Goal: Task Accomplishment & Management: Complete application form

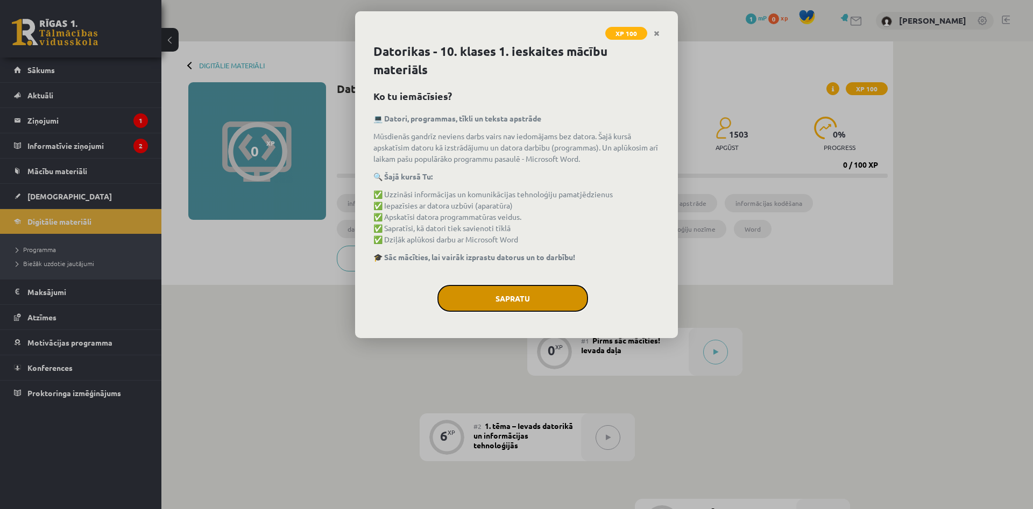
click at [492, 296] on button "Sapratu" at bounding box center [512, 298] width 151 height 27
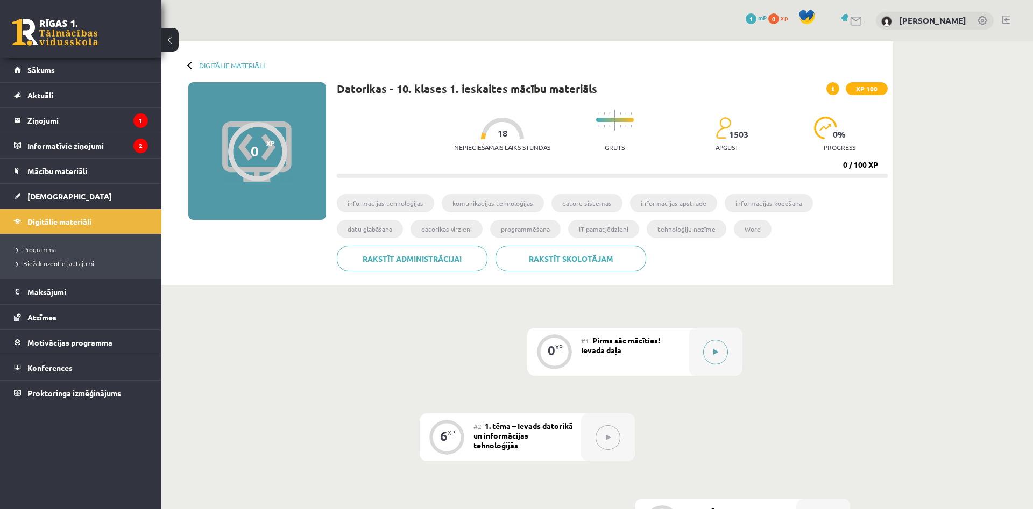
click at [716, 361] on button at bounding box center [715, 352] width 25 height 25
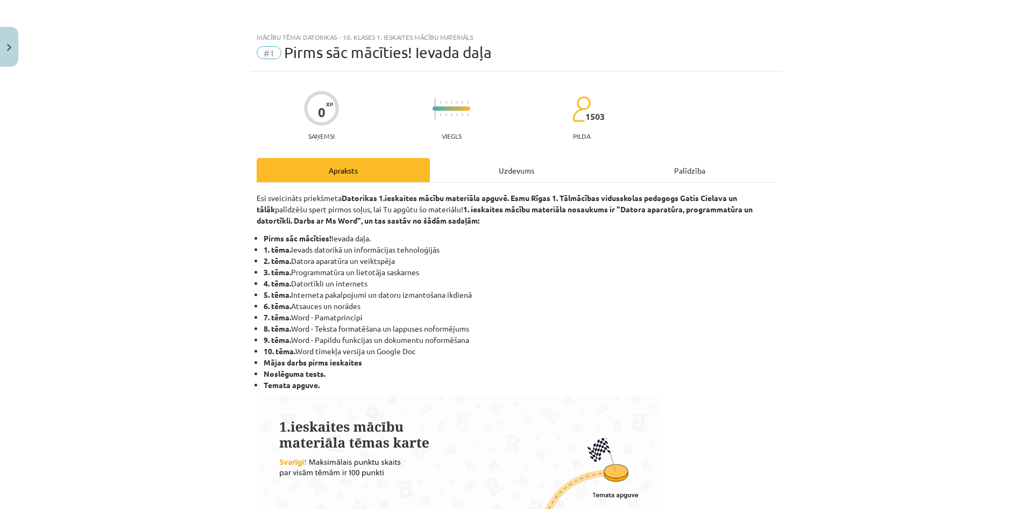
click at [465, 169] on div "Uzdevums" at bounding box center [516, 170] width 173 height 24
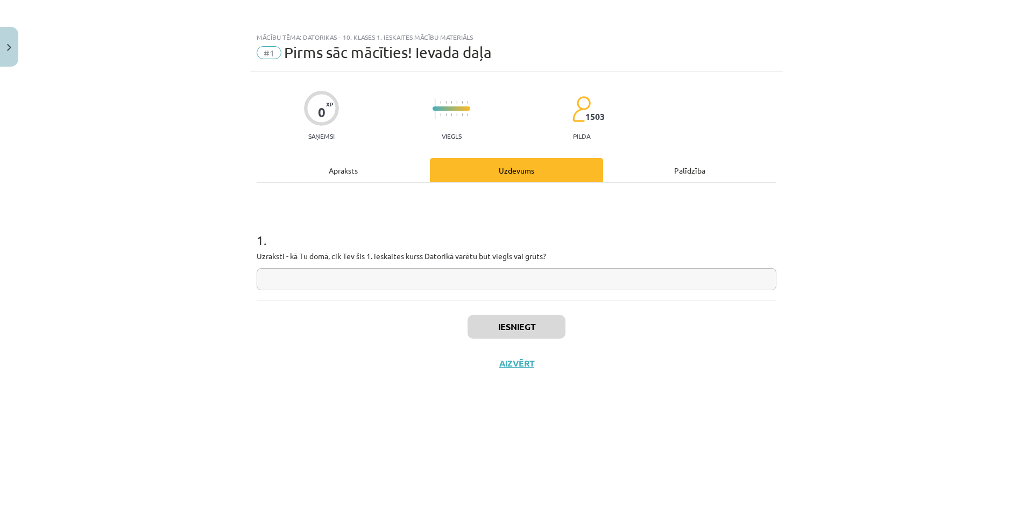
click at [375, 171] on div "Apraksts" at bounding box center [343, 170] width 173 height 24
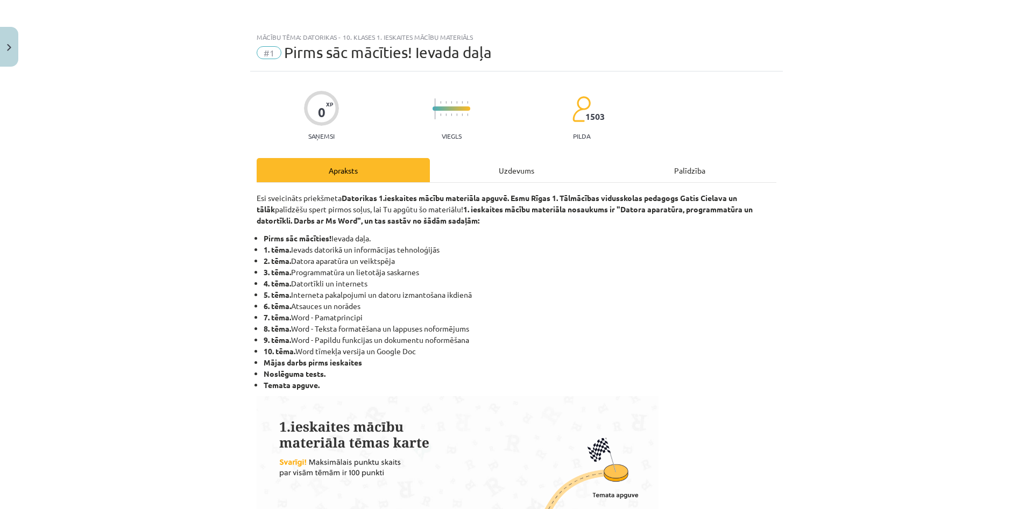
click at [501, 166] on div "Uzdevums" at bounding box center [516, 170] width 173 height 24
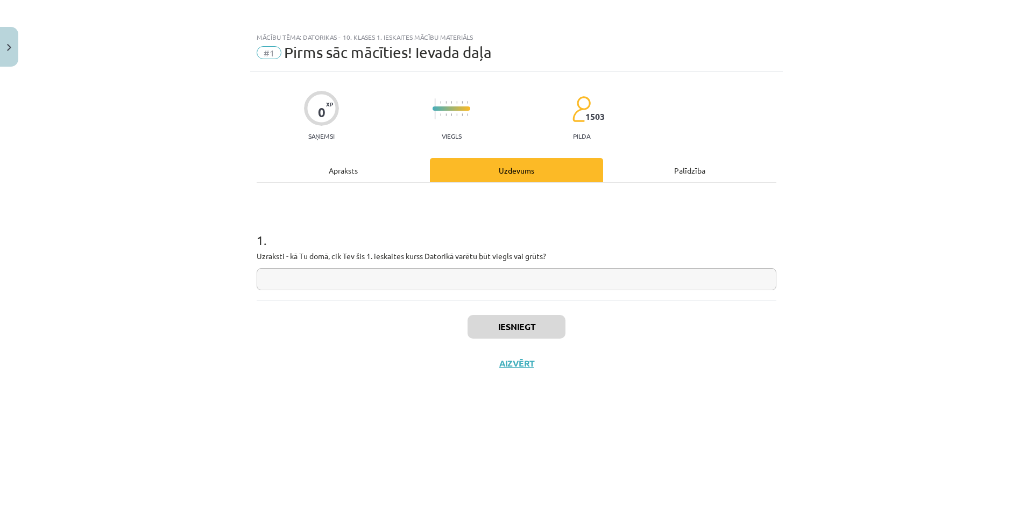
click at [389, 278] on input "text" at bounding box center [517, 279] width 520 height 22
click at [341, 172] on div "Apraksts" at bounding box center [343, 170] width 173 height 24
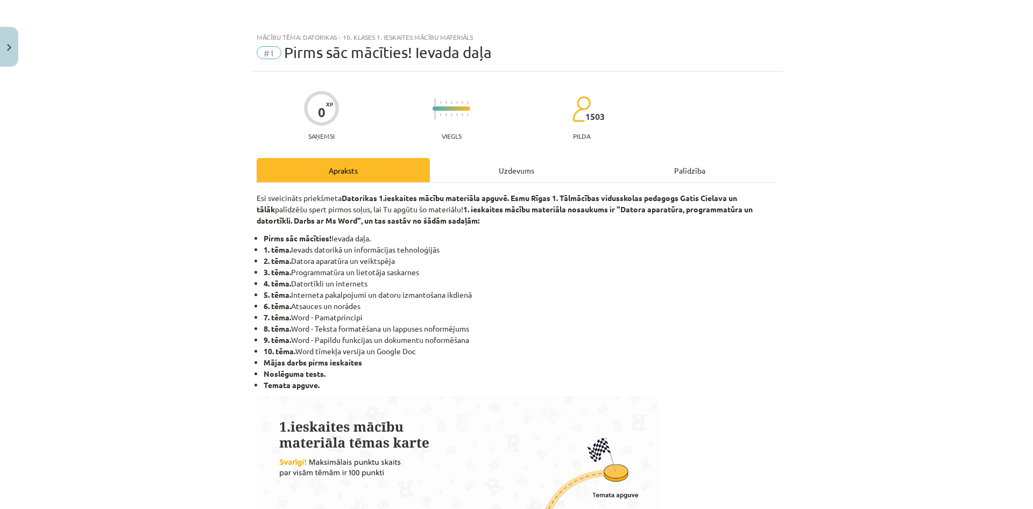
click at [499, 173] on div "Uzdevums" at bounding box center [516, 170] width 173 height 24
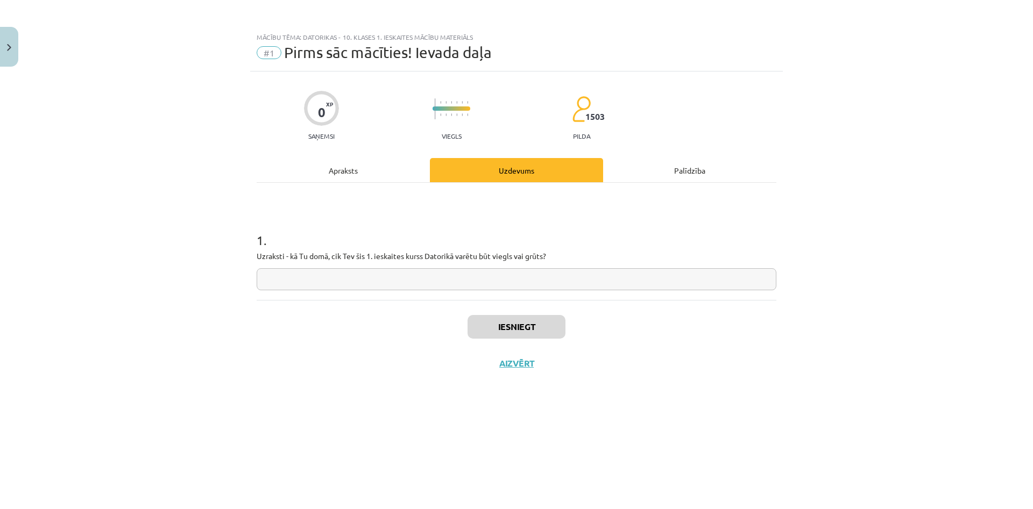
click at [407, 276] on input "text" at bounding box center [517, 279] width 520 height 22
type input "**********"
click at [527, 323] on button "Iesniegt" at bounding box center [516, 327] width 98 height 24
click at [515, 358] on div "Iesniegt Aizvērt" at bounding box center [517, 337] width 520 height 75
click at [513, 367] on button "Aizvērt" at bounding box center [516, 363] width 41 height 11
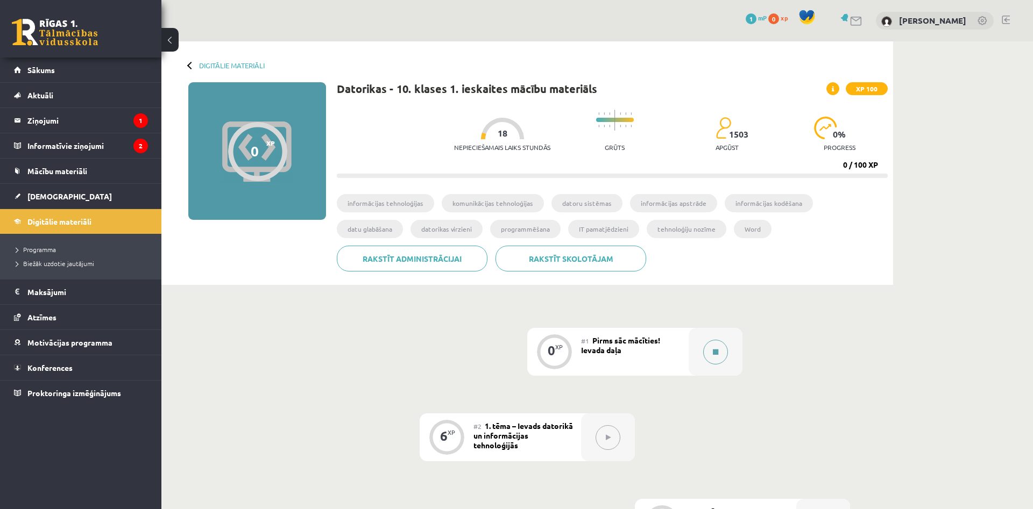
click at [706, 349] on button at bounding box center [715, 352] width 25 height 25
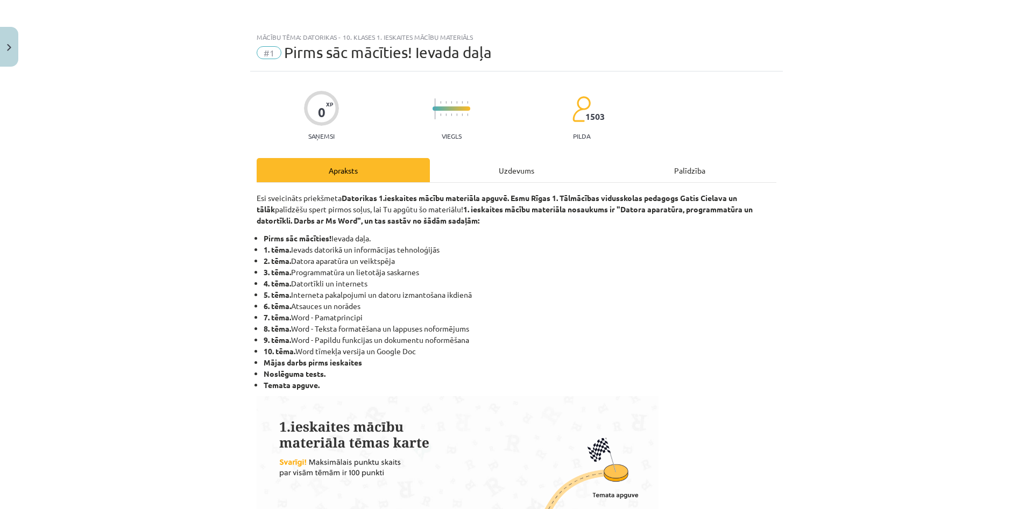
click at [495, 172] on div "Uzdevums" at bounding box center [516, 170] width 173 height 24
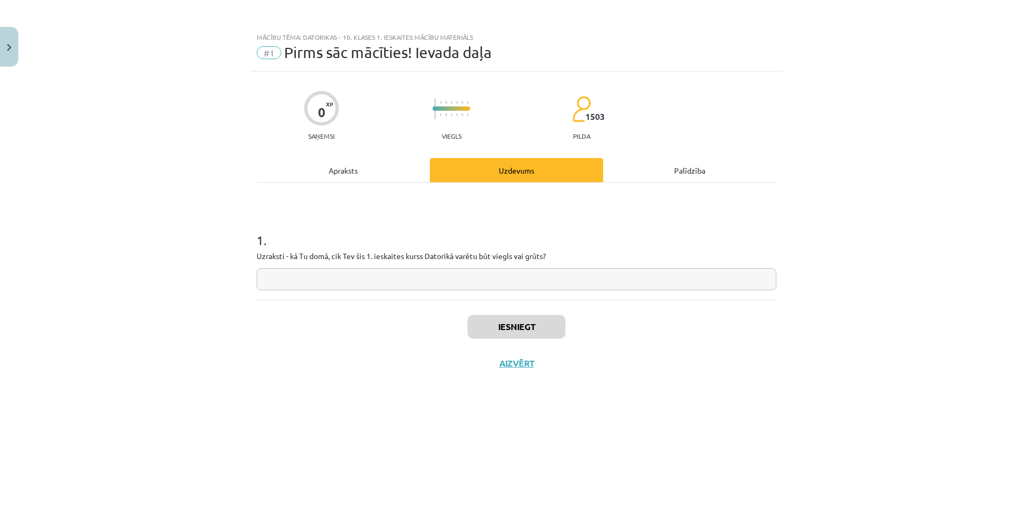
click at [401, 279] on input "text" at bounding box center [517, 279] width 520 height 22
click at [597, 285] on input "text" at bounding box center [517, 279] width 520 height 22
type input "******"
click at [374, 294] on div "1 . Uzraksti - kā Tu domā, cik Tev šis 1. ieskaites kurss Datorikā varētu būt v…" at bounding box center [517, 241] width 520 height 117
click at [387, 176] on div "Apraksts" at bounding box center [343, 170] width 173 height 24
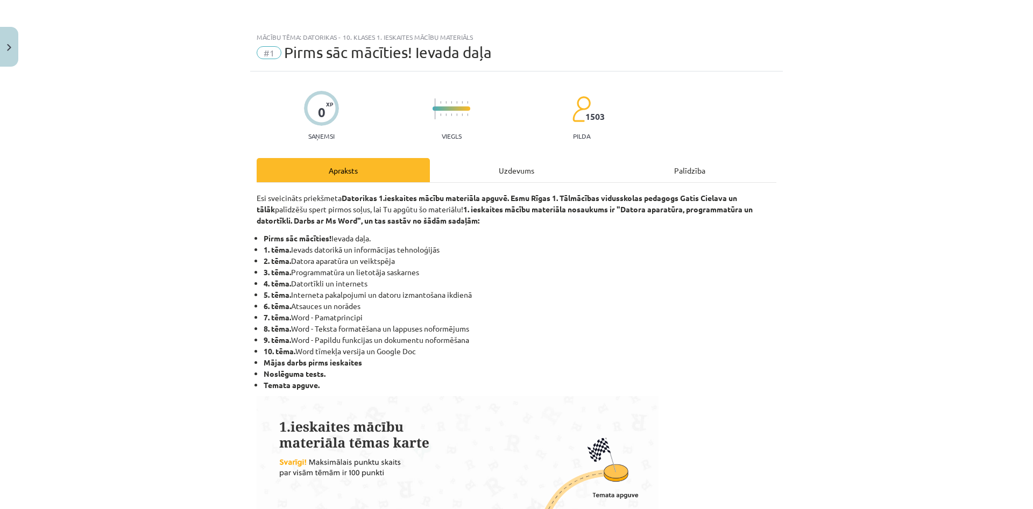
click at [465, 176] on div "Uzdevums" at bounding box center [516, 170] width 173 height 24
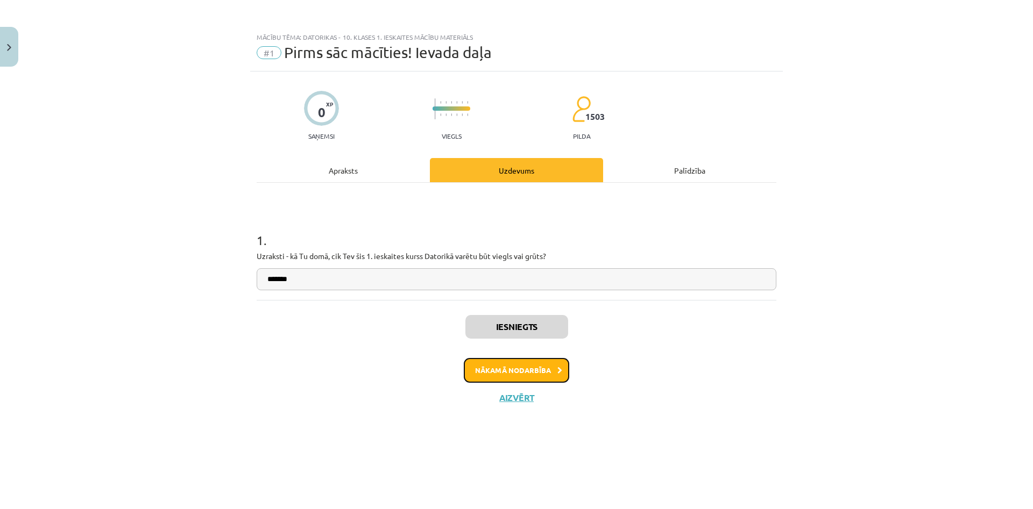
click at [546, 364] on button "Nākamā nodarbība" at bounding box center [516, 370] width 105 height 25
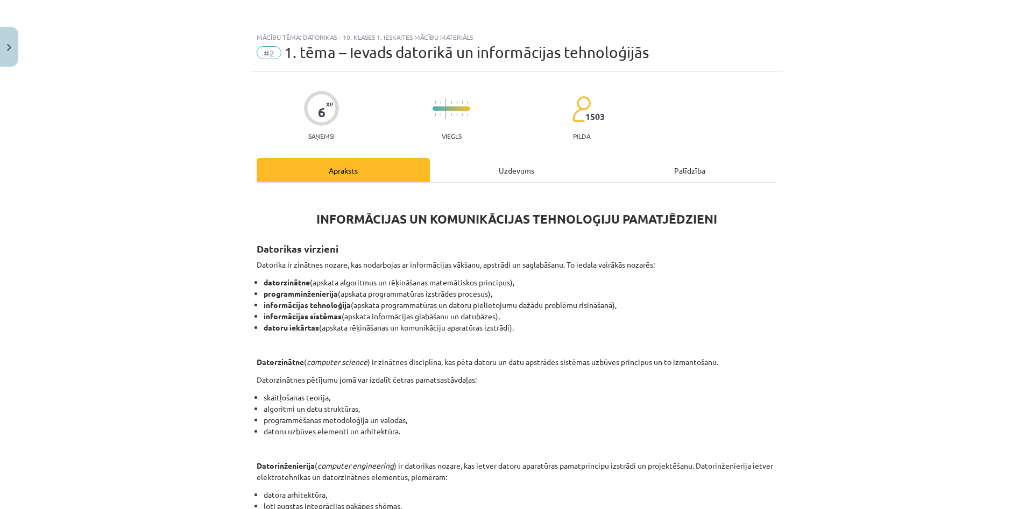
click at [511, 176] on div "Uzdevums" at bounding box center [516, 170] width 173 height 24
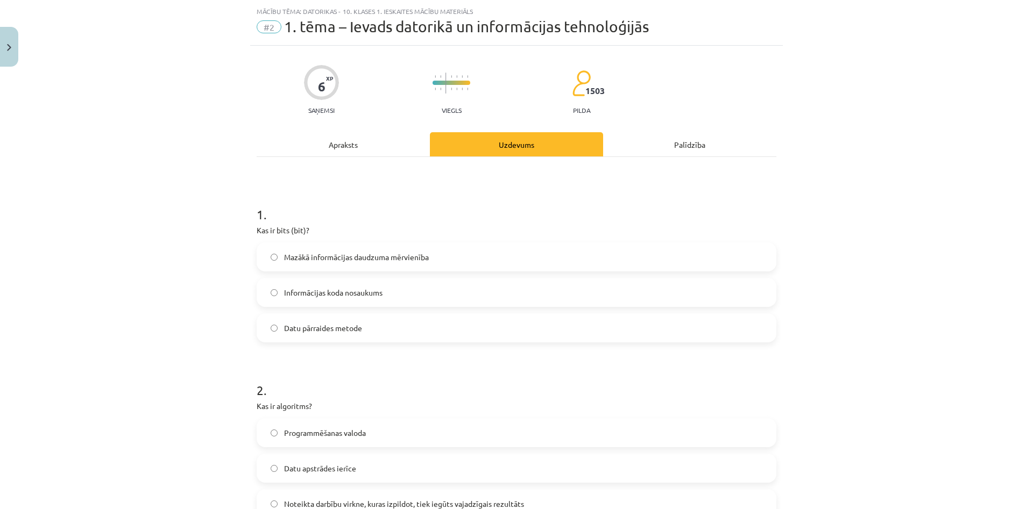
scroll to position [27, 0]
click at [360, 140] on div "Apraksts" at bounding box center [343, 143] width 173 height 24
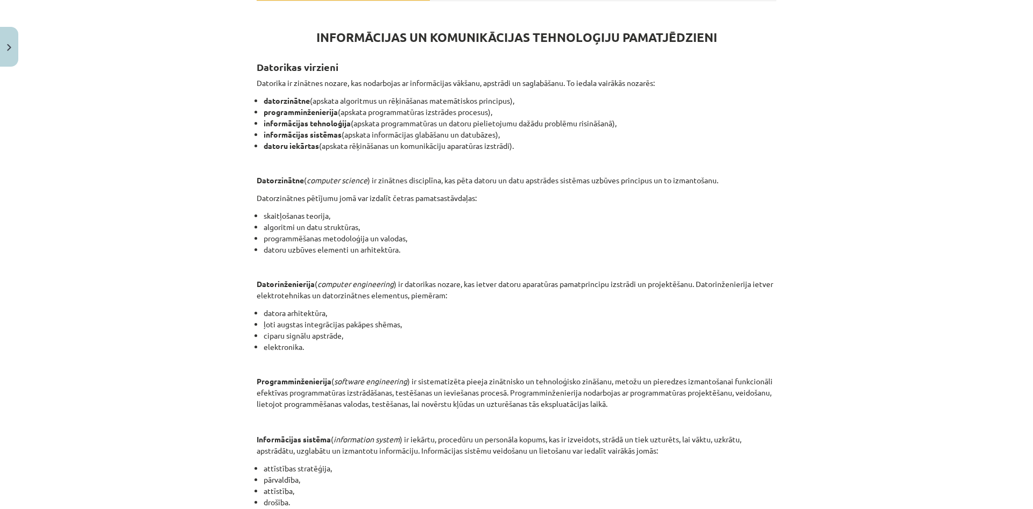
scroll to position [0, 0]
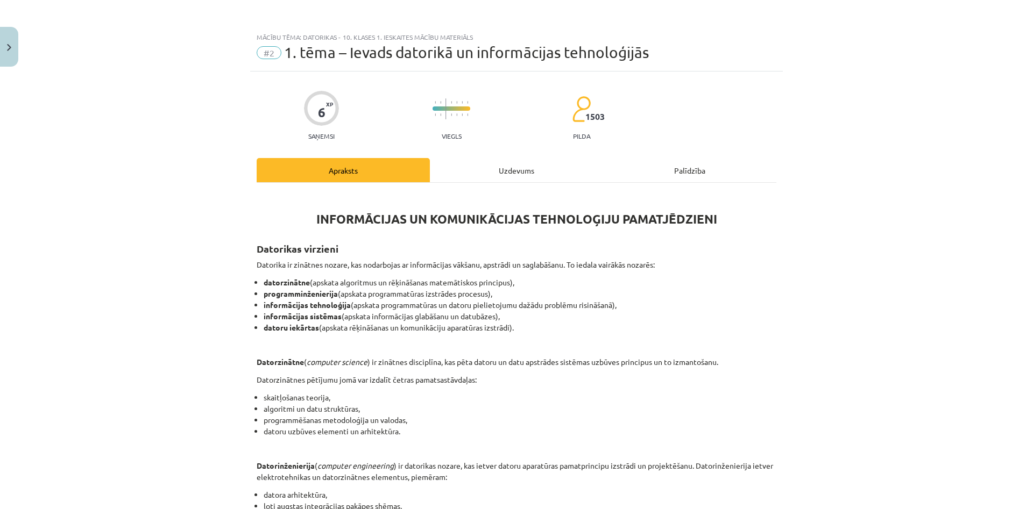
click at [506, 159] on div "Uzdevums" at bounding box center [516, 170] width 173 height 24
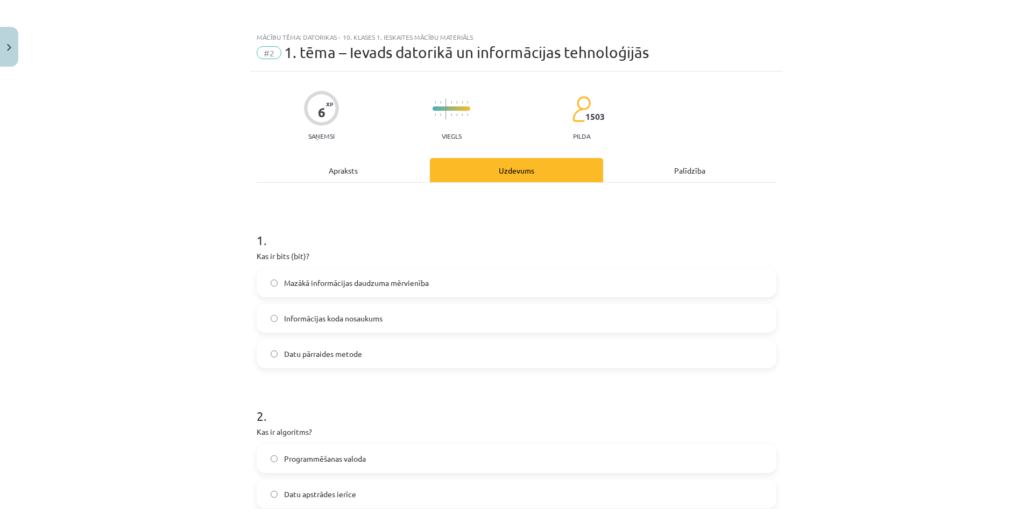
click at [350, 166] on div "Apraksts" at bounding box center [343, 170] width 173 height 24
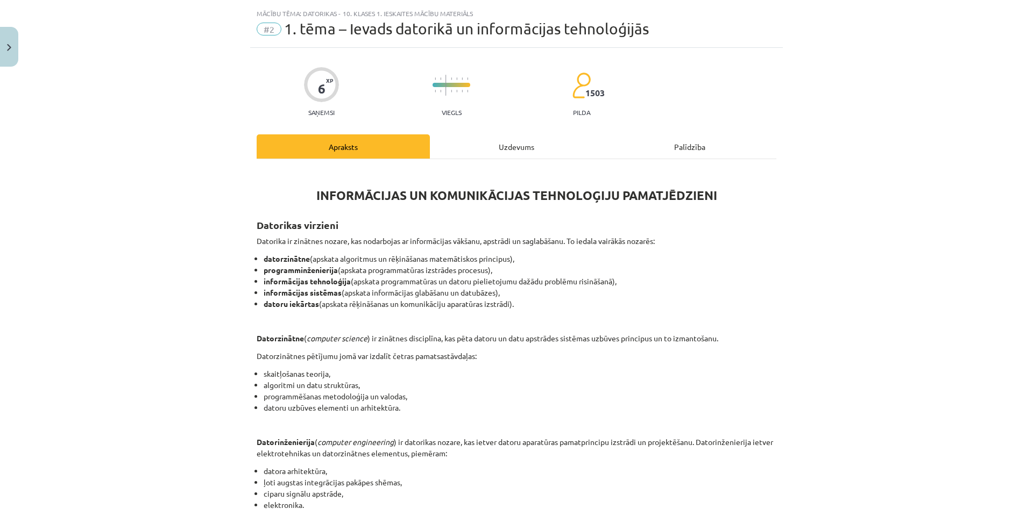
scroll to position [27, 0]
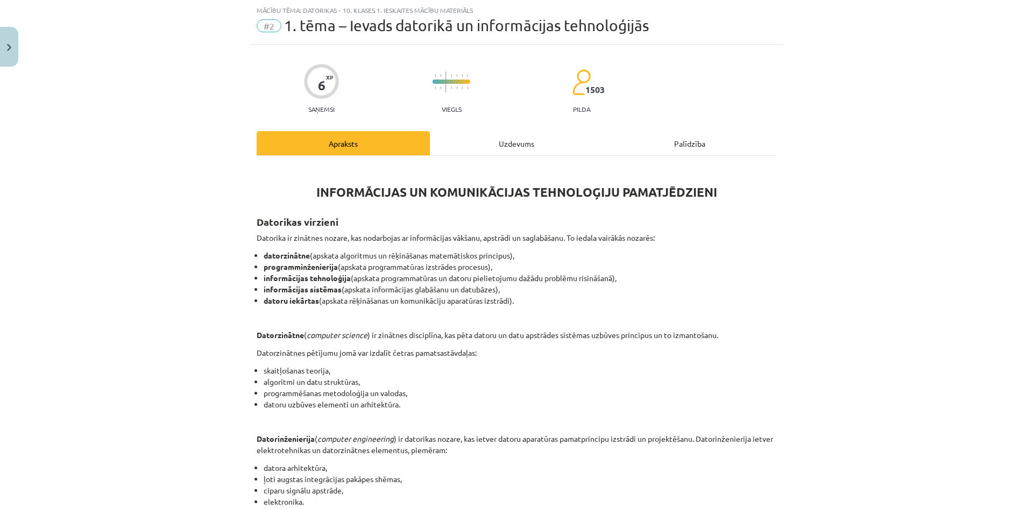
click at [520, 144] on div "Uzdevums" at bounding box center [516, 143] width 173 height 24
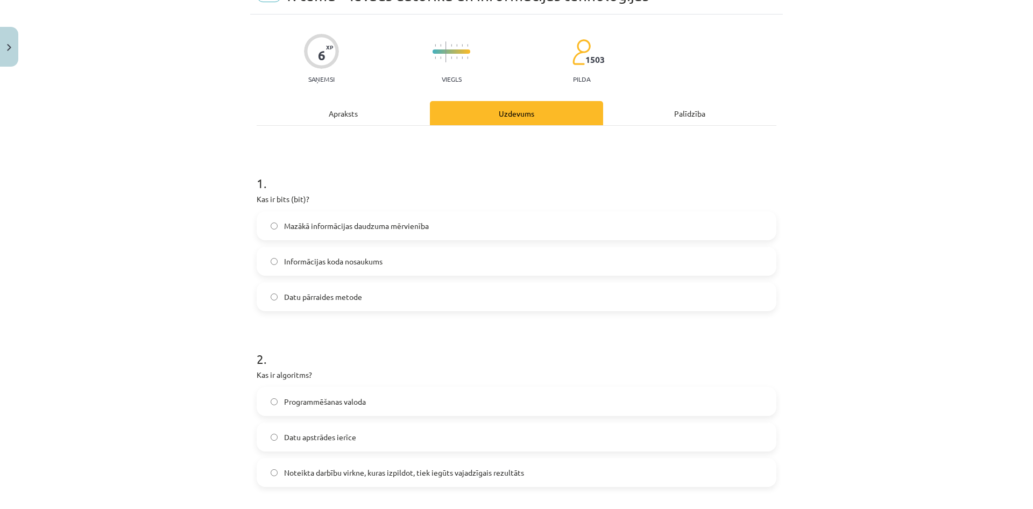
scroll to position [79, 0]
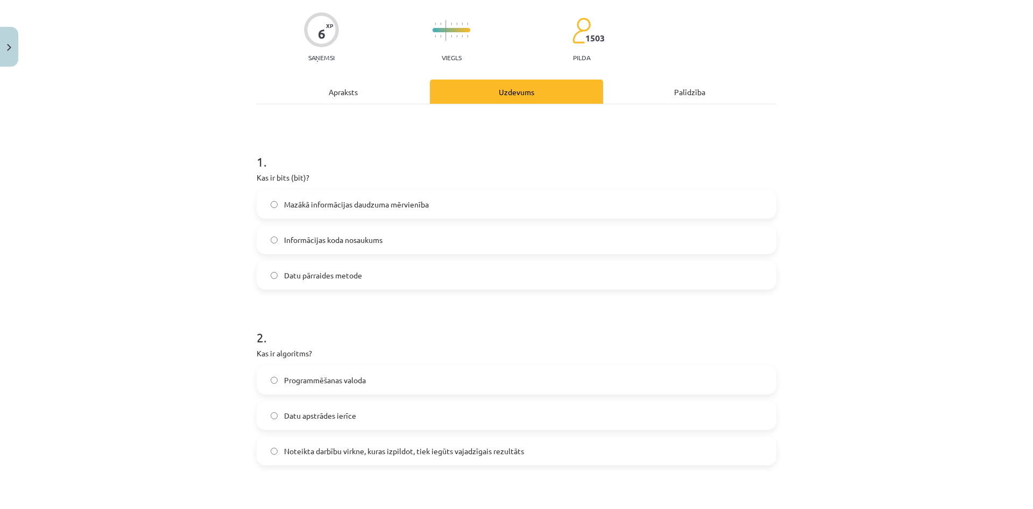
click at [348, 98] on div "Apraksts" at bounding box center [343, 92] width 173 height 24
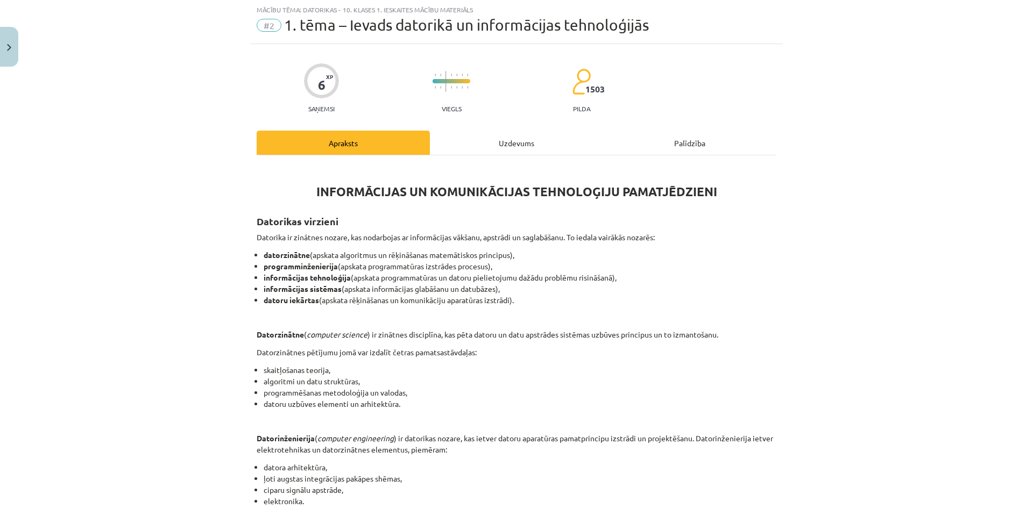
scroll to position [27, 0]
click at [505, 143] on div "Uzdevums" at bounding box center [516, 143] width 173 height 24
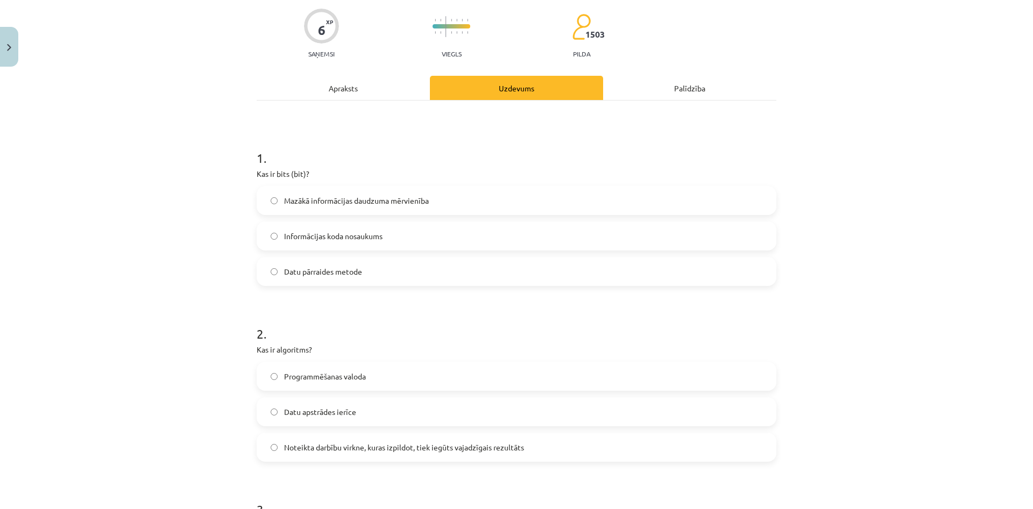
scroll to position [130, 0]
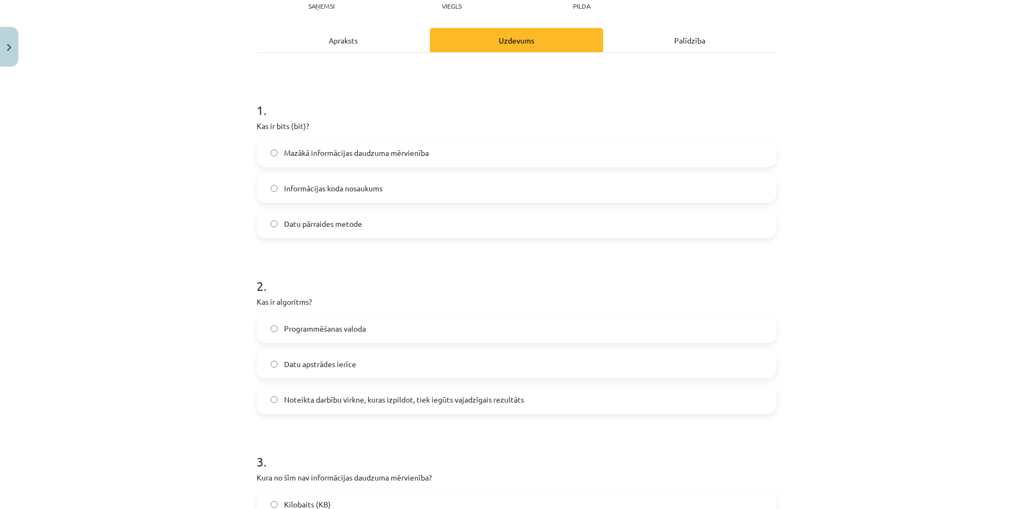
click at [373, 37] on div "Apraksts" at bounding box center [343, 40] width 173 height 24
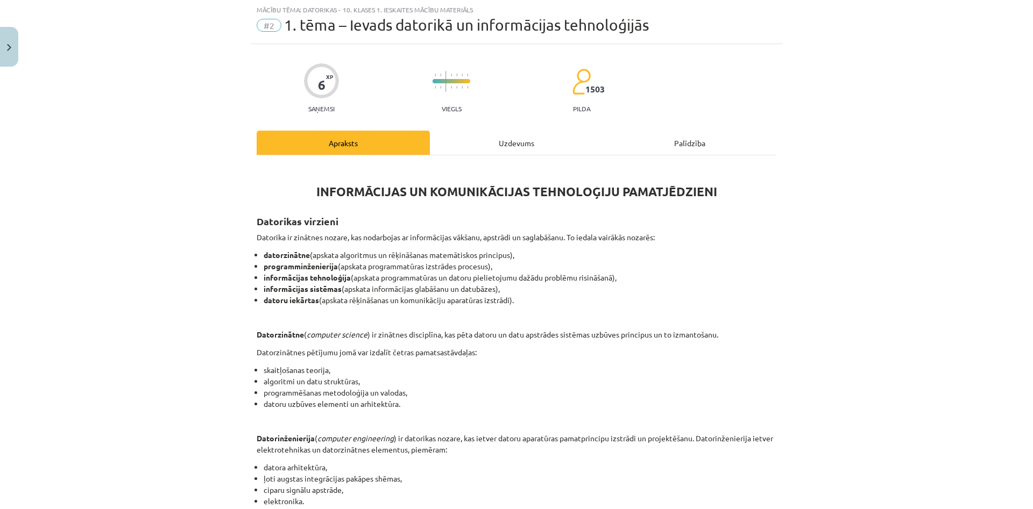
scroll to position [27, 0]
click at [498, 140] on div "Uzdevums" at bounding box center [516, 143] width 173 height 24
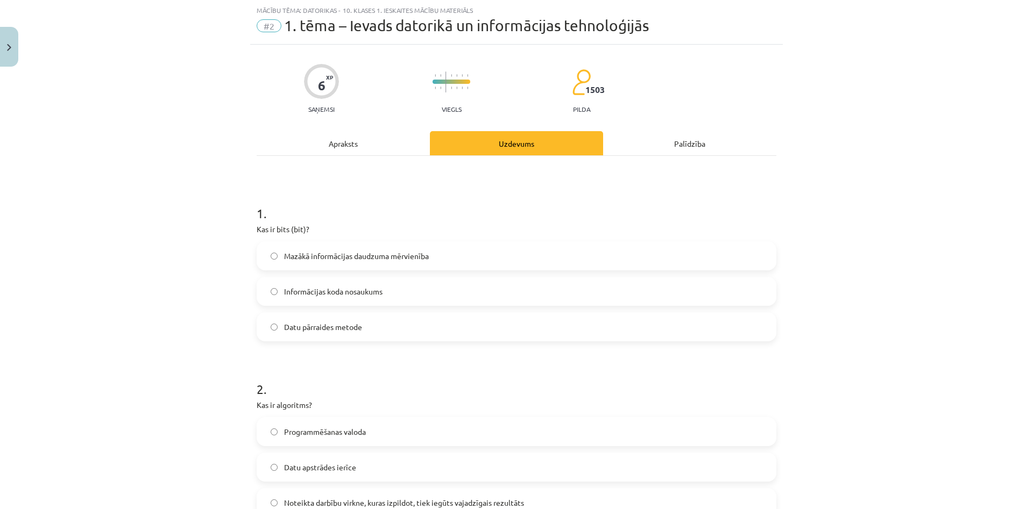
click at [306, 255] on span "Mazākā informācijas daudzuma mērvienība" at bounding box center [356, 256] width 145 height 11
click at [334, 140] on div "Apraksts" at bounding box center [343, 143] width 173 height 24
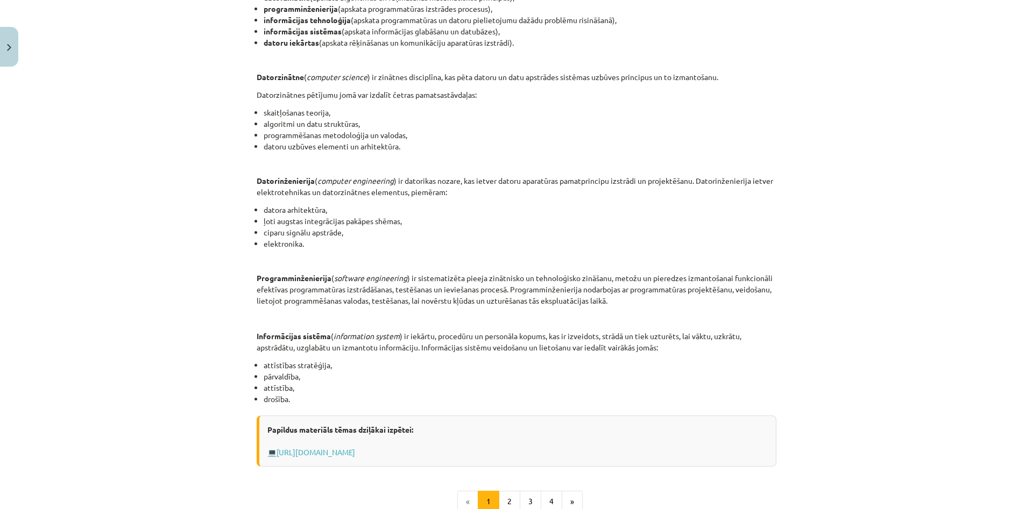
scroll to position [411, 0]
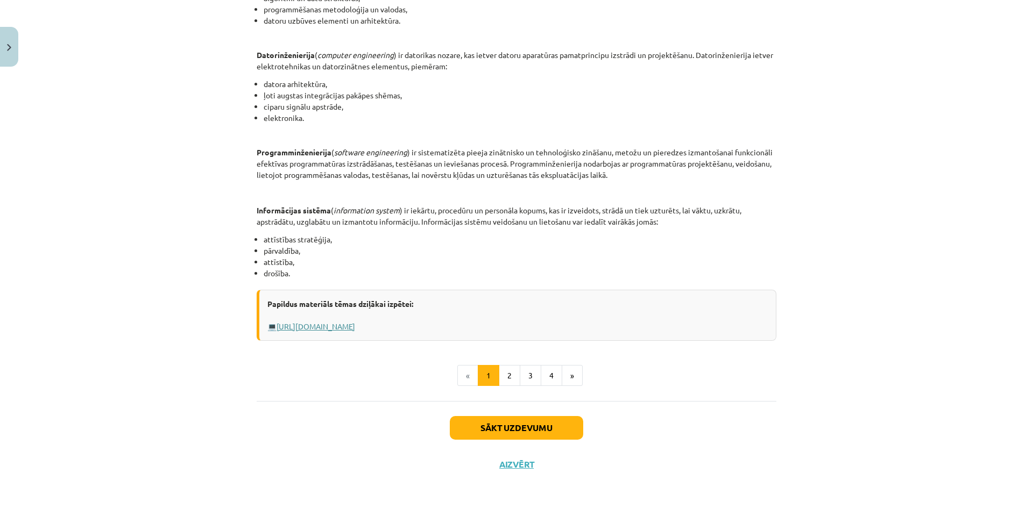
click at [355, 324] on link "Https://profizgl.lu.lv/mod/book/view.php?id=22319&chapterid=6858" at bounding box center [315, 327] width 79 height 10
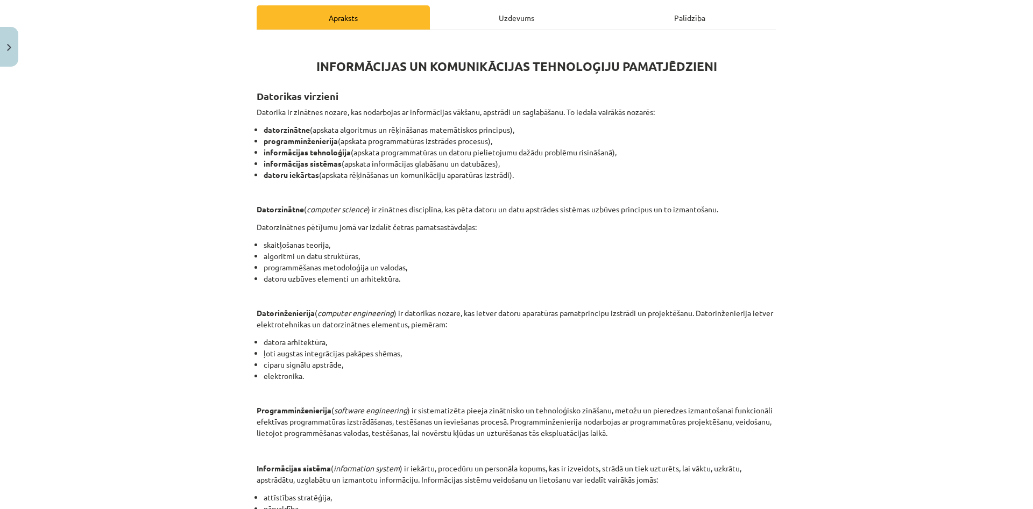
scroll to position [0, 0]
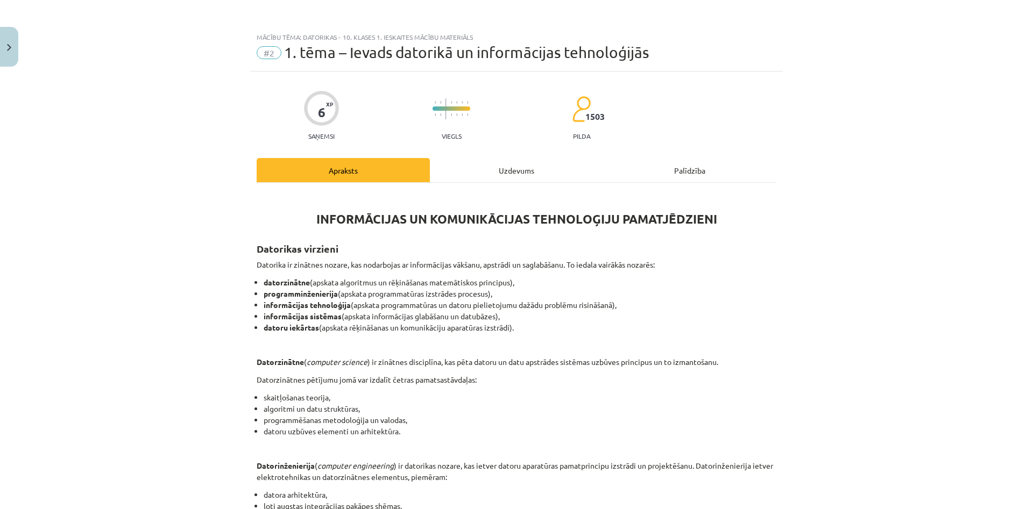
drag, startPoint x: 499, startPoint y: 179, endPoint x: 493, endPoint y: 179, distance: 5.9
click at [496, 178] on div "Uzdevums" at bounding box center [516, 170] width 173 height 24
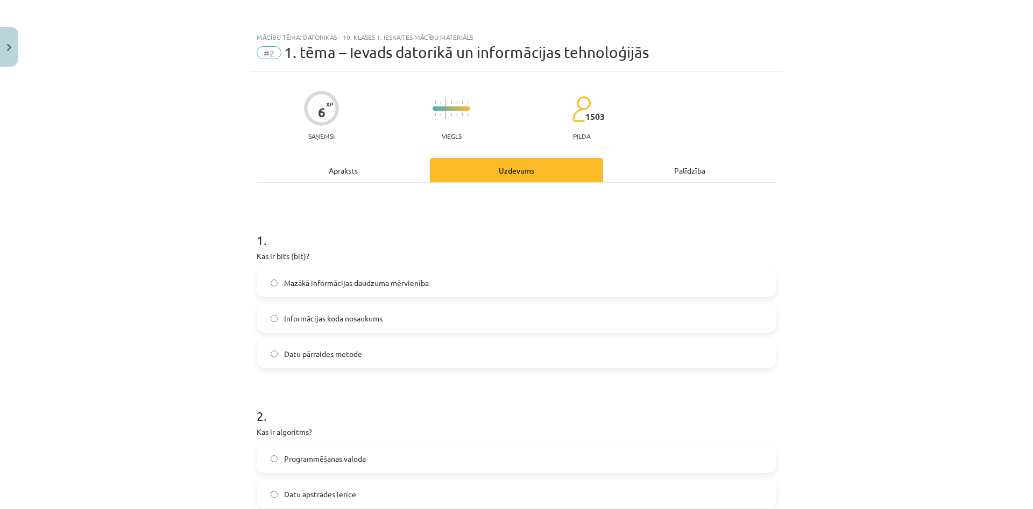
click at [352, 159] on div "Apraksts" at bounding box center [343, 170] width 173 height 24
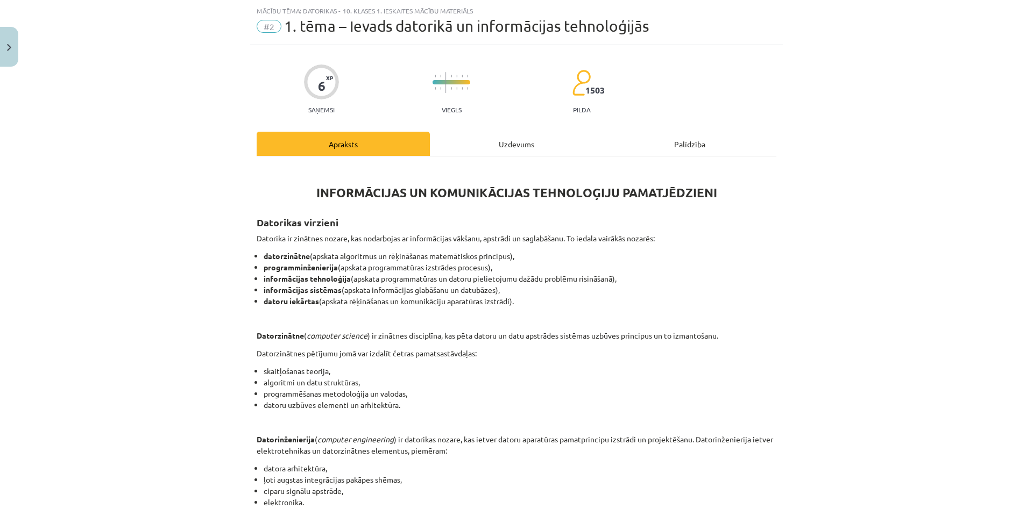
scroll to position [27, 0]
click at [513, 140] on div "Uzdevums" at bounding box center [516, 143] width 173 height 24
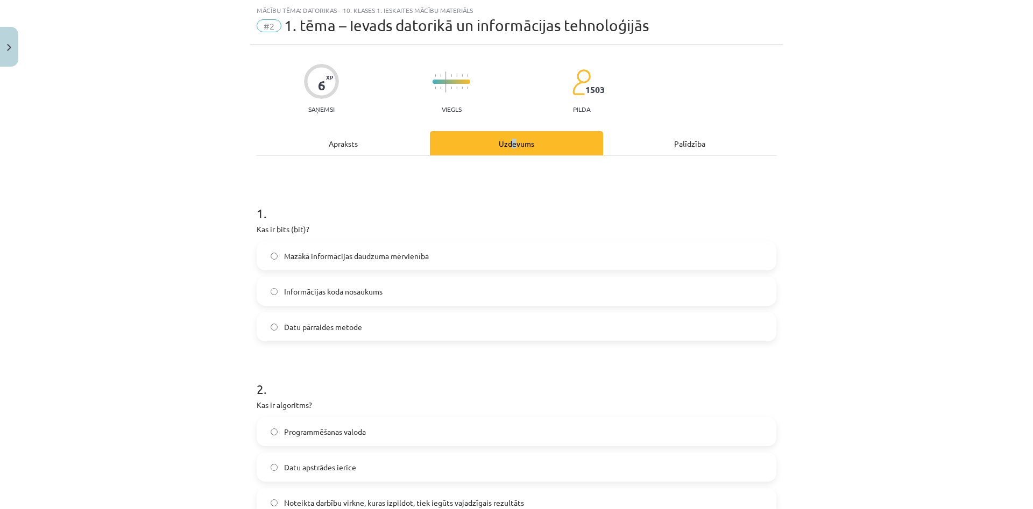
scroll to position [130, 0]
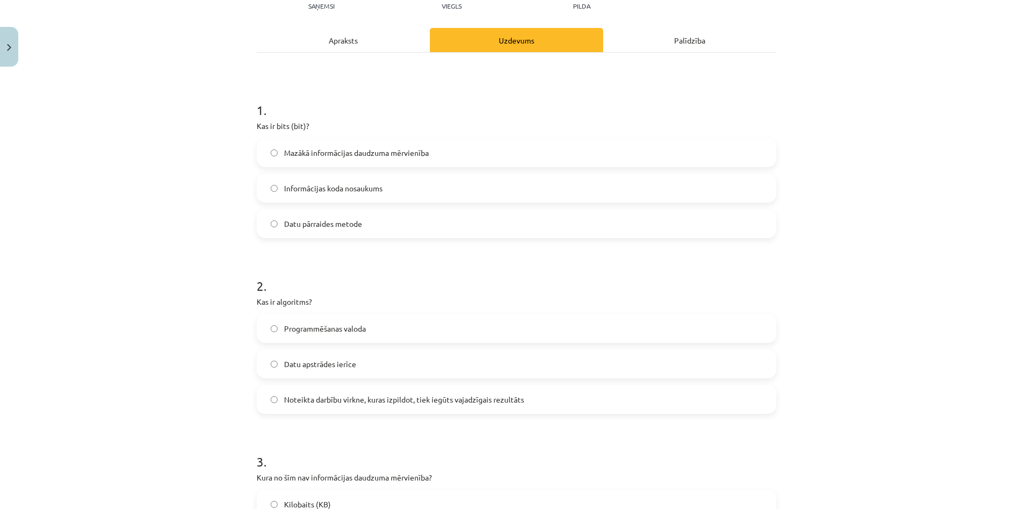
click at [346, 358] on label "Datu apstrādes ierīce" at bounding box center [516, 364] width 517 height 27
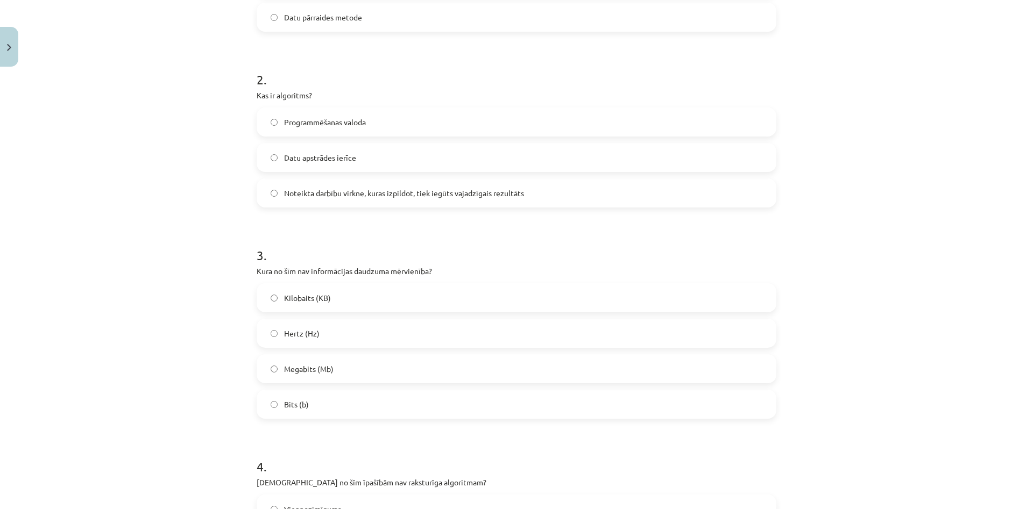
click at [368, 356] on label "Megabits (Mb)" at bounding box center [516, 369] width 517 height 27
click at [376, 318] on div "Kilobaits (KB) Hertz (Hz) Megabits (Mb) Bits (b)" at bounding box center [517, 351] width 520 height 136
click at [376, 319] on div "Hertz (Hz)" at bounding box center [517, 333] width 520 height 29
click at [366, 332] on label "Hertz (Hz)" at bounding box center [516, 333] width 517 height 27
click at [352, 328] on label "Hertz (Hz)" at bounding box center [516, 333] width 517 height 27
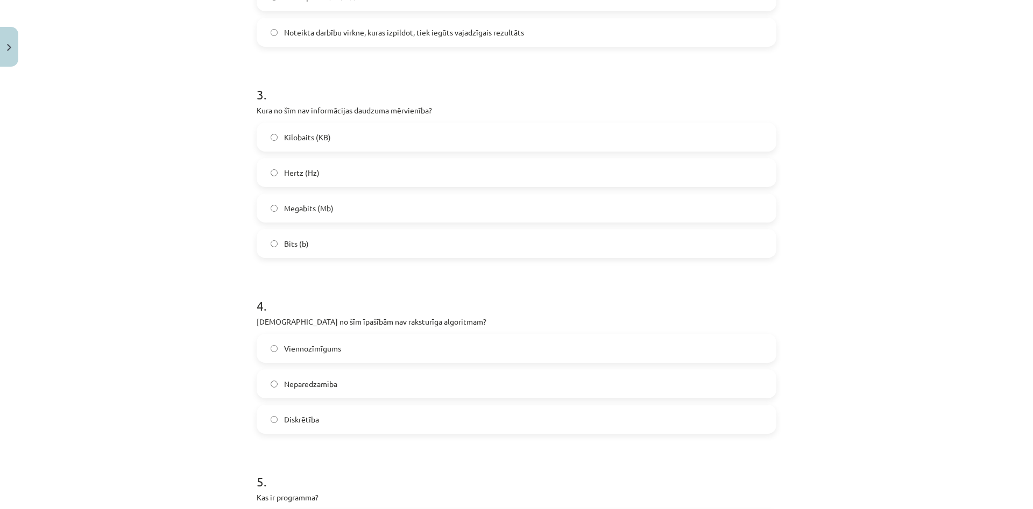
scroll to position [543, 0]
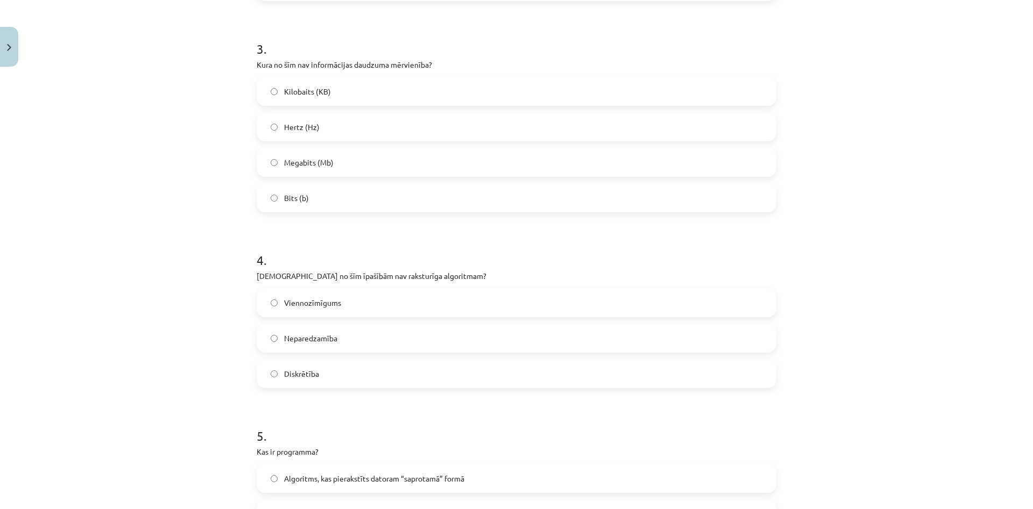
click at [370, 371] on label "Diskrētība" at bounding box center [516, 373] width 517 height 27
click at [349, 368] on label "Diskrētība" at bounding box center [516, 373] width 517 height 27
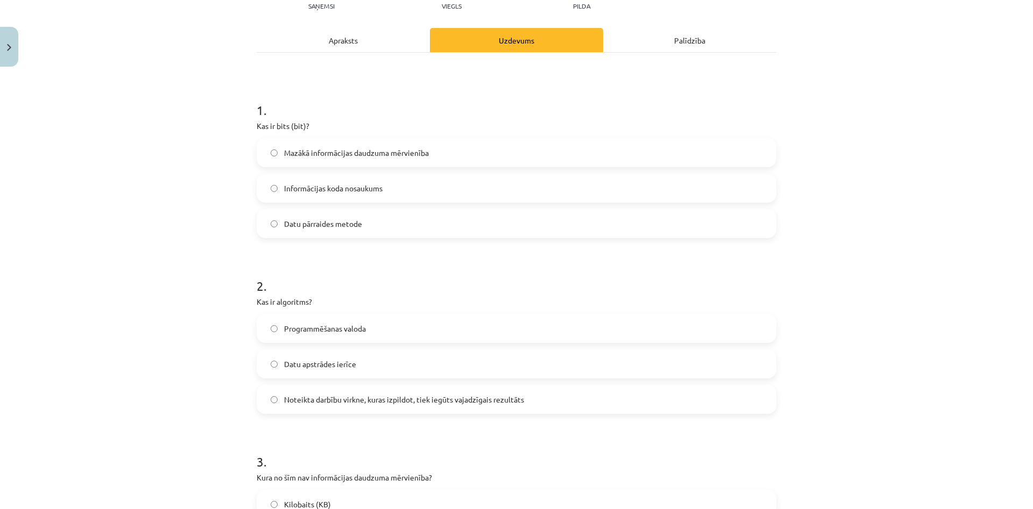
scroll to position [0, 0]
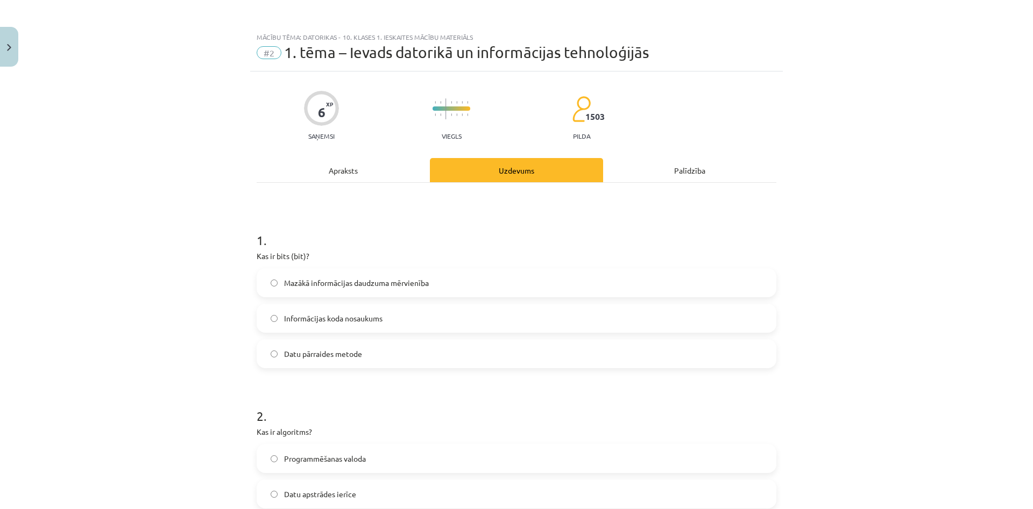
click at [330, 175] on div "Apraksts" at bounding box center [343, 170] width 173 height 24
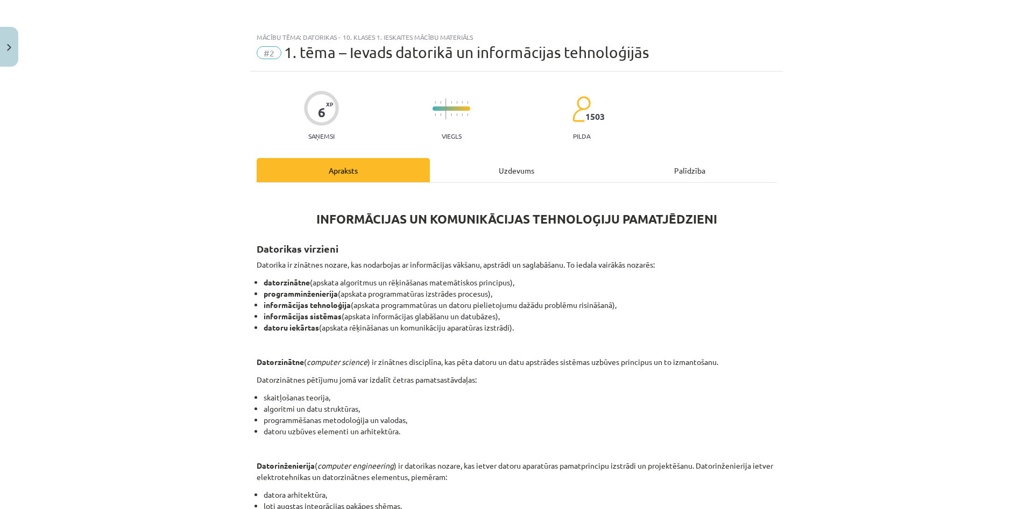
click at [533, 172] on div "Uzdevums" at bounding box center [516, 170] width 173 height 24
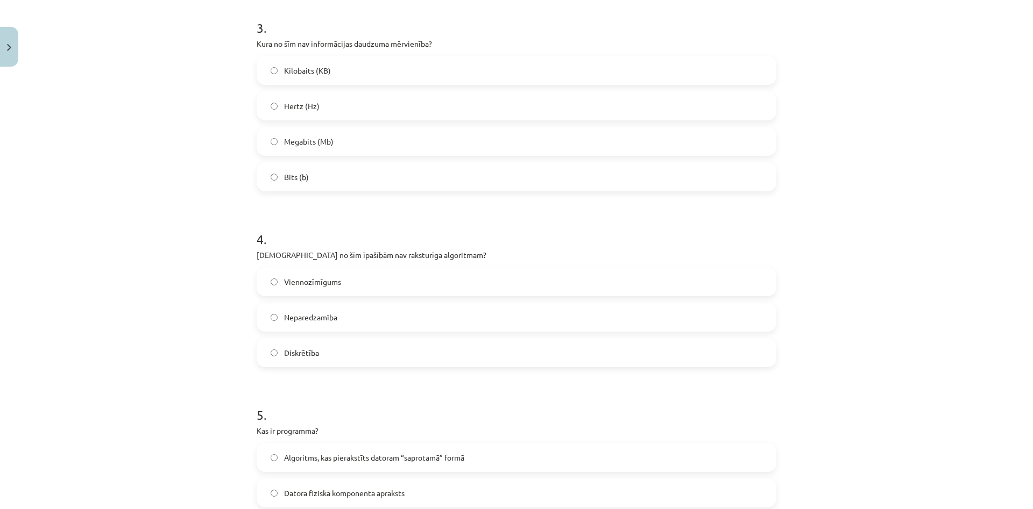
scroll to position [645, 0]
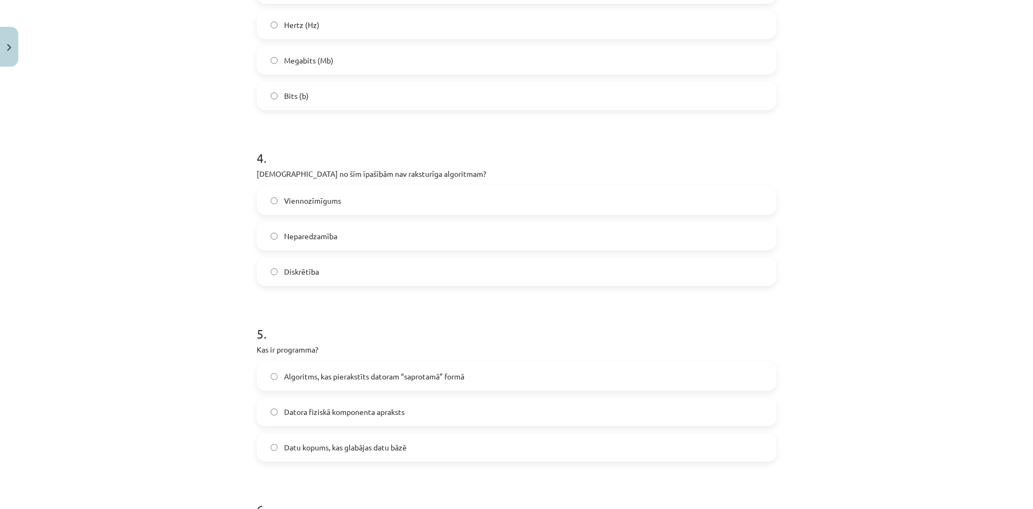
click at [298, 197] on span "Viennozīmīgums" at bounding box center [312, 200] width 57 height 11
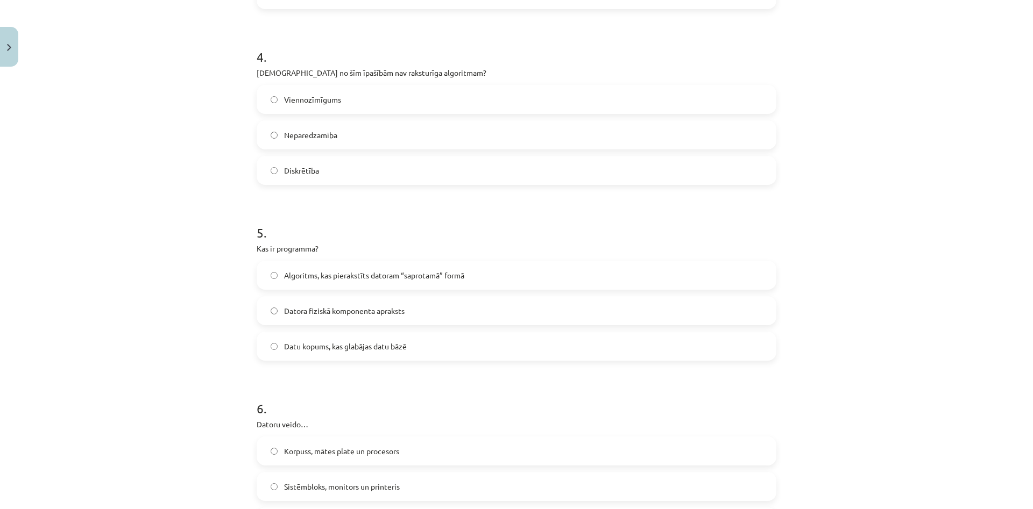
scroll to position [749, 0]
click at [303, 347] on span "Datu kopums, kas glabājas datu bāzē" at bounding box center [345, 344] width 123 height 11
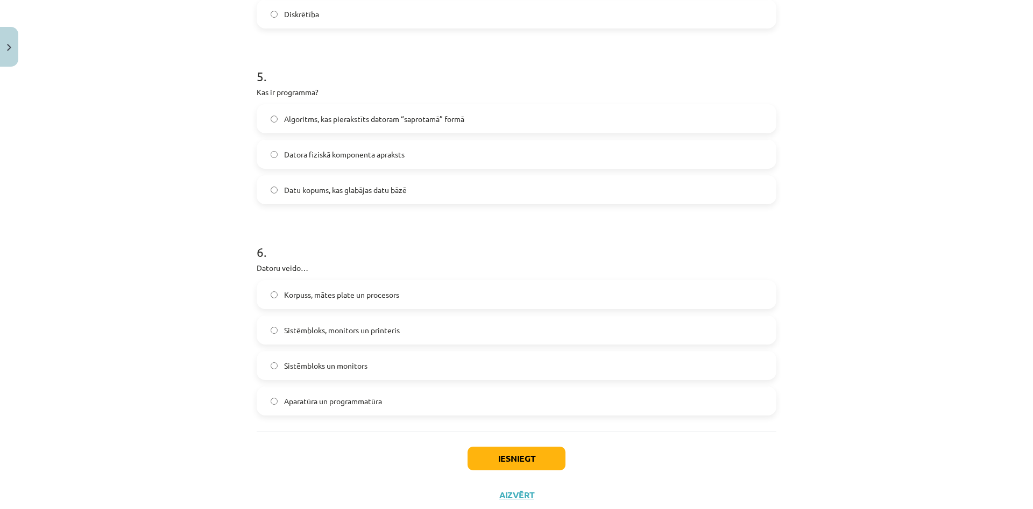
scroll to position [904, 0]
click at [386, 294] on span "Korpuss, mātes plate un procesors" at bounding box center [341, 294] width 115 height 11
click at [541, 459] on button "Iesniegt" at bounding box center [516, 458] width 98 height 24
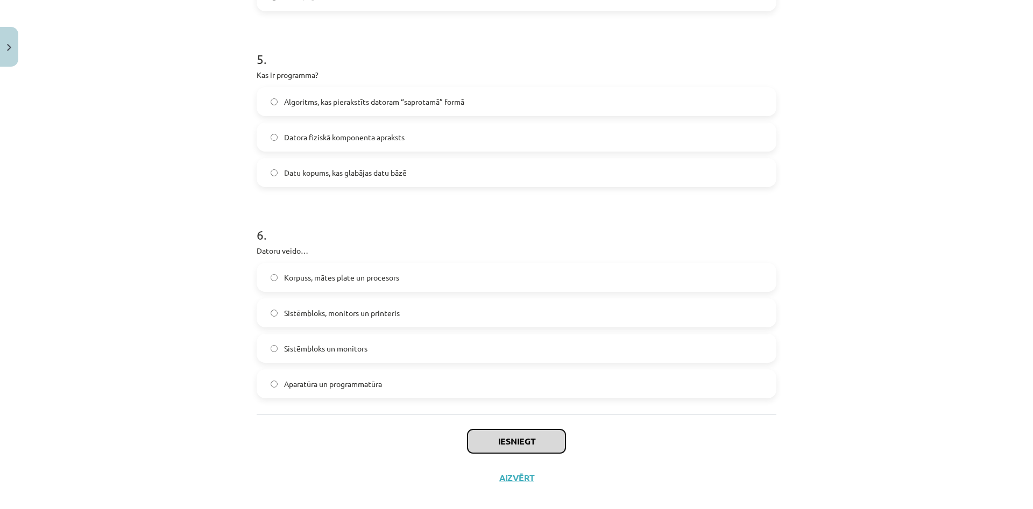
scroll to position [934, 0]
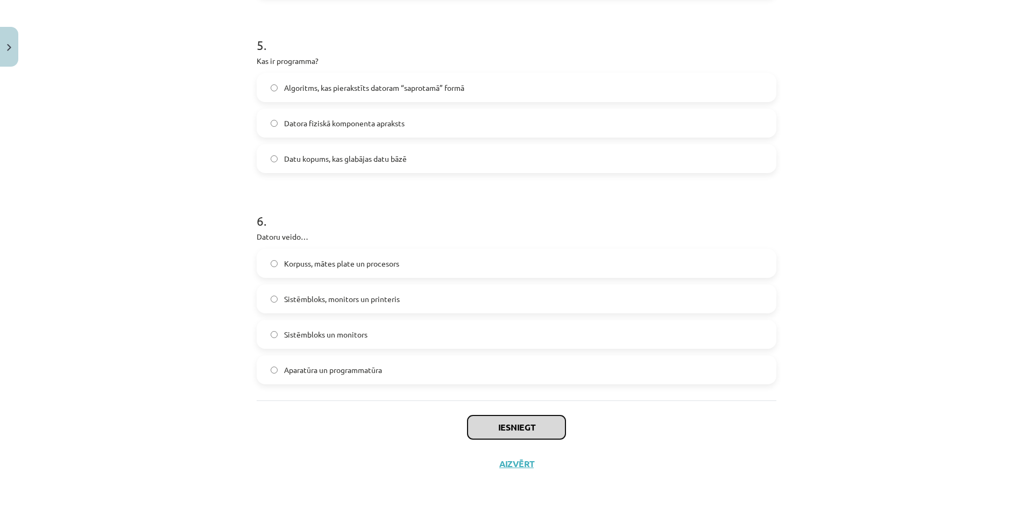
click at [493, 431] on button "Iesniegt" at bounding box center [516, 428] width 98 height 24
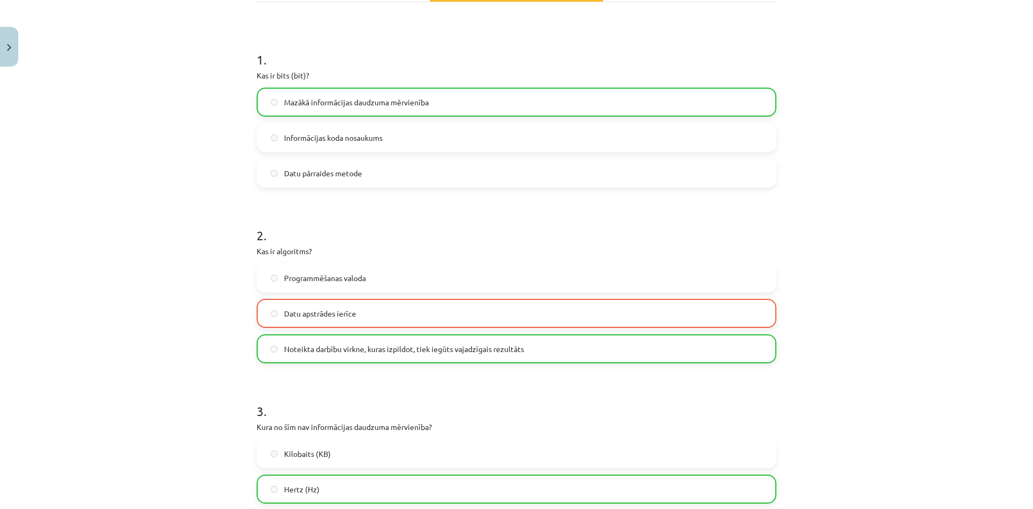
scroll to position [0, 0]
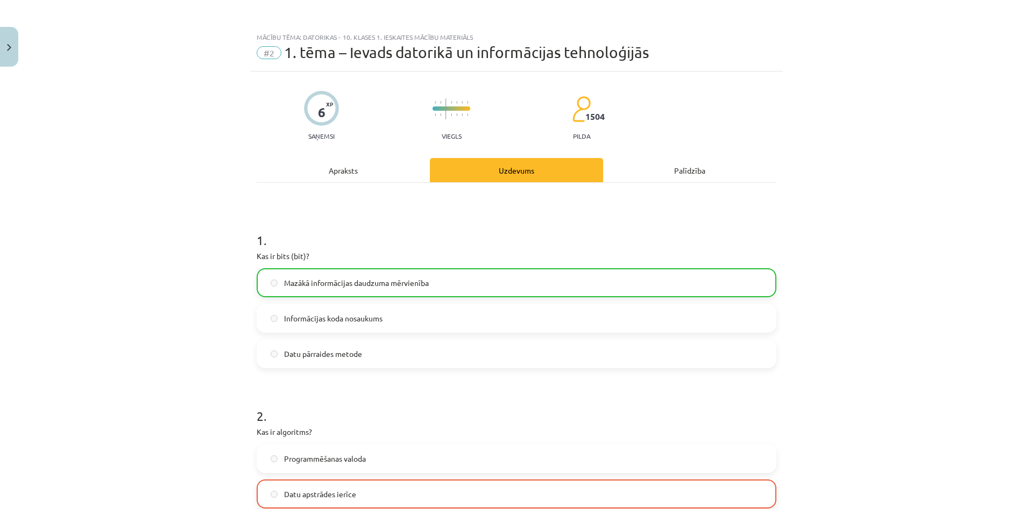
click at [647, 172] on div "Palīdzība" at bounding box center [689, 170] width 173 height 24
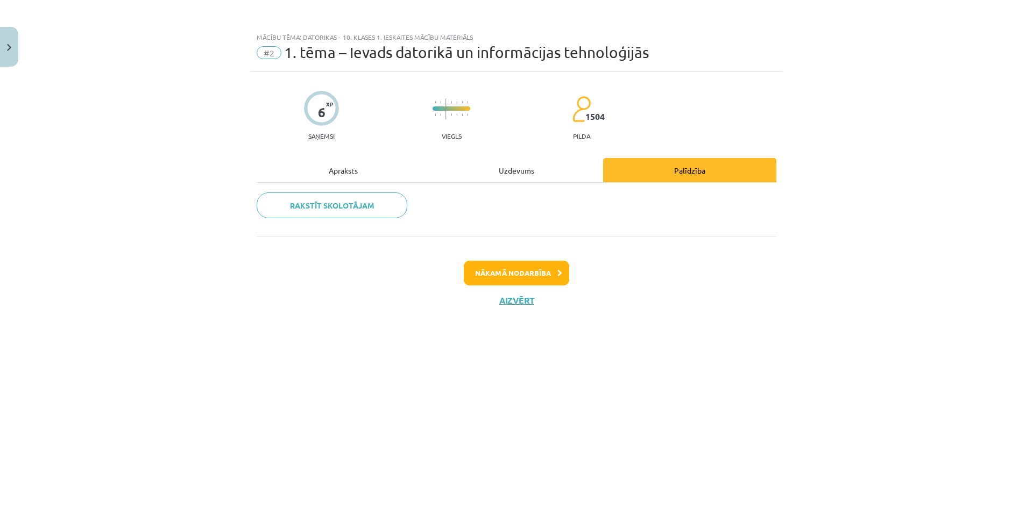
click at [523, 173] on div "Uzdevums" at bounding box center [516, 170] width 173 height 24
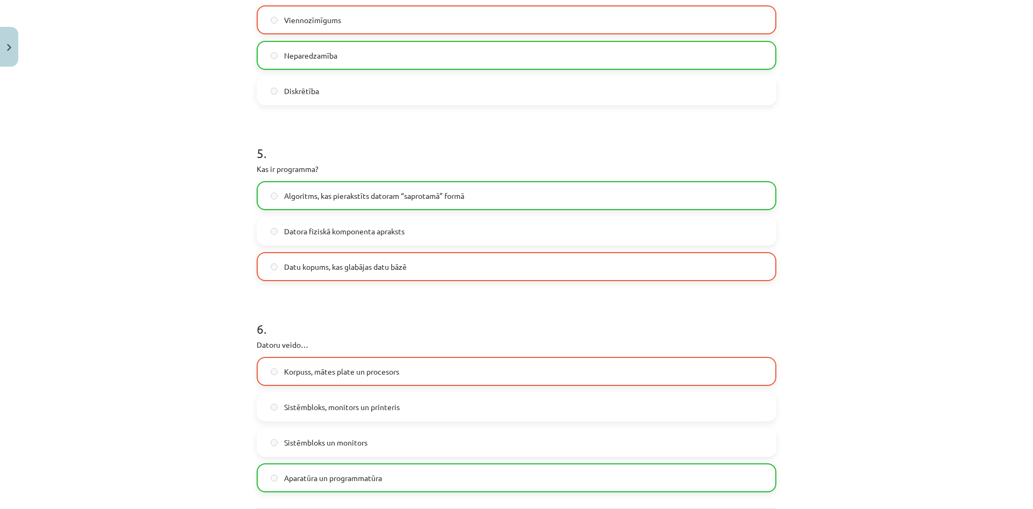
scroll to position [969, 0]
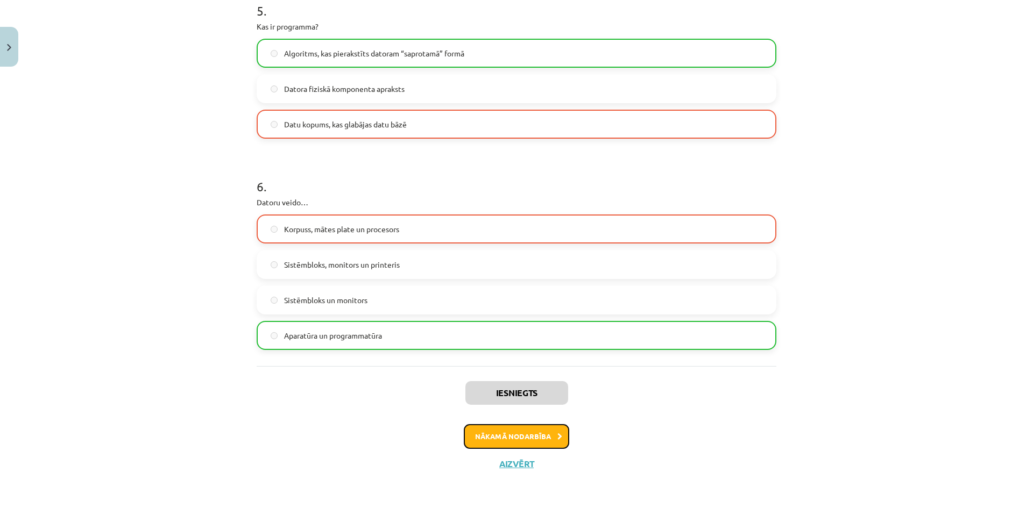
click at [515, 437] on button "Nākamā nodarbība" at bounding box center [516, 436] width 105 height 25
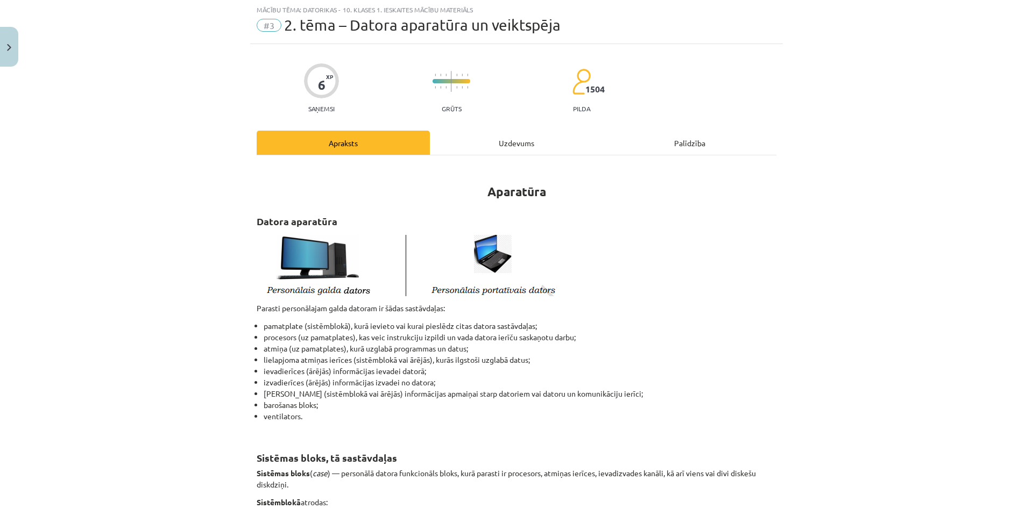
scroll to position [27, 0]
click at [11, 32] on button "Close" at bounding box center [9, 47] width 18 height 40
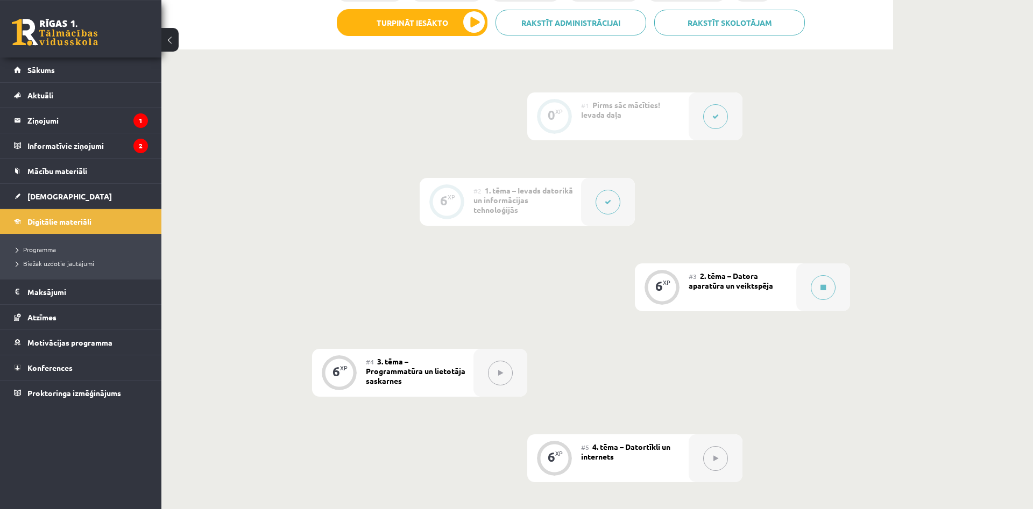
scroll to position [274, 0]
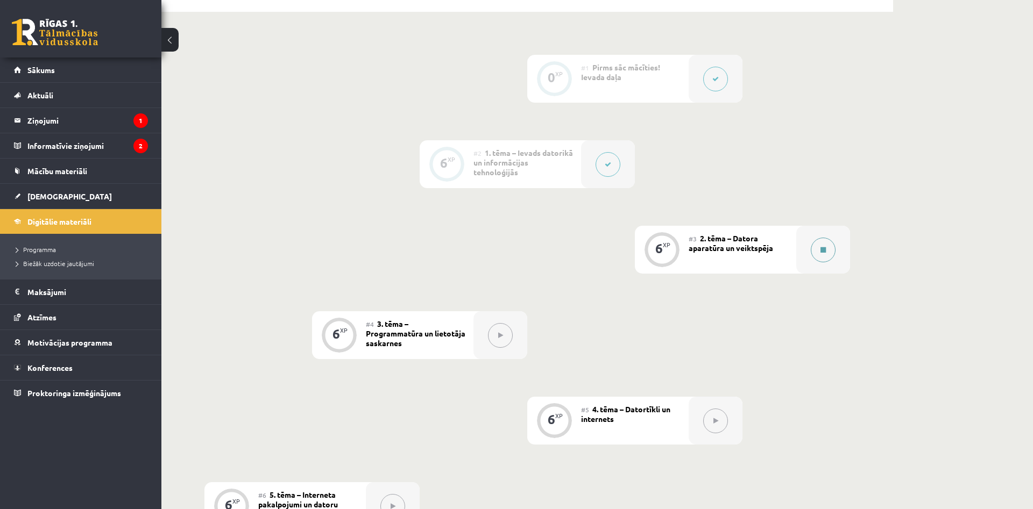
click at [820, 248] on button at bounding box center [823, 250] width 25 height 25
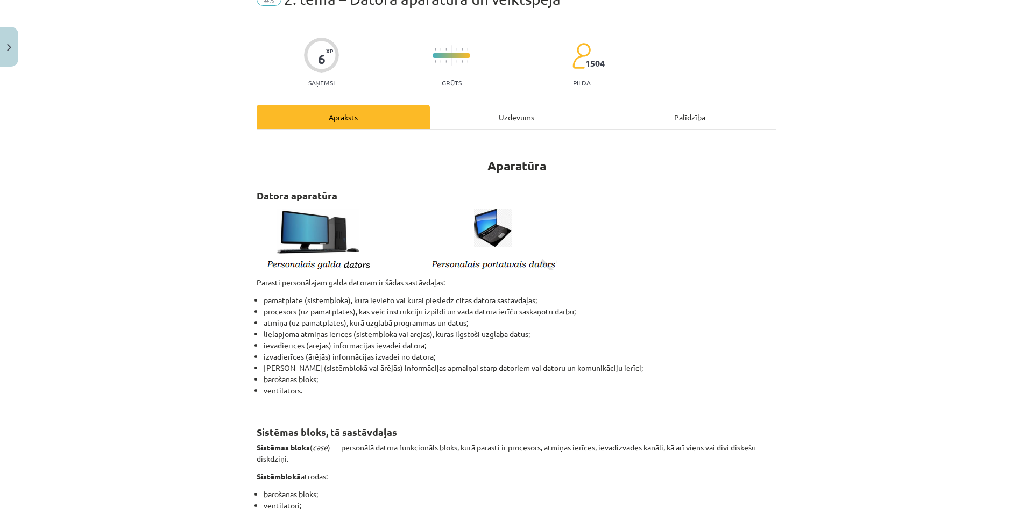
scroll to position [0, 0]
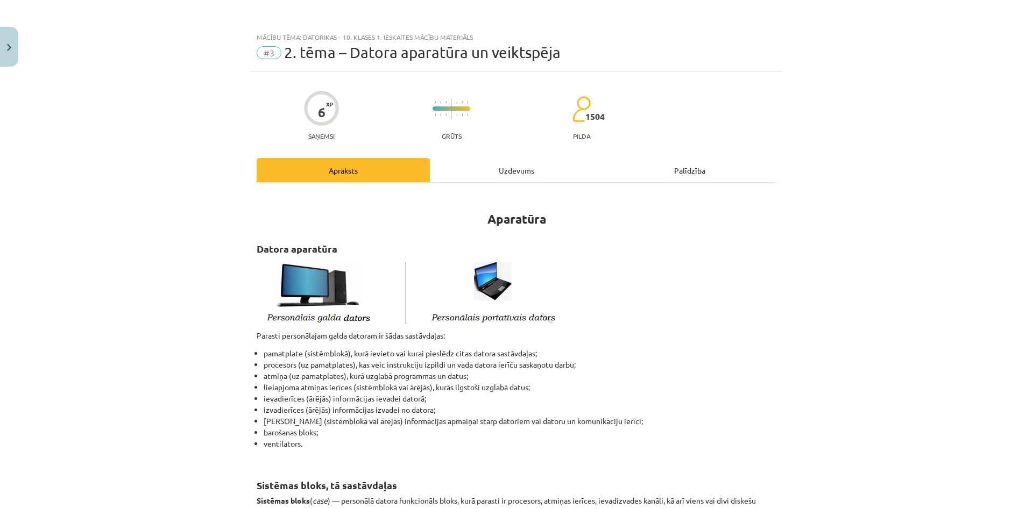
click at [455, 171] on div "Uzdevums" at bounding box center [516, 170] width 173 height 24
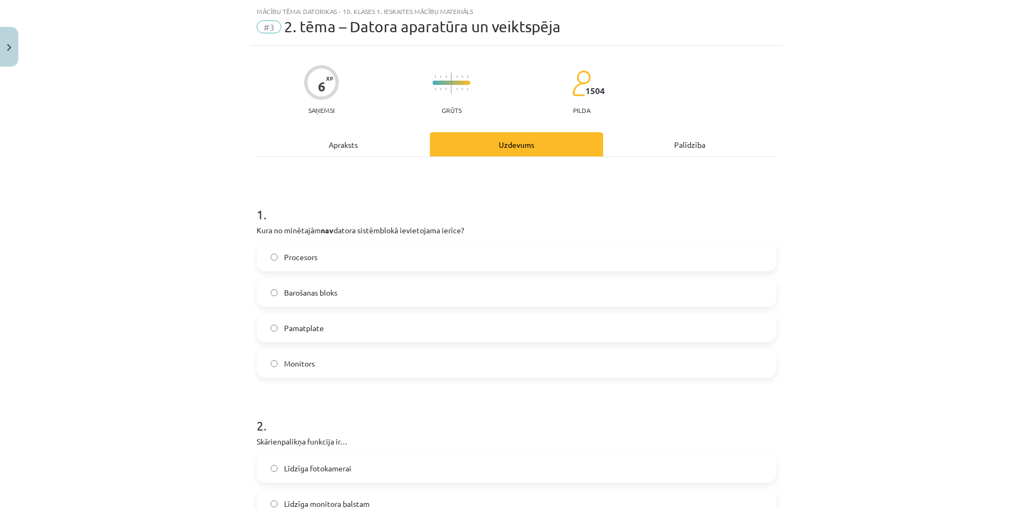
scroll to position [27, 0]
click at [327, 363] on label "Monitors" at bounding box center [516, 362] width 517 height 27
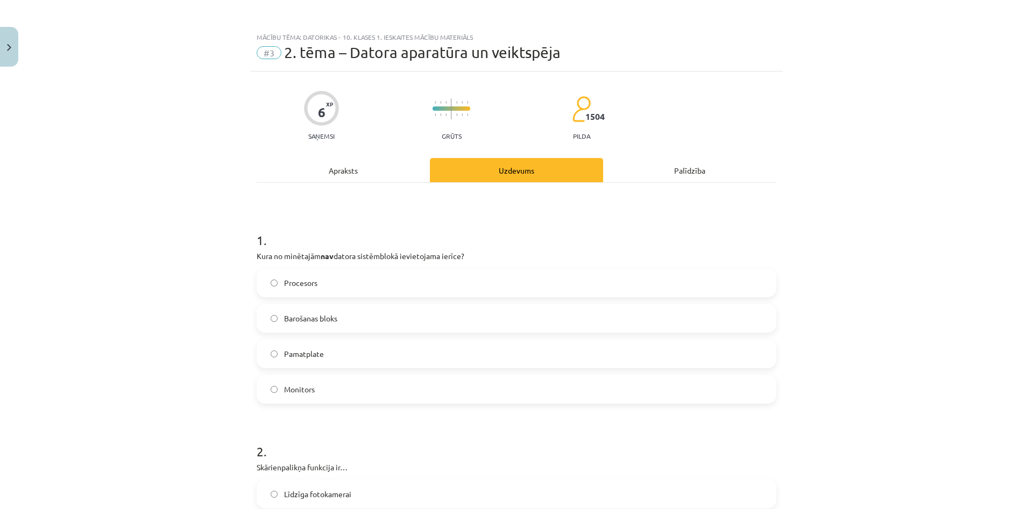
click at [339, 176] on div "Apraksts" at bounding box center [343, 170] width 173 height 24
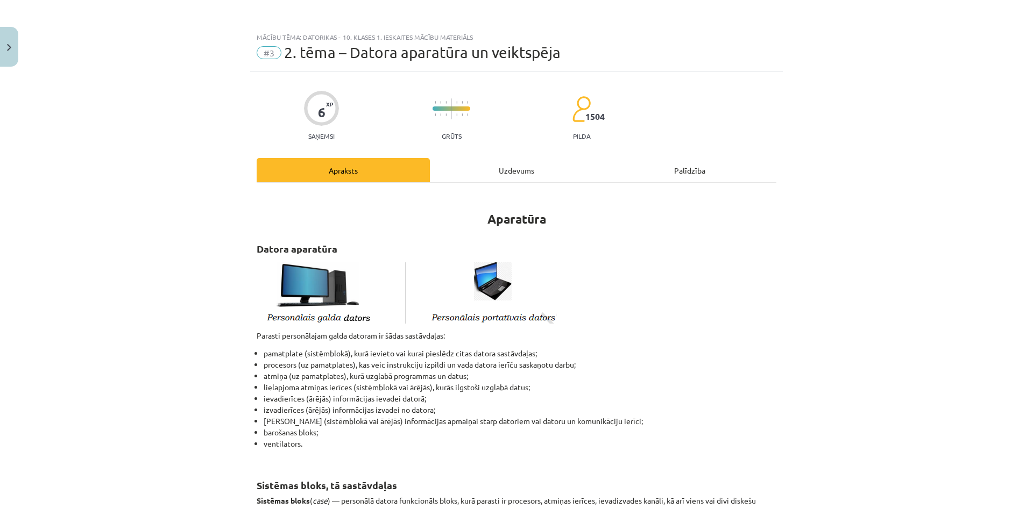
click at [505, 170] on div "Uzdevums" at bounding box center [516, 170] width 173 height 24
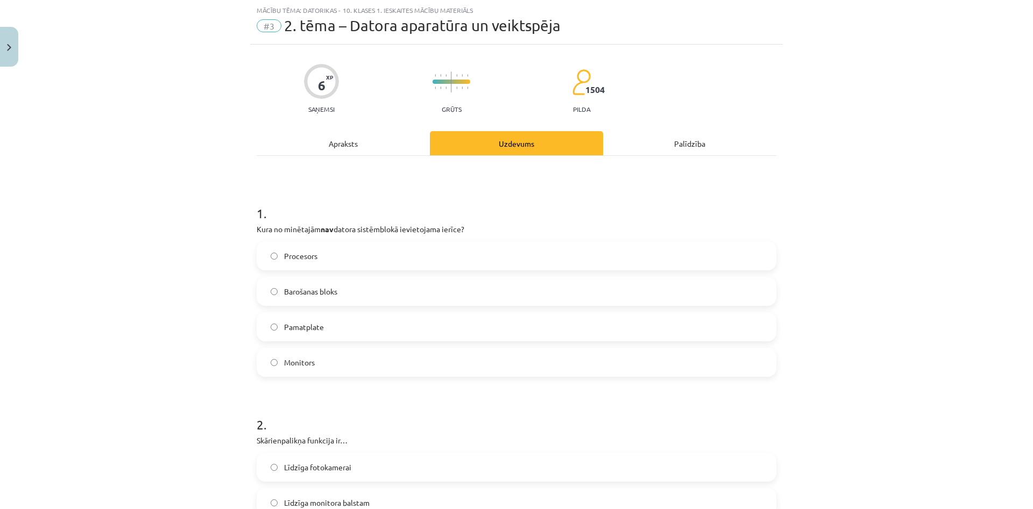
scroll to position [233, 0]
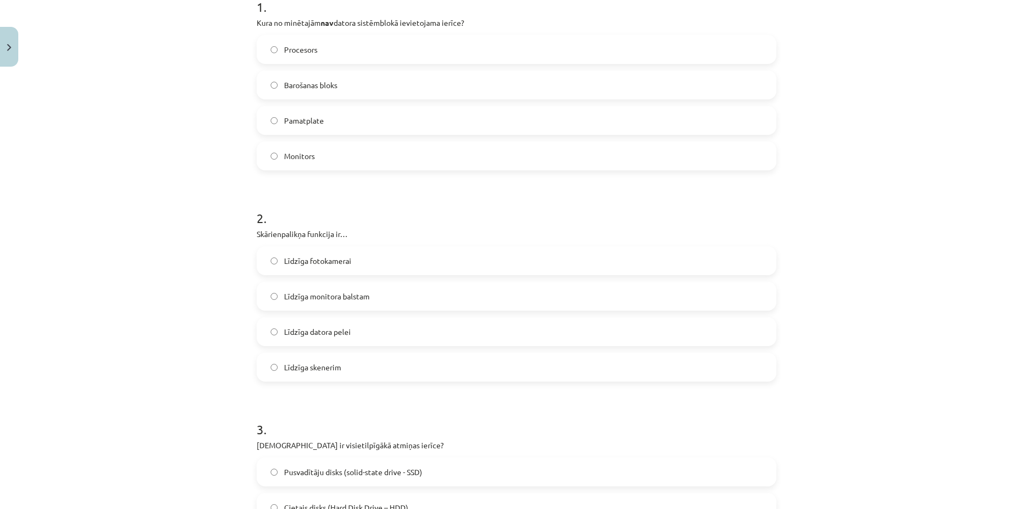
click at [323, 296] on span "Līdzīga monitora balstam" at bounding box center [327, 296] width 86 height 11
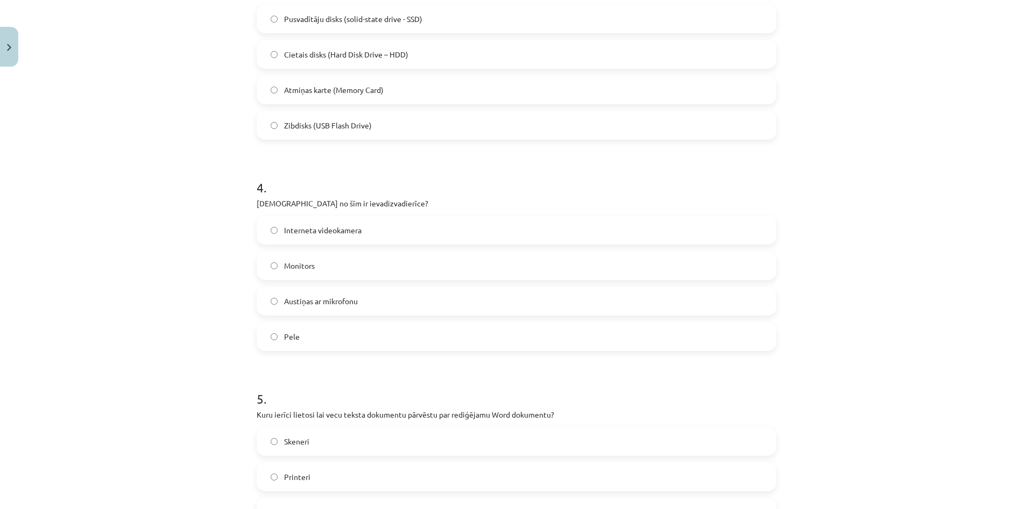
scroll to position [698, 0]
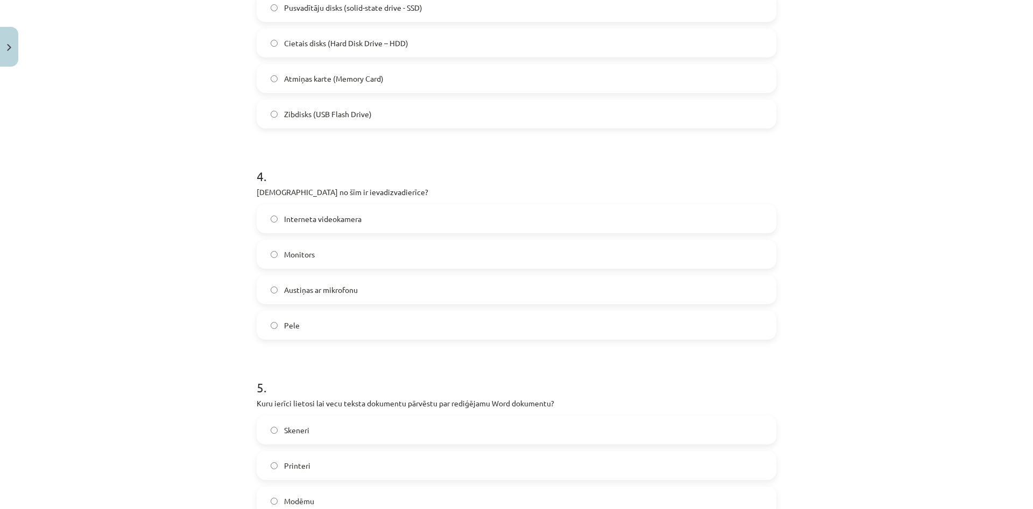
click at [411, 294] on label "Austiņas ar mikrofonu" at bounding box center [516, 289] width 517 height 27
click at [411, 214] on label "Interneta videokamera" at bounding box center [516, 218] width 517 height 27
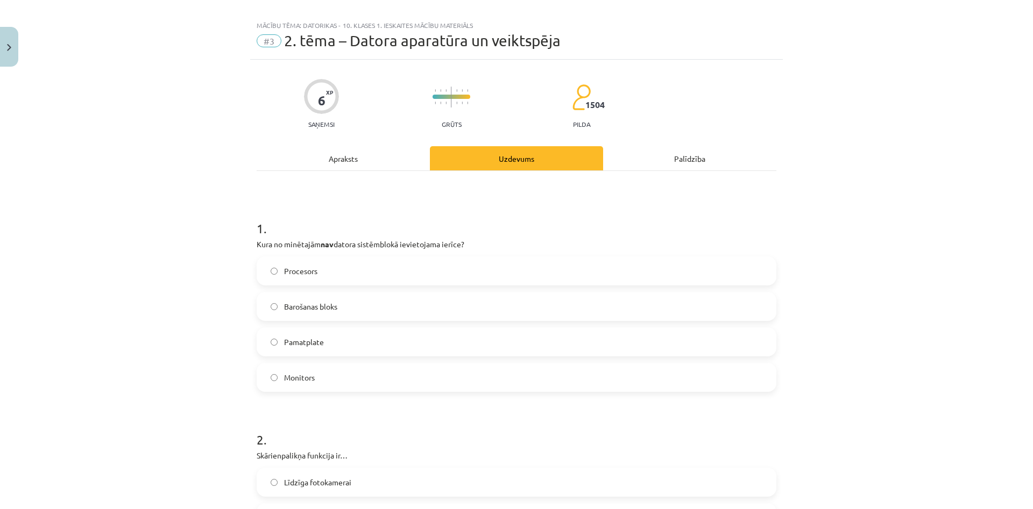
scroll to position [0, 0]
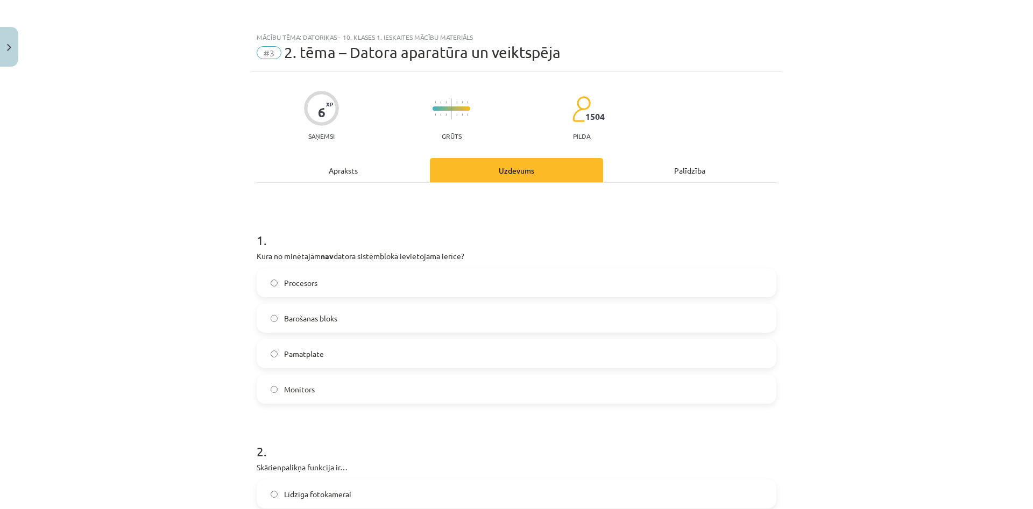
click at [343, 165] on div "Apraksts" at bounding box center [343, 170] width 173 height 24
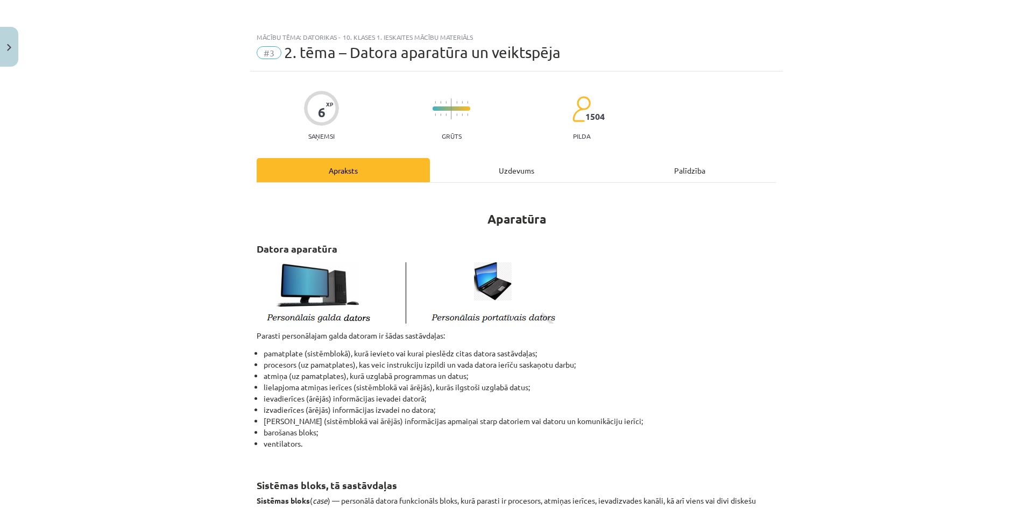
click at [510, 165] on div "Uzdevums" at bounding box center [516, 170] width 173 height 24
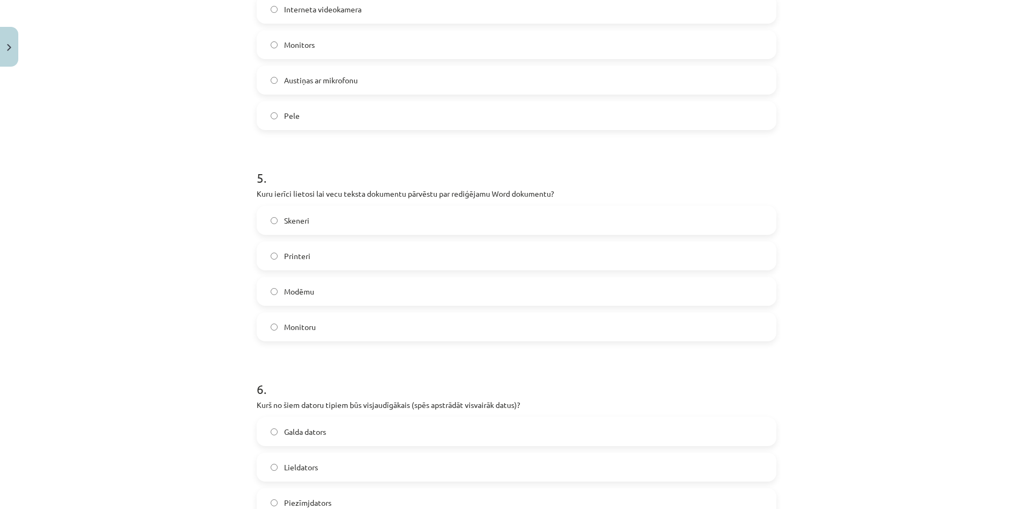
scroll to position [921, 0]
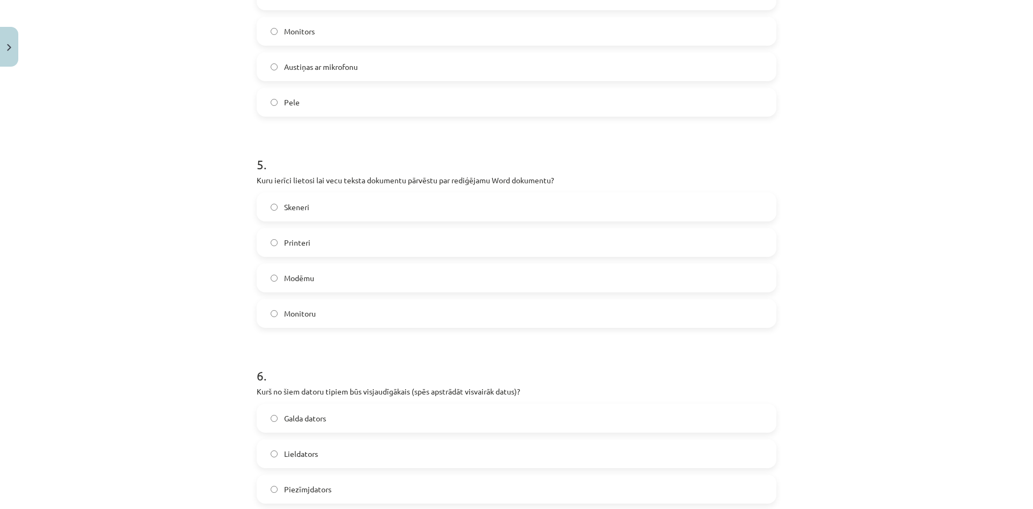
click at [311, 194] on label "Skeneri" at bounding box center [516, 207] width 517 height 27
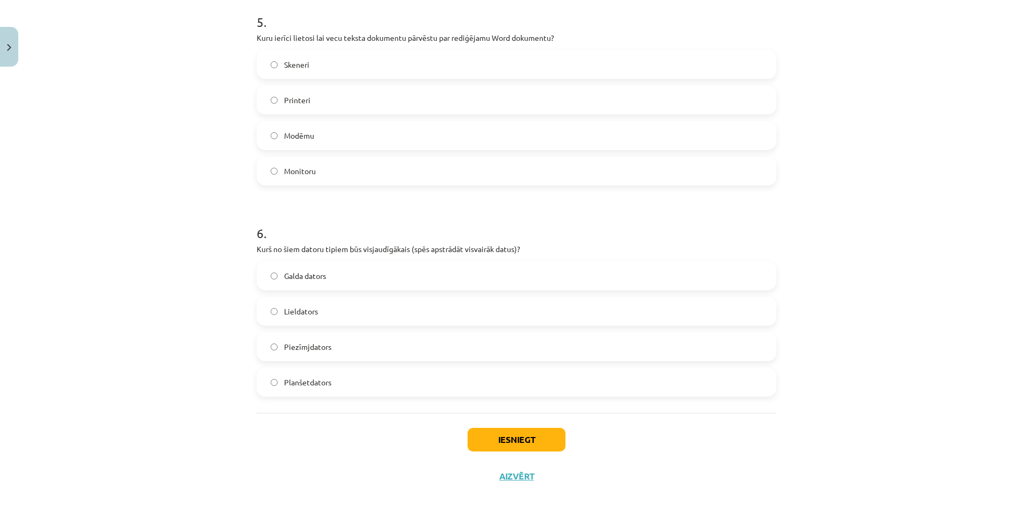
scroll to position [1076, 0]
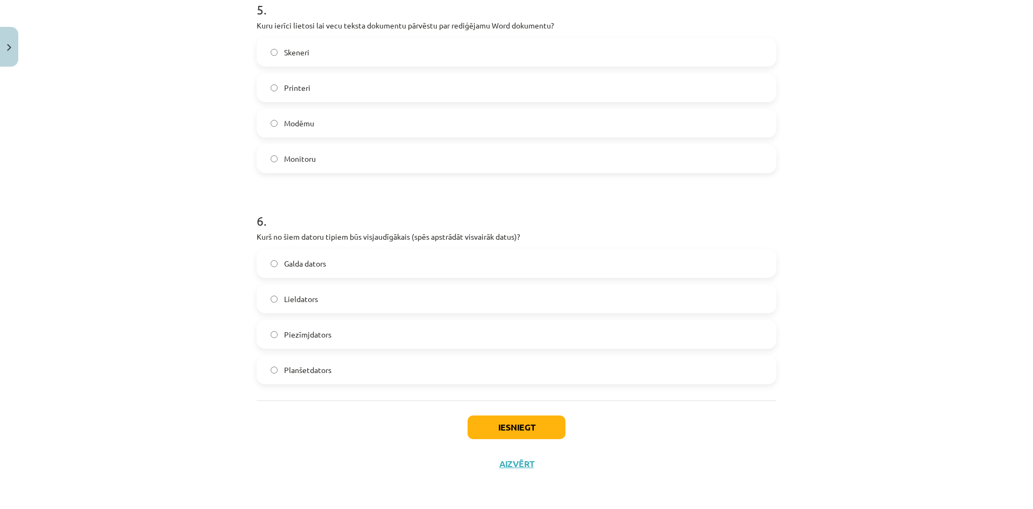
click at [339, 269] on label "Galda dators" at bounding box center [516, 263] width 517 height 27
click at [283, 302] on label "Lieldators" at bounding box center [516, 299] width 517 height 27
click at [277, 295] on label "Lieldators" at bounding box center [516, 299] width 517 height 27
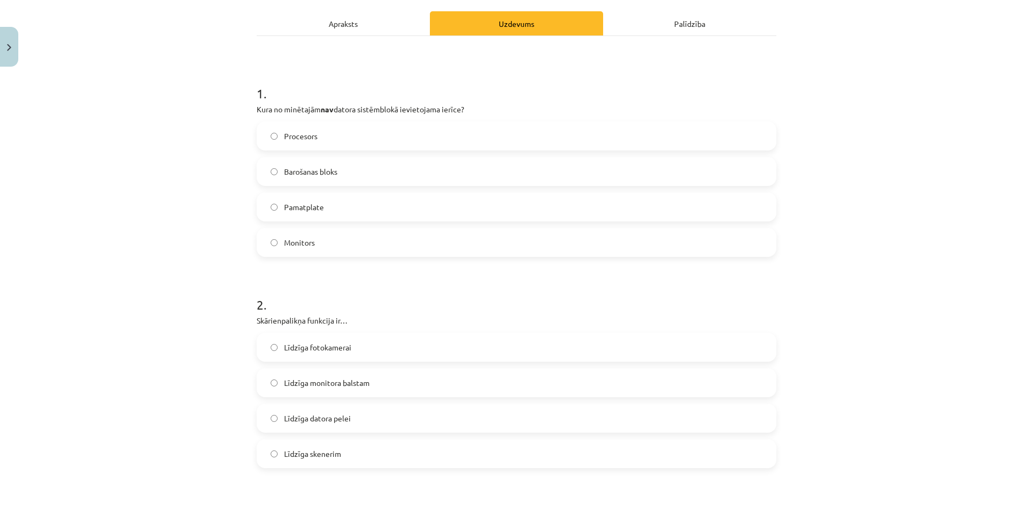
scroll to position [0, 0]
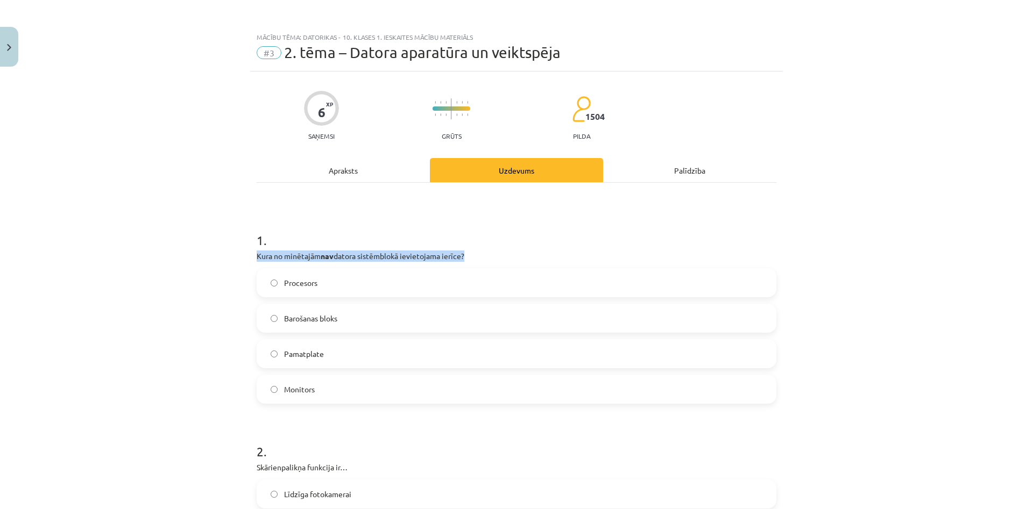
drag, startPoint x: 279, startPoint y: 251, endPoint x: 477, endPoint y: 254, distance: 197.4
click at [477, 254] on p "Kura no minētajām nav datora sistēmblokā ievietojama ierīce?" at bounding box center [517, 256] width 520 height 11
copy p "Kura no minētajām nav datora sistēmblokā ievietojama ierīce?"
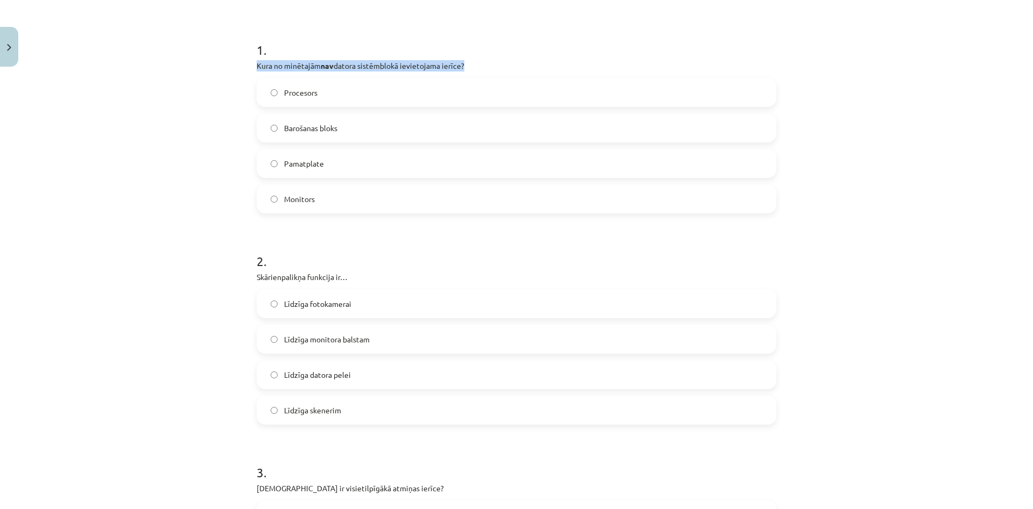
scroll to position [207, 0]
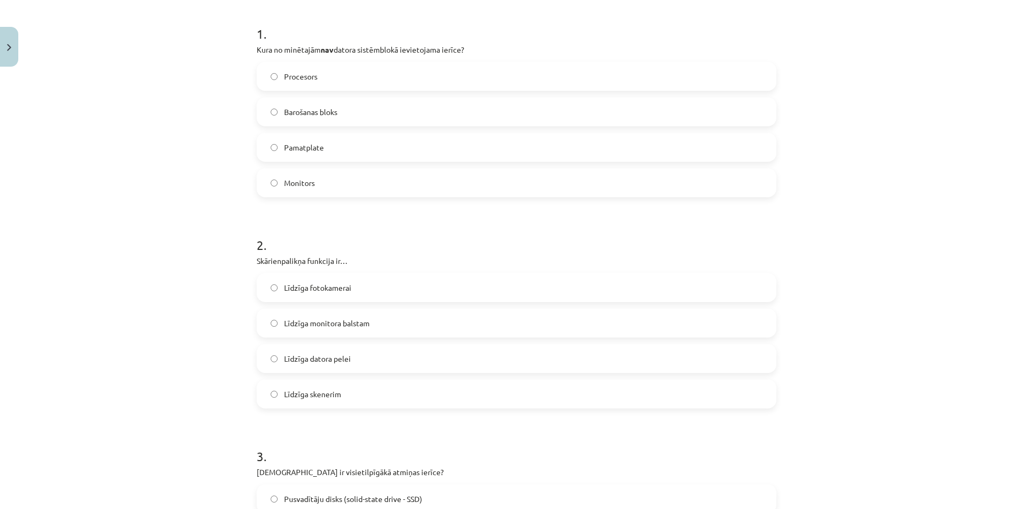
click at [150, 307] on div "Mācību tēma: Datorikas - 10. klases 1. ieskaites mācību materiāls #3 2. tēma – …" at bounding box center [516, 254] width 1033 height 509
click at [327, 383] on label "Līdzīga skenerim" at bounding box center [516, 394] width 517 height 27
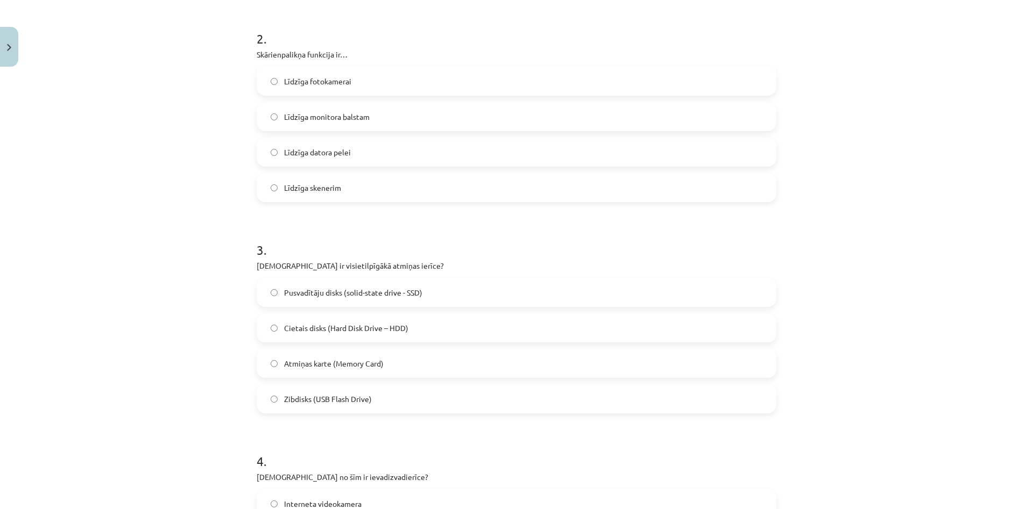
click at [401, 291] on span "Pusvadītāju disks (solid-state drive - SSD)" at bounding box center [353, 292] width 138 height 11
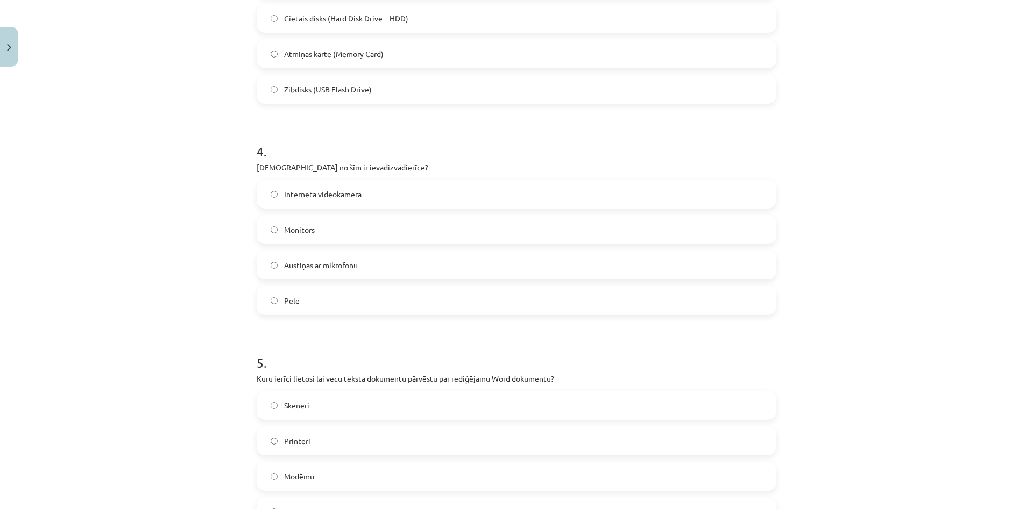
scroll to position [929, 0]
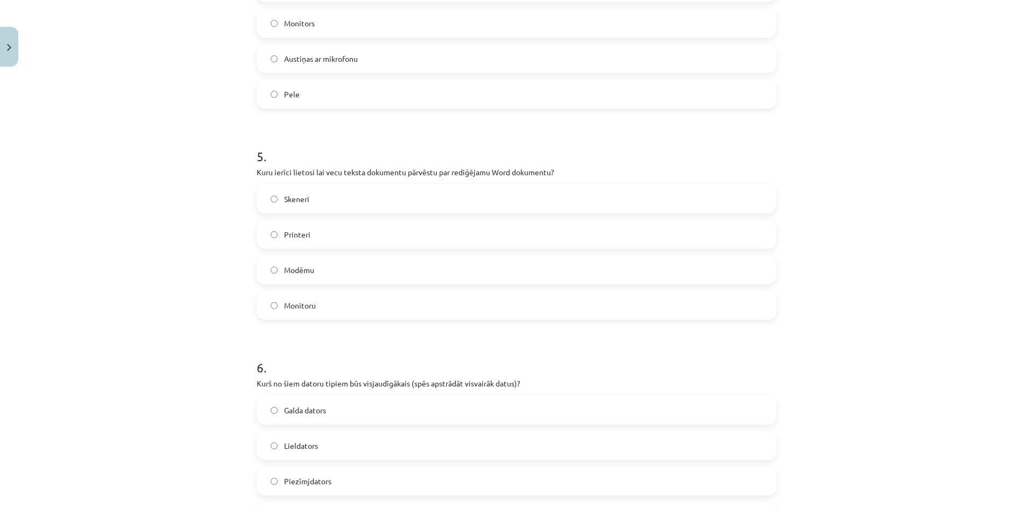
drag, startPoint x: 262, startPoint y: 168, endPoint x: 633, endPoint y: 209, distance: 372.8
click at [699, 225] on div "Mācību tēma: Datorikas - 10. klases 1. ieskaites mācību materiāls #3 2. tēma – …" at bounding box center [516, 254] width 1033 height 509
click at [529, 162] on h1 "5 ." at bounding box center [517, 146] width 520 height 33
drag, startPoint x: 257, startPoint y: 168, endPoint x: 557, endPoint y: 171, distance: 300.7
click at [557, 171] on p "Kuru ierīci lietosi lai vecu teksta dokumentu pārvēstu par rediģējamu Word doku…" at bounding box center [517, 172] width 520 height 11
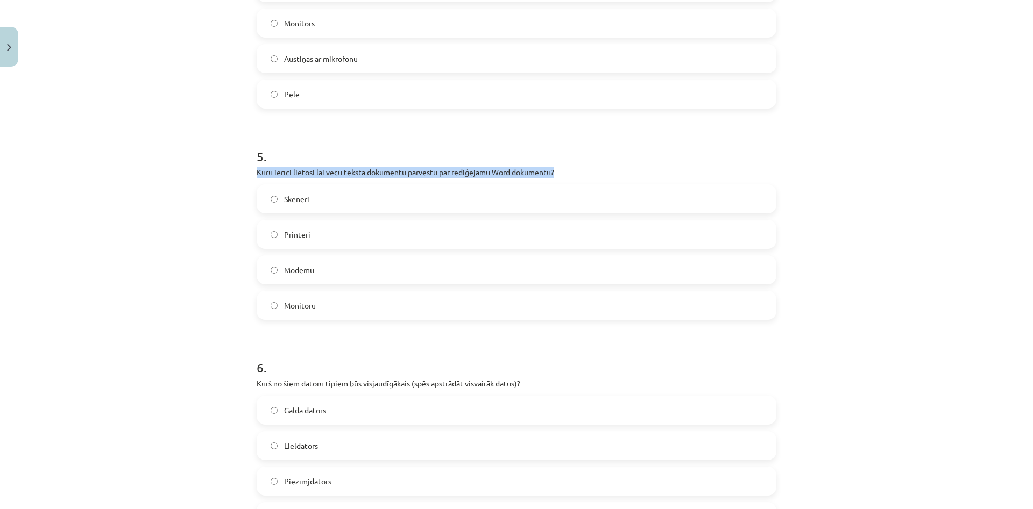
copy p "Kuru ierīci lietosi lai vecu teksta dokumentu pārvēstu par rediģējamu Word doku…"
click at [335, 240] on label "Printeri" at bounding box center [516, 234] width 517 height 27
click at [295, 189] on label "Skeneri" at bounding box center [516, 199] width 517 height 27
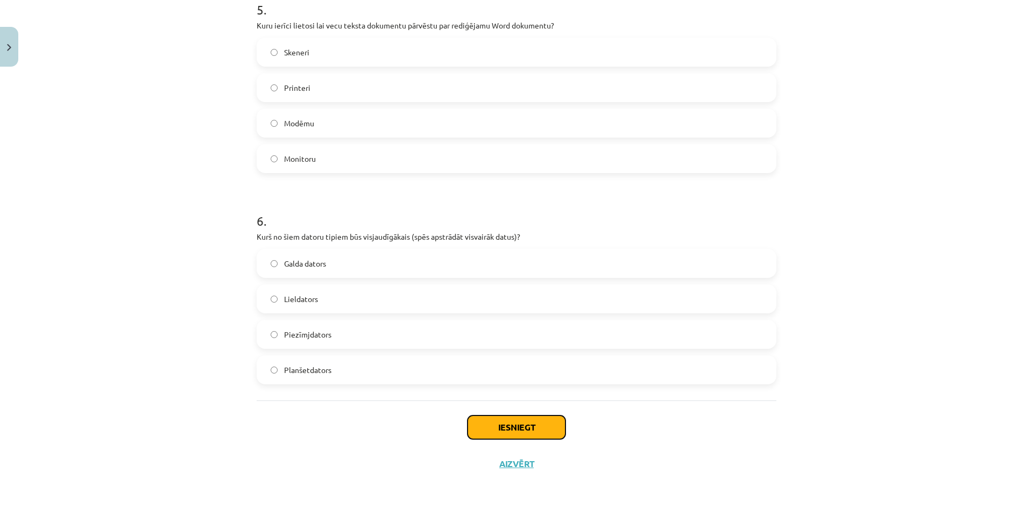
click at [537, 430] on button "Iesniegt" at bounding box center [516, 428] width 98 height 24
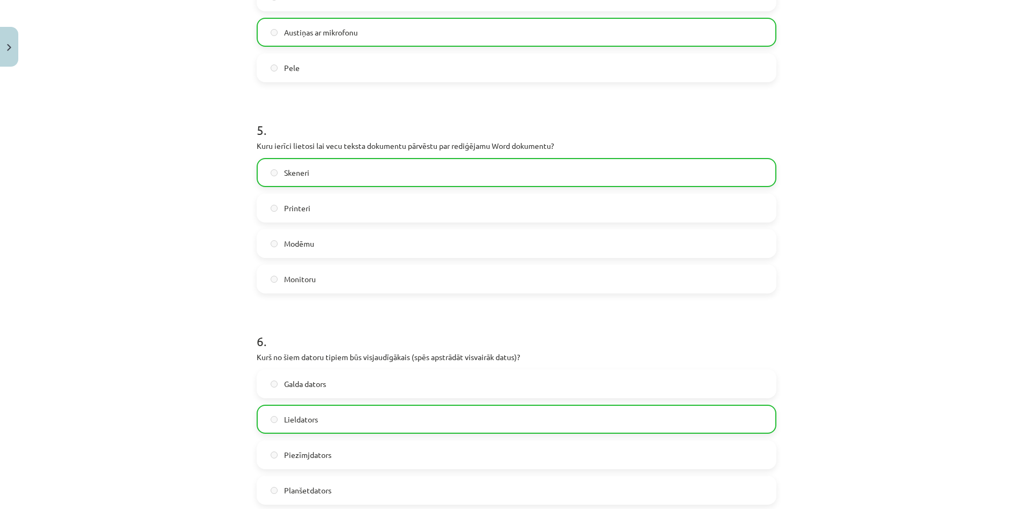
scroll to position [1111, 0]
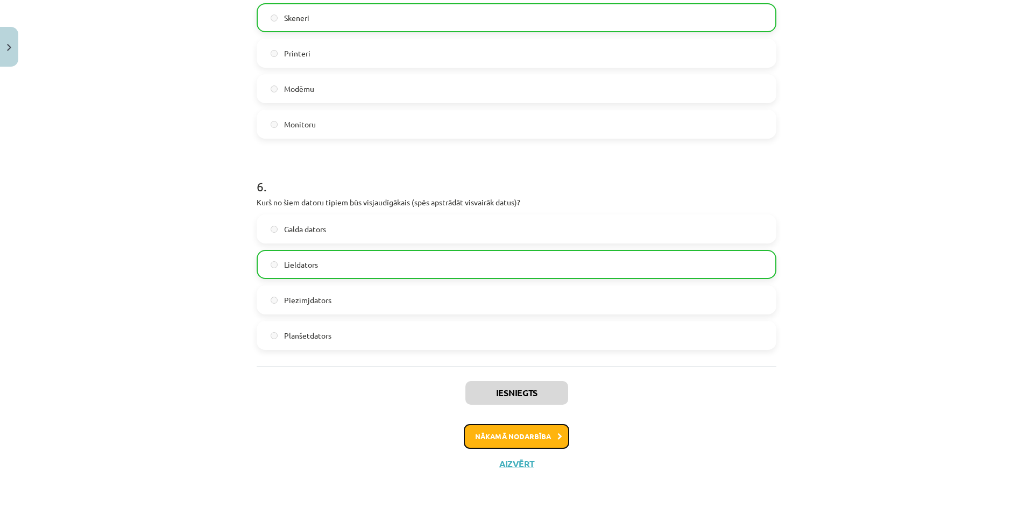
click at [546, 434] on button "Nākamā nodarbība" at bounding box center [516, 436] width 105 height 25
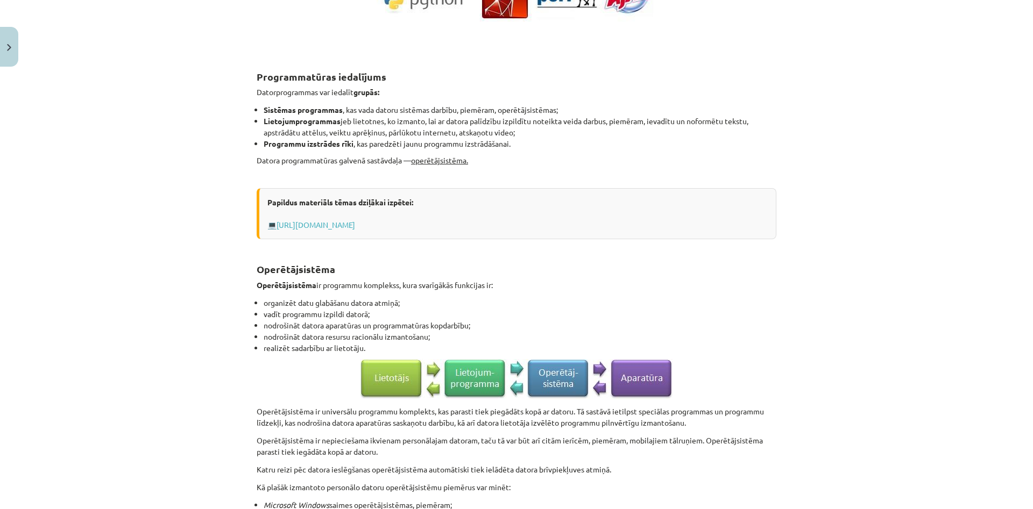
scroll to position [413, 0]
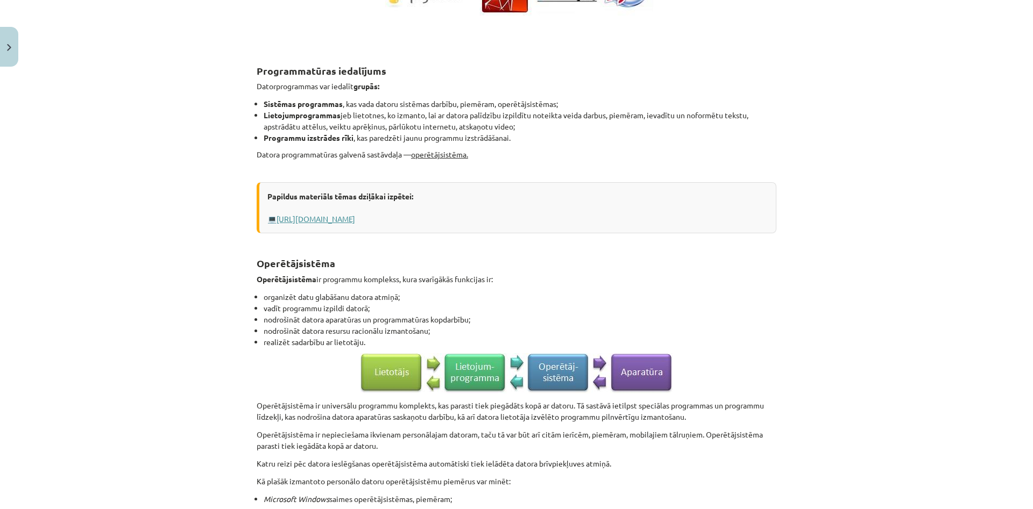
click at [355, 219] on link "http://www.uzdevumi.lv/p/informatika/10-klase/programmatura-7483/re-5a97a7de-08…" at bounding box center [315, 219] width 79 height 10
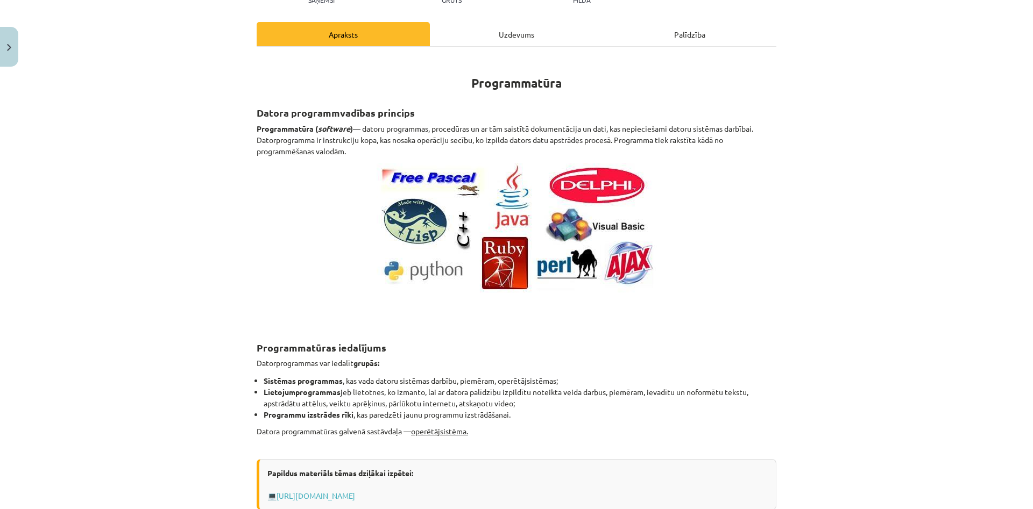
scroll to position [0, 0]
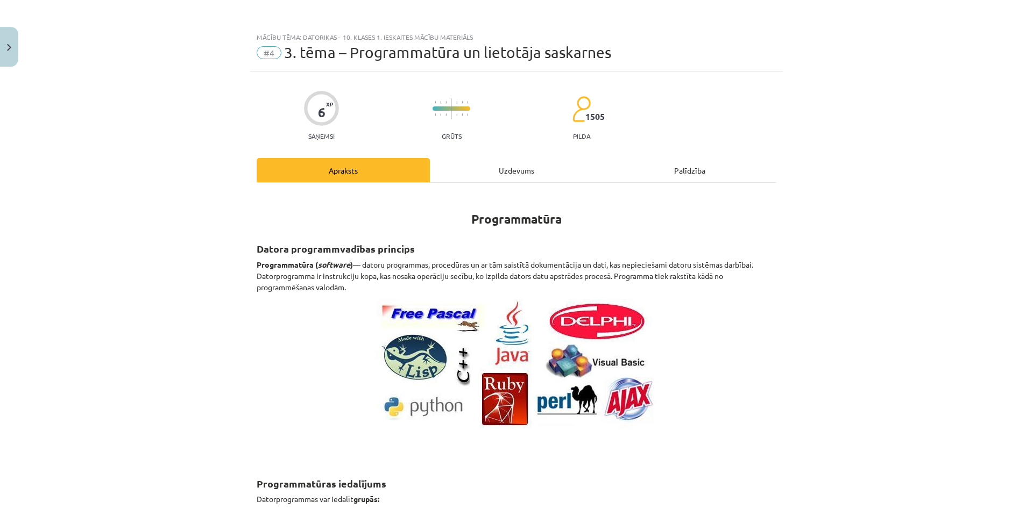
click at [488, 175] on div "Uzdevums" at bounding box center [516, 170] width 173 height 24
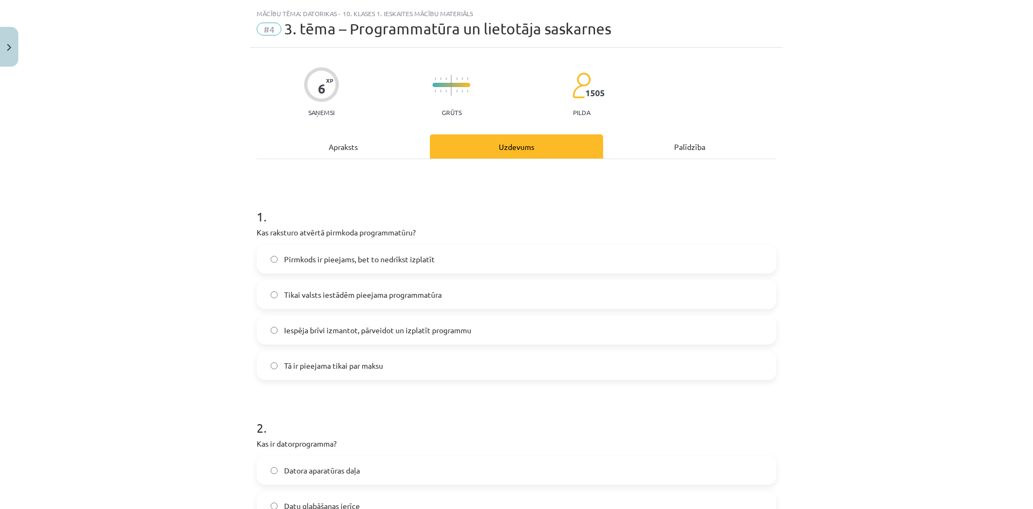
scroll to position [27, 0]
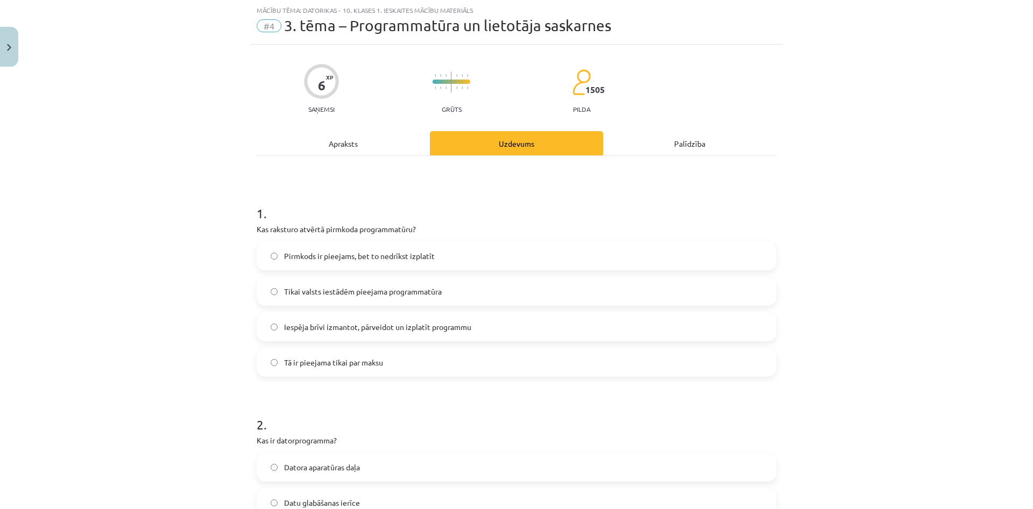
click at [360, 145] on div "Apraksts" at bounding box center [343, 143] width 173 height 24
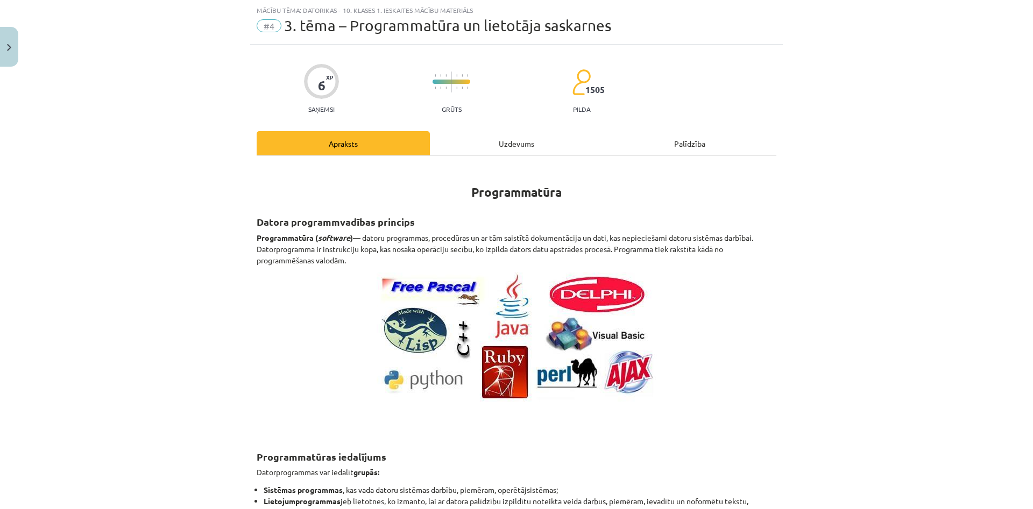
click at [505, 148] on div "Uzdevums" at bounding box center [516, 143] width 173 height 24
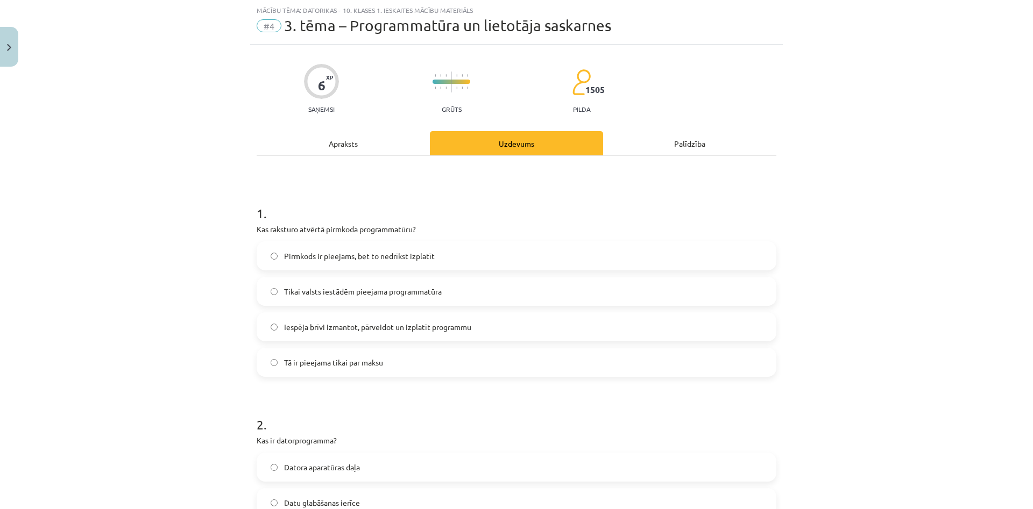
click at [456, 320] on label "Iespēja brīvi izmantot, pārveidot un izplatīt programmu" at bounding box center [516, 327] width 517 height 27
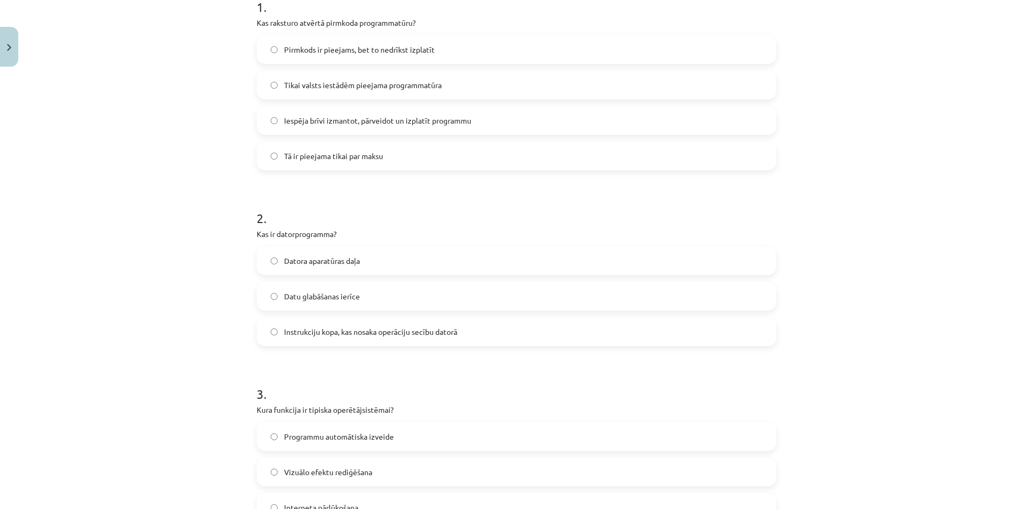
scroll to position [0, 0]
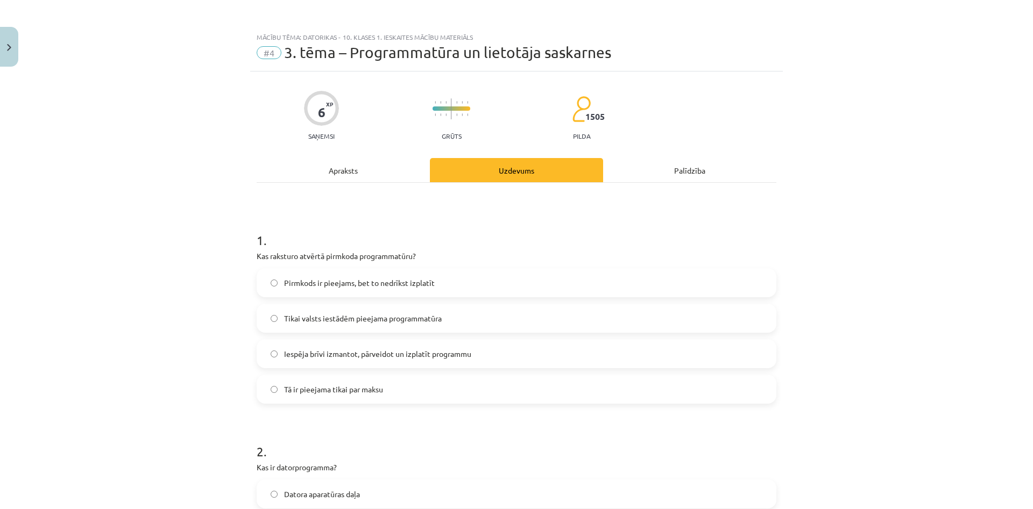
click at [357, 182] on hr at bounding box center [517, 182] width 520 height 1
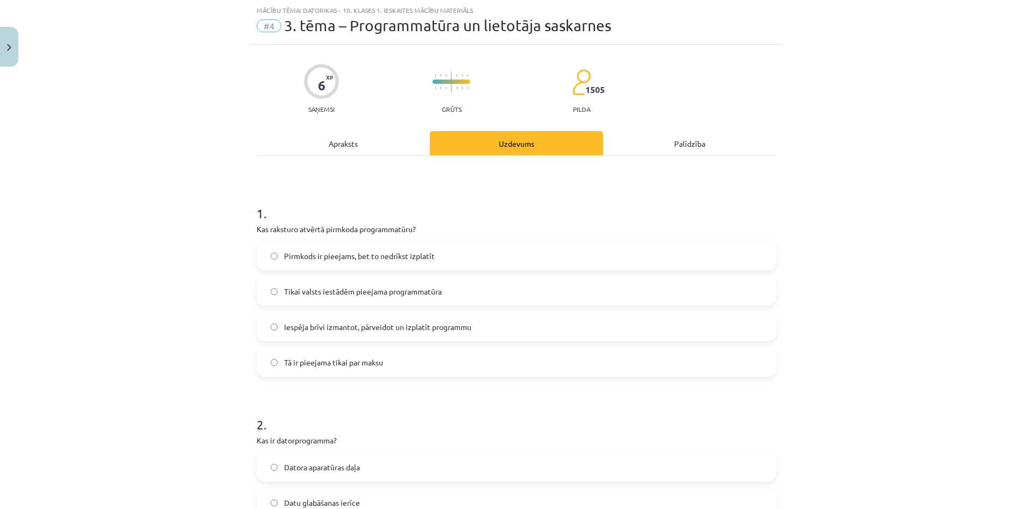
scroll to position [52, 0]
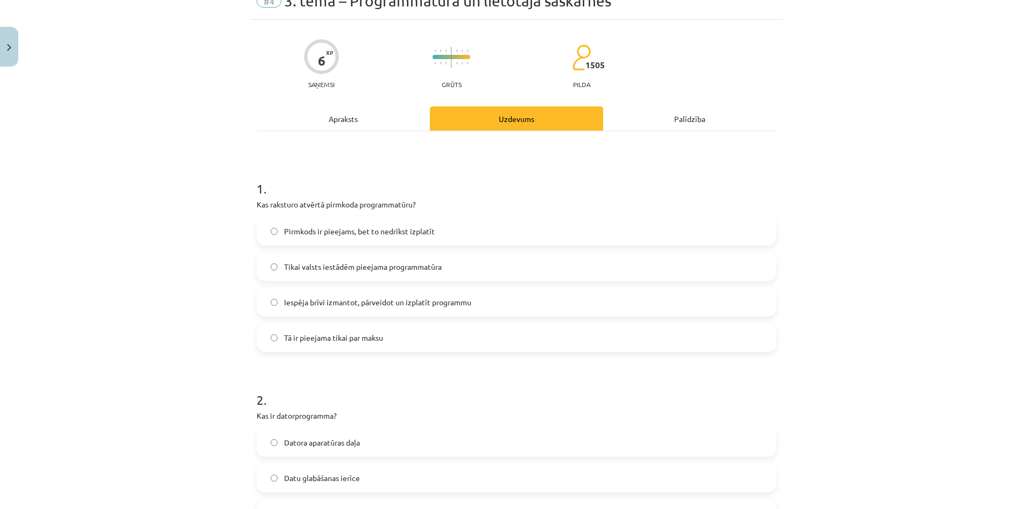
click at [367, 121] on div "Apraksts" at bounding box center [343, 119] width 173 height 24
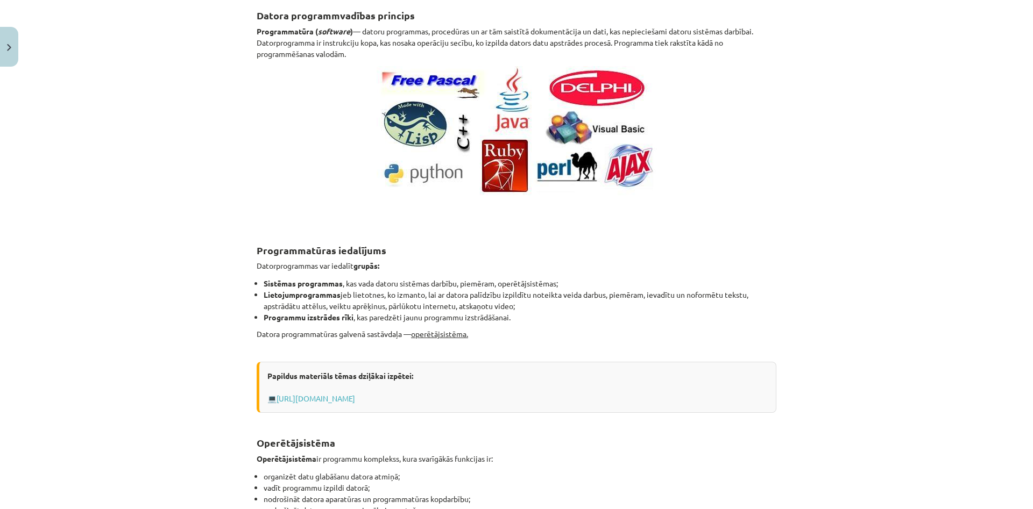
scroll to position [79, 0]
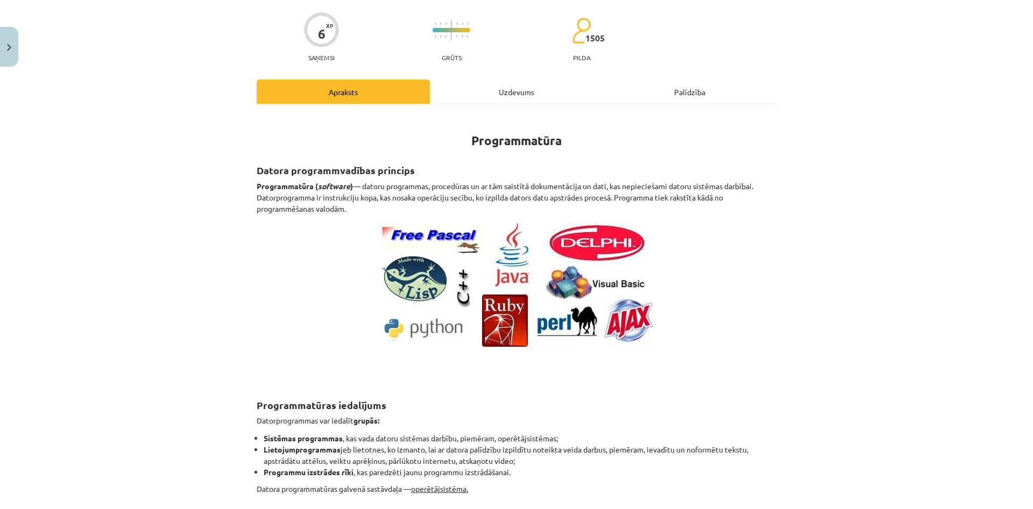
click at [538, 100] on div "Uzdevums" at bounding box center [516, 92] width 173 height 24
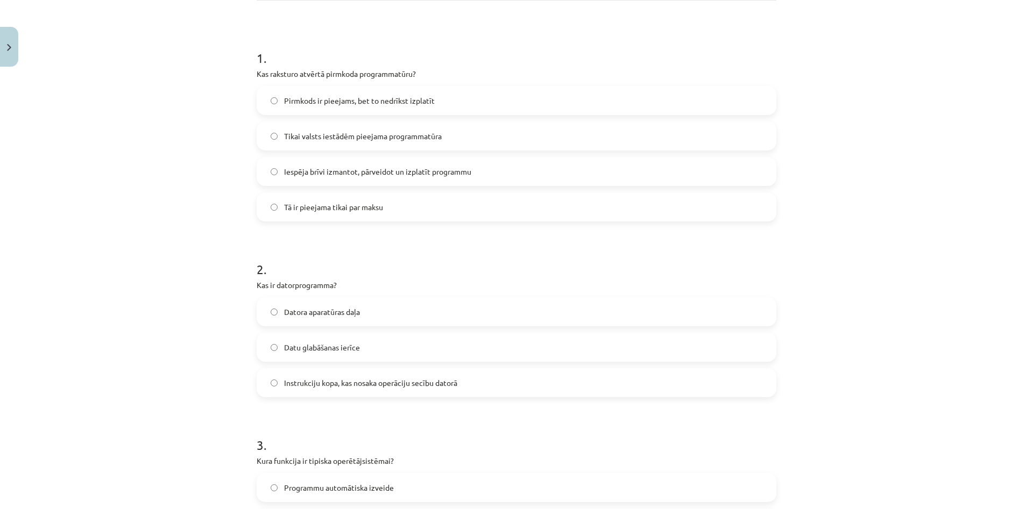
scroll to position [0, 0]
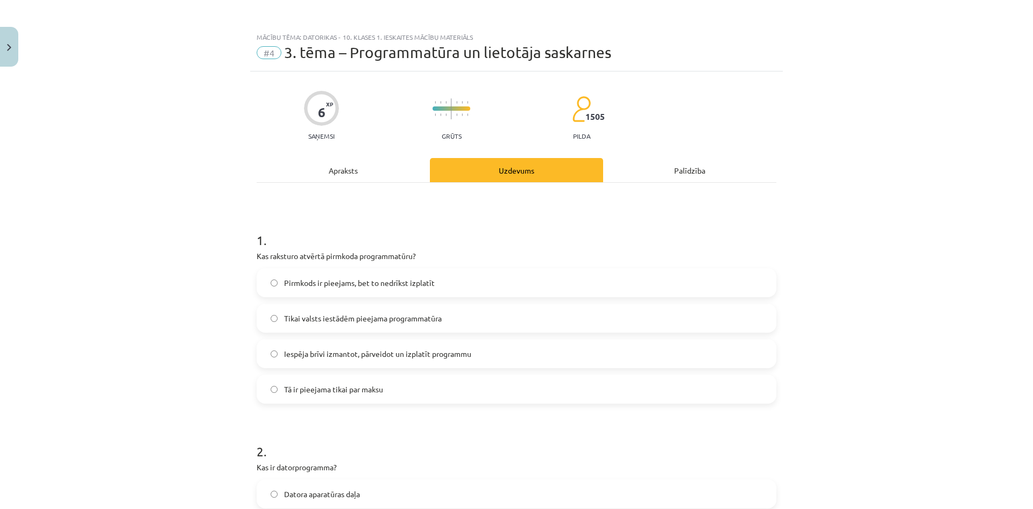
click at [345, 165] on div "Apraksts" at bounding box center [343, 170] width 173 height 24
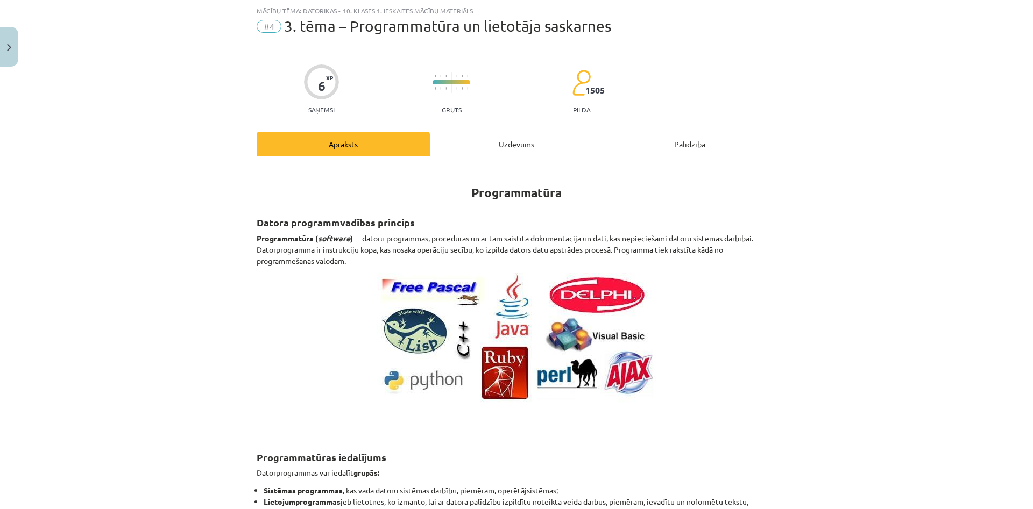
scroll to position [27, 0]
drag, startPoint x: 500, startPoint y: 154, endPoint x: 496, endPoint y: 159, distance: 6.1
click at [500, 154] on div "Uzdevums" at bounding box center [516, 143] width 173 height 24
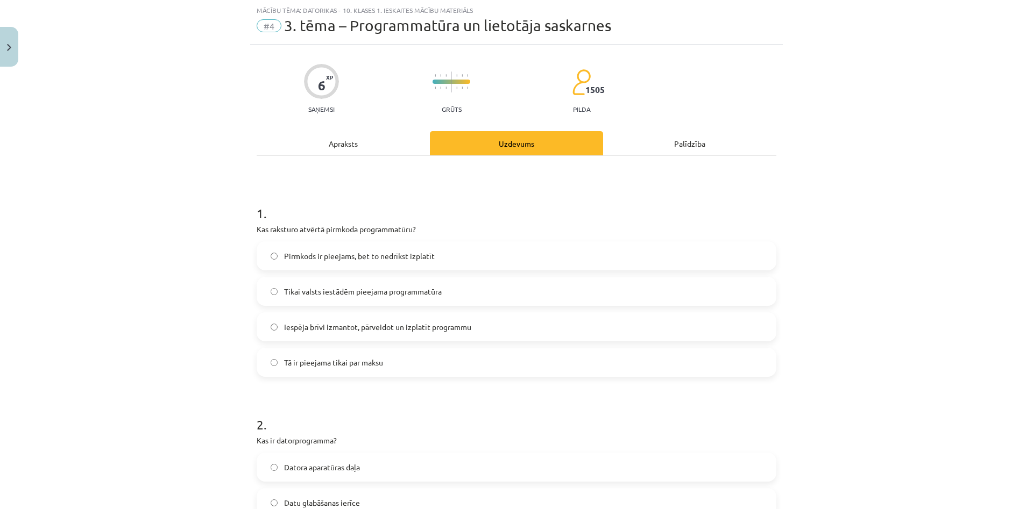
click at [329, 141] on div "Apraksts" at bounding box center [343, 143] width 173 height 24
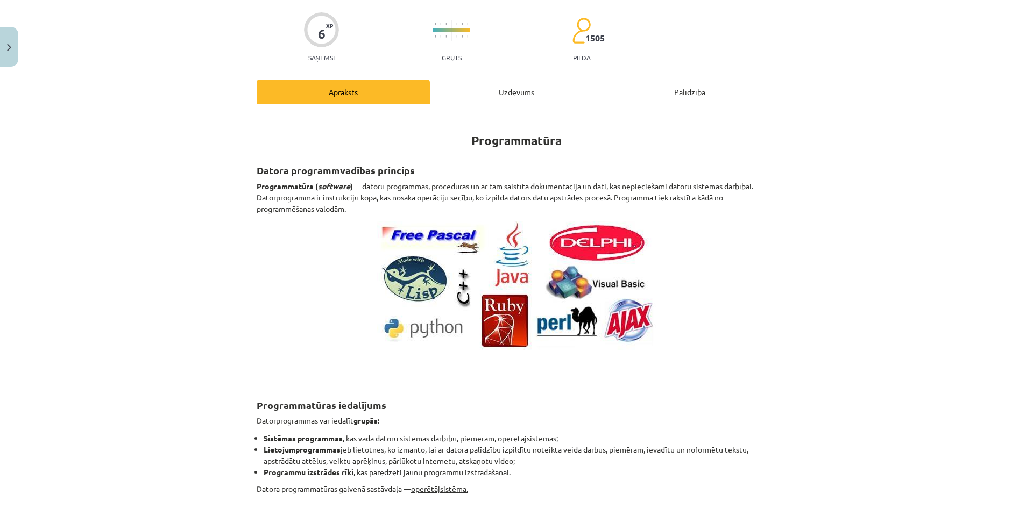
scroll to position [0, 0]
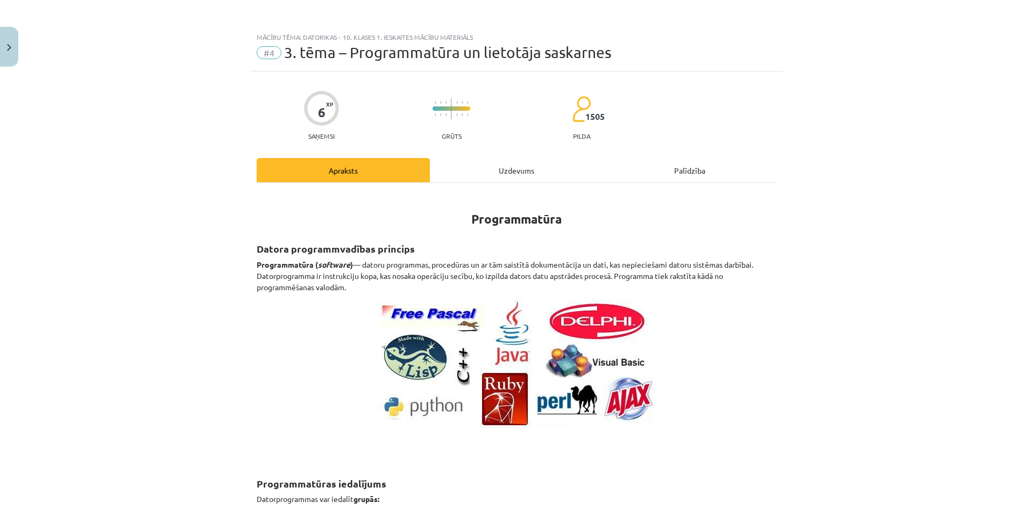
click at [485, 172] on div "Uzdevums" at bounding box center [516, 170] width 173 height 24
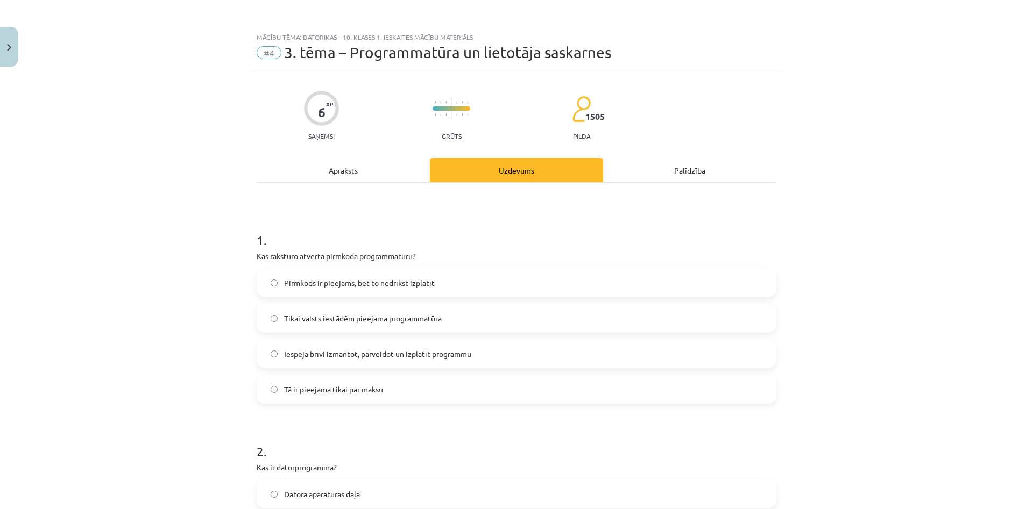
click at [358, 168] on div "Apraksts" at bounding box center [343, 170] width 173 height 24
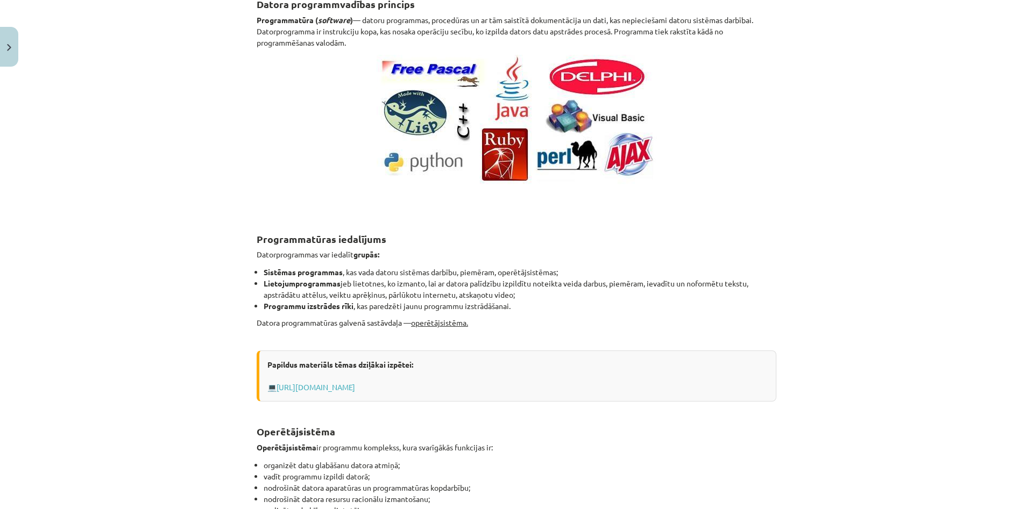
scroll to position [285, 0]
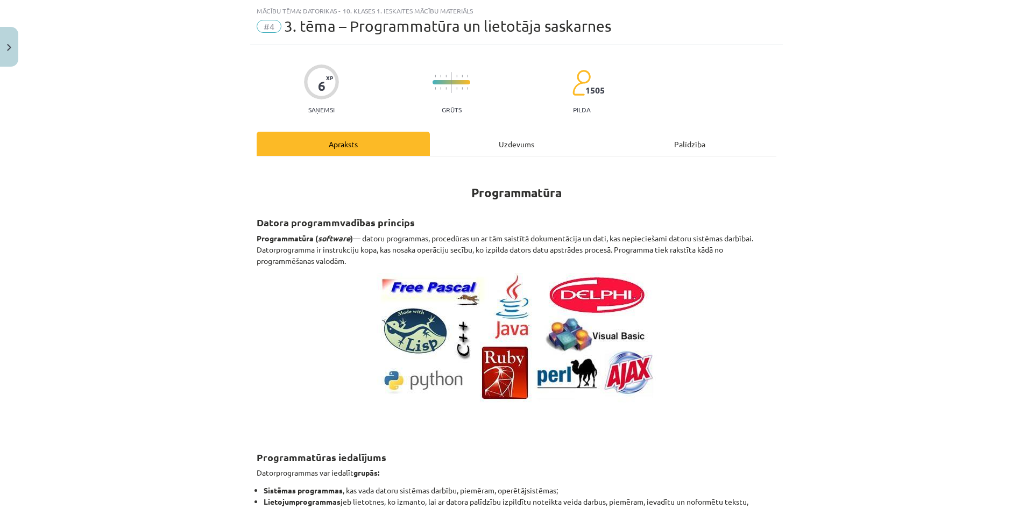
click at [466, 148] on div "Uzdevums" at bounding box center [516, 144] width 173 height 24
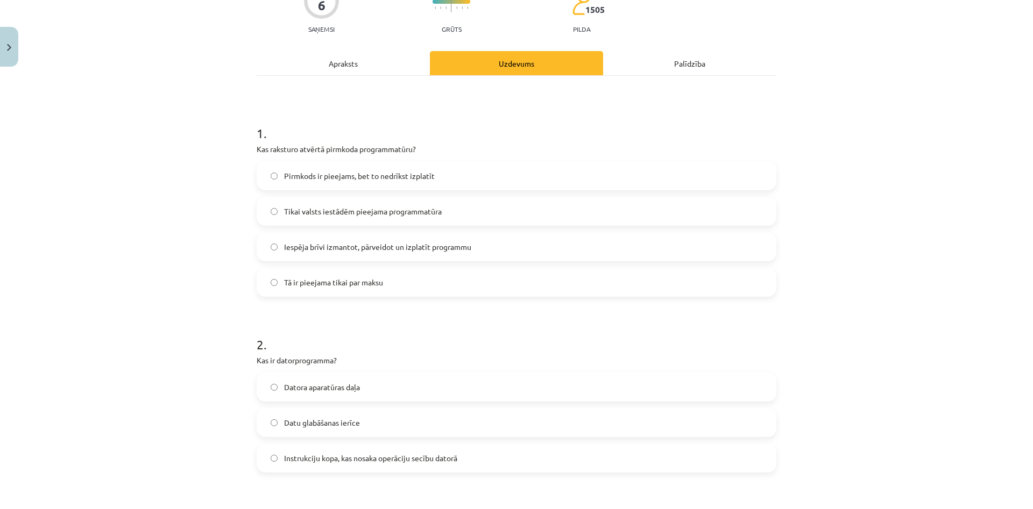
scroll to position [182, 0]
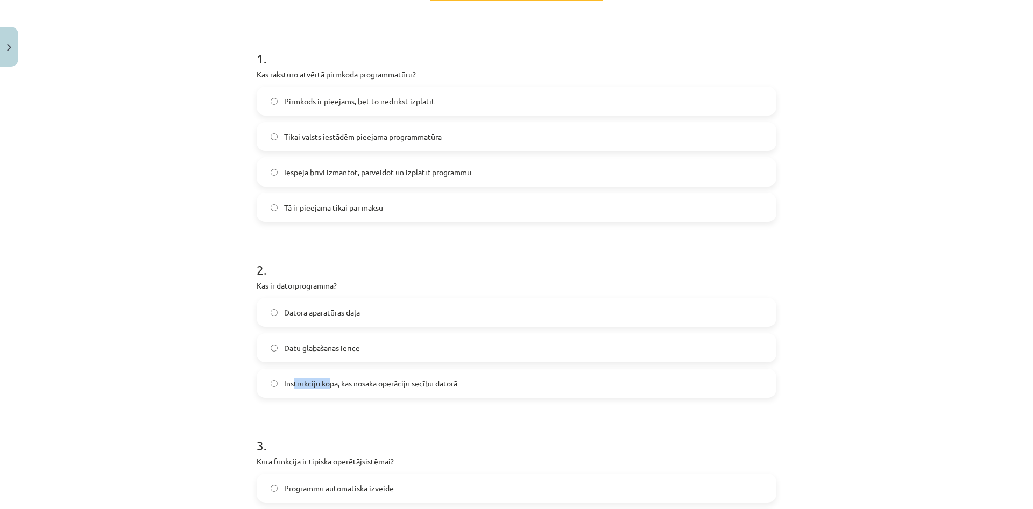
click at [320, 377] on label "Instrukciju kopa, kas nosaka operāciju secību datorā" at bounding box center [516, 383] width 517 height 27
drag, startPoint x: 285, startPoint y: 384, endPoint x: 326, endPoint y: 375, distance: 42.2
click at [330, 375] on label "Instrukciju kopa, kas nosaka operāciju secību datorā" at bounding box center [516, 383] width 517 height 27
drag, startPoint x: 281, startPoint y: 385, endPoint x: 480, endPoint y: 374, distance: 199.3
click at [480, 374] on label "Instrukciju kopa, kas nosaka operāciju secību datorā" at bounding box center [516, 383] width 517 height 27
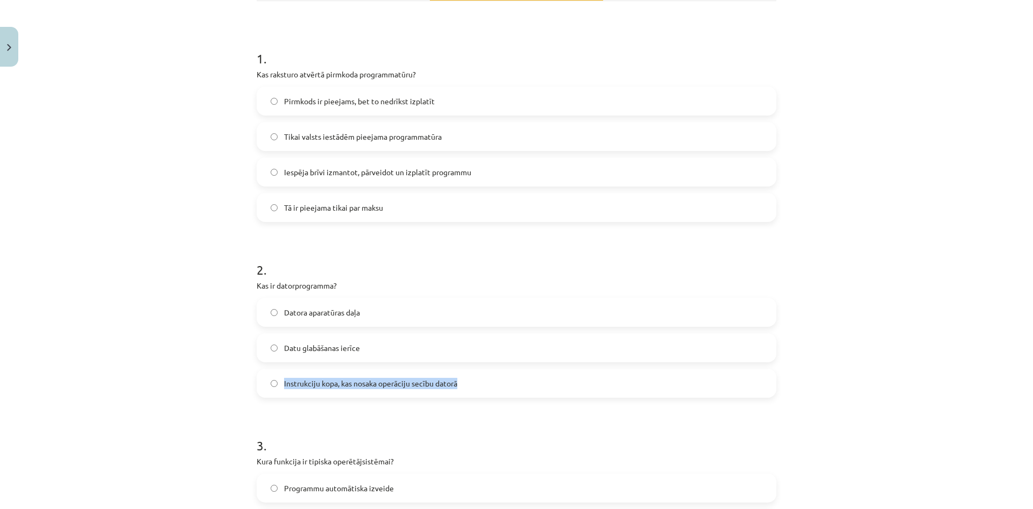
copy label "Instrukciju kopa, kas nosaka operāciju secību datorā"
drag, startPoint x: 251, startPoint y: 287, endPoint x: 475, endPoint y: 385, distance: 244.7
copy div "Kas ir datorprogramma? Datora aparatūras daļa Datu glabāšanas ierīce Instrukcij…"
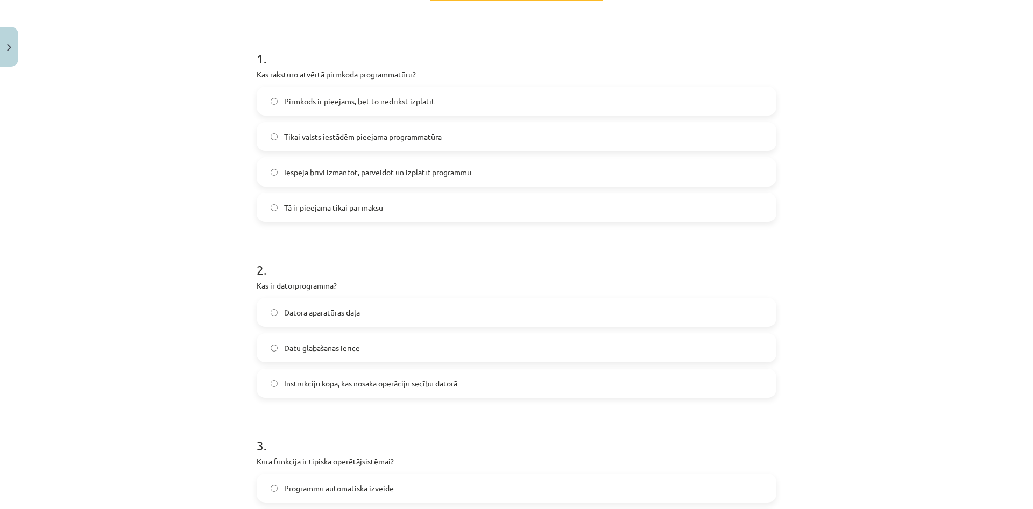
click at [428, 395] on label "Instrukciju kopa, kas nosaka operāciju secību datorā" at bounding box center [516, 383] width 517 height 27
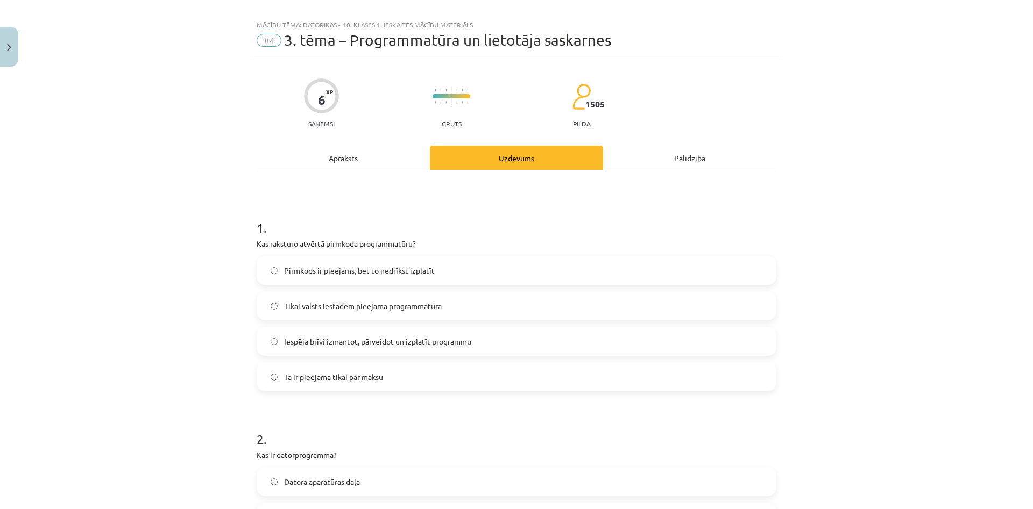
scroll to position [0, 0]
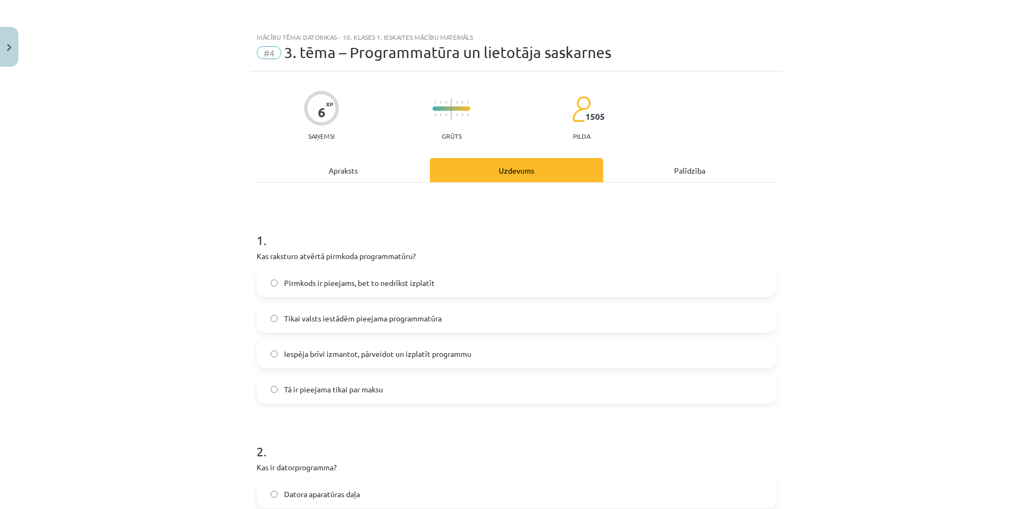
click at [368, 167] on div "Apraksts" at bounding box center [343, 170] width 173 height 24
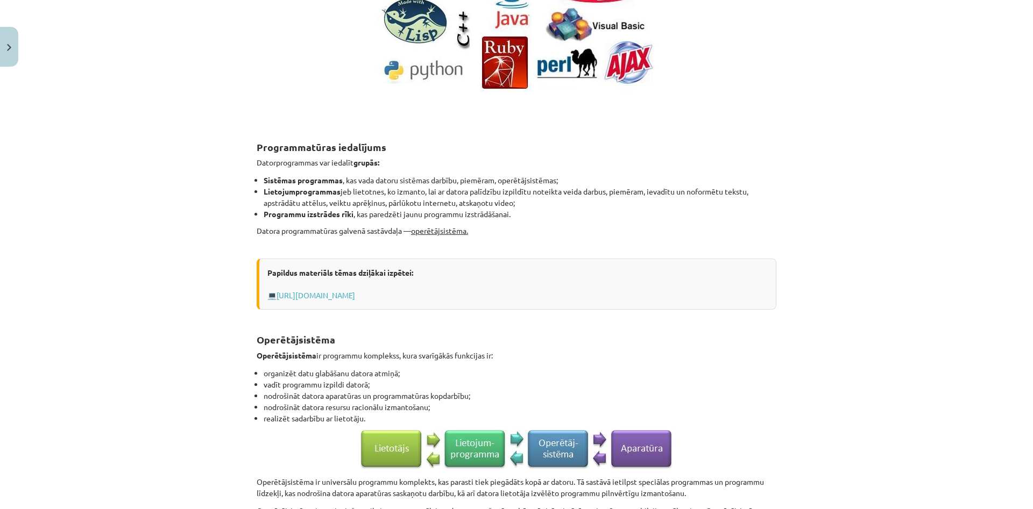
scroll to position [440, 0]
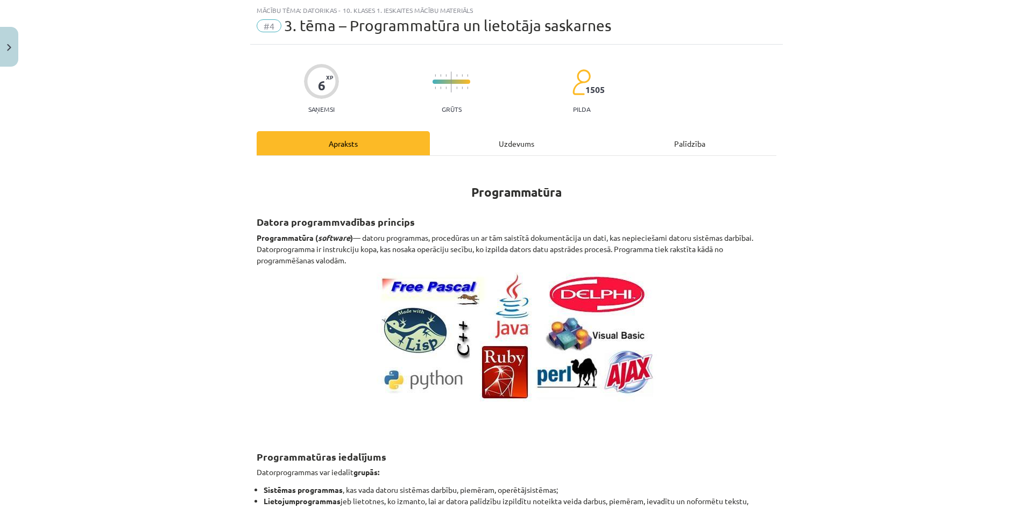
click at [473, 140] on div "Uzdevums" at bounding box center [516, 143] width 173 height 24
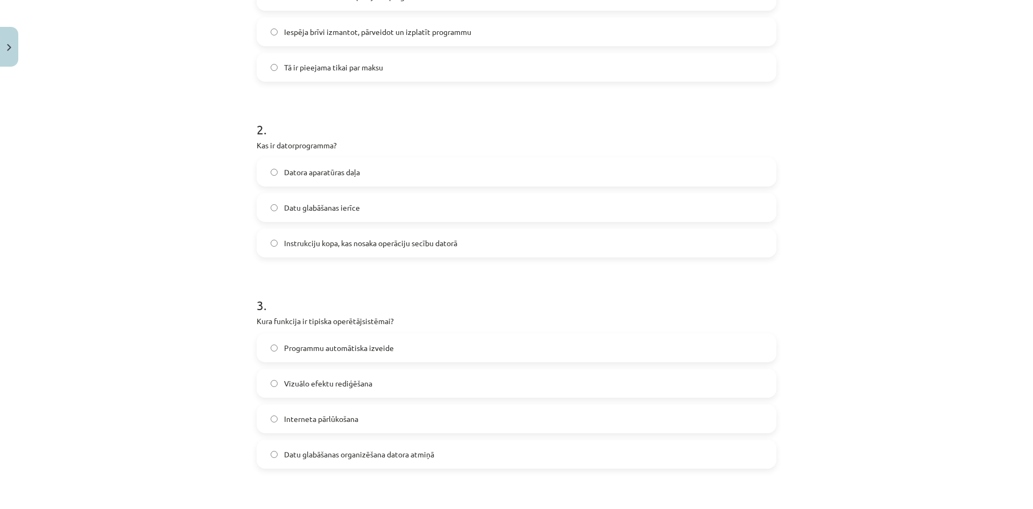
scroll to position [337, 0]
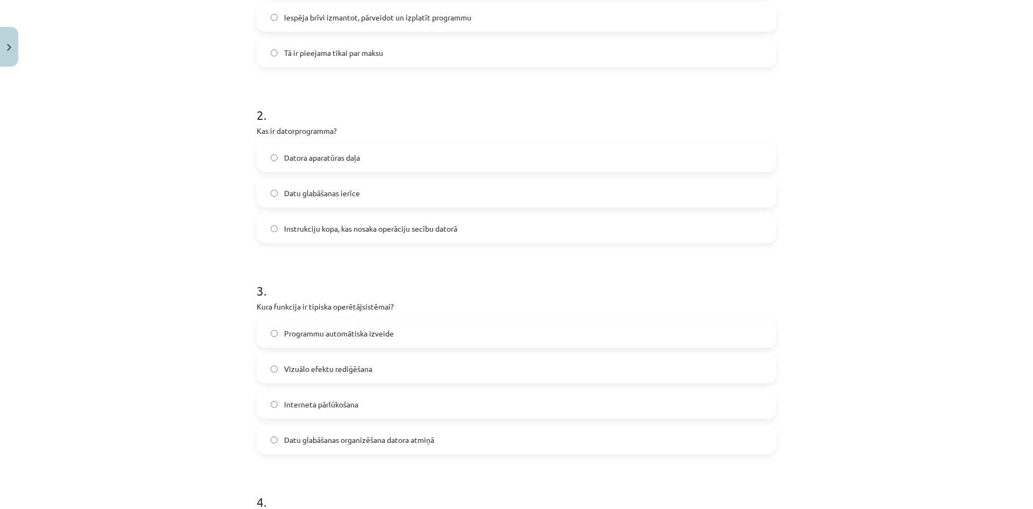
click at [361, 440] on span "Datu glabāšanas organizēšana datora atmiņā" at bounding box center [359, 440] width 150 height 11
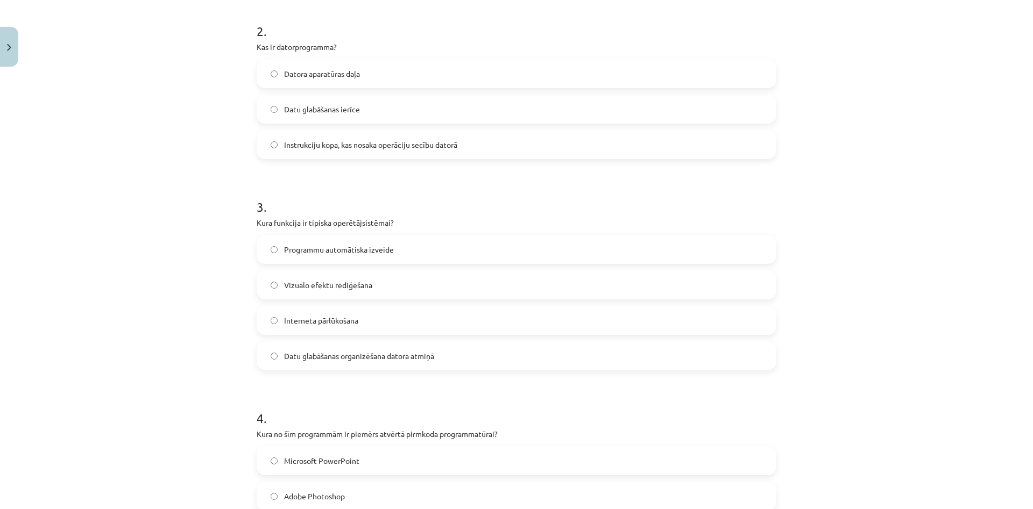
scroll to position [440, 0]
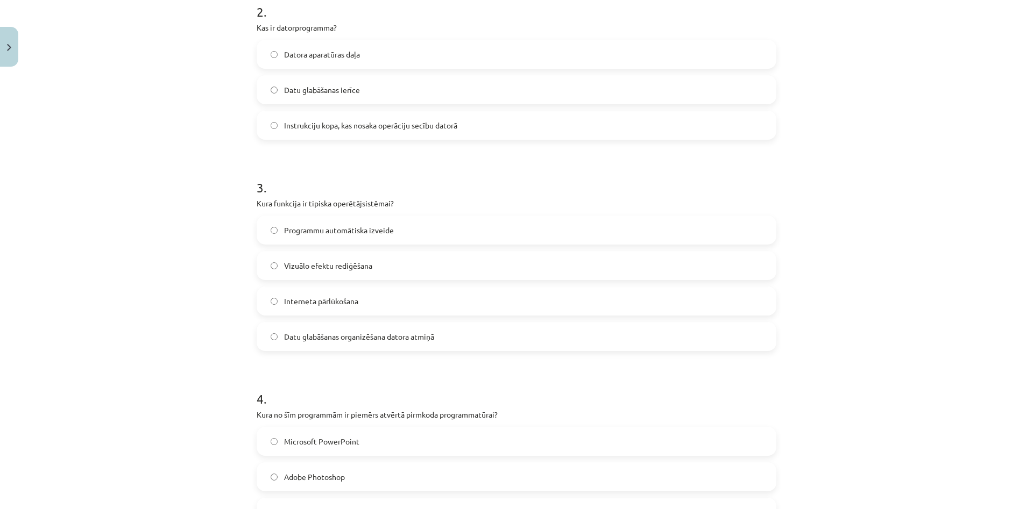
drag, startPoint x: 274, startPoint y: 212, endPoint x: 450, endPoint y: 347, distance: 221.7
click at [450, 347] on div "6 XP Saņemsi Grūts 1505 pilda Apraksts Uzdevums Palīdzība 1 . Kas raksturo atvē…" at bounding box center [516, 340] width 533 height 1416
copy div "Kura funkcija ir tipiska operētājsistēmai? Programmu automātiska izveide Vizuāl…"
click at [558, 296] on label "Interneta pārlūkošana" at bounding box center [516, 301] width 517 height 27
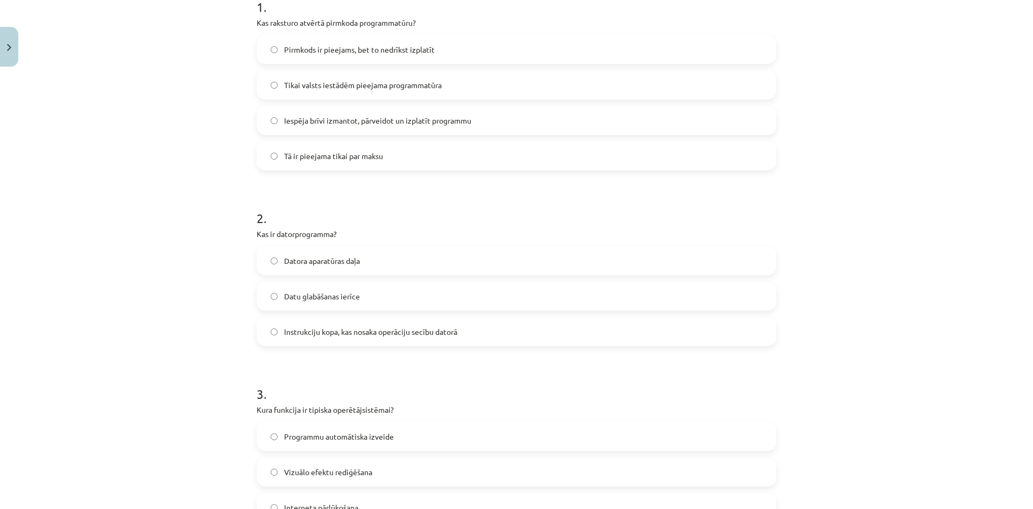
scroll to position [0, 0]
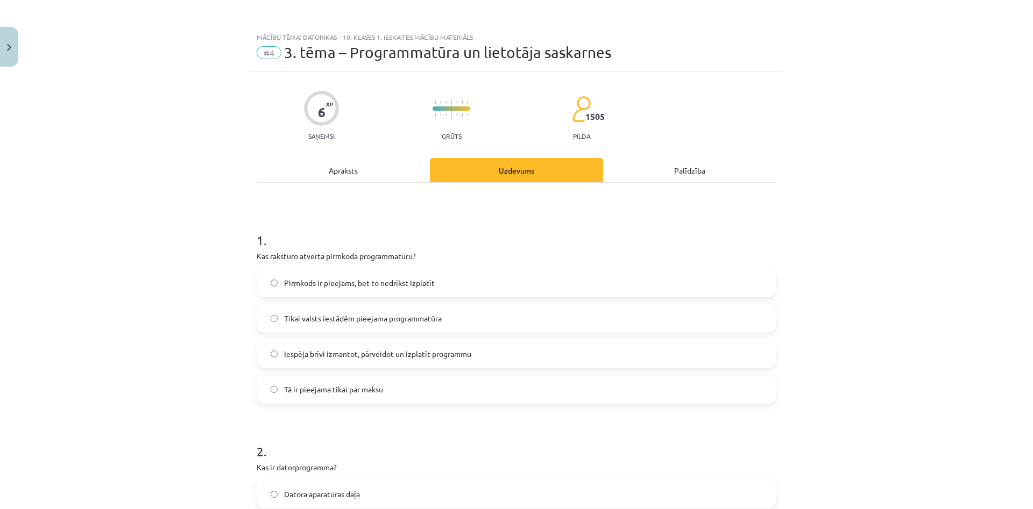
click at [358, 176] on div "Apraksts" at bounding box center [343, 170] width 173 height 24
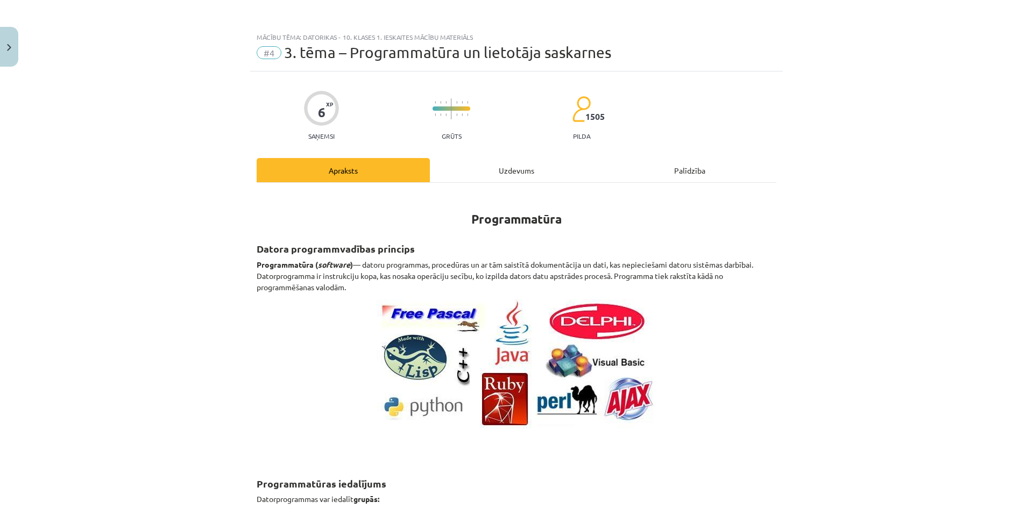
click at [489, 176] on div "Uzdevums" at bounding box center [516, 170] width 173 height 24
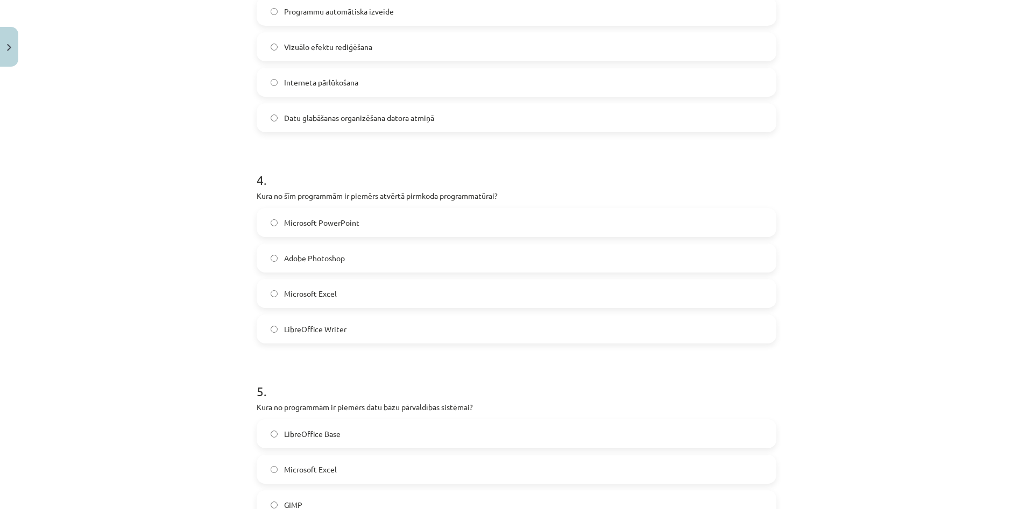
scroll to position [642, 0]
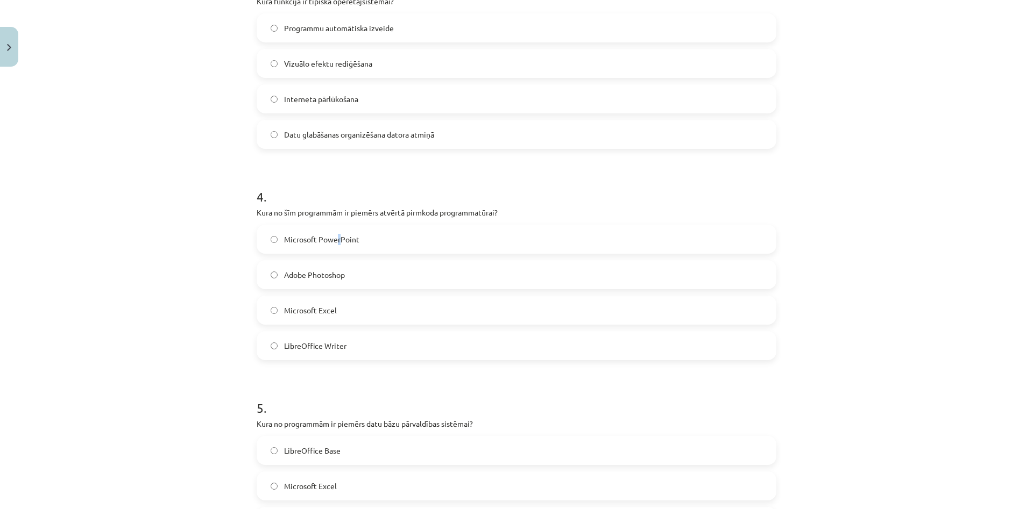
click at [335, 241] on span "Microsoft PowerPoint" at bounding box center [321, 239] width 75 height 11
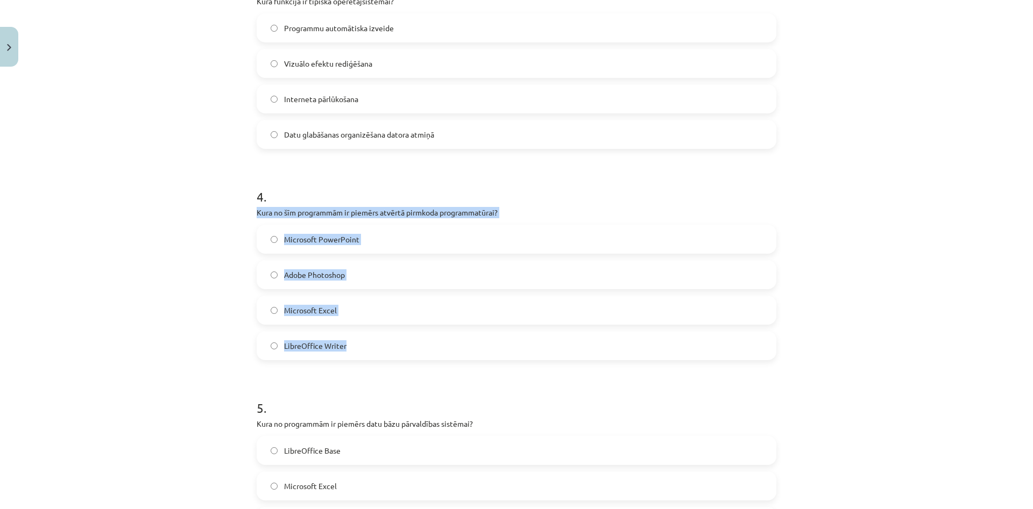
drag, startPoint x: 256, startPoint y: 213, endPoint x: 381, endPoint y: 357, distance: 190.3
click at [381, 357] on div "6 XP Saņemsi Grūts 1505 pilda Apraksts Uzdevums Palīdzība 1 . Kas raksturo atvē…" at bounding box center [516, 137] width 533 height 1416
copy div "Kura no šīm programmām ir piemērs atvērtā pirmkoda programmatūrai? Microsoft Po…"
click at [262, 344] on label "LibreOffice Writer" at bounding box center [516, 345] width 517 height 27
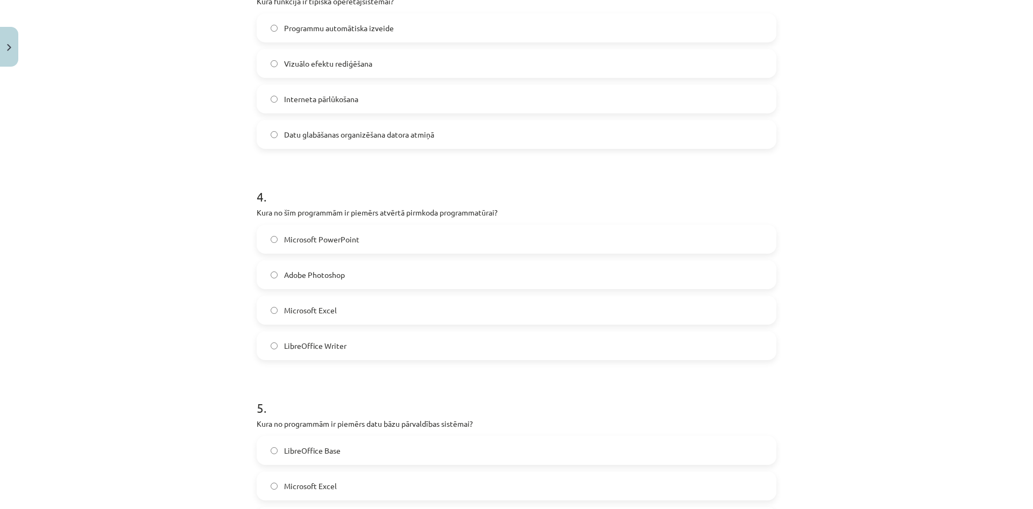
scroll to position [849, 0]
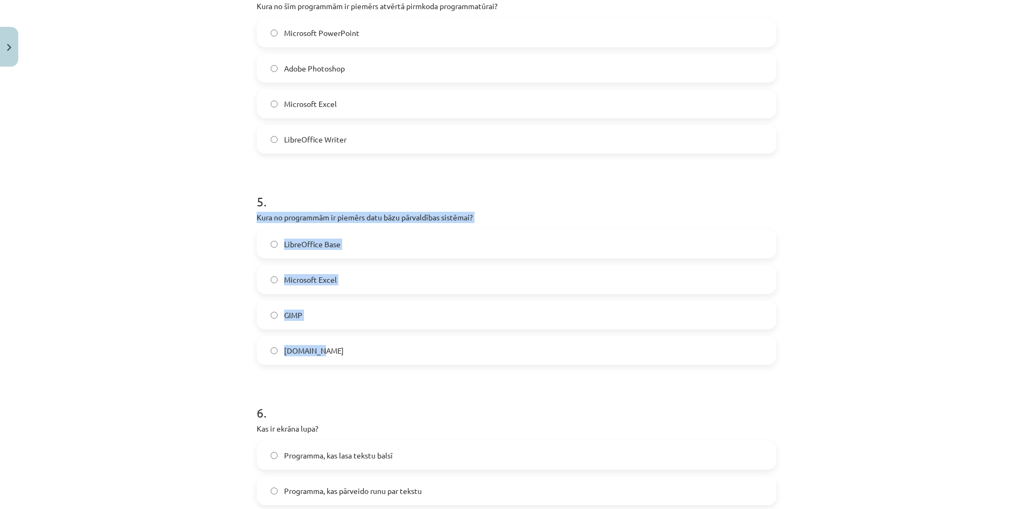
drag, startPoint x: 254, startPoint y: 221, endPoint x: 366, endPoint y: 363, distance: 181.1
copy div "Kura no programmām ir piemērs datu bāzu pārvaldības sistēmai? LibreOffice Base …"
click at [269, 244] on label "LibreOffice Base" at bounding box center [516, 244] width 517 height 27
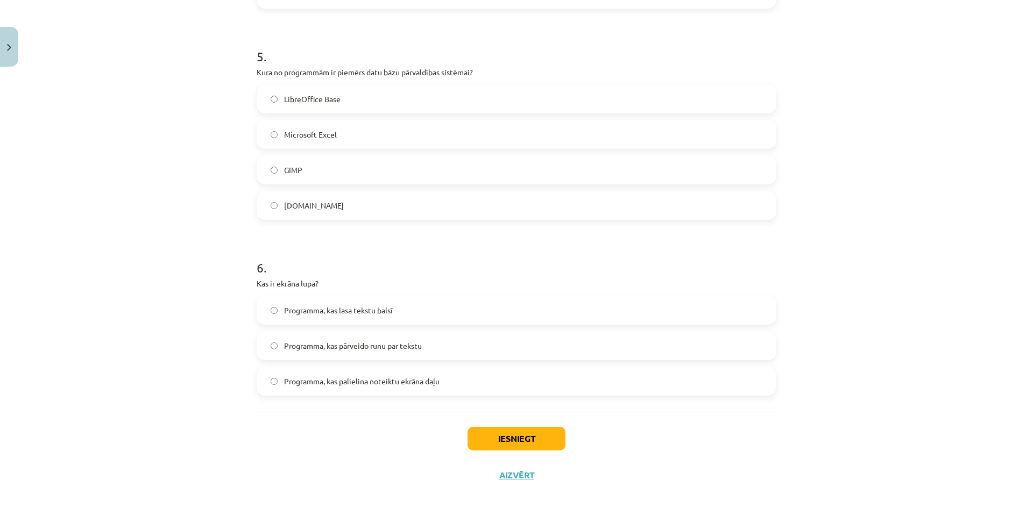
scroll to position [1004, 0]
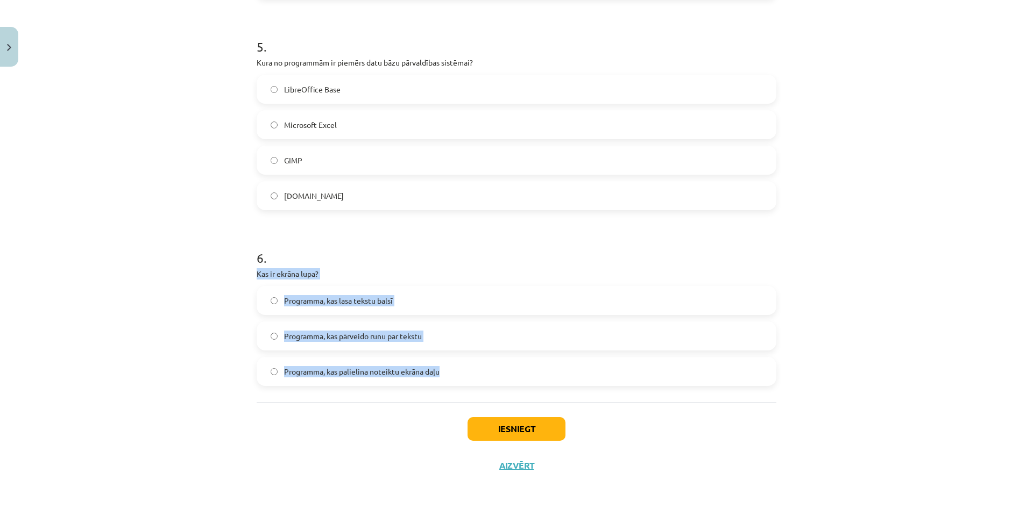
drag, startPoint x: 255, startPoint y: 273, endPoint x: 415, endPoint y: 420, distance: 216.6
copy div "Kas ir ekrāna lupa? Programma, kas lasa tekstu balsī Programma, kas pārveido ru…"
click at [272, 382] on label "Programma, kas palielina noteiktu ekrāna daļu" at bounding box center [516, 371] width 517 height 27
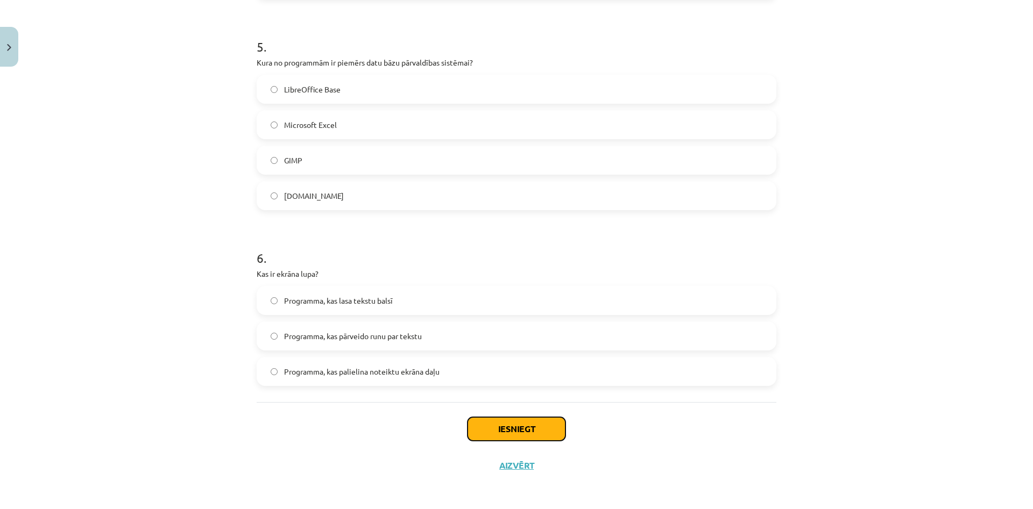
click at [520, 418] on button "Iesniegt" at bounding box center [516, 429] width 98 height 24
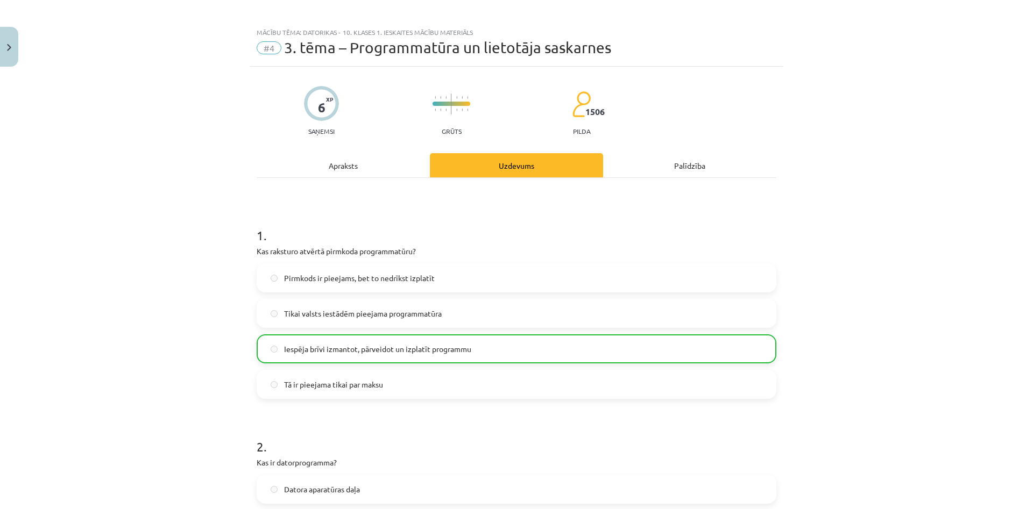
scroll to position [0, 0]
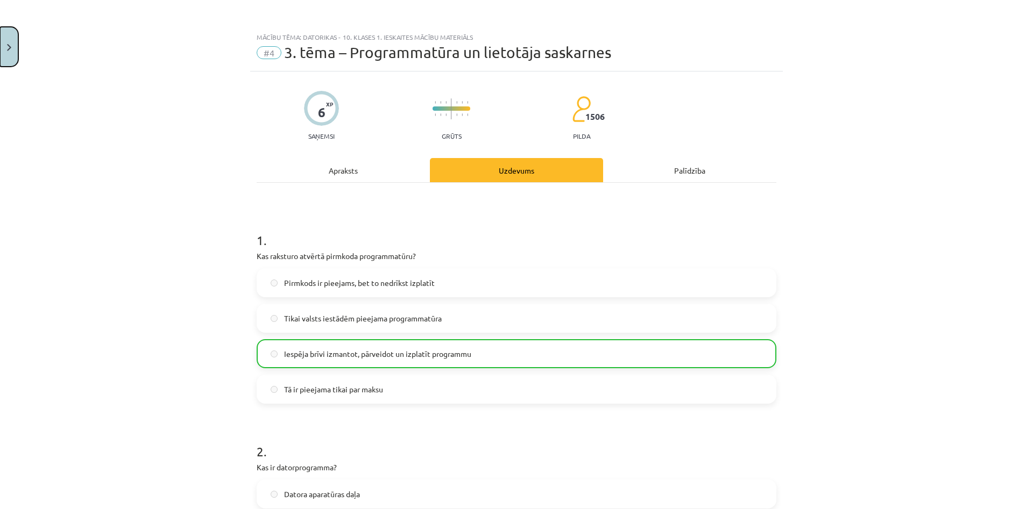
click at [0, 54] on button "Close" at bounding box center [9, 47] width 18 height 40
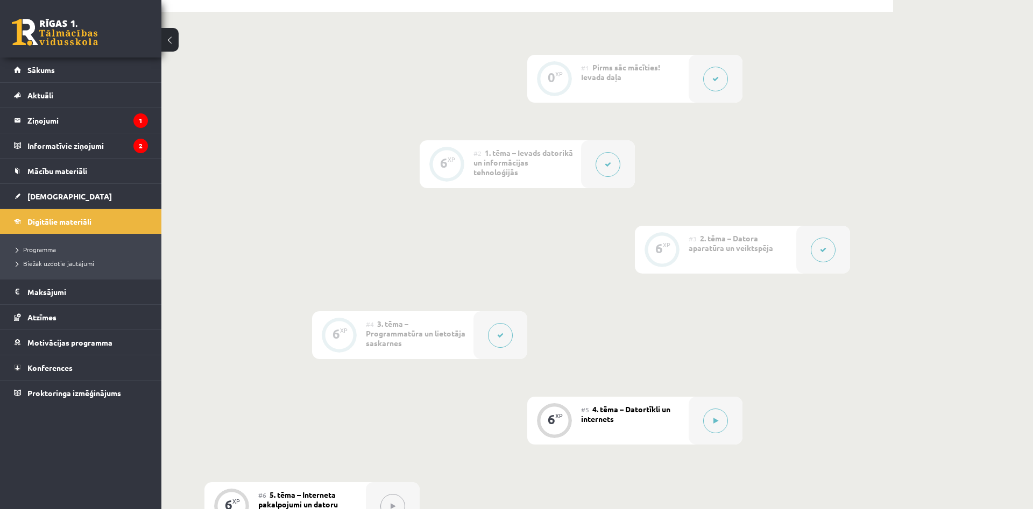
scroll to position [329, 0]
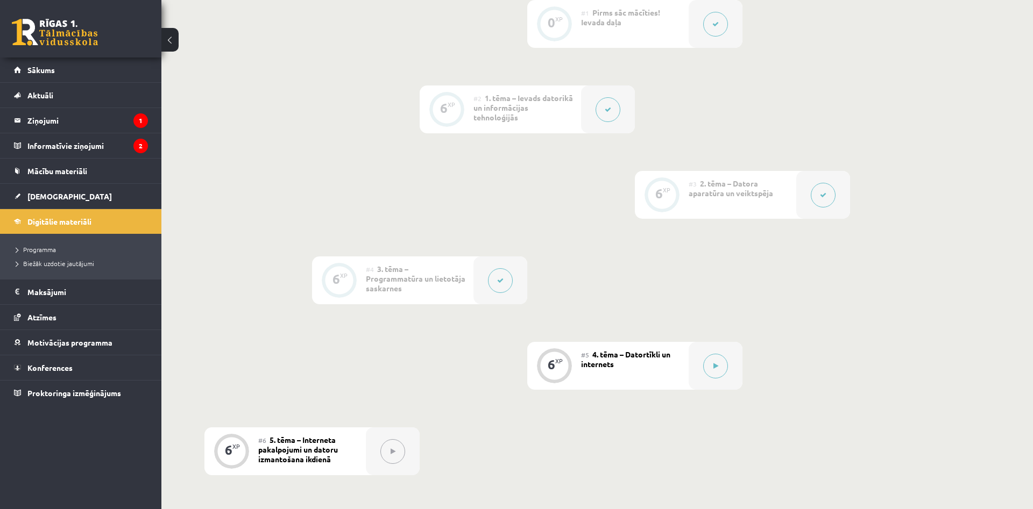
click at [493, 272] on button at bounding box center [500, 280] width 25 height 25
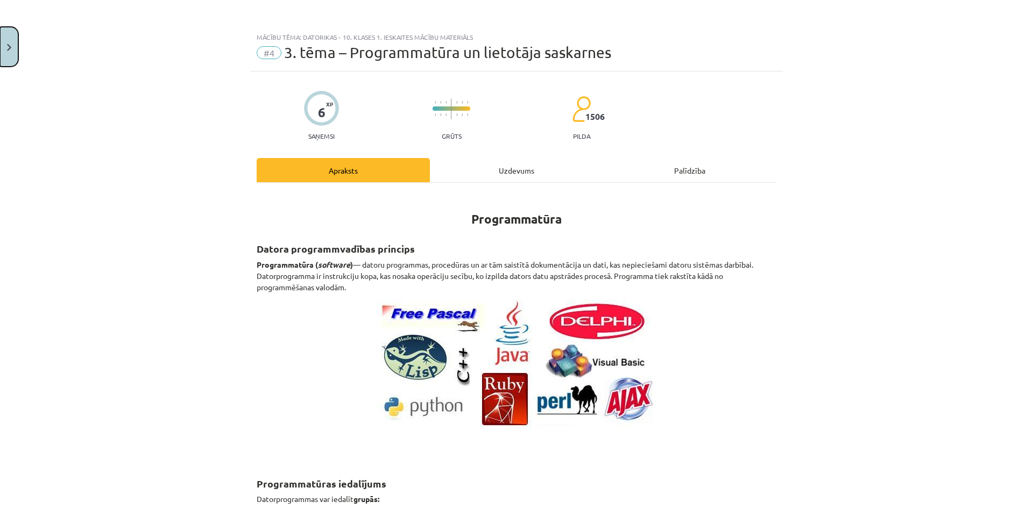
click at [2, 45] on button "Close" at bounding box center [9, 47] width 18 height 40
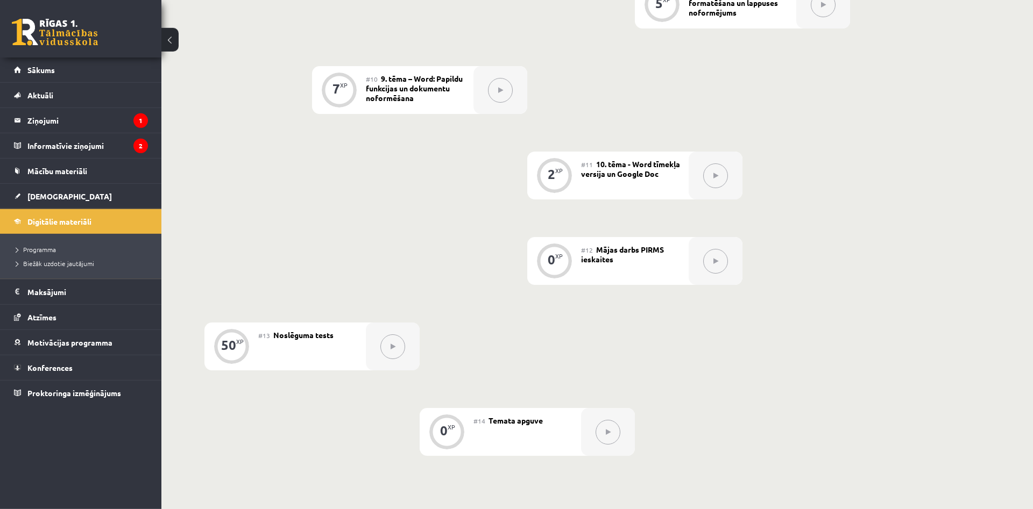
scroll to position [933, 0]
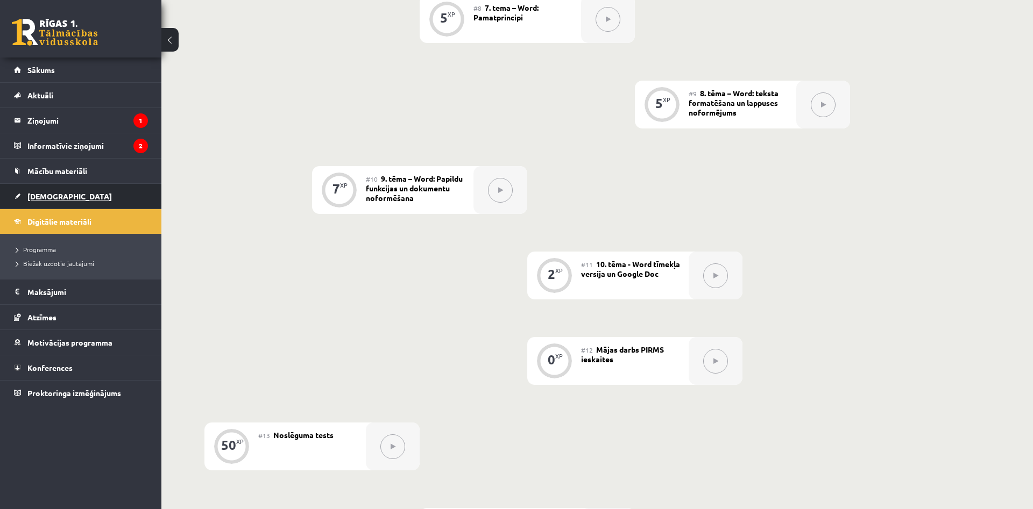
click at [53, 200] on span "[DEMOGRAPHIC_DATA]" at bounding box center [69, 196] width 84 height 10
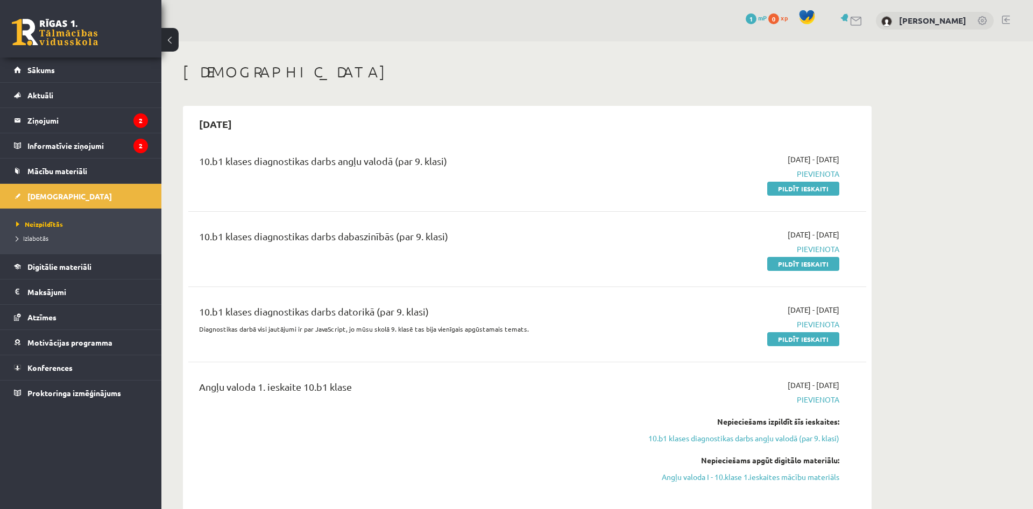
click at [88, 53] on div "0 Dāvanas 1 mP 0 xp" at bounding box center [80, 29] width 161 height 58
click at [61, 67] on link "Sākums" at bounding box center [81, 70] width 134 height 25
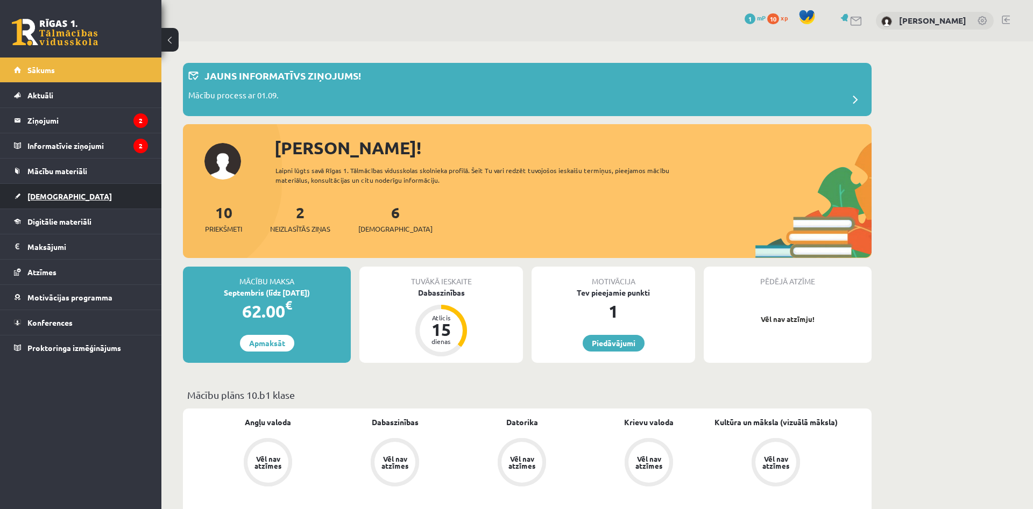
click at [44, 198] on span "[DEMOGRAPHIC_DATA]" at bounding box center [69, 196] width 84 height 10
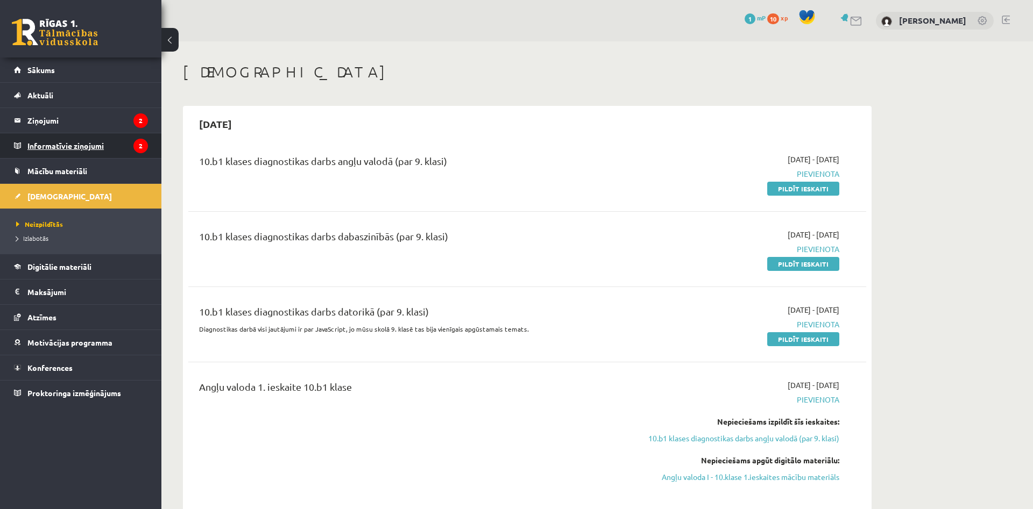
click at [68, 150] on legend "Informatīvie ziņojumi 2" at bounding box center [87, 145] width 120 height 25
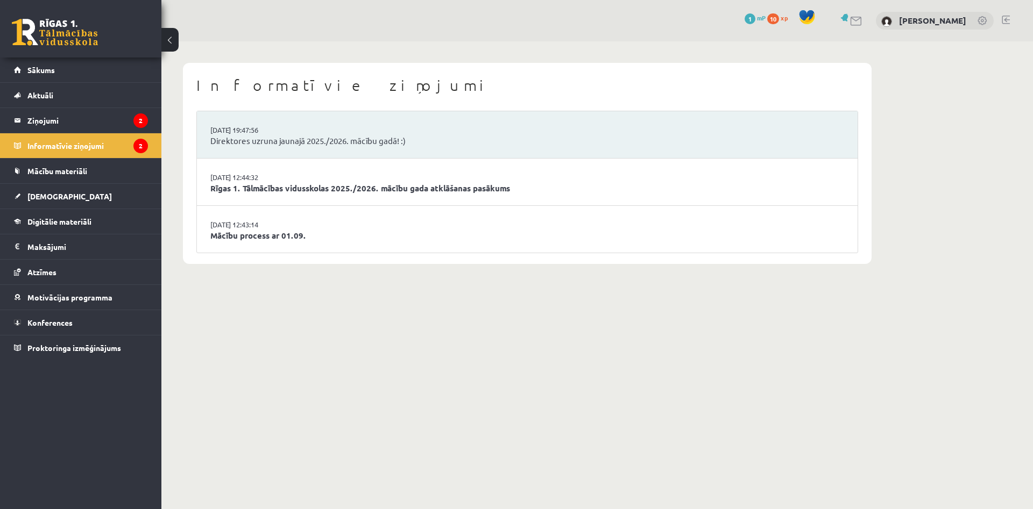
click at [218, 244] on li "29.08.2025 12:43:14 Mācību process ar 01.09." at bounding box center [527, 229] width 661 height 47
click at [239, 239] on link "Mācību process ar 01.09." at bounding box center [527, 236] width 634 height 12
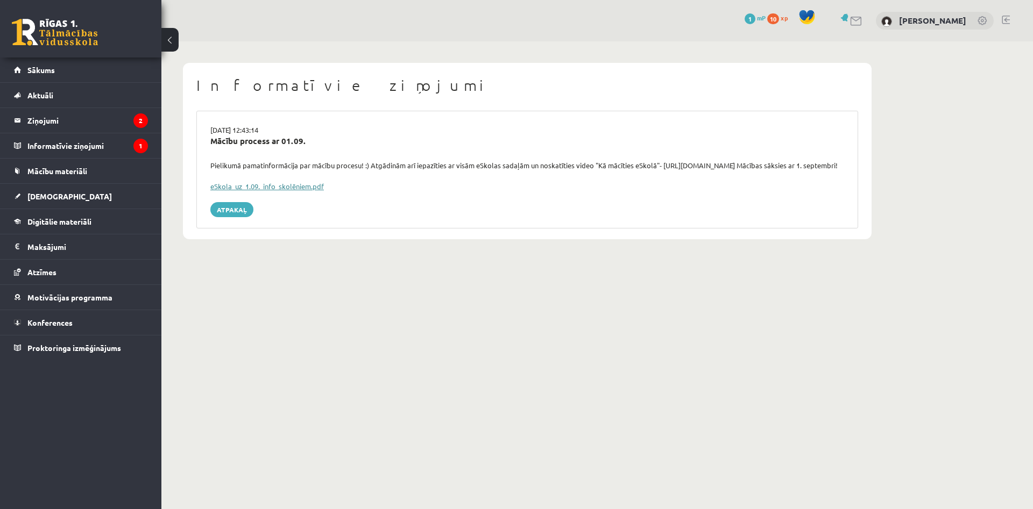
click at [268, 186] on link "eSkola_uz_1.09._info_skolēniem.pdf" at bounding box center [266, 186] width 113 height 9
click at [56, 195] on span "[DEMOGRAPHIC_DATA]" at bounding box center [69, 196] width 84 height 10
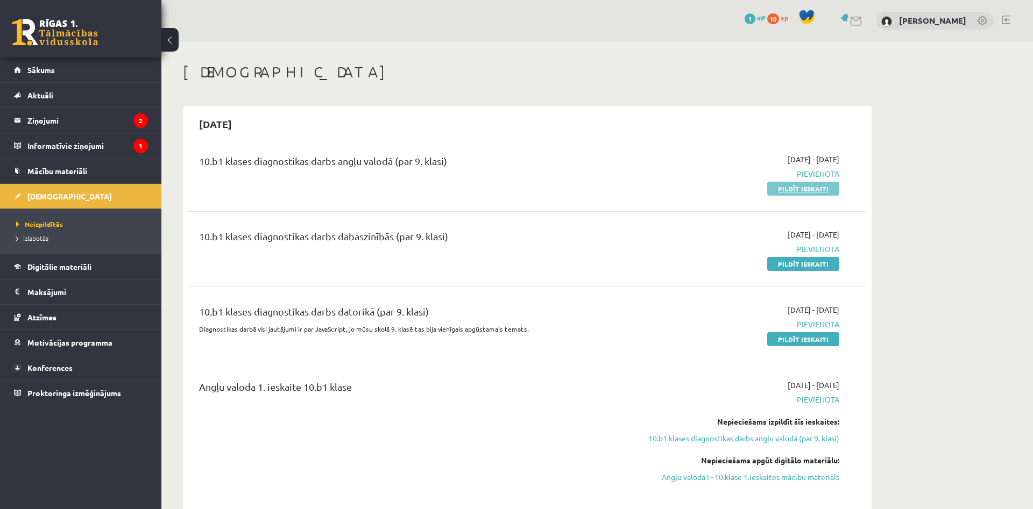
click at [793, 190] on link "Pildīt ieskaiti" at bounding box center [803, 189] width 72 height 14
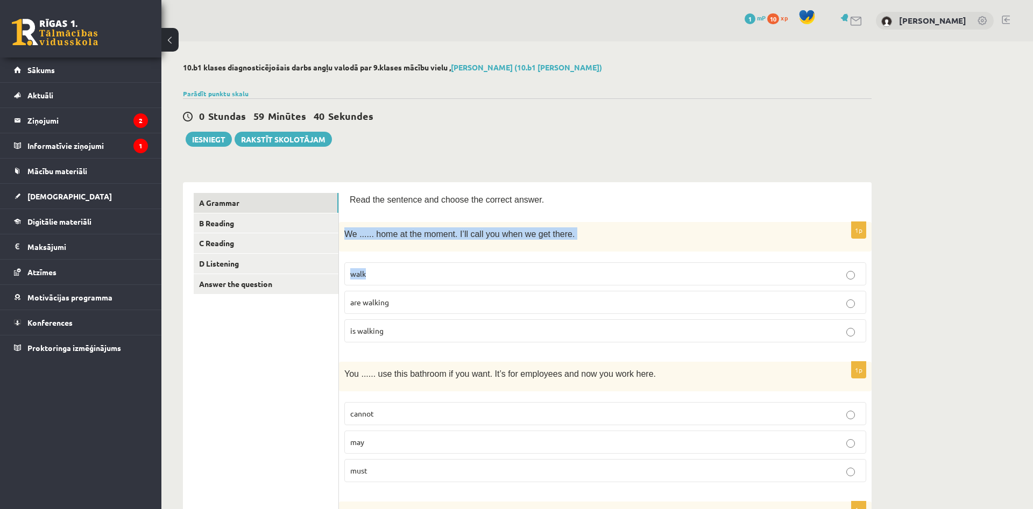
drag, startPoint x: 347, startPoint y: 231, endPoint x: 411, endPoint y: 276, distance: 78.8
click at [411, 252] on div "We ...... home at the moment. I’ll call you when we get there." at bounding box center [605, 237] width 533 height 30
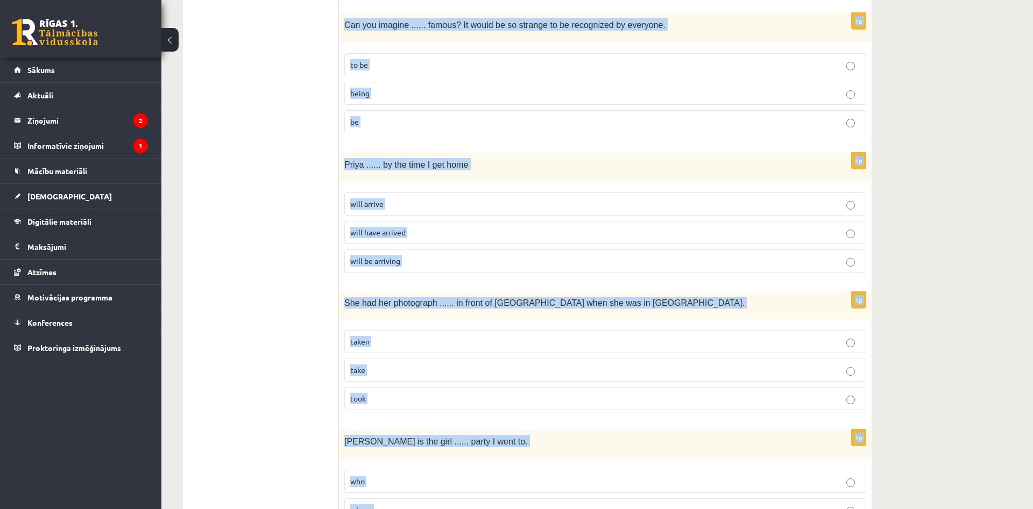
scroll to position [2521, 0]
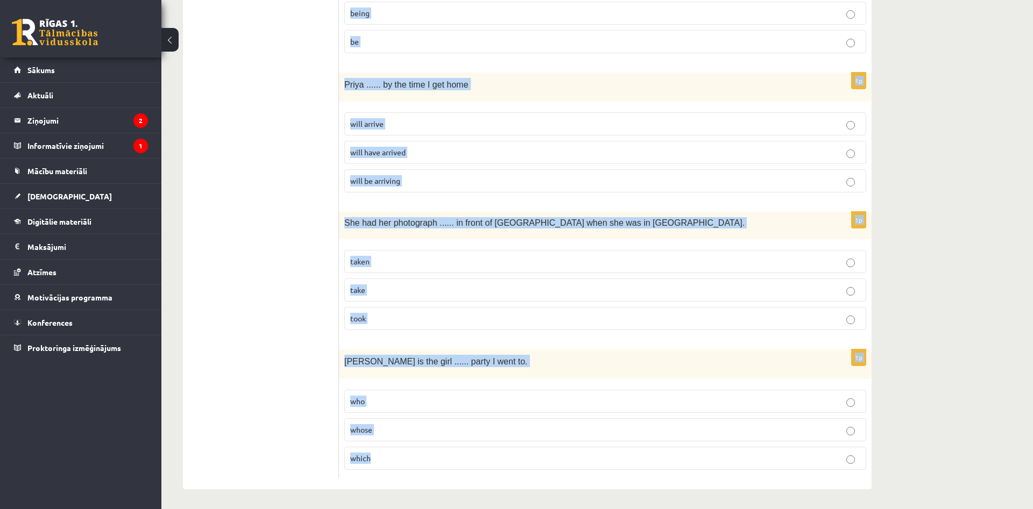
drag, startPoint x: 349, startPoint y: 200, endPoint x: 673, endPoint y: 535, distance: 466.0
copy form "Lore ips dolorsit ame consec adi elitsed doeius. 1t In ...... utla et dol magna…"
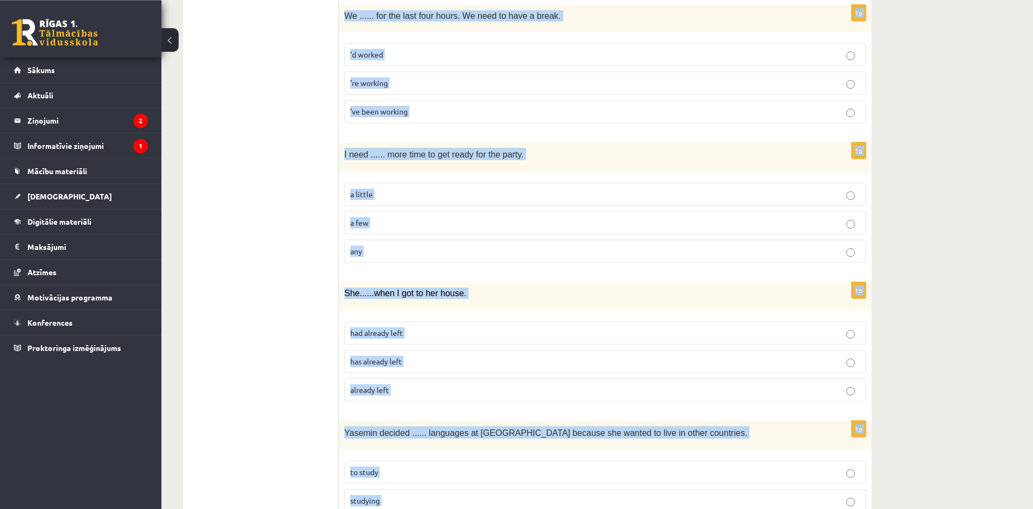
scroll to position [1753, 0]
click at [759, 102] on label "’ve been working" at bounding box center [605, 112] width 522 height 23
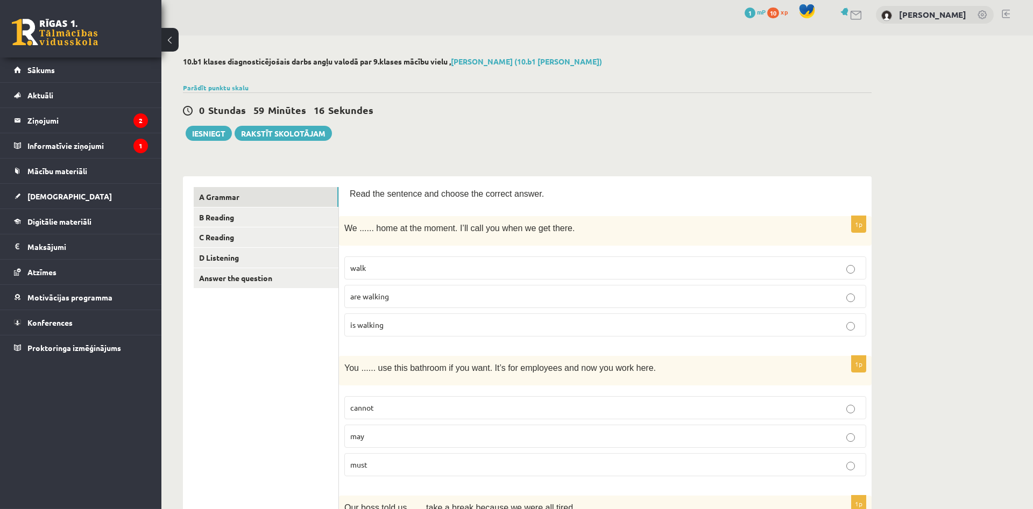
scroll to position [0, 0]
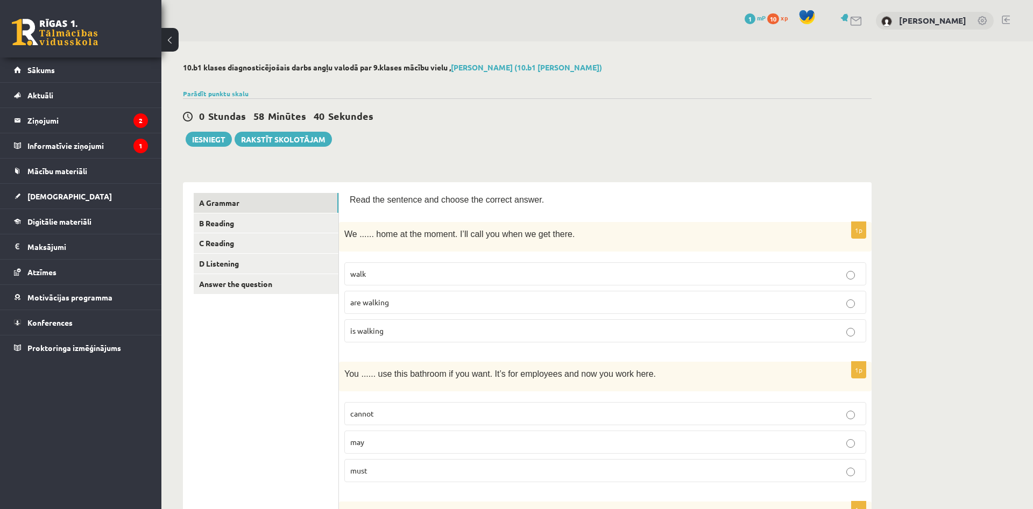
click at [382, 298] on p "are walking" at bounding box center [605, 302] width 510 height 11
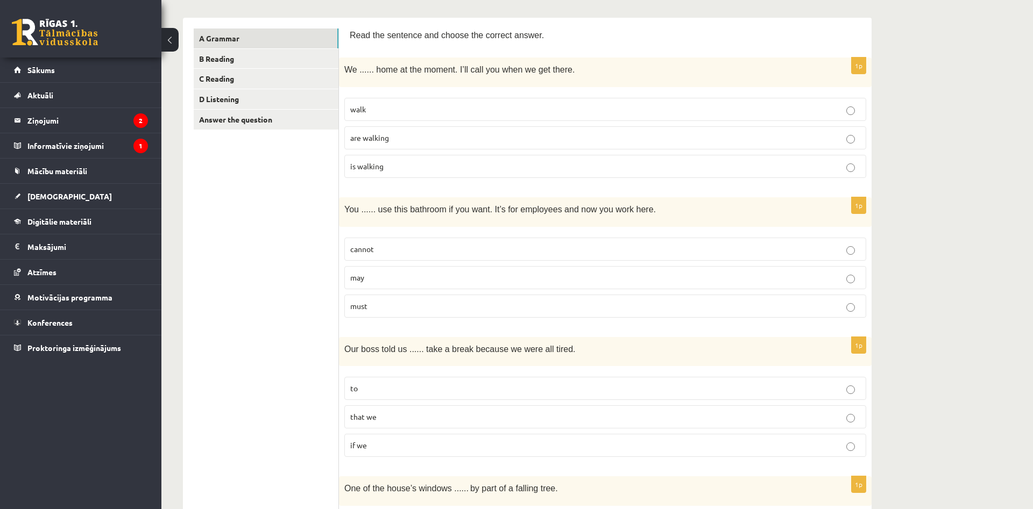
click at [393, 307] on p "must" at bounding box center [605, 306] width 510 height 11
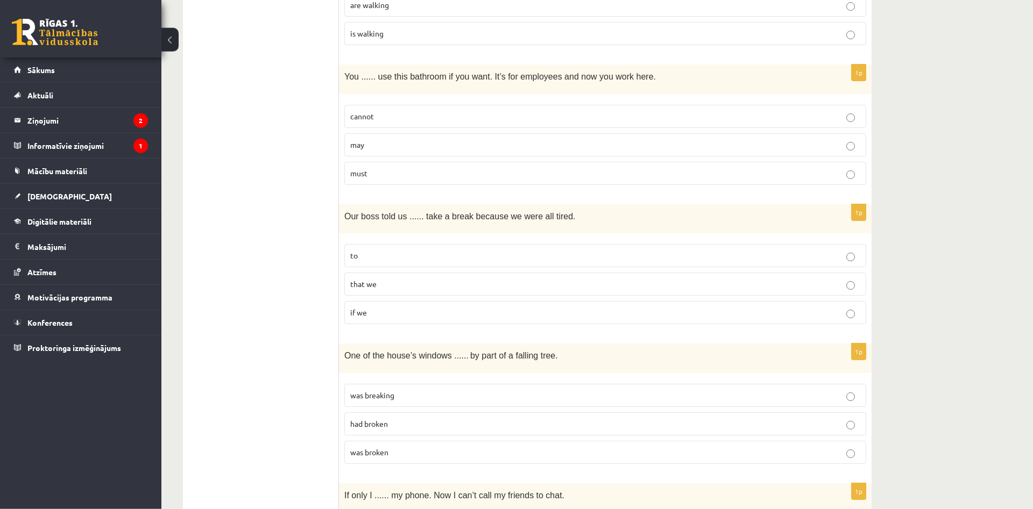
scroll to position [329, 0]
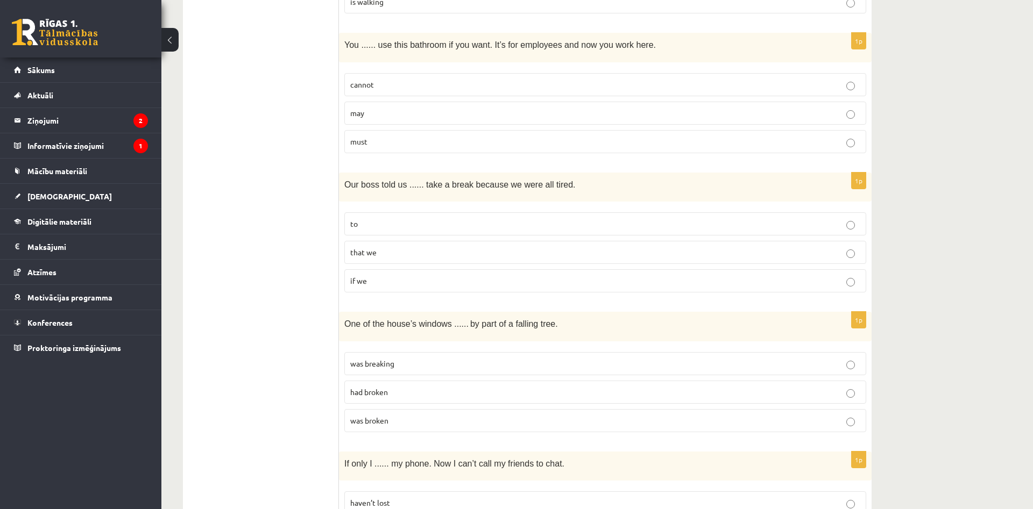
click at [451, 224] on p "to" at bounding box center [605, 223] width 510 height 11
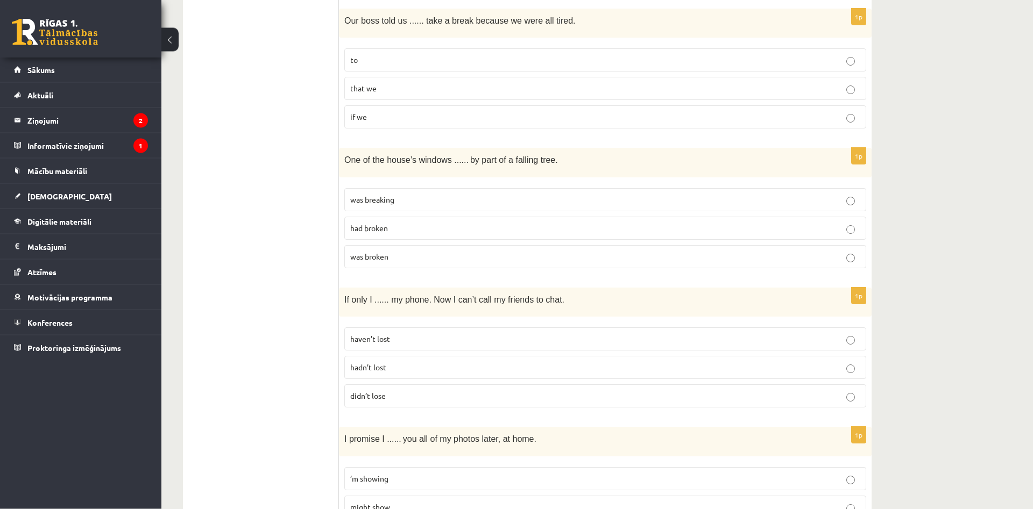
scroll to position [494, 0]
click at [420, 251] on p "was broken" at bounding box center [605, 256] width 510 height 11
click at [409, 365] on p "hadn’t lost" at bounding box center [605, 366] width 510 height 11
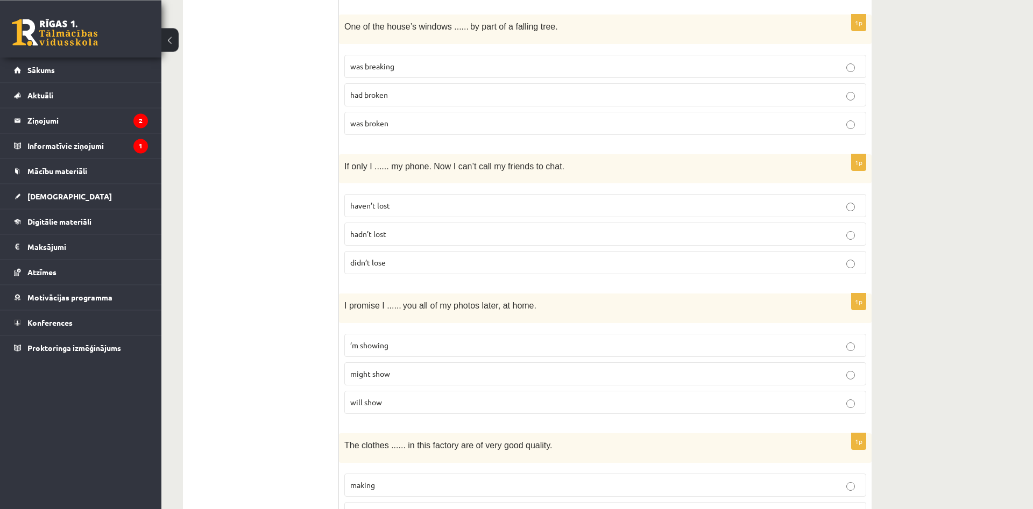
scroll to position [658, 0]
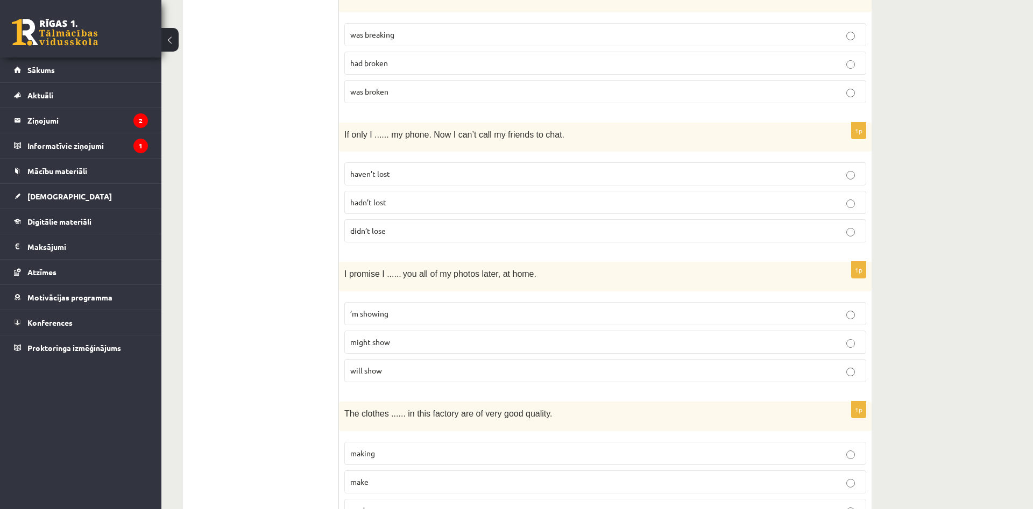
click at [409, 372] on p "will show" at bounding box center [605, 370] width 510 height 11
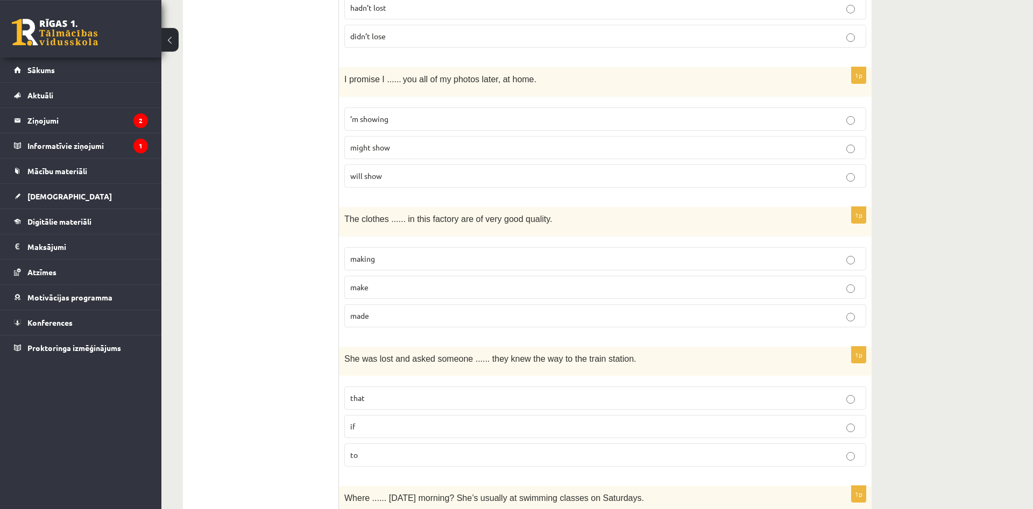
scroll to position [878, 0]
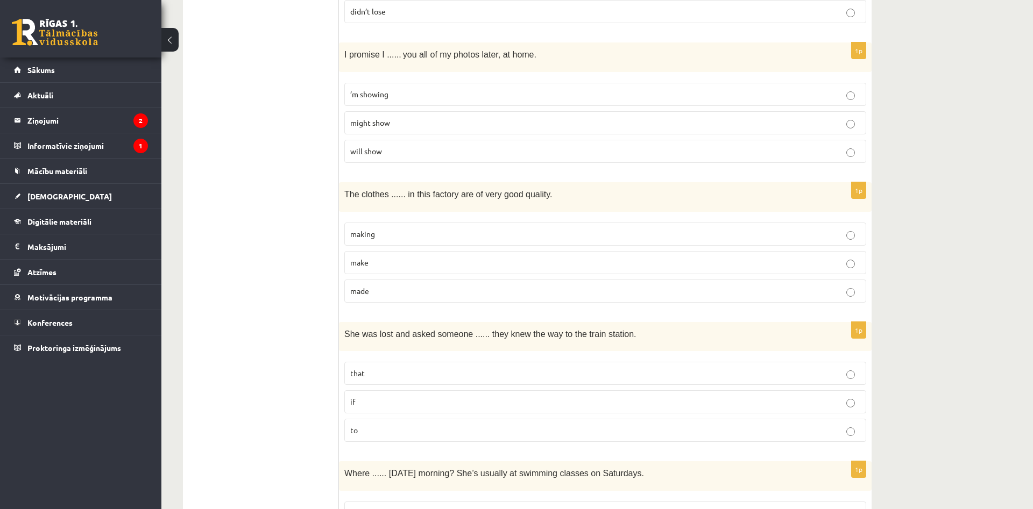
click at [421, 294] on p "made" at bounding box center [605, 291] width 510 height 11
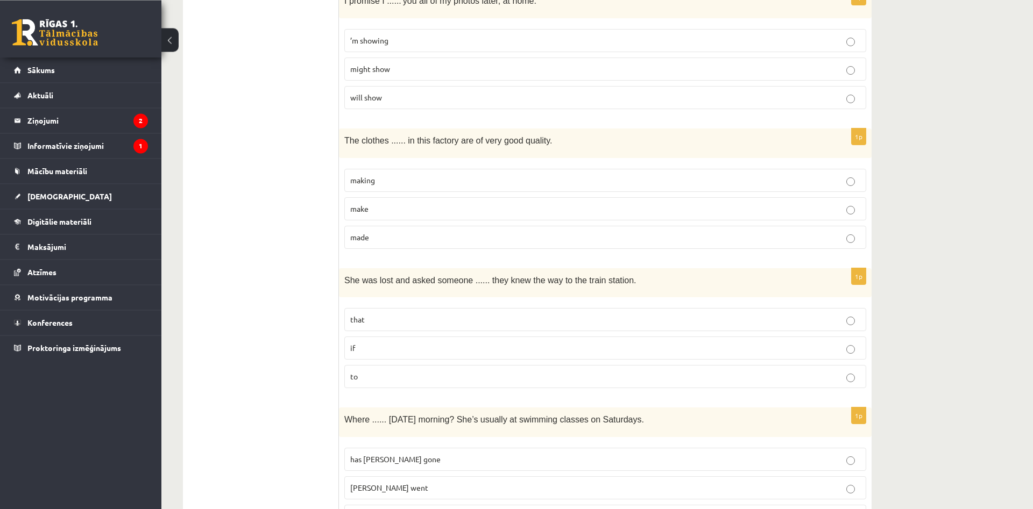
scroll to position [933, 0]
drag, startPoint x: 360, startPoint y: 347, endPoint x: 381, endPoint y: 335, distance: 24.4
click at [360, 347] on p "if" at bounding box center [605, 347] width 510 height 11
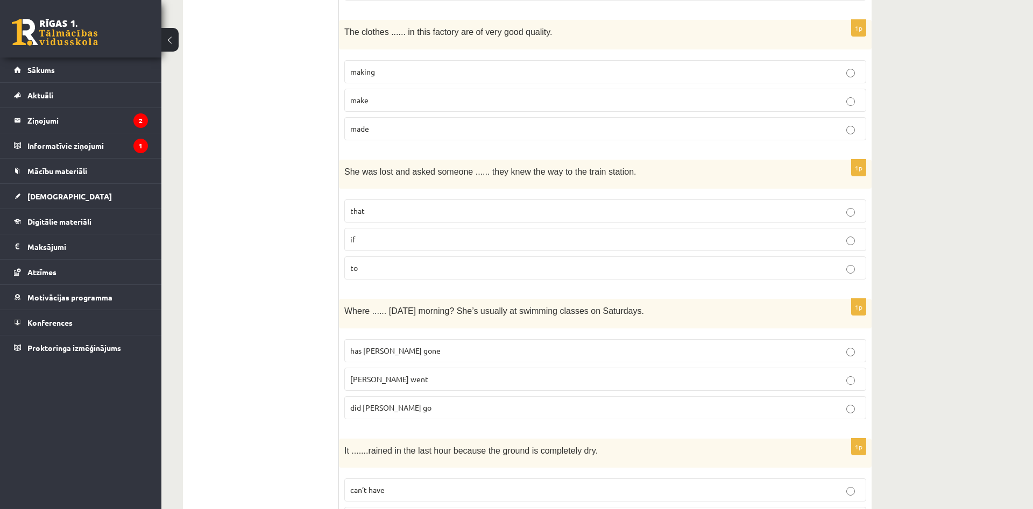
scroll to position [1042, 0]
click at [408, 402] on p "did Molly go" at bounding box center [605, 405] width 510 height 11
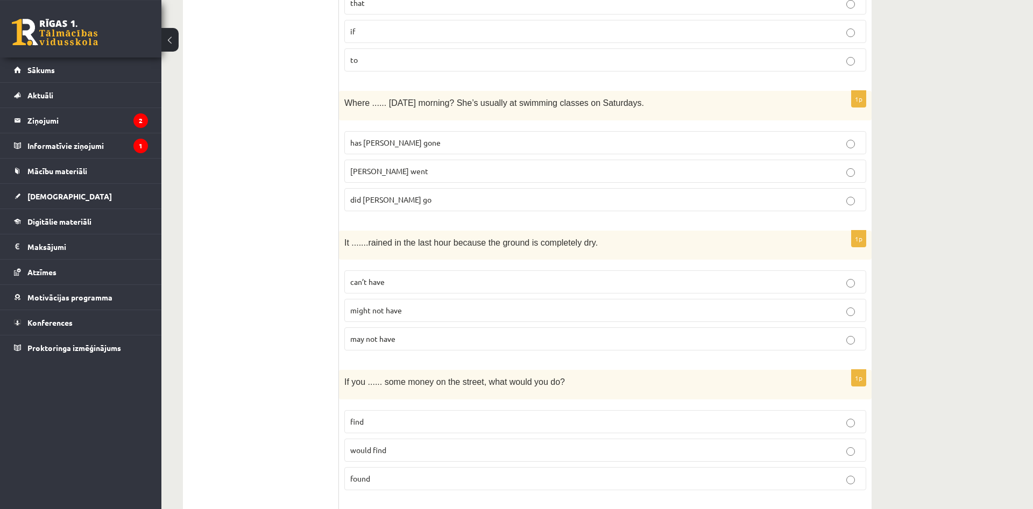
scroll to position [1262, 0]
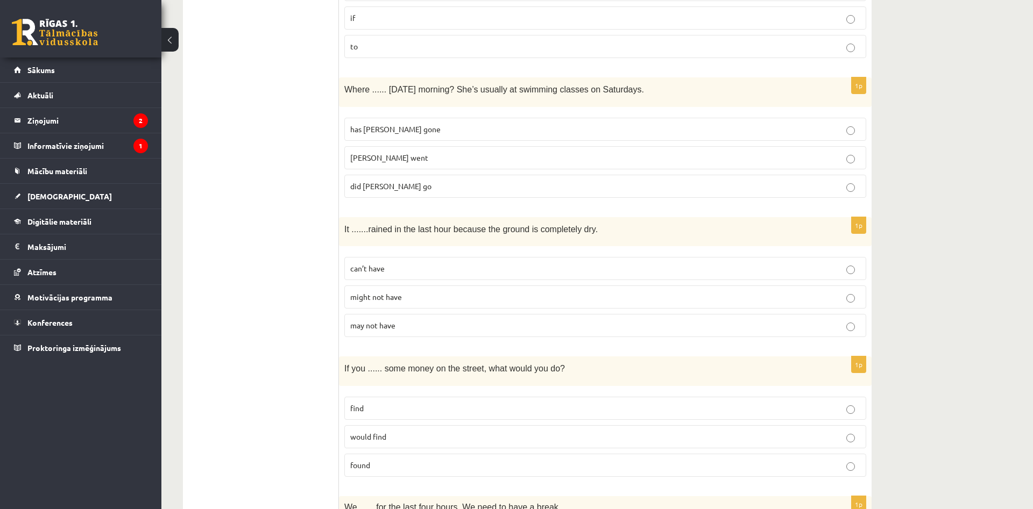
click at [589, 197] on fieldset "has Molly gone Molly went did Molly go" at bounding box center [605, 156] width 522 height 89
click at [377, 272] on span "can’t have" at bounding box center [367, 269] width 34 height 10
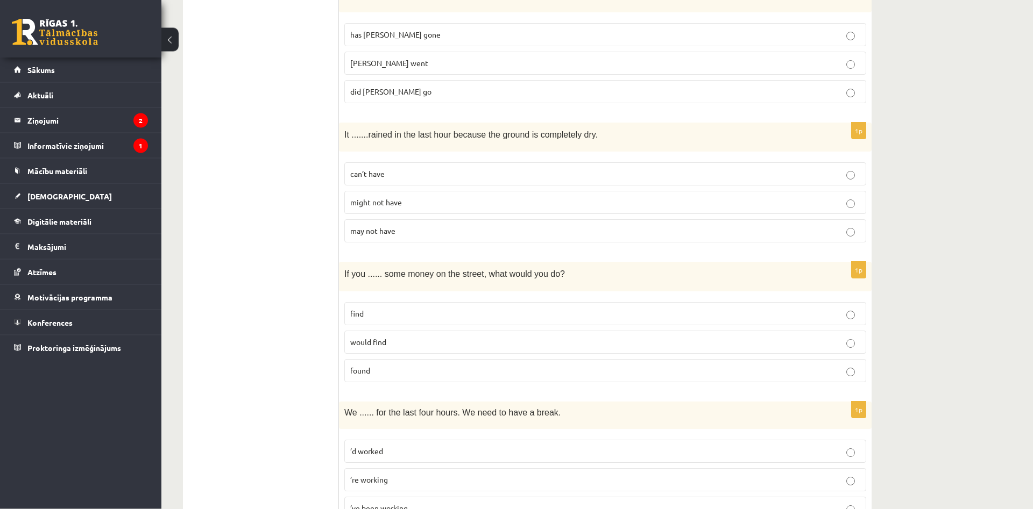
scroll to position [1372, 0]
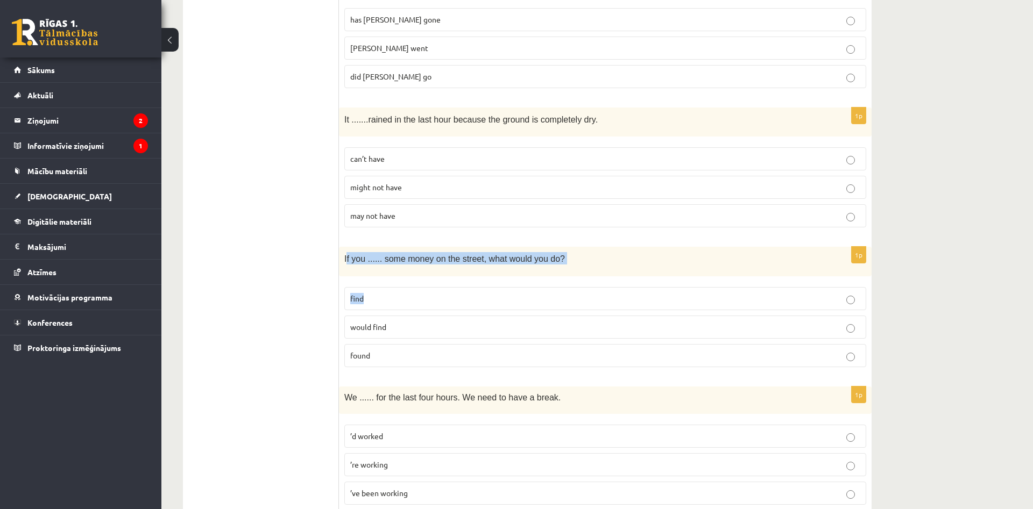
drag, startPoint x: 347, startPoint y: 258, endPoint x: 367, endPoint y: 278, distance: 28.5
click at [410, 276] on div "If you ...... some money on the street, what would you do?" at bounding box center [605, 262] width 533 height 30
drag, startPoint x: 343, startPoint y: 255, endPoint x: 444, endPoint y: 363, distance: 147.3
click at [444, 276] on div "If you ...... some money on the street, what would you do?" at bounding box center [605, 262] width 533 height 30
copy div "If you ...... some money on the street, what would you do? find would find found"
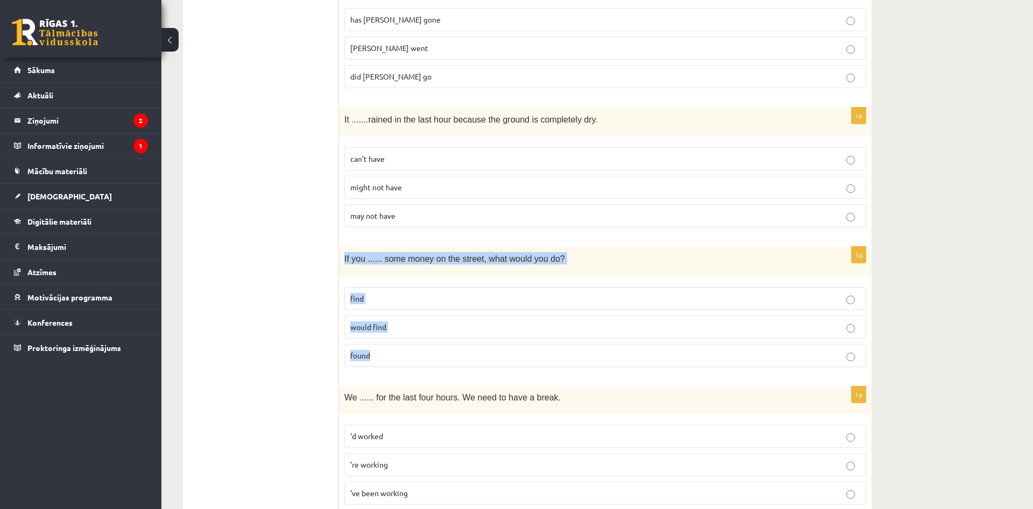
click at [377, 354] on p "found" at bounding box center [605, 355] width 510 height 11
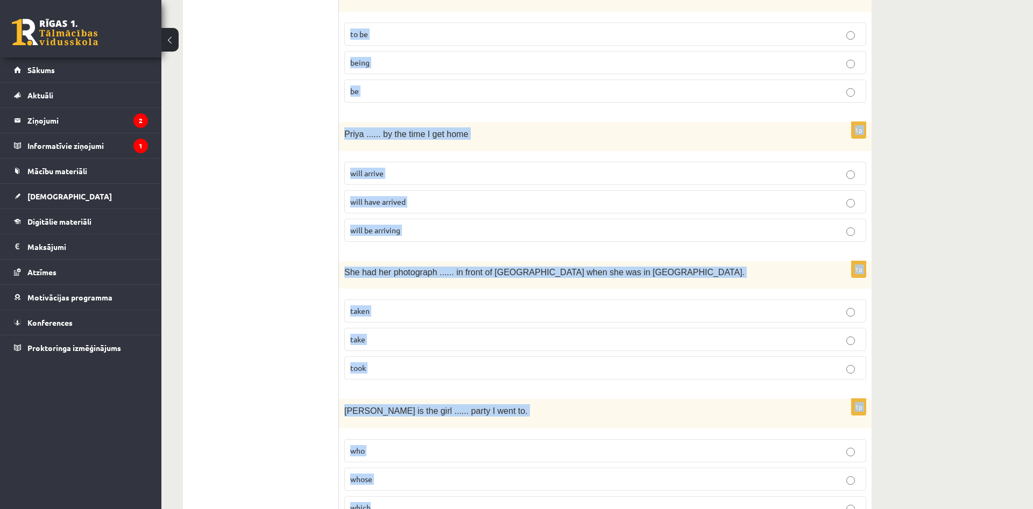
scroll to position [2521, 0]
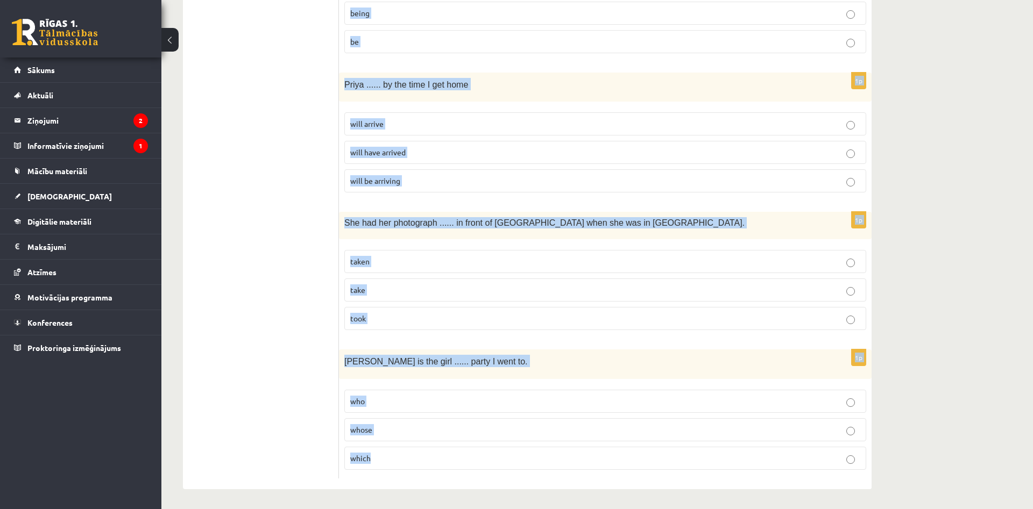
drag, startPoint x: 346, startPoint y: 233, endPoint x: 604, endPoint y: 535, distance: 397.1
copy form "We ...... for the last four hours. We need to have a break. ’d worked ’re worki…"
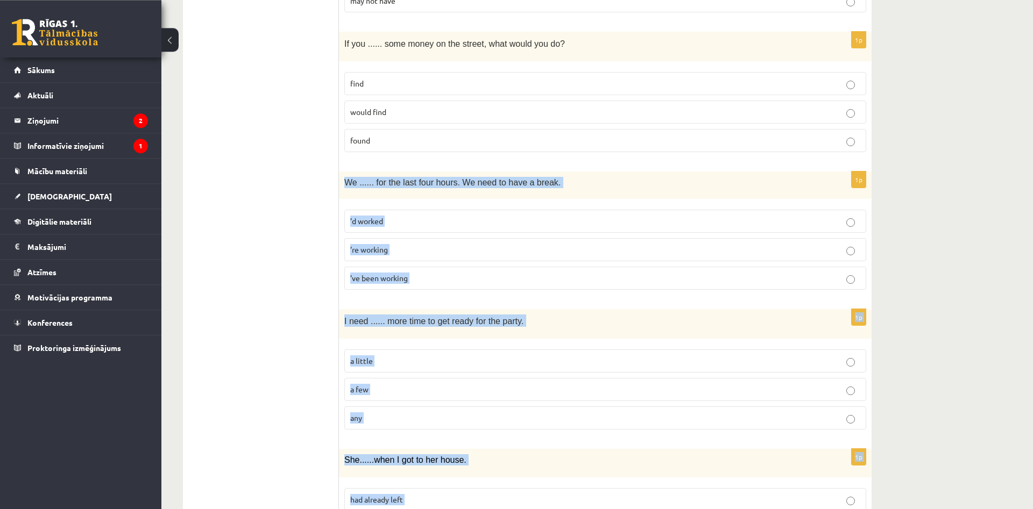
scroll to position [1588, 0]
click at [463, 229] on label "’d worked" at bounding box center [605, 219] width 522 height 23
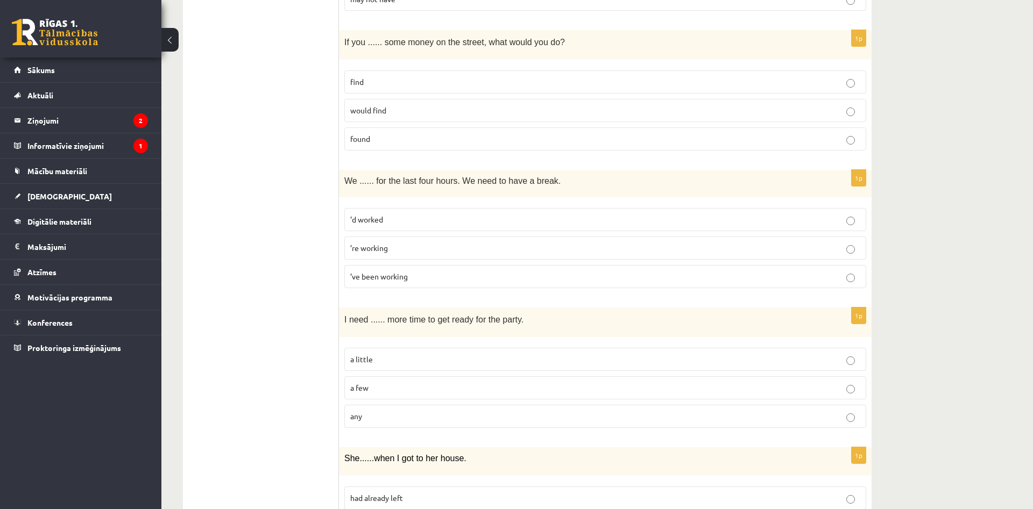
click at [443, 272] on p "’ve been working" at bounding box center [605, 276] width 510 height 11
click at [441, 355] on p "a little" at bounding box center [605, 359] width 510 height 11
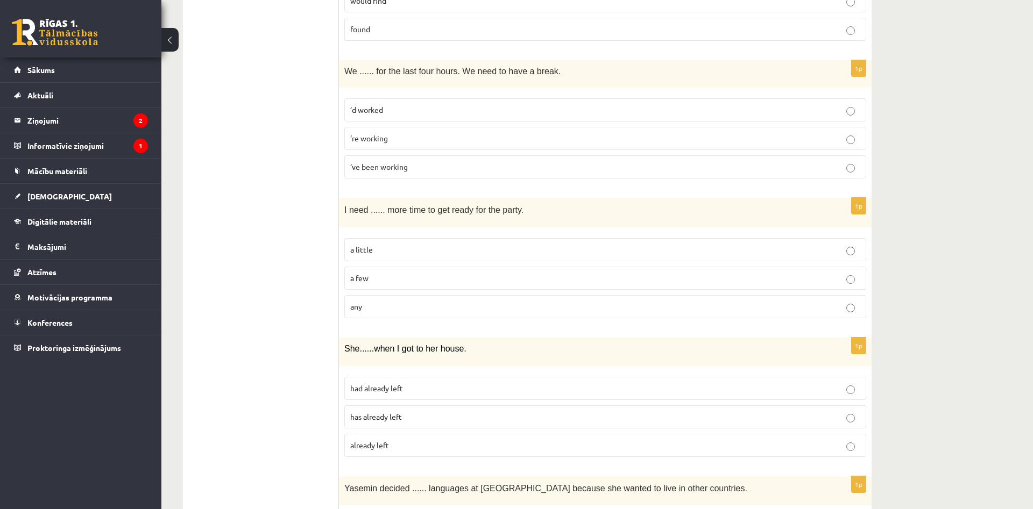
scroll to position [1753, 0]
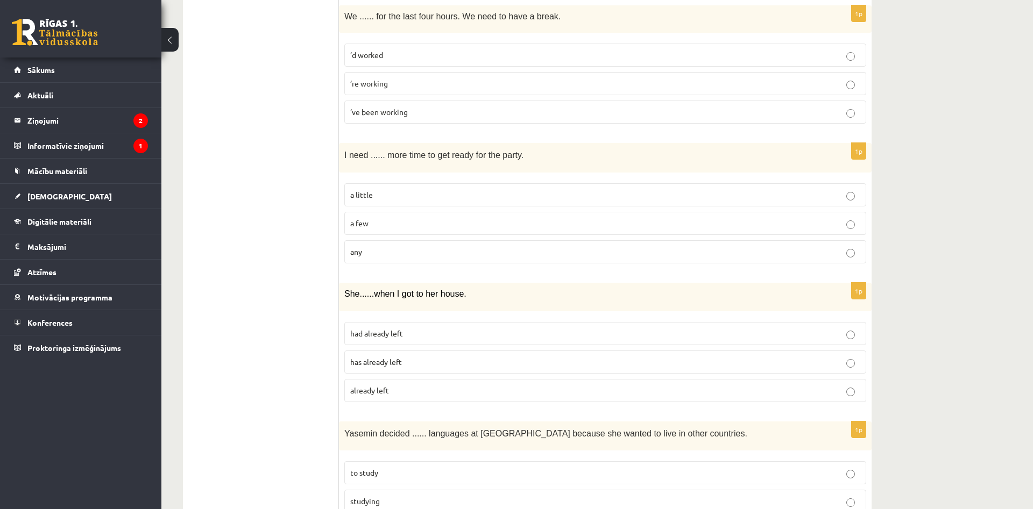
click at [440, 324] on label "had already left" at bounding box center [605, 333] width 522 height 23
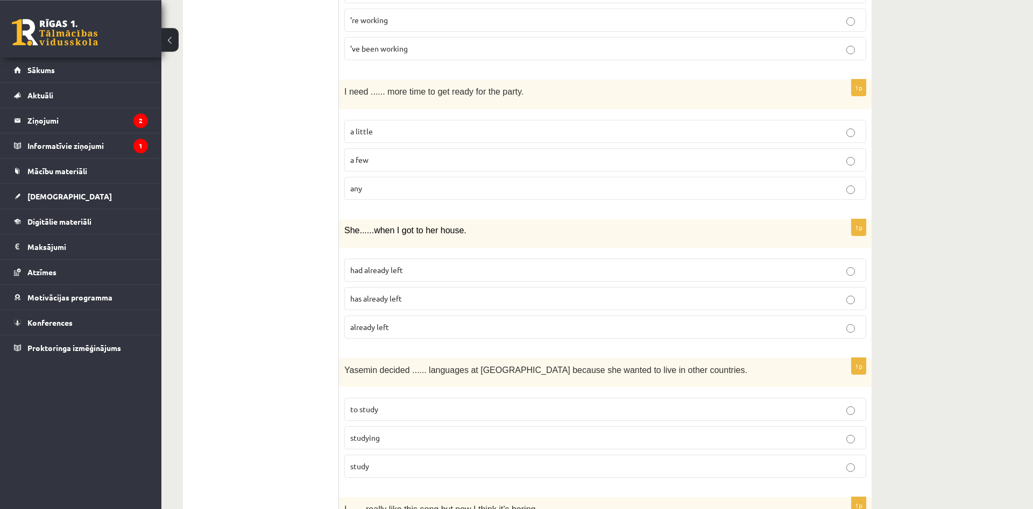
scroll to position [1918, 0]
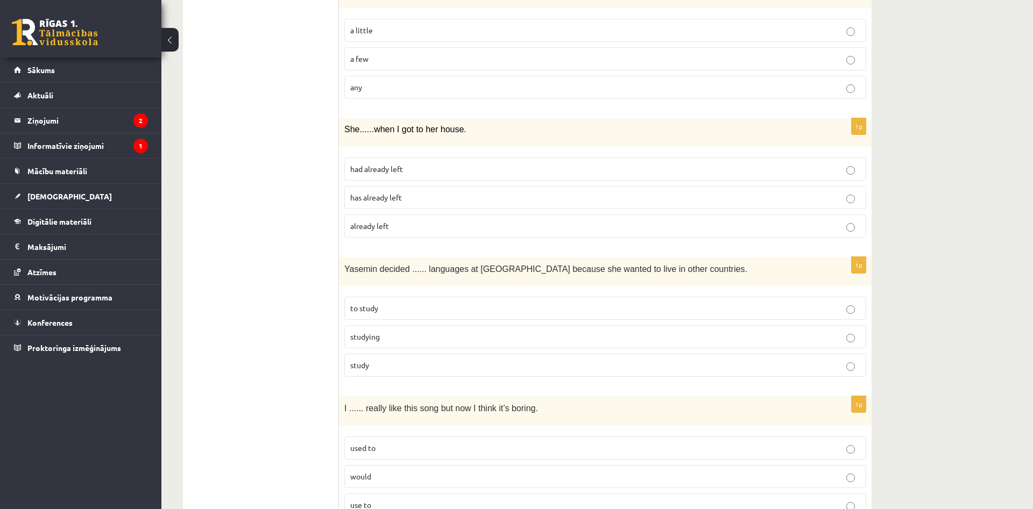
click at [397, 310] on p "to study" at bounding box center [605, 308] width 510 height 11
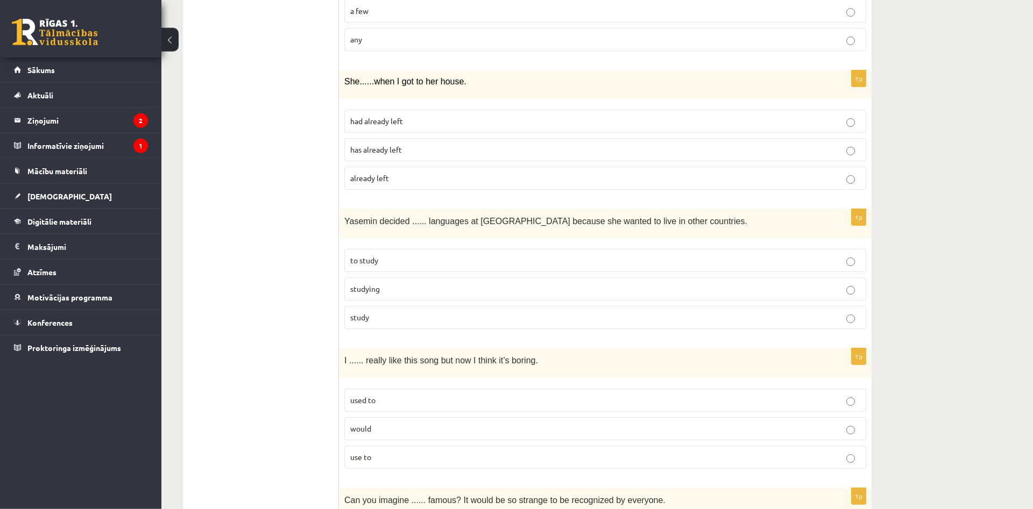
scroll to position [2137, 0]
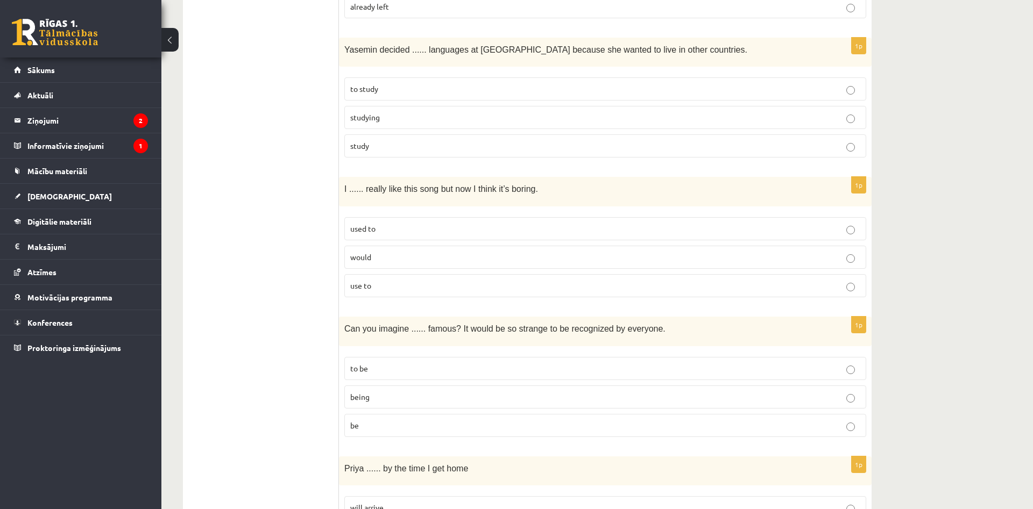
click at [404, 231] on p "used to" at bounding box center [605, 228] width 510 height 11
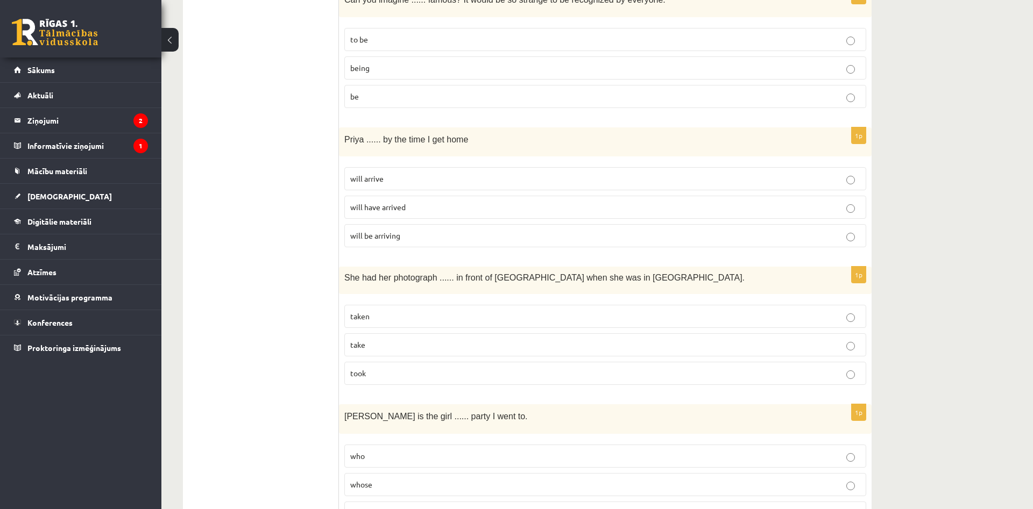
scroll to position [2411, 0]
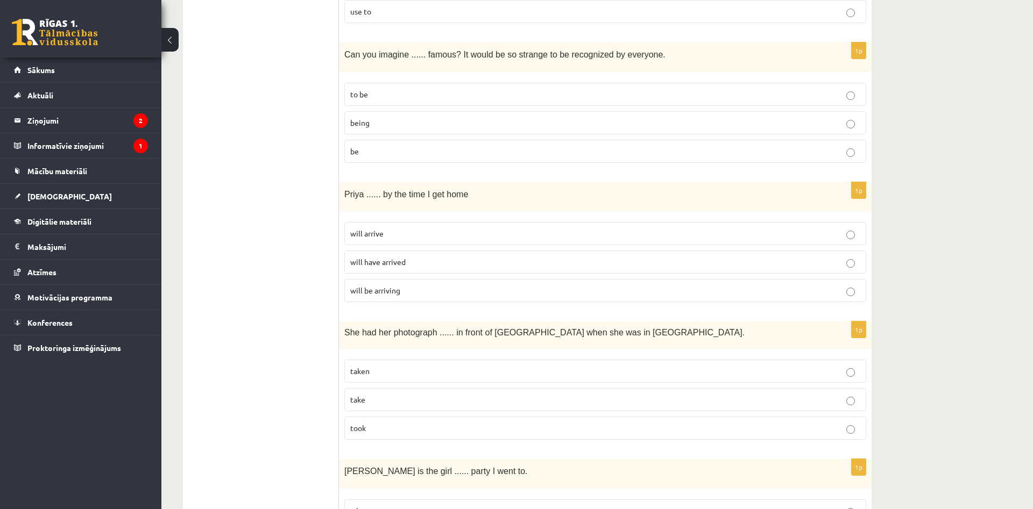
click at [423, 115] on label "being" at bounding box center [605, 122] width 522 height 23
click at [417, 266] on p "will have arrived" at bounding box center [605, 262] width 510 height 11
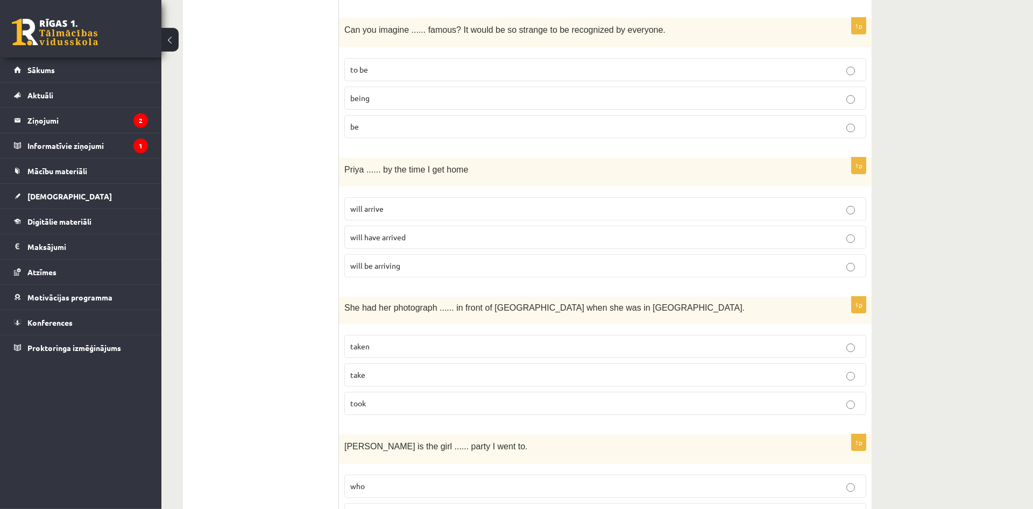
scroll to position [2521, 0]
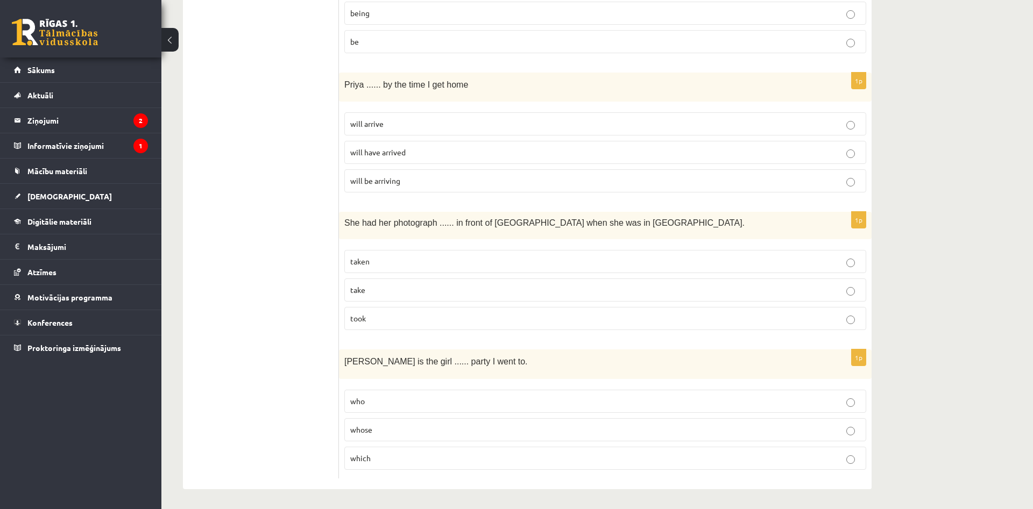
click at [421, 430] on p "whose" at bounding box center [605, 429] width 510 height 11
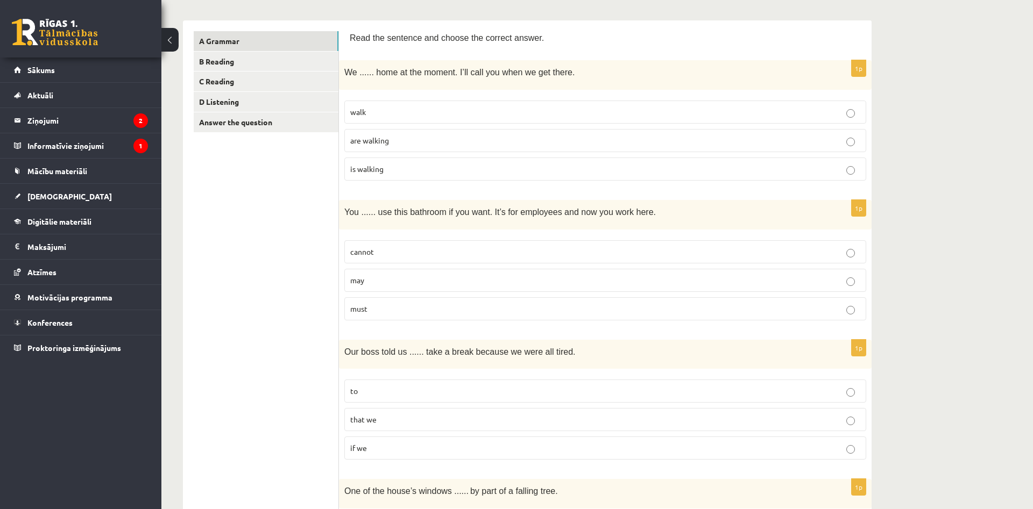
scroll to position [0, 0]
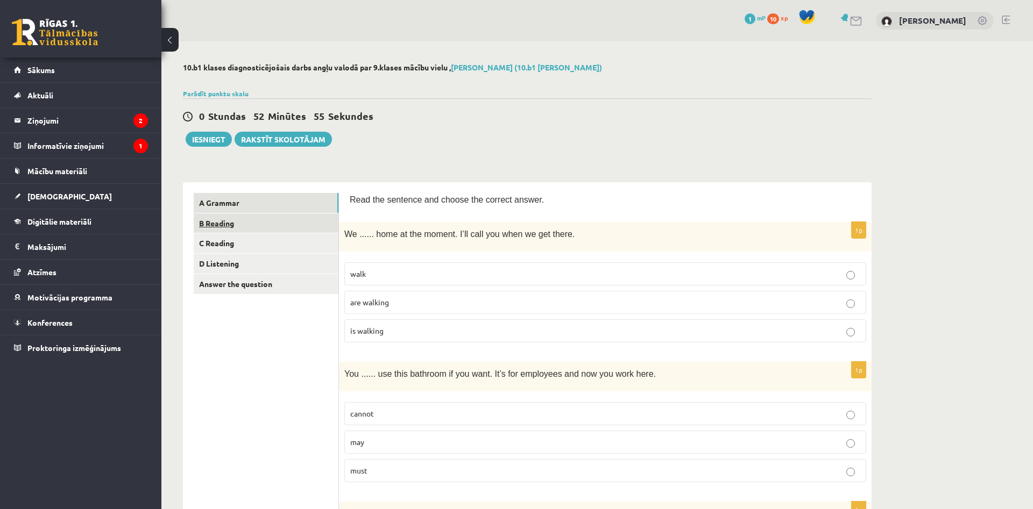
click at [223, 219] on link "B Reading" at bounding box center [266, 224] width 145 height 20
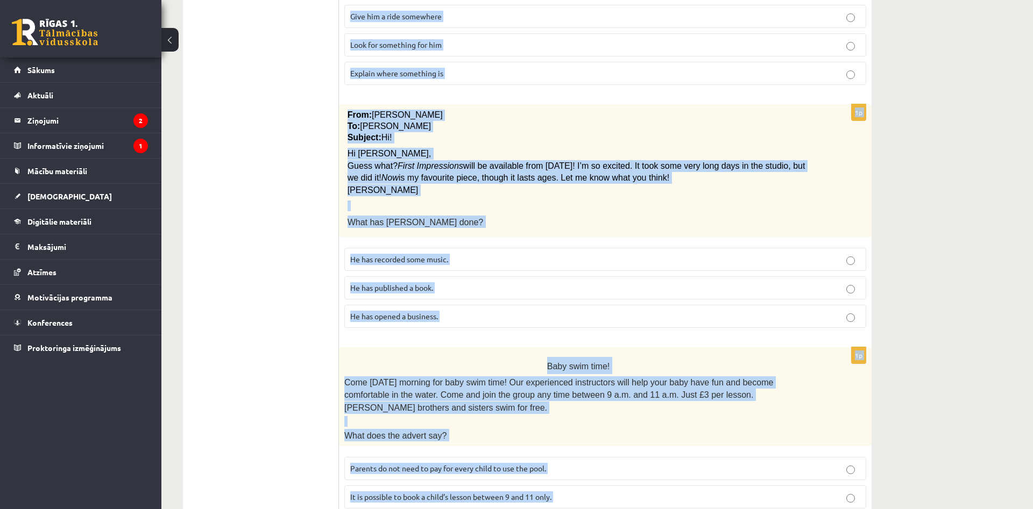
scroll to position [997, 0]
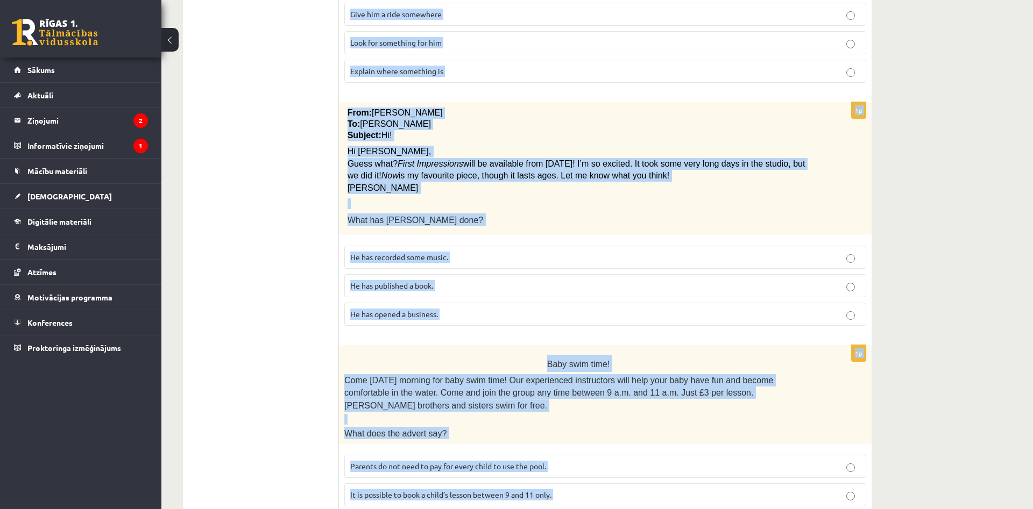
drag, startPoint x: 344, startPoint y: 118, endPoint x: 656, endPoint y: 535, distance: 520.2
copy form "All passengers Passengers must not cross this area without a member of the airp…"
click at [473, 240] on fieldset "He has recorded some music. He has published a book. He has opened a business." at bounding box center [605, 284] width 522 height 89
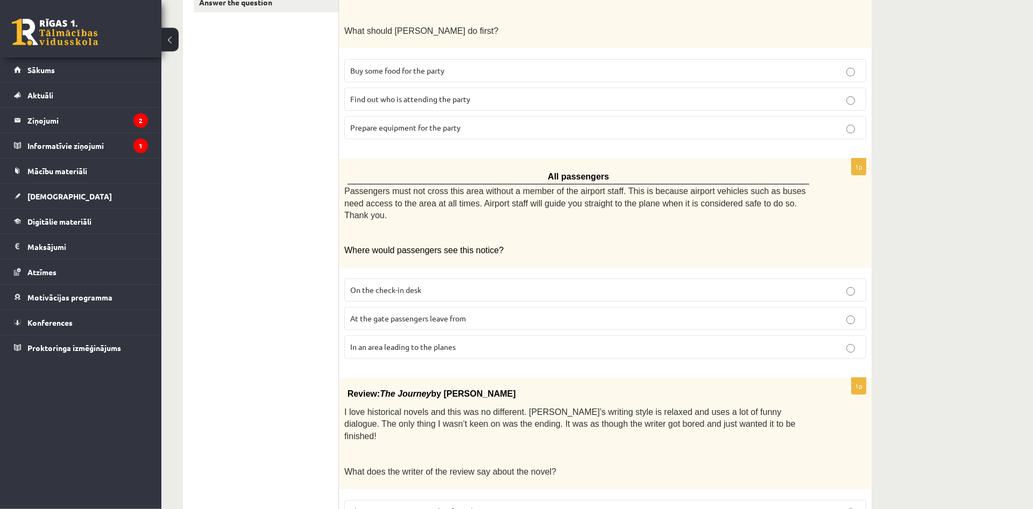
scroll to position [274, 0]
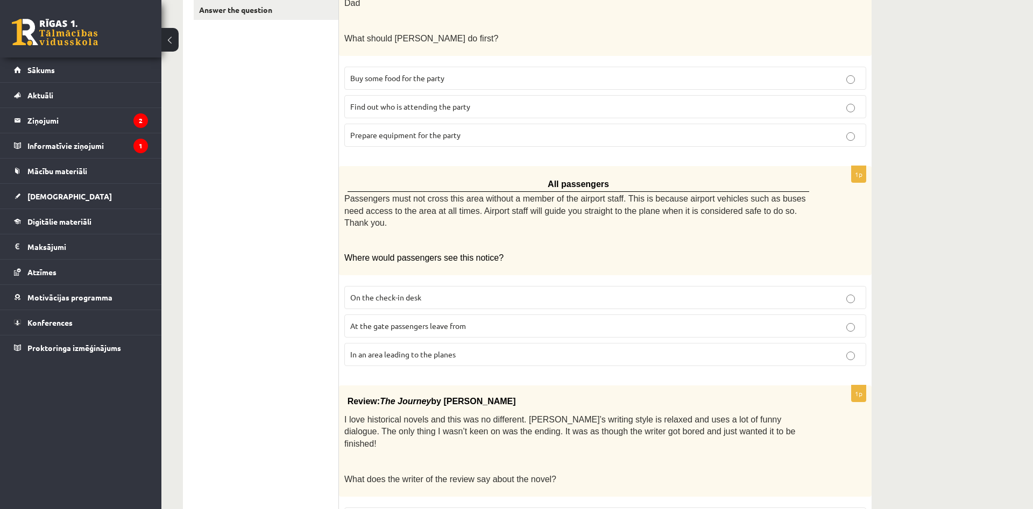
click at [537, 343] on label "In an area leading to the planes" at bounding box center [605, 354] width 522 height 23
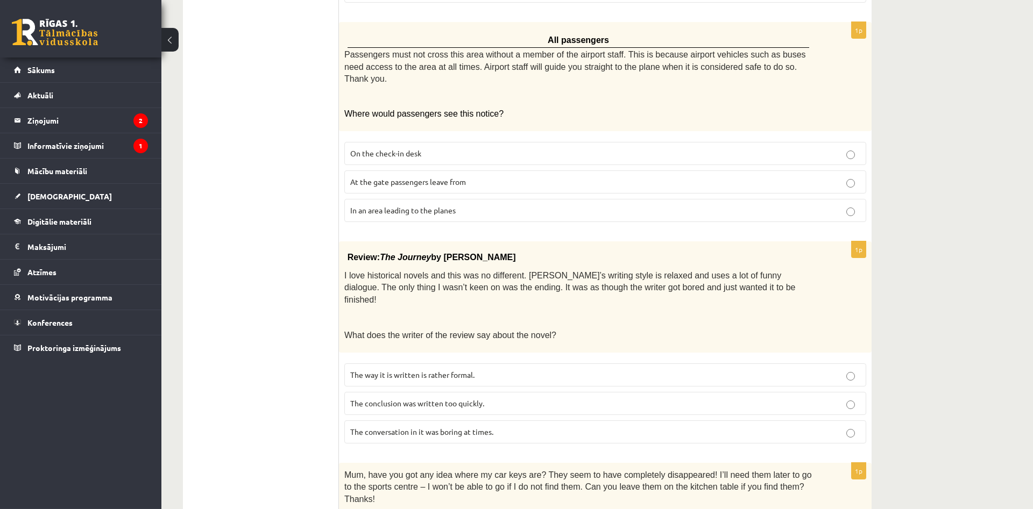
scroll to position [439, 0]
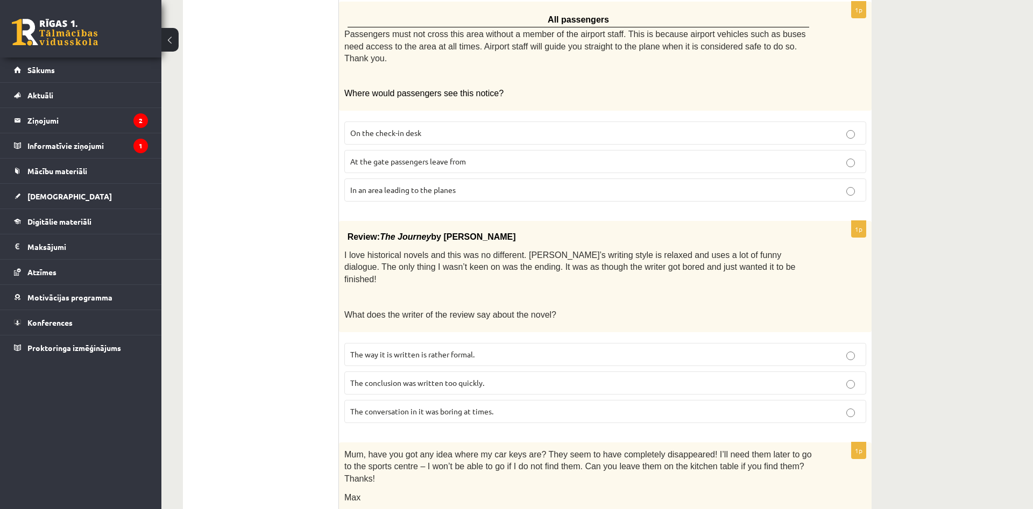
click at [501, 378] on p "The conclusion was written too quickly." at bounding box center [605, 383] width 510 height 11
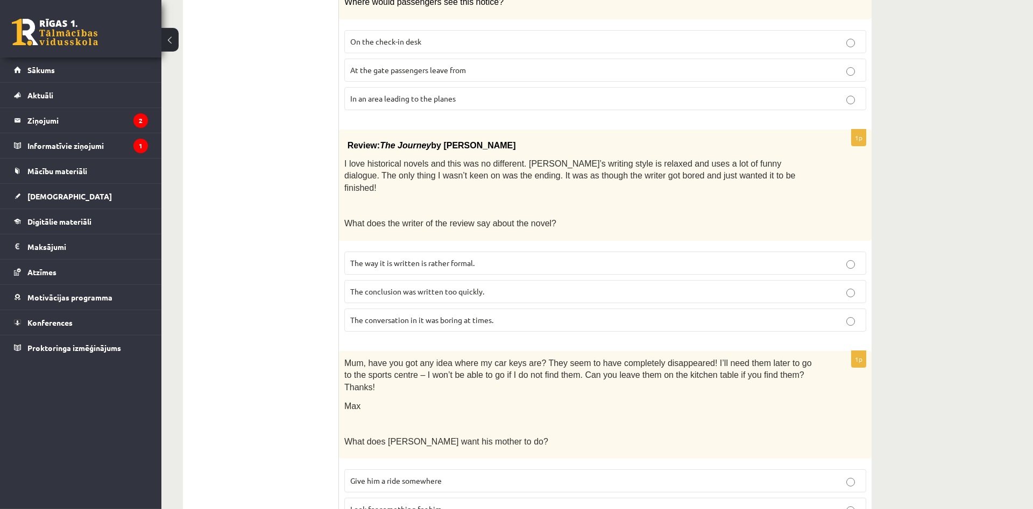
scroll to position [549, 0]
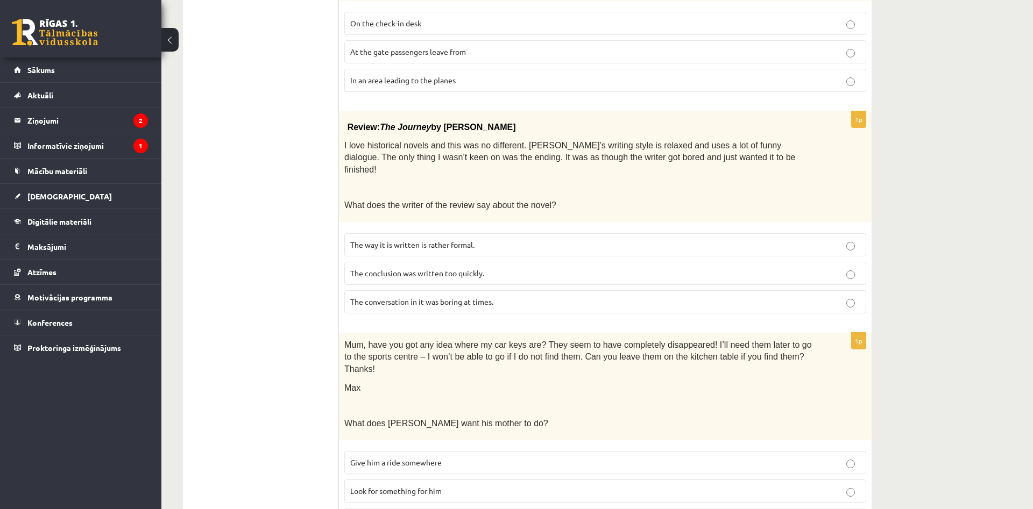
click at [438, 480] on label "Look for something for him" at bounding box center [605, 491] width 522 height 23
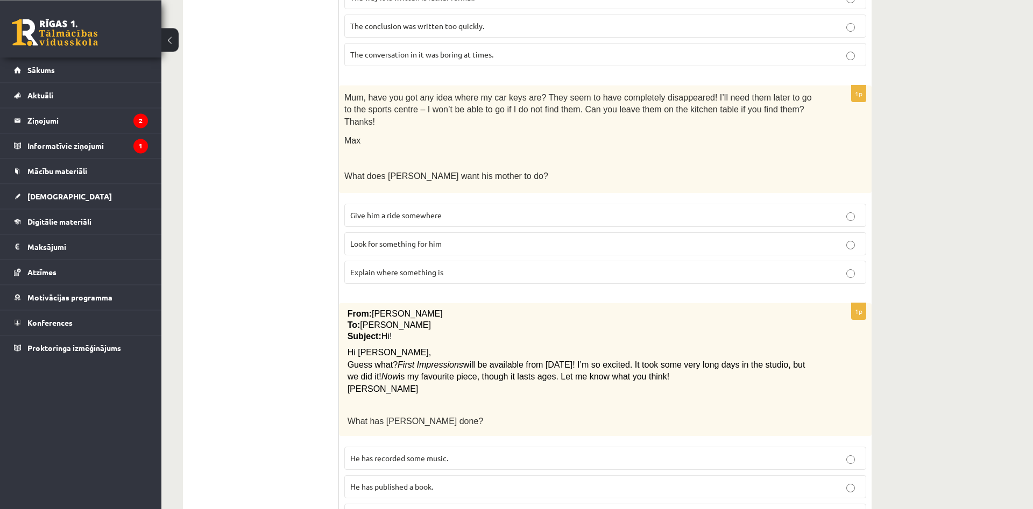
scroll to position [933, 0]
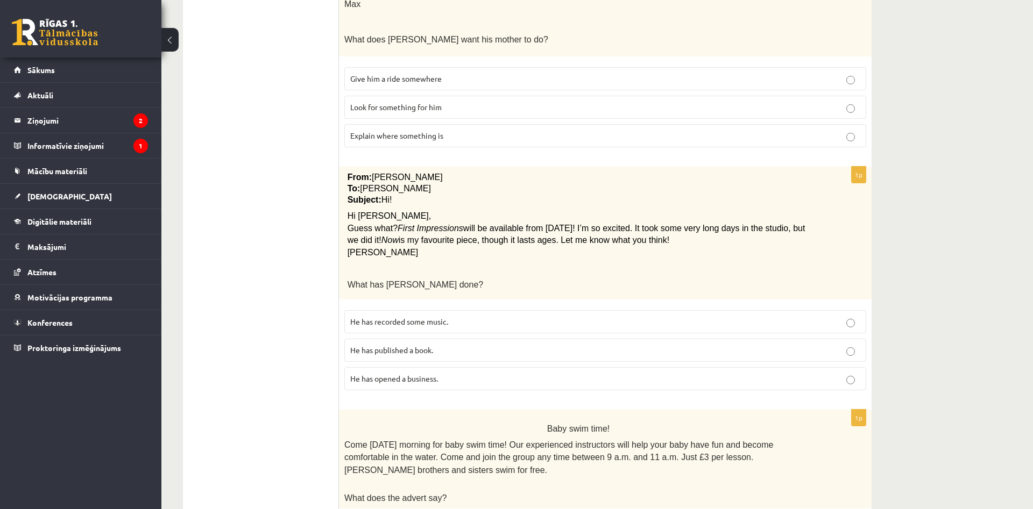
click at [408, 317] on span "He has recorded some music." at bounding box center [399, 322] width 98 height 10
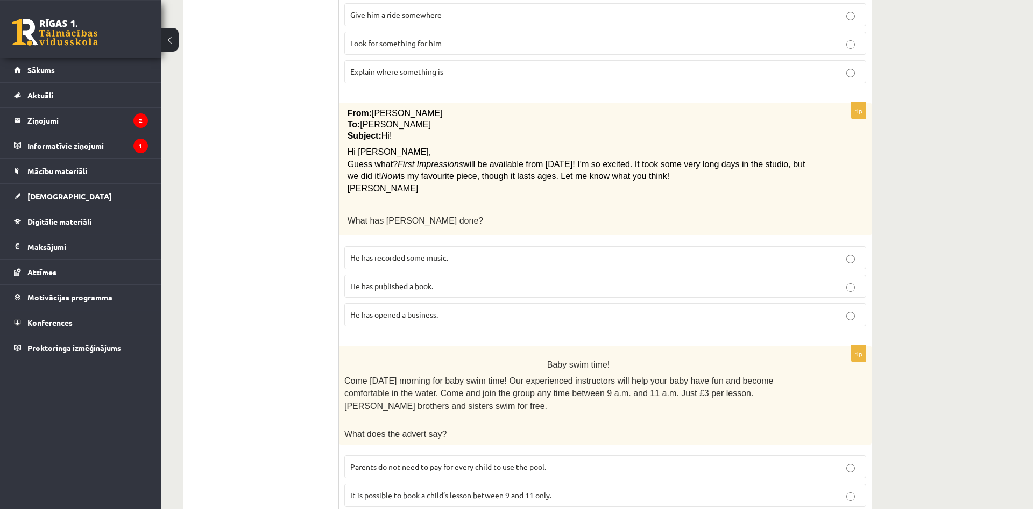
scroll to position [997, 0]
click at [401, 455] on label "Parents do not need to pay for every child to use the pool." at bounding box center [605, 466] width 522 height 23
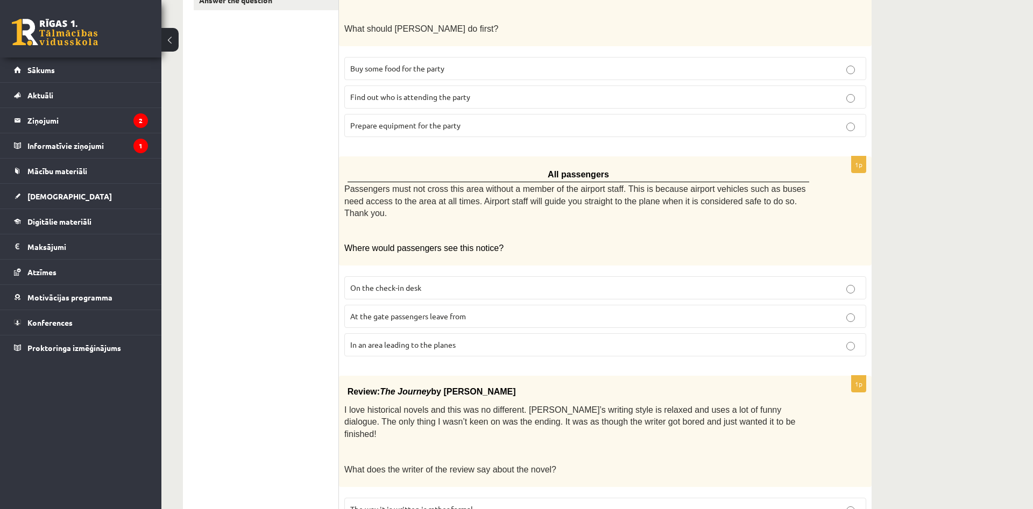
scroll to position [0, 0]
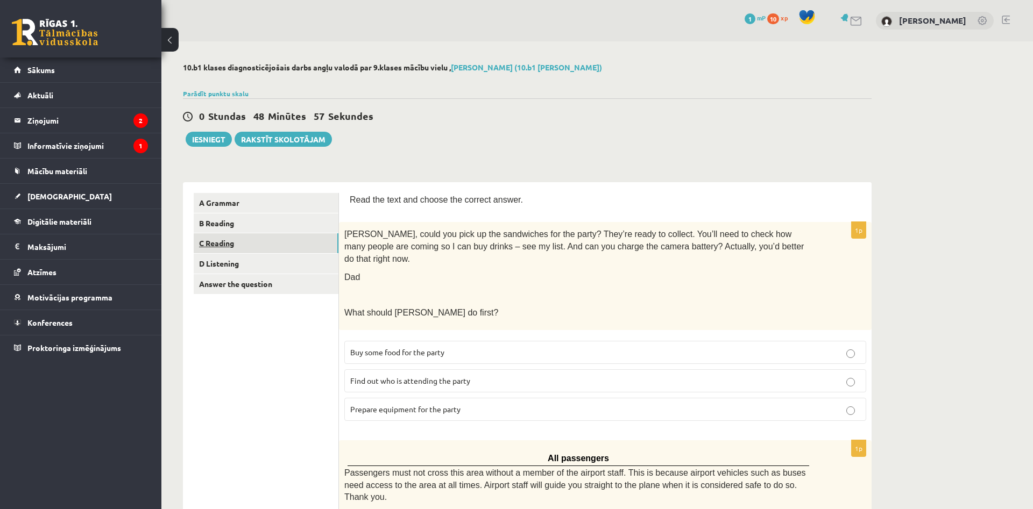
click at [216, 245] on link "C Reading" at bounding box center [266, 243] width 145 height 20
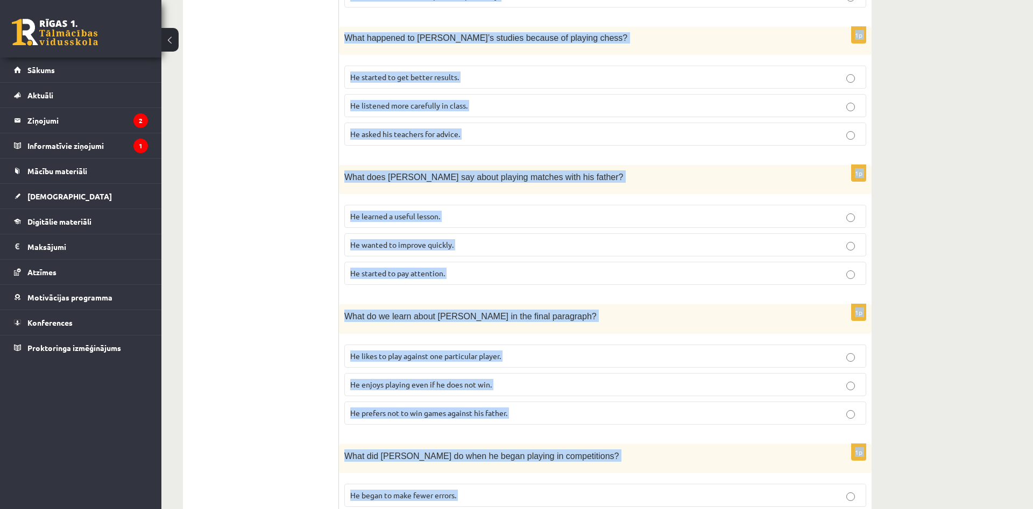
scroll to position [840, 0]
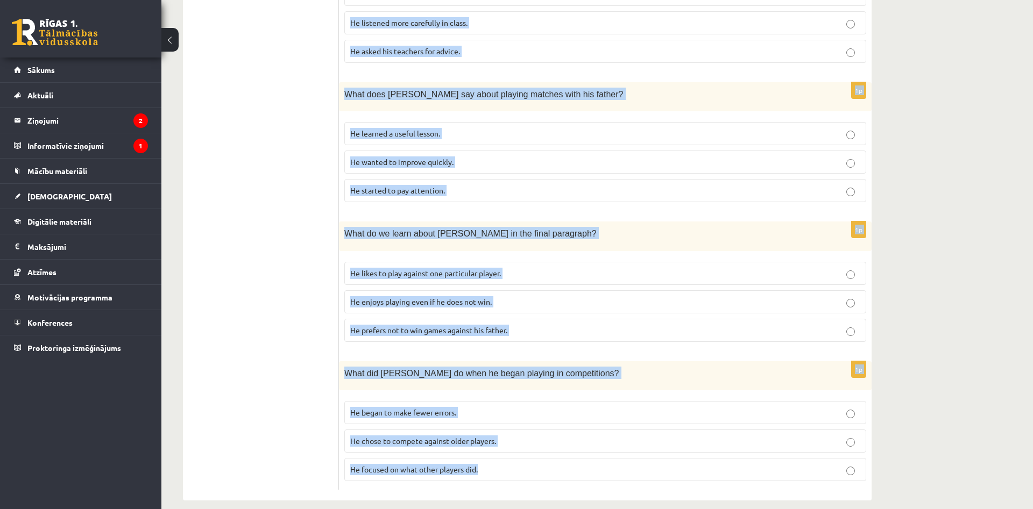
drag, startPoint x: 355, startPoint y: 238, endPoint x: 798, endPoint y: 491, distance: 510.0
copy form "Playing chess By Sam Long, 16 When my dad used to get out the chess board when …"
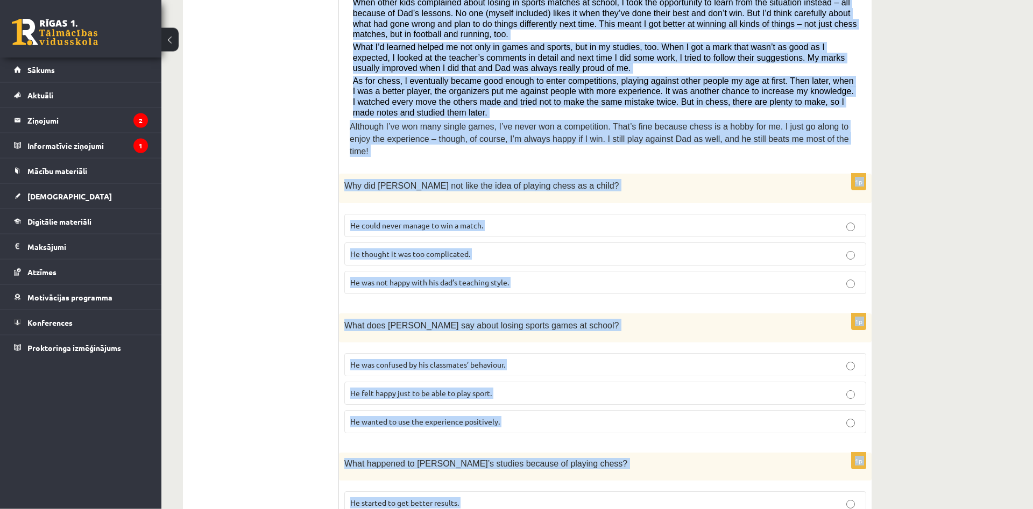
scroll to position [346, 0]
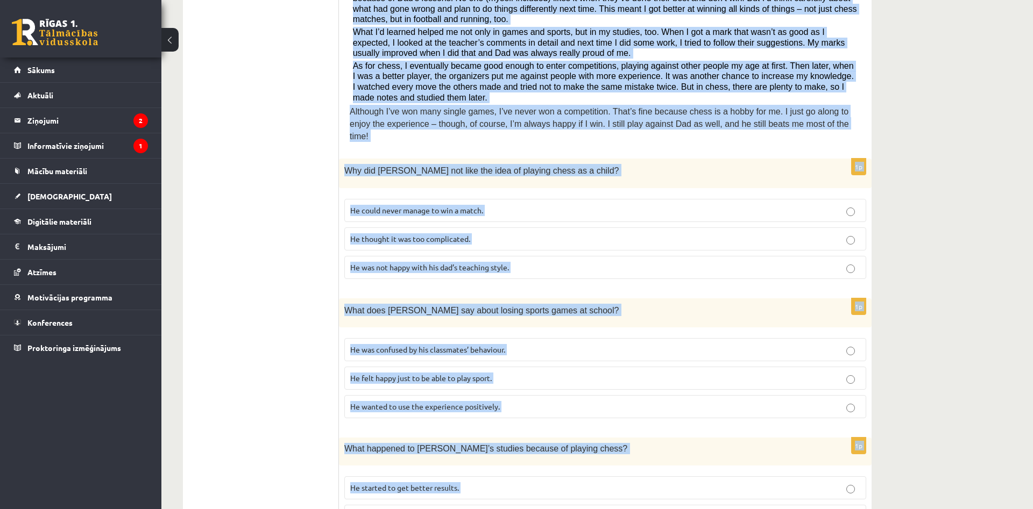
click at [577, 233] on p "He thought it was too complicated." at bounding box center [605, 238] width 510 height 11
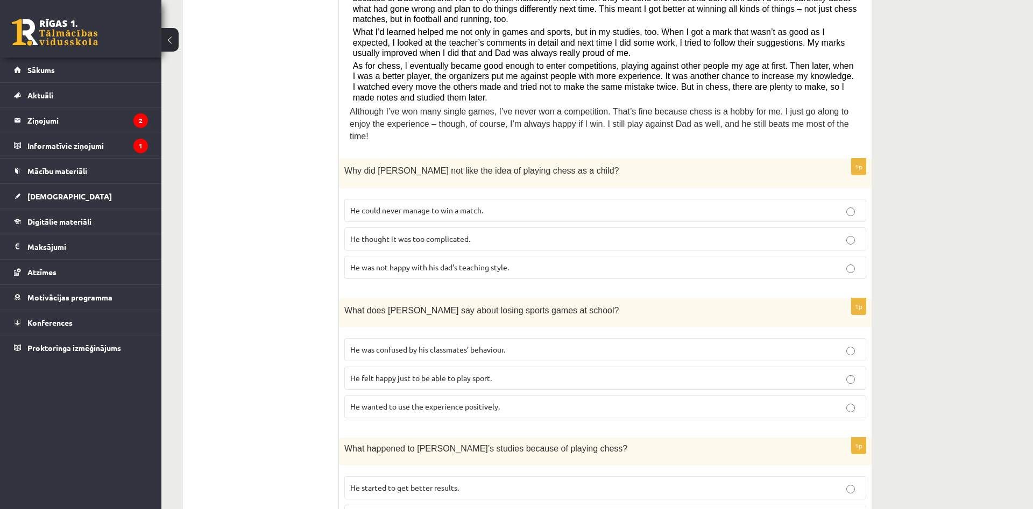
click at [481, 402] on span "He wanted to use the experience positively." at bounding box center [425, 407] width 150 height 10
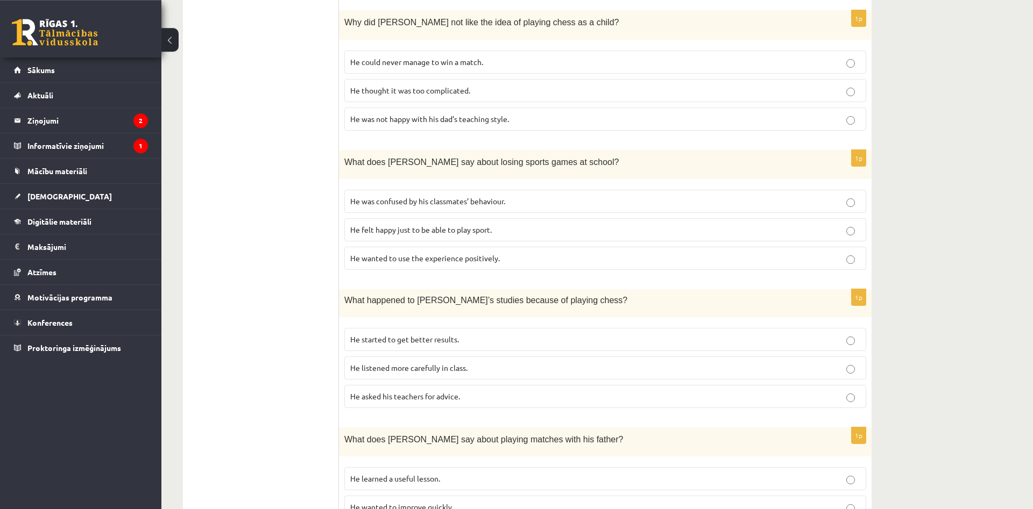
scroll to position [510, 0]
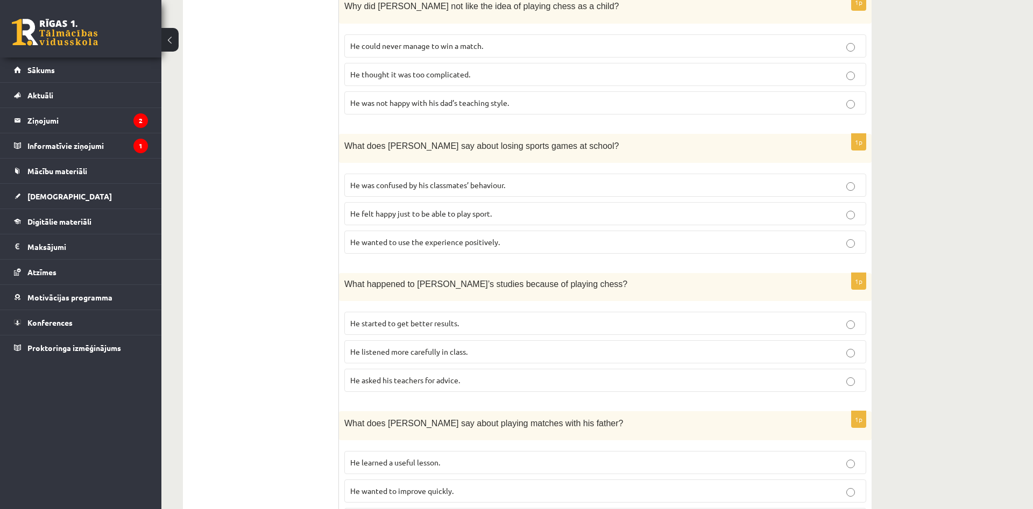
click at [441, 312] on label "He started to get better results." at bounding box center [605, 323] width 522 height 23
drag, startPoint x: 436, startPoint y: 446, endPoint x: 446, endPoint y: 434, distance: 16.0
click at [437, 457] on p "He learned a useful lesson." at bounding box center [605, 462] width 510 height 11
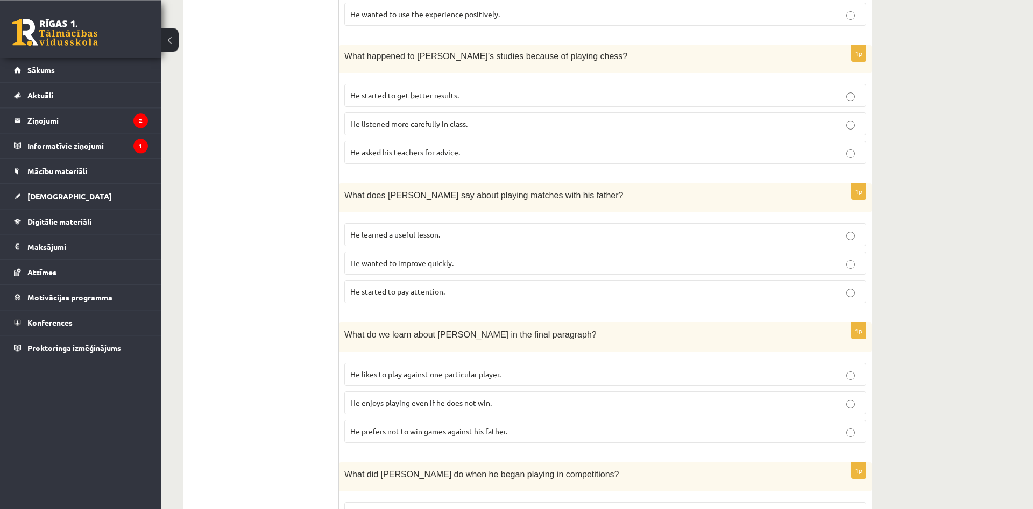
scroll to position [785, 0]
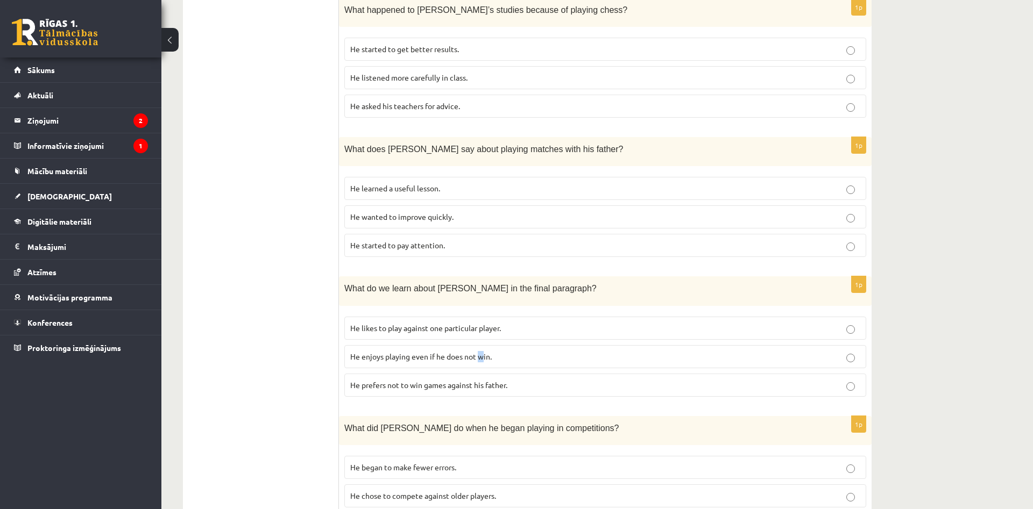
click at [481, 352] on span "He enjoys playing even if he does not win." at bounding box center [420, 357] width 141 height 10
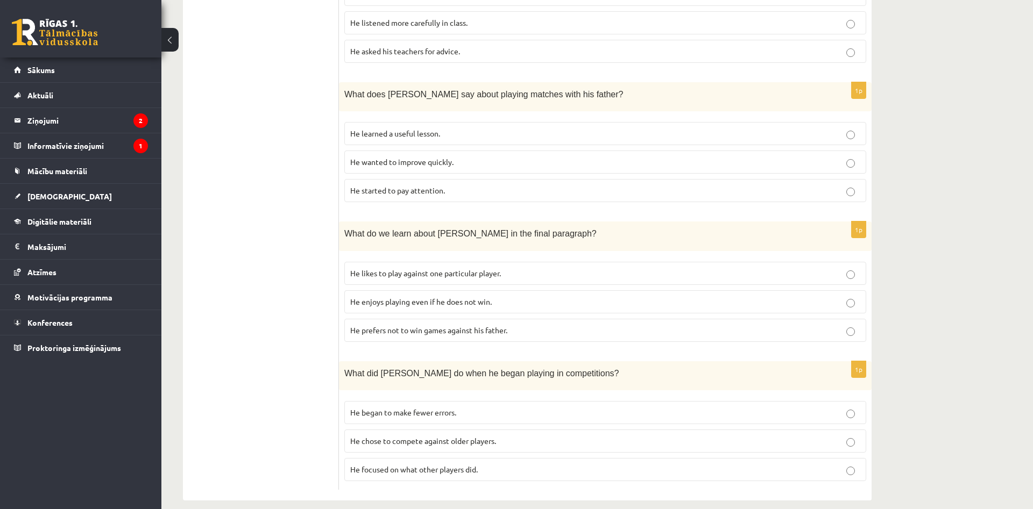
click at [505, 466] on label "He focused on what other players did." at bounding box center [605, 469] width 522 height 23
click at [858, 464] on p "He focused on what other players did." at bounding box center [605, 469] width 510 height 11
click at [843, 464] on p "He focused on what other players did." at bounding box center [605, 469] width 510 height 11
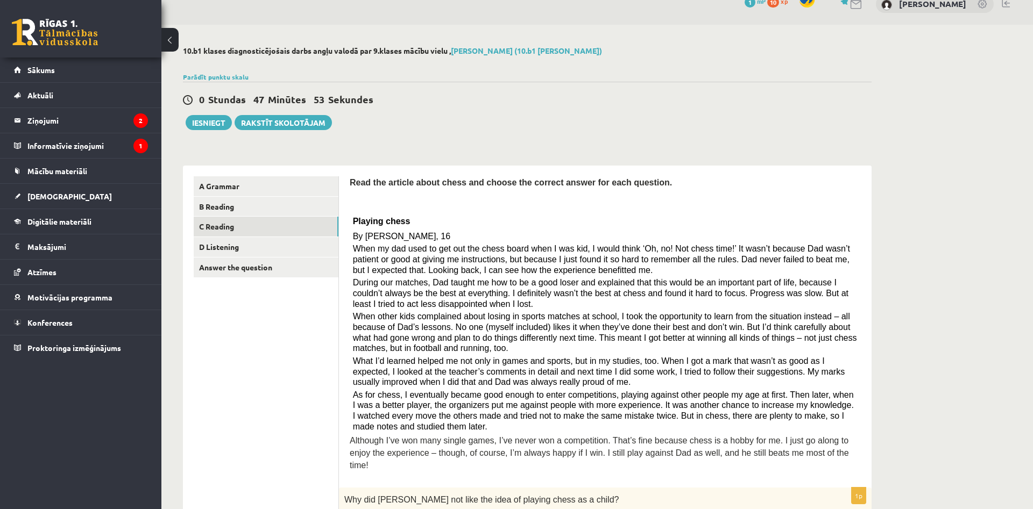
scroll to position [0, 0]
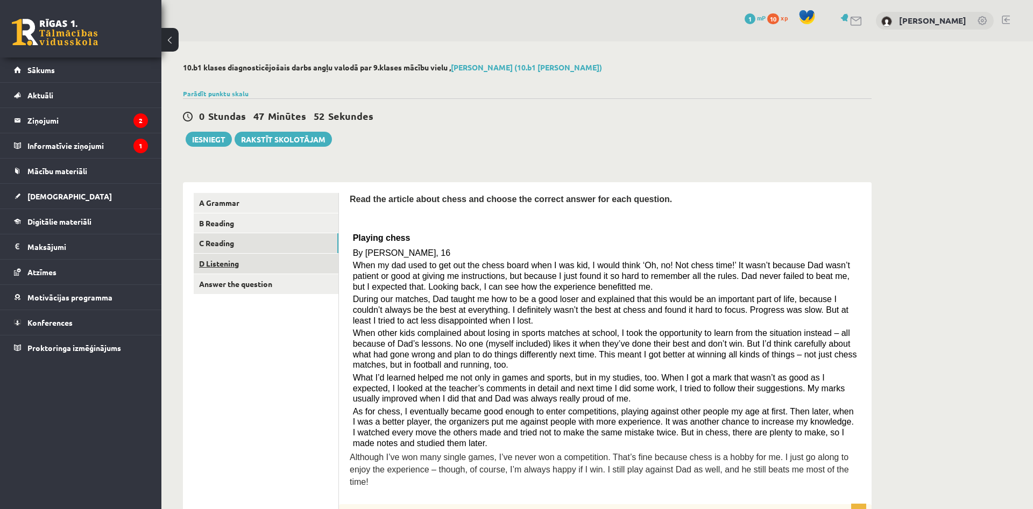
click at [228, 265] on link "D Listening" at bounding box center [266, 264] width 145 height 20
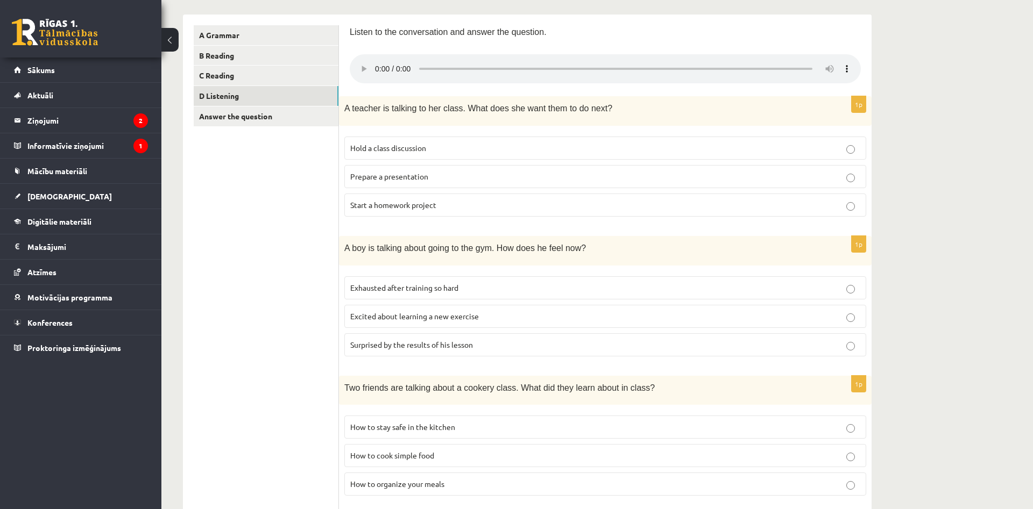
scroll to position [332, 0]
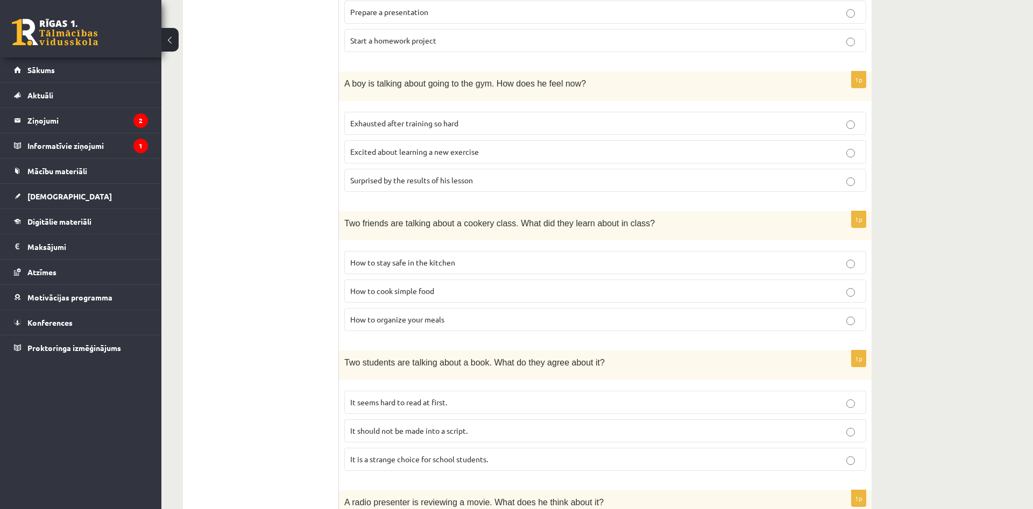
click at [455, 308] on label "How to organize your meals" at bounding box center [605, 319] width 522 height 23
click at [853, 308] on label "How to organize your meals" at bounding box center [605, 319] width 522 height 23
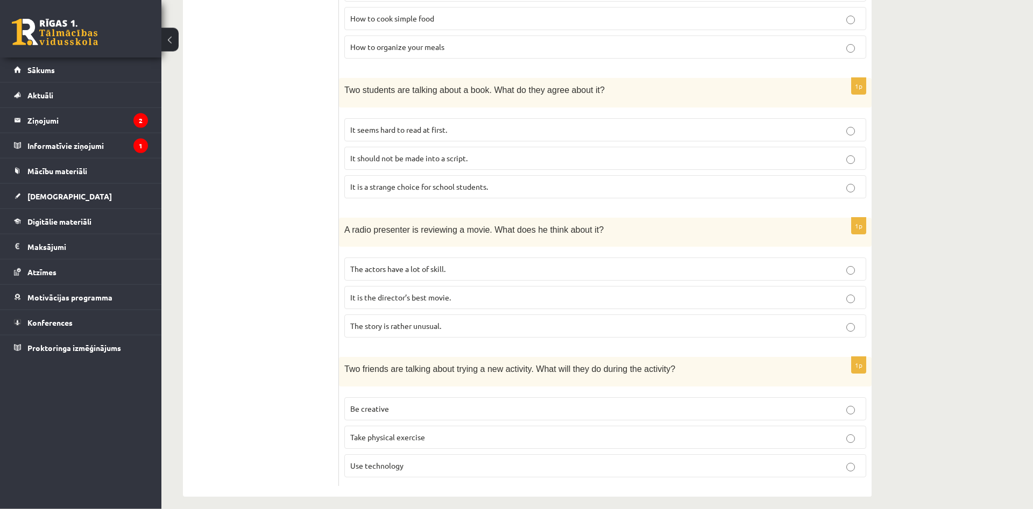
scroll to position [607, 0]
click at [416, 320] on span "The story is rather unusual." at bounding box center [395, 325] width 91 height 10
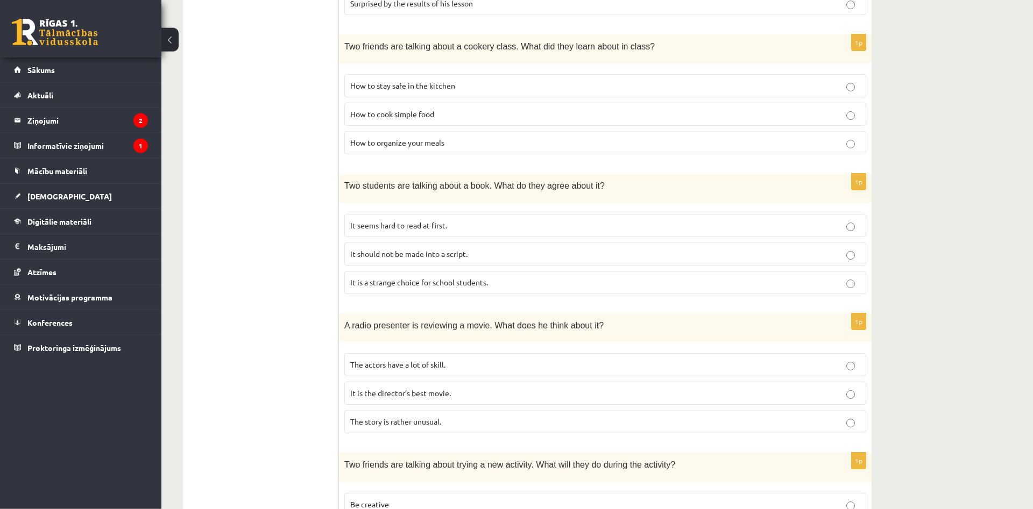
scroll to position [497, 0]
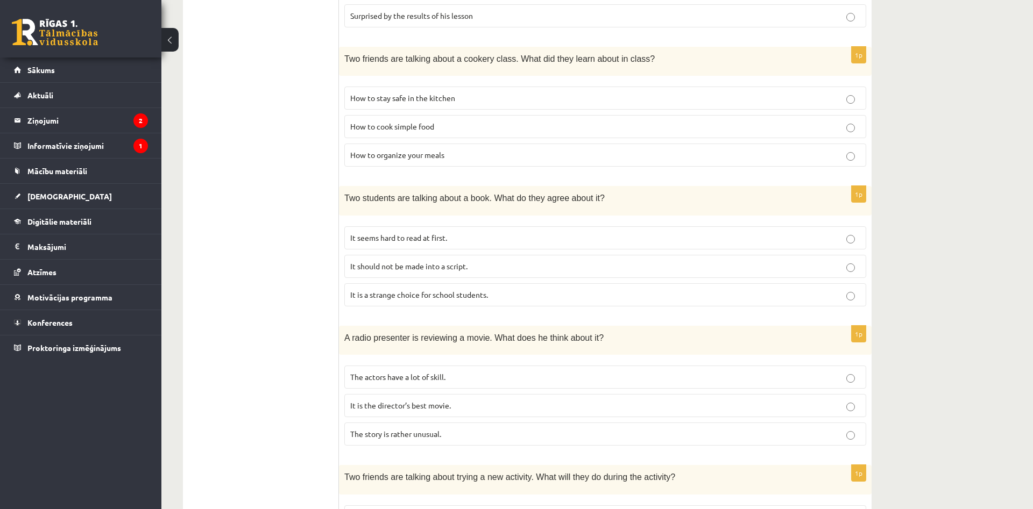
click at [523, 232] on p "It seems hard to read at first." at bounding box center [605, 237] width 510 height 11
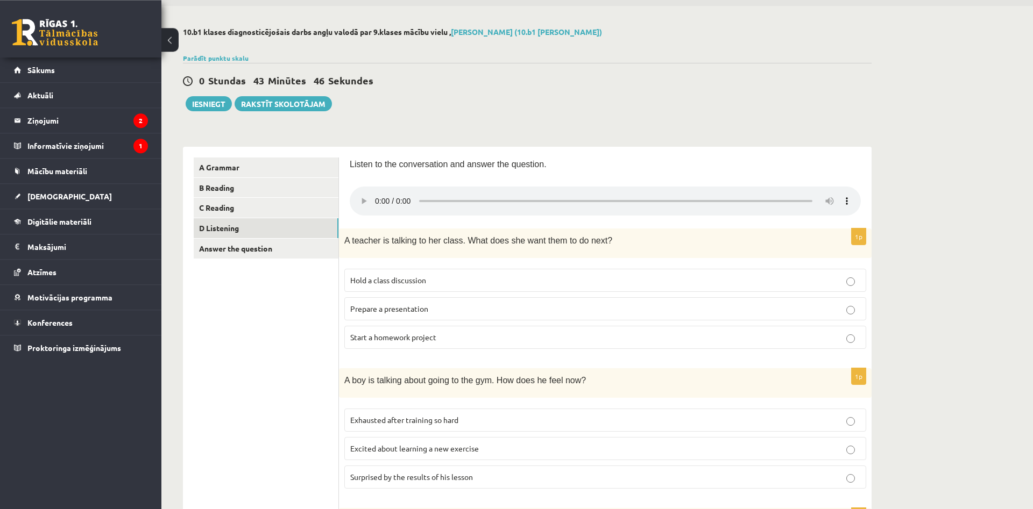
scroll to position [0, 0]
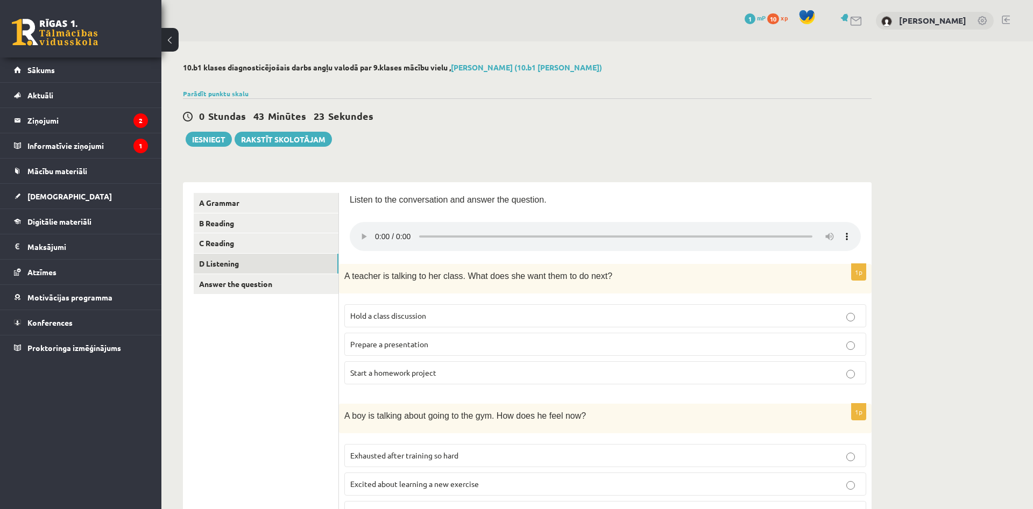
click at [614, 350] on label "Prepare a presentation" at bounding box center [605, 344] width 522 height 23
click at [853, 339] on p "Prepare a presentation" at bounding box center [605, 344] width 510 height 11
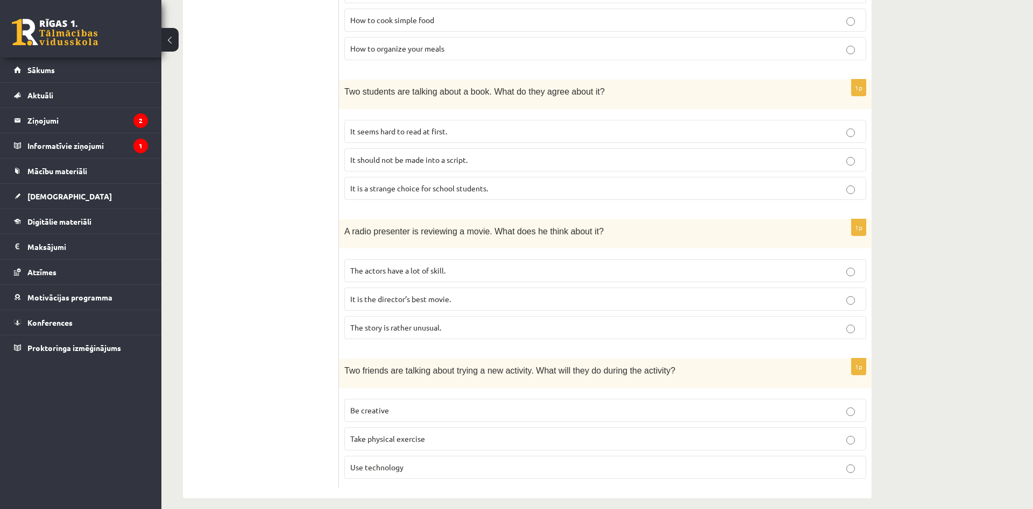
scroll to position [607, 0]
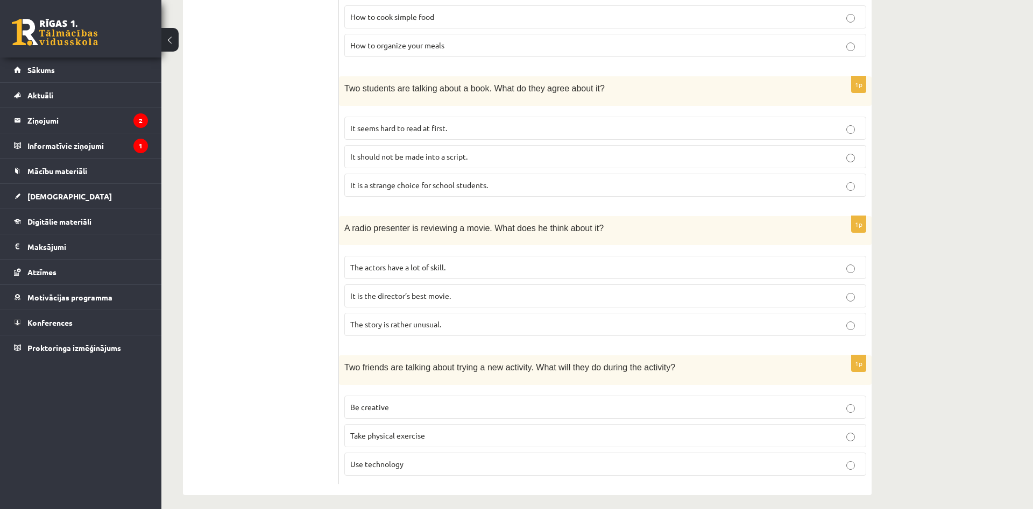
drag, startPoint x: 386, startPoint y: 404, endPoint x: 403, endPoint y: 397, distance: 17.9
click at [386, 403] on span "Be creative" at bounding box center [369, 407] width 39 height 10
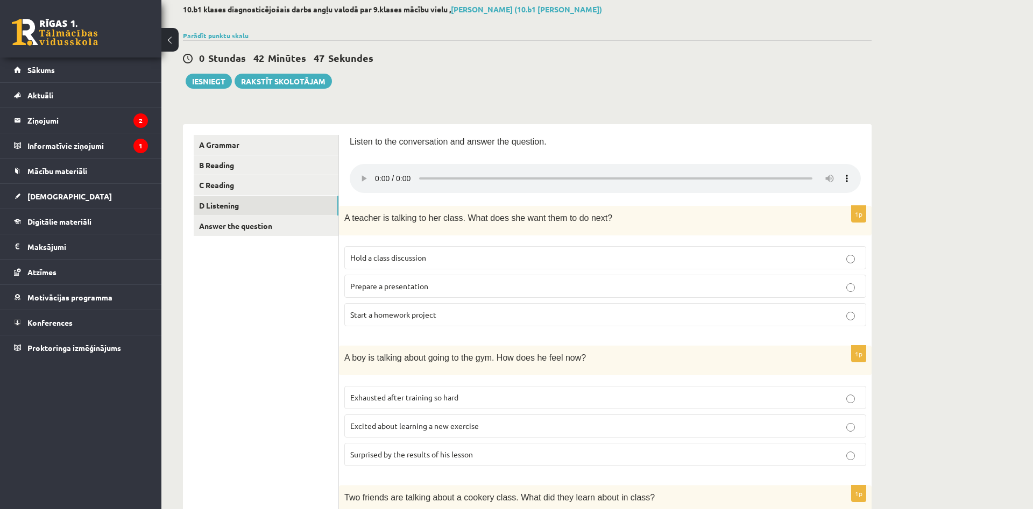
scroll to position [0, 0]
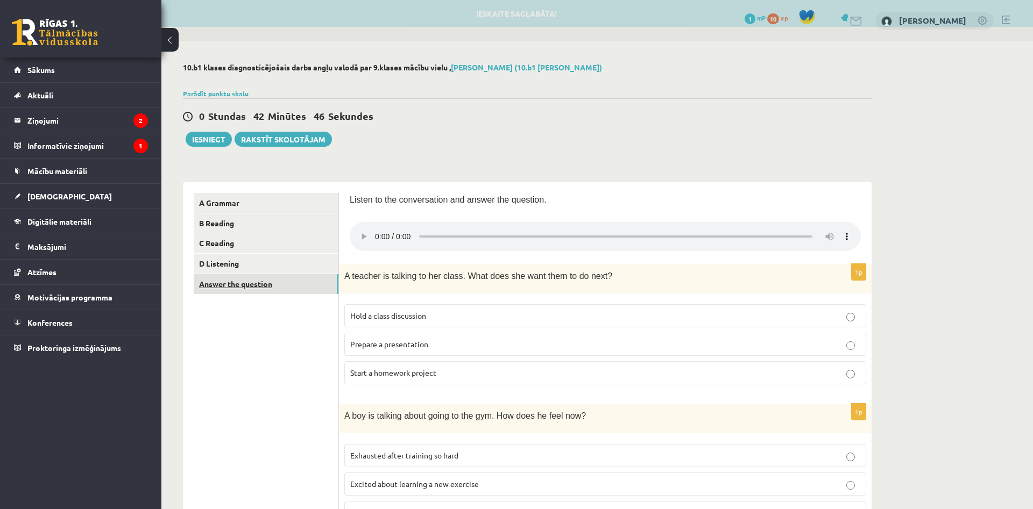
click at [278, 288] on link "Answer the question" at bounding box center [266, 284] width 145 height 20
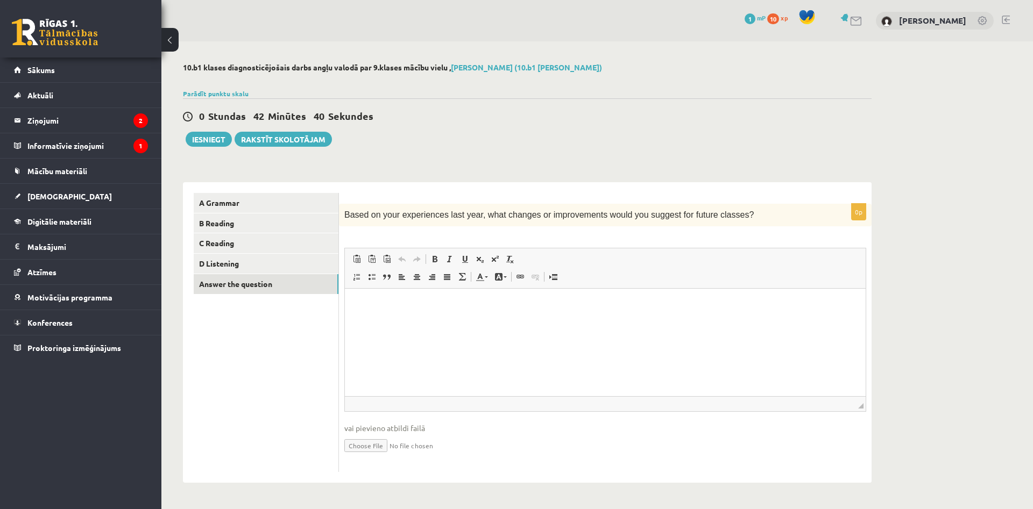
click at [421, 324] on html at bounding box center [605, 343] width 521 height 108
click at [208, 140] on button "Iesniegt" at bounding box center [209, 139] width 46 height 15
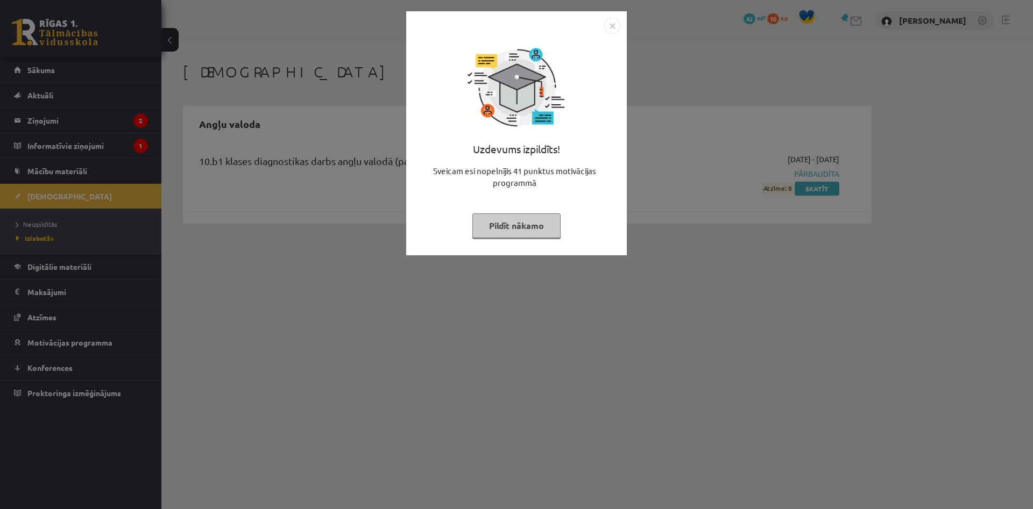
click at [617, 24] on img "Close" at bounding box center [612, 26] width 16 height 16
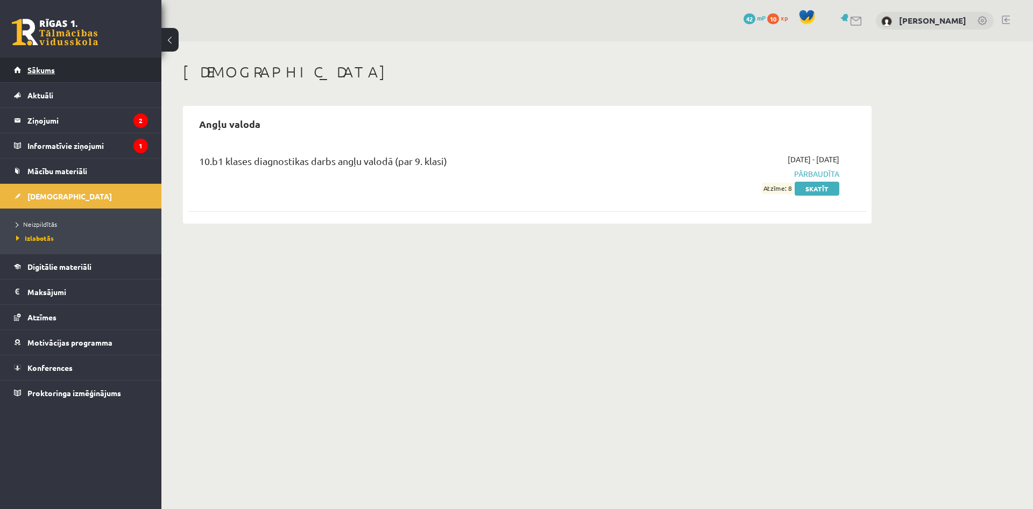
click at [52, 72] on span "Sākums" at bounding box center [40, 70] width 27 height 10
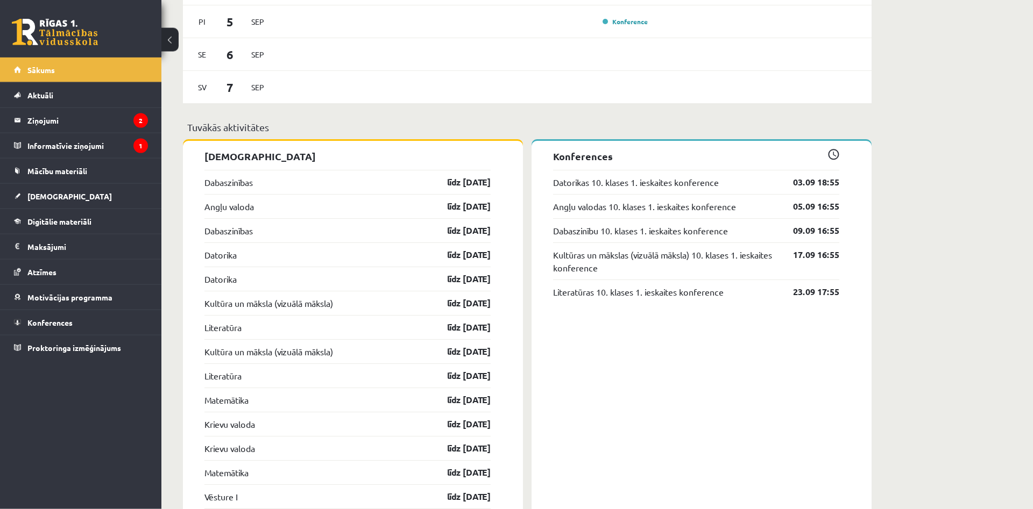
scroll to position [768, 0]
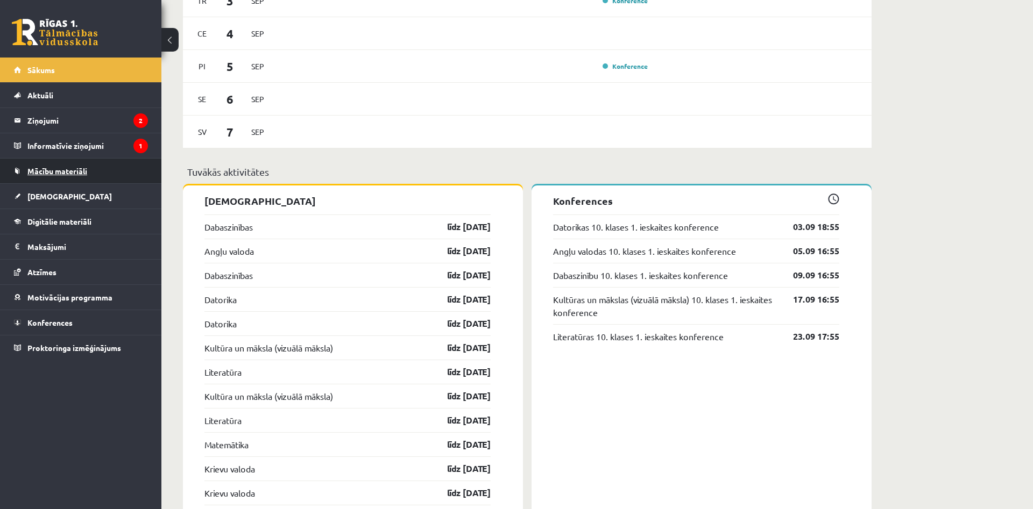
click at [70, 175] on span "Mācību materiāli" at bounding box center [57, 171] width 60 height 10
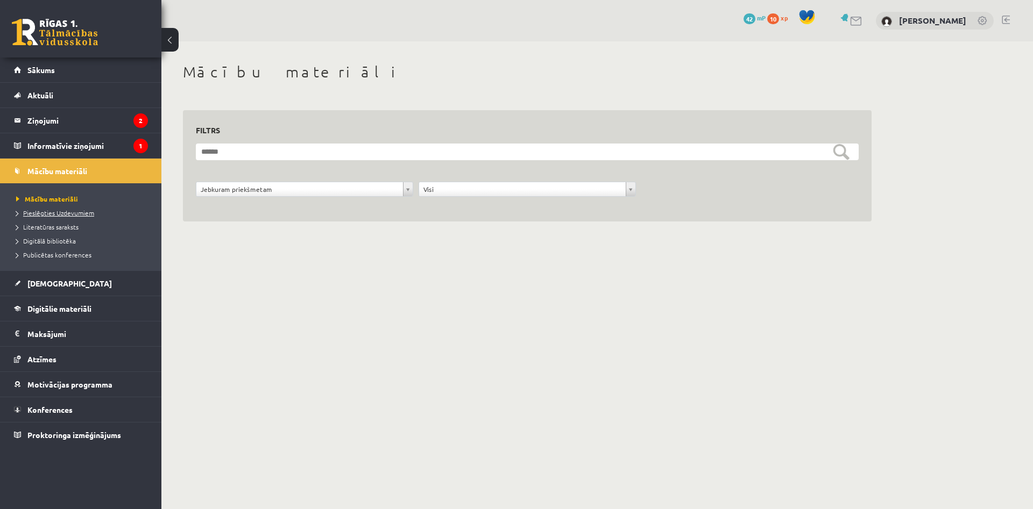
click at [77, 214] on span "Pieslēgties Uzdevumiem" at bounding box center [55, 213] width 78 height 9
click at [45, 285] on span "[DEMOGRAPHIC_DATA]" at bounding box center [69, 284] width 84 height 10
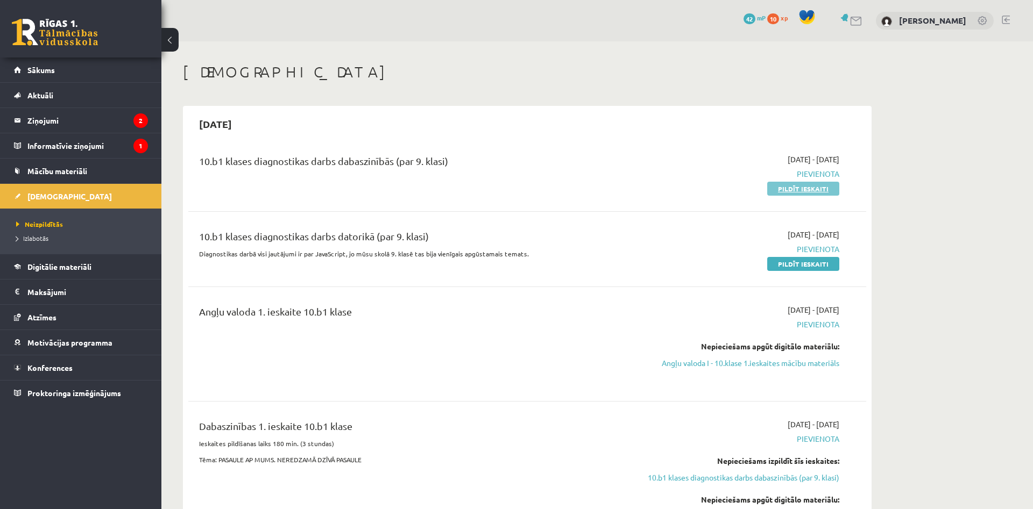
click at [790, 184] on link "Pildīt ieskaiti" at bounding box center [803, 189] width 72 height 14
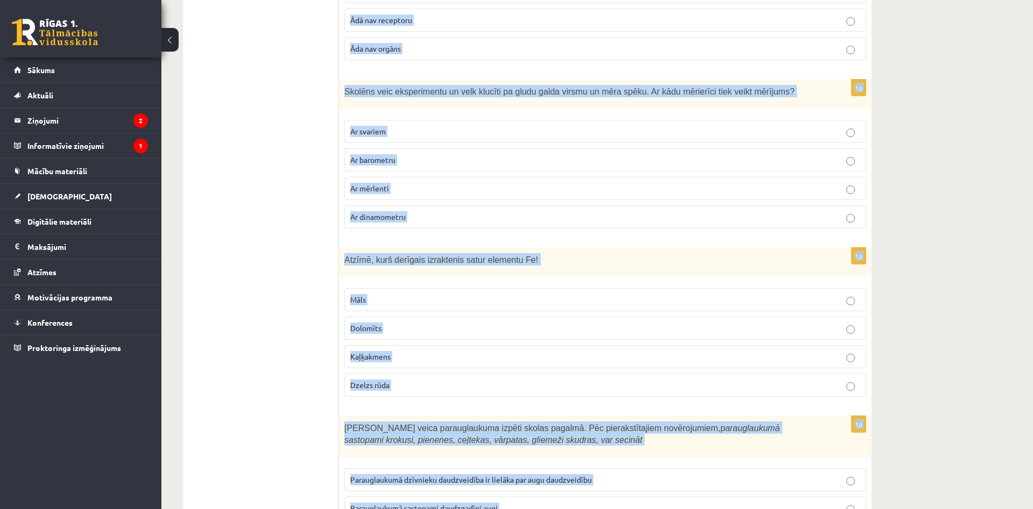
scroll to position [4939, 0]
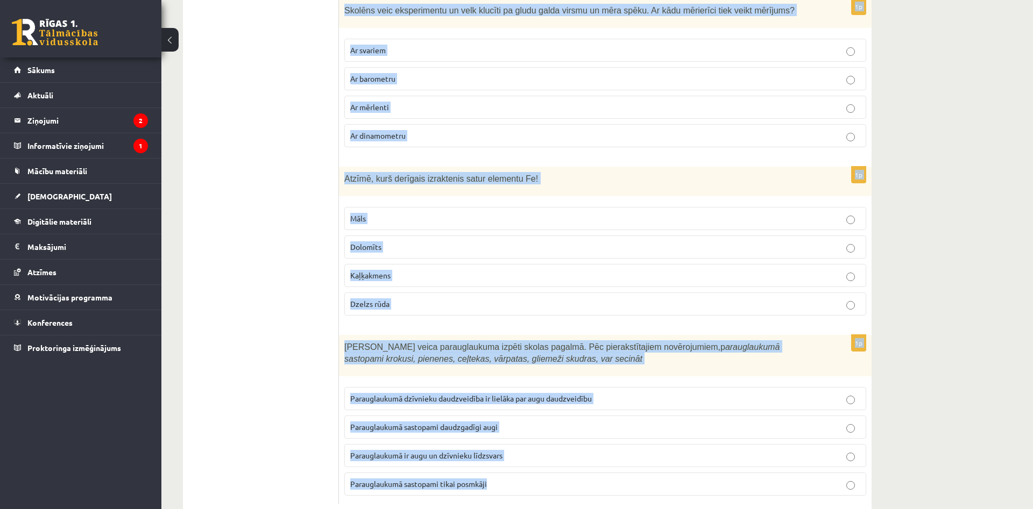
drag, startPoint x: 339, startPoint y: 155, endPoint x: 664, endPoint y: 525, distance: 492.0
copy form "1l Ipsumd sitame co adipis, elit seddoei temporin utlab etdolore magnaali enima…"
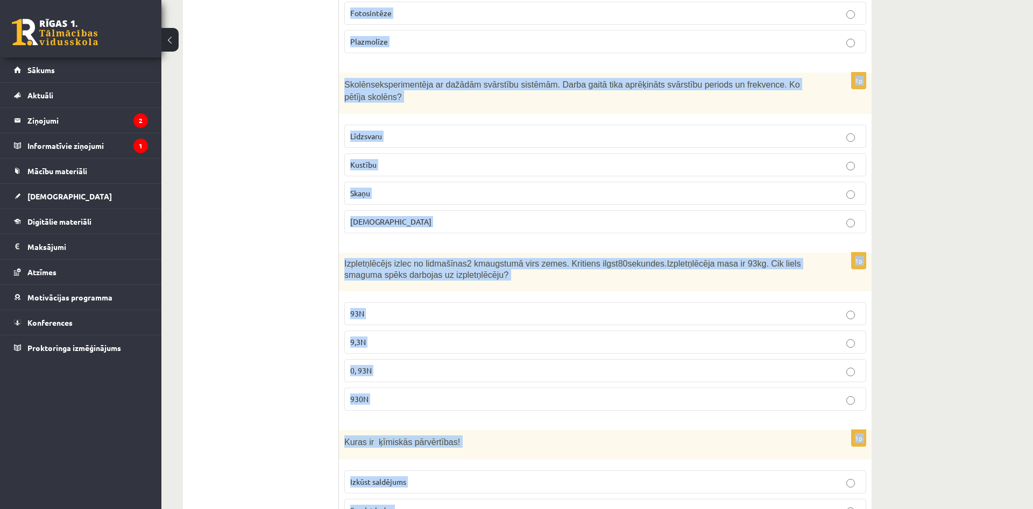
click at [765, 188] on p "Skaņu" at bounding box center [605, 193] width 510 height 11
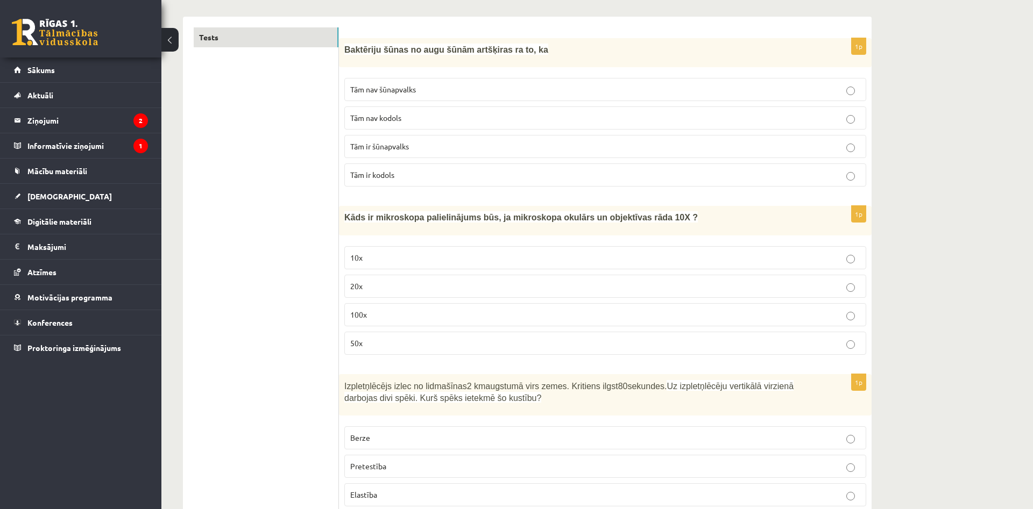
scroll to position [0, 0]
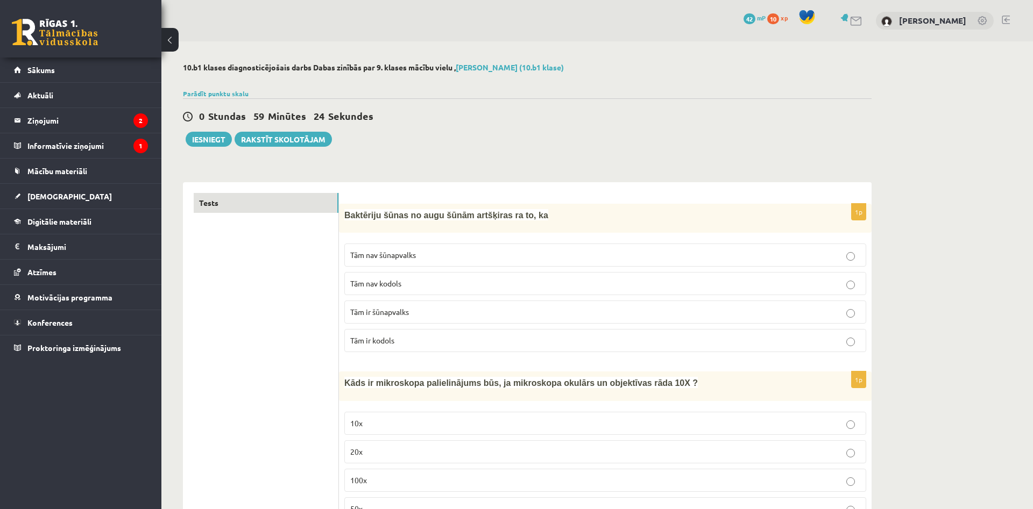
click at [431, 283] on p "Tām nav kodols" at bounding box center [605, 283] width 510 height 11
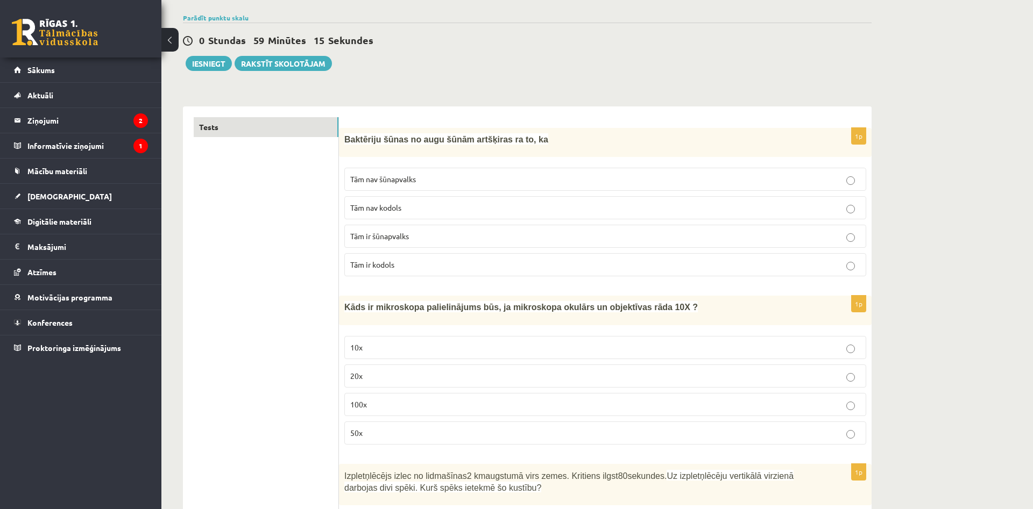
scroll to position [110, 0]
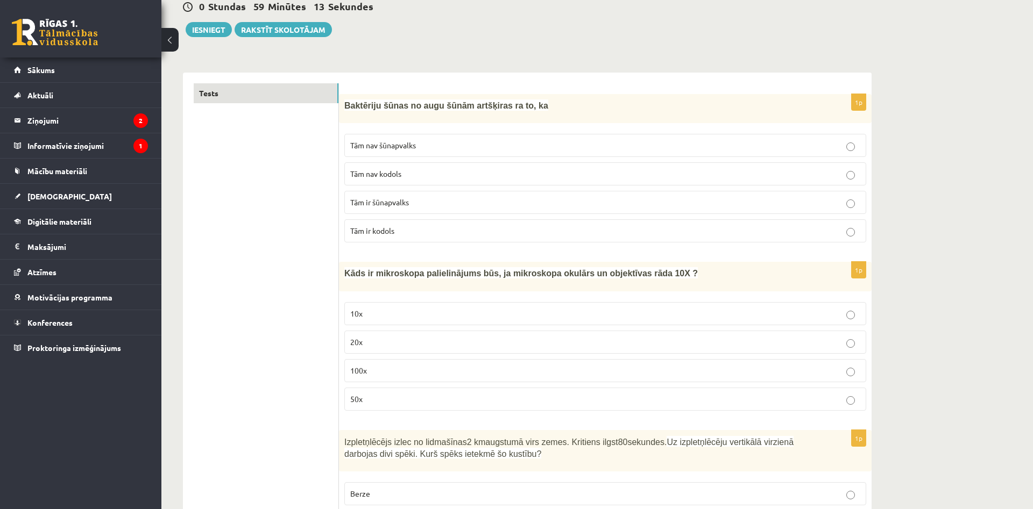
click at [387, 373] on p "100x" at bounding box center [605, 370] width 510 height 11
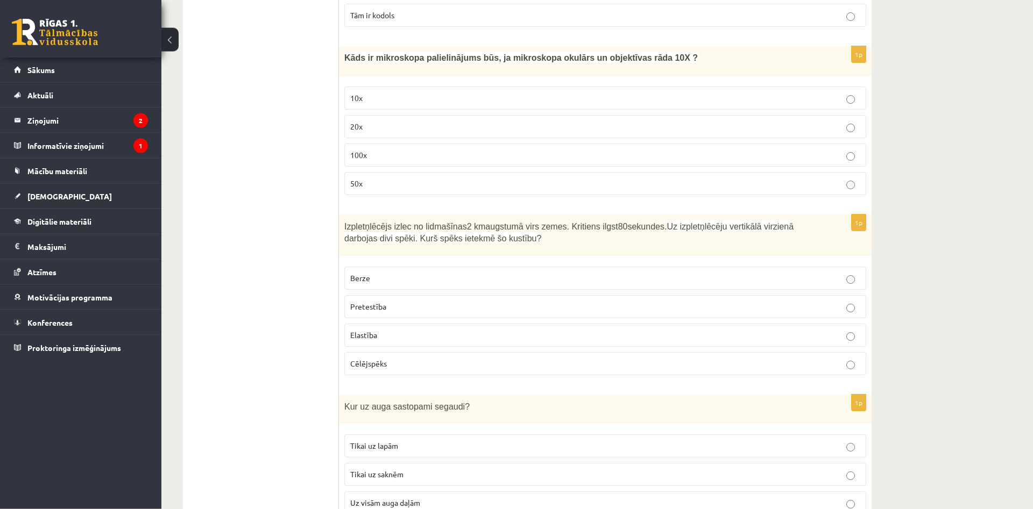
scroll to position [329, 0]
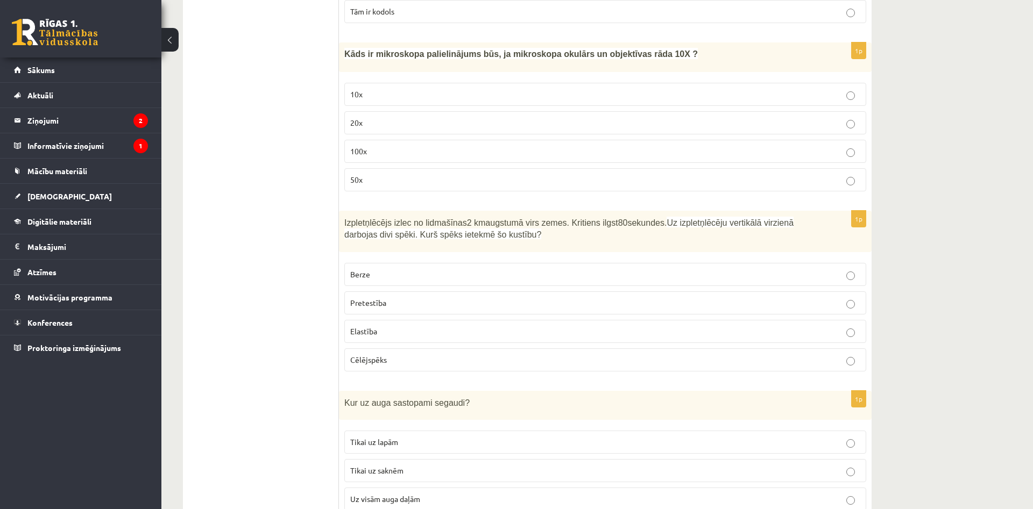
click at [394, 275] on p "Berze" at bounding box center [605, 274] width 510 height 11
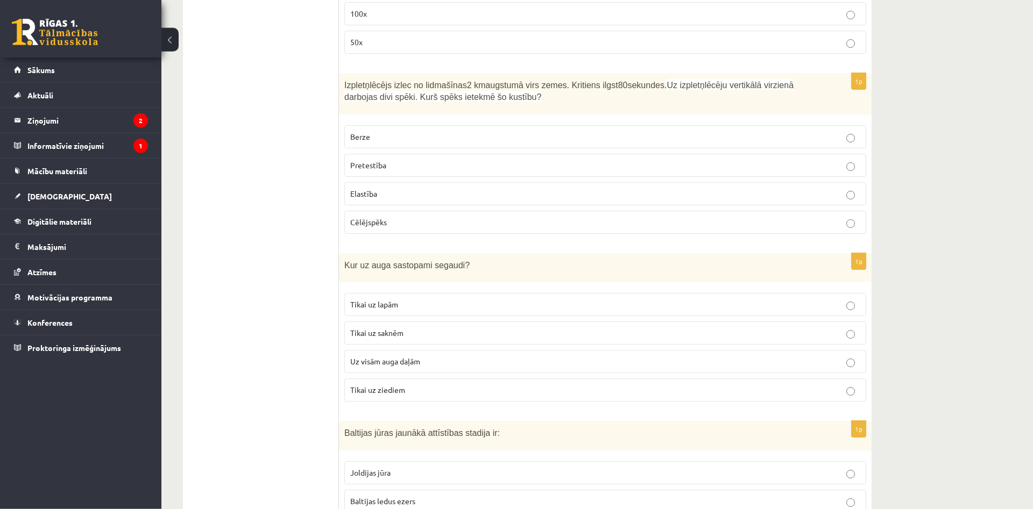
scroll to position [494, 0]
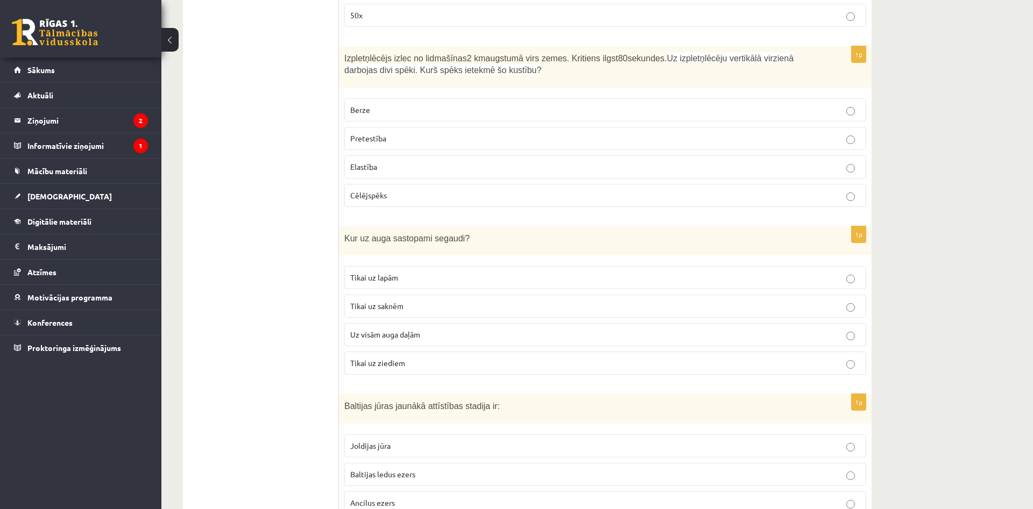
click at [410, 330] on p "Uz visām auga daļām" at bounding box center [605, 334] width 510 height 11
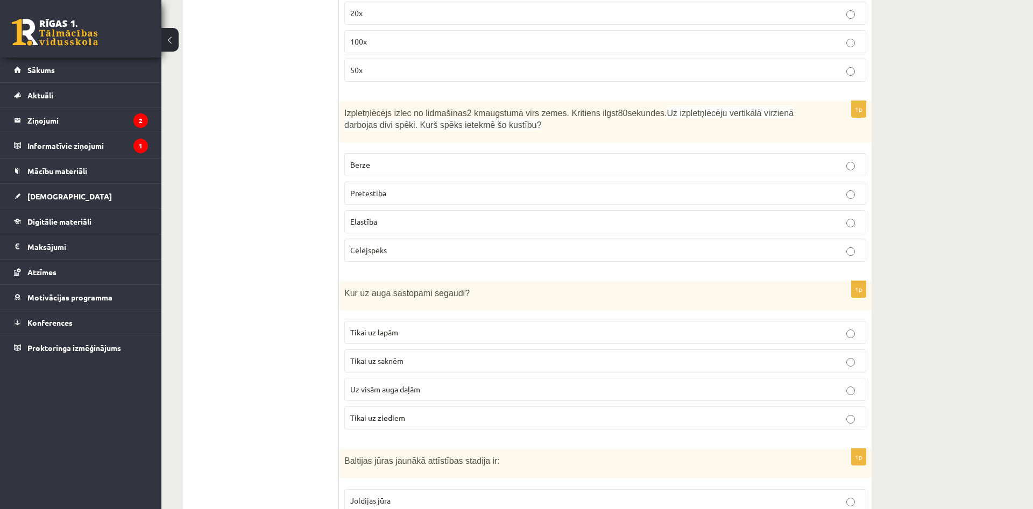
scroll to position [658, 0]
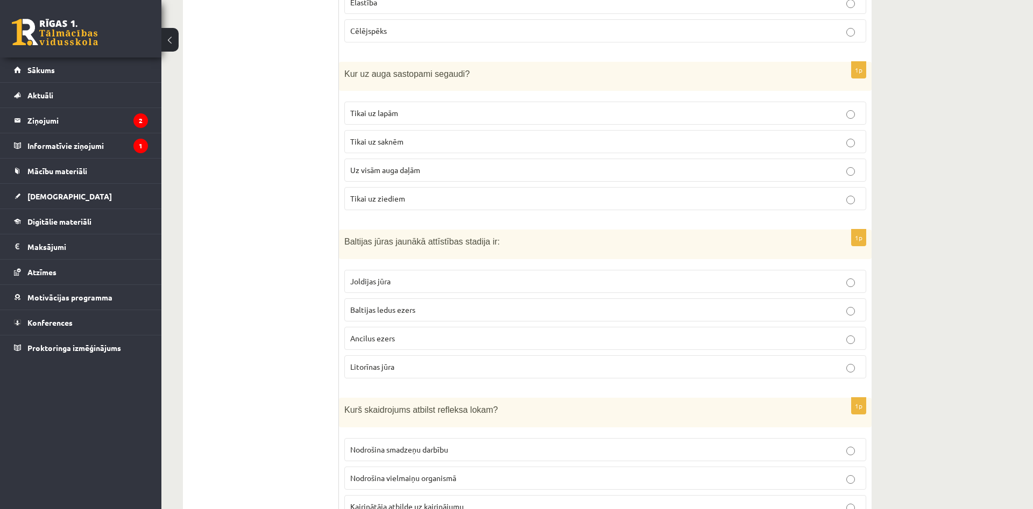
click at [409, 289] on label "Joldijas jūra" at bounding box center [605, 281] width 522 height 23
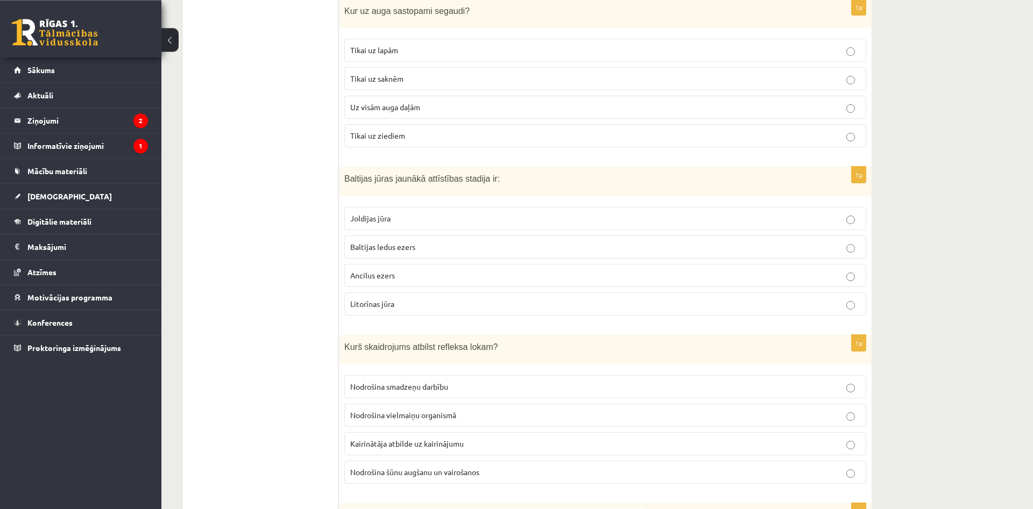
scroll to position [768, 0]
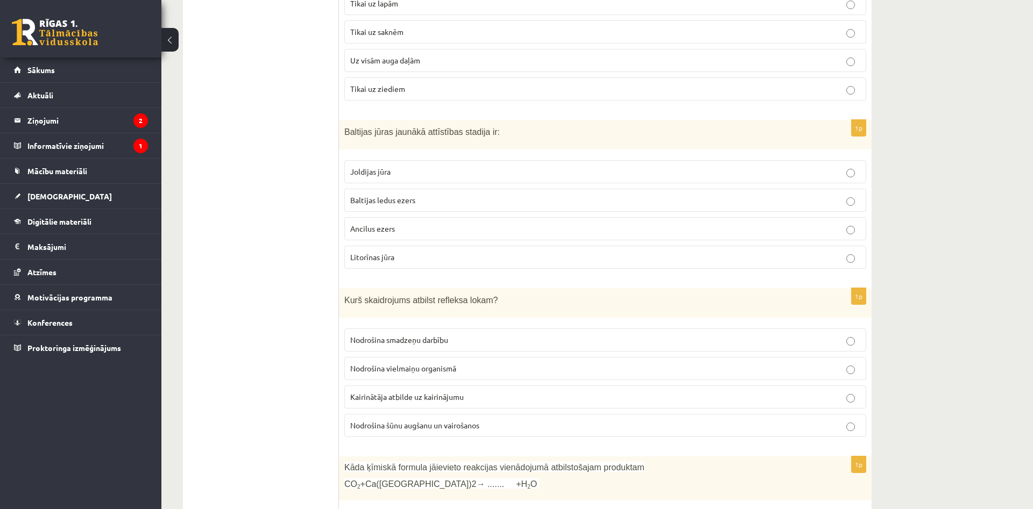
click at [432, 405] on label "Kairinātāja atbilde uz kairinājumu" at bounding box center [605, 397] width 522 height 23
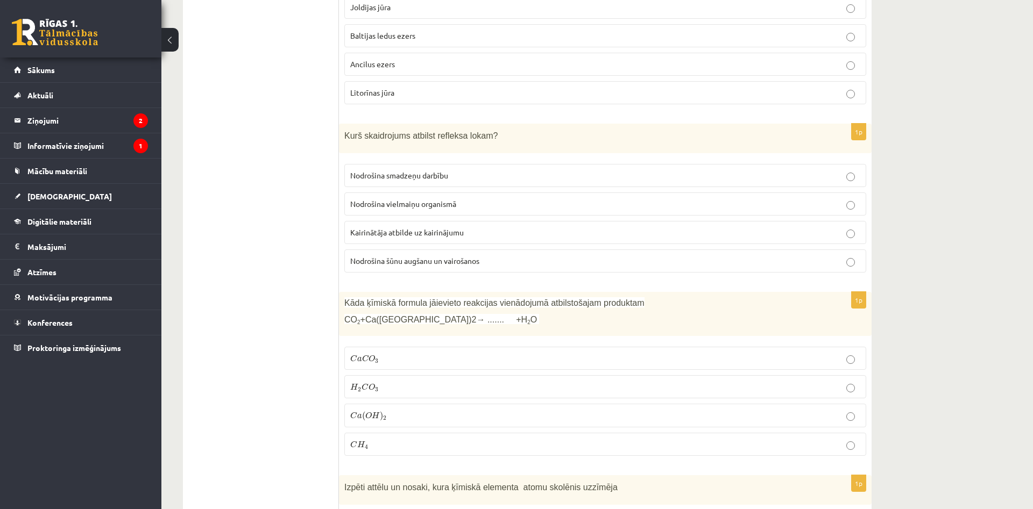
click at [430, 385] on p "H 2 C O 3 H 2 C O 3" at bounding box center [605, 386] width 510 height 11
click at [405, 351] on label "C a C O 3 C a C O 3" at bounding box center [605, 358] width 522 height 23
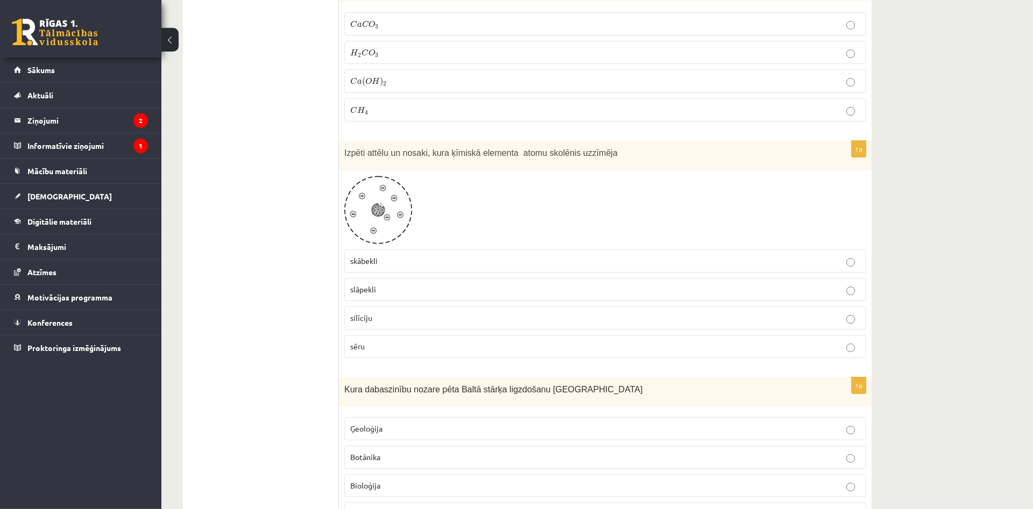
scroll to position [1262, 0]
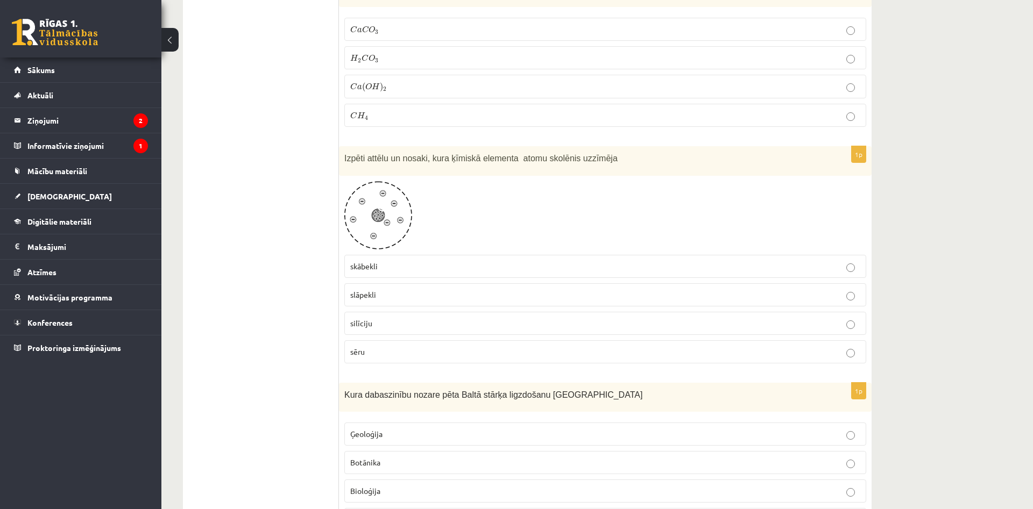
click at [380, 266] on p "skābekli" at bounding box center [605, 266] width 510 height 11
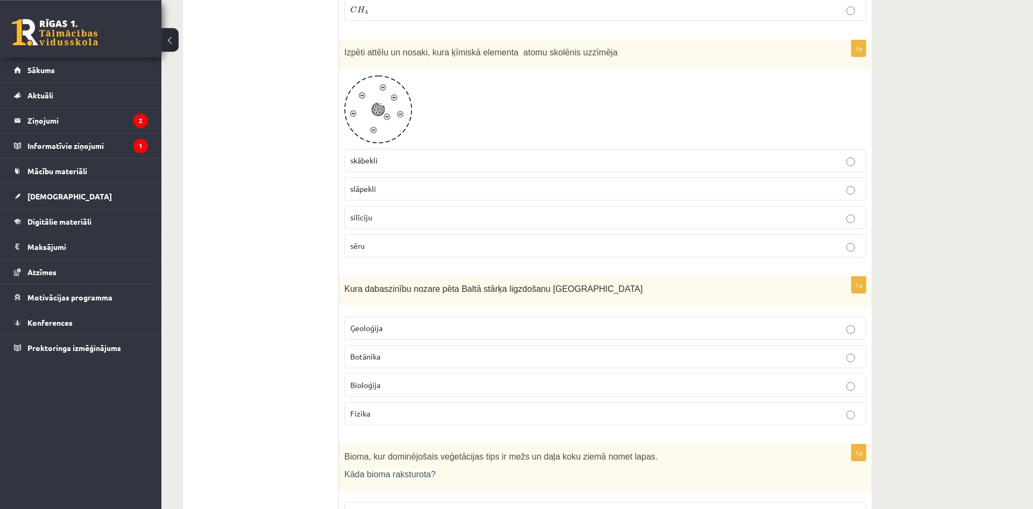
scroll to position [1426, 0]
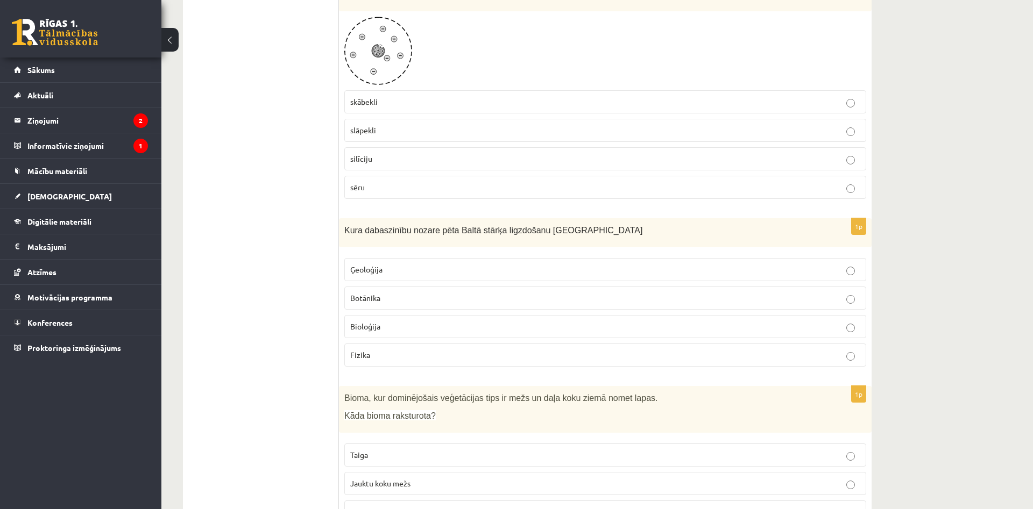
click at [373, 330] on span "Bioloģija" at bounding box center [365, 327] width 30 height 10
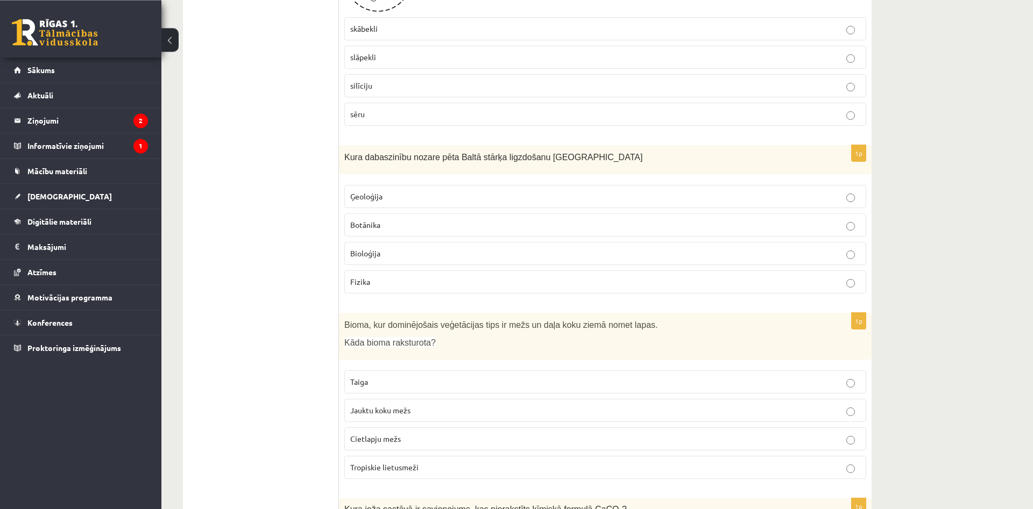
scroll to position [1591, 0]
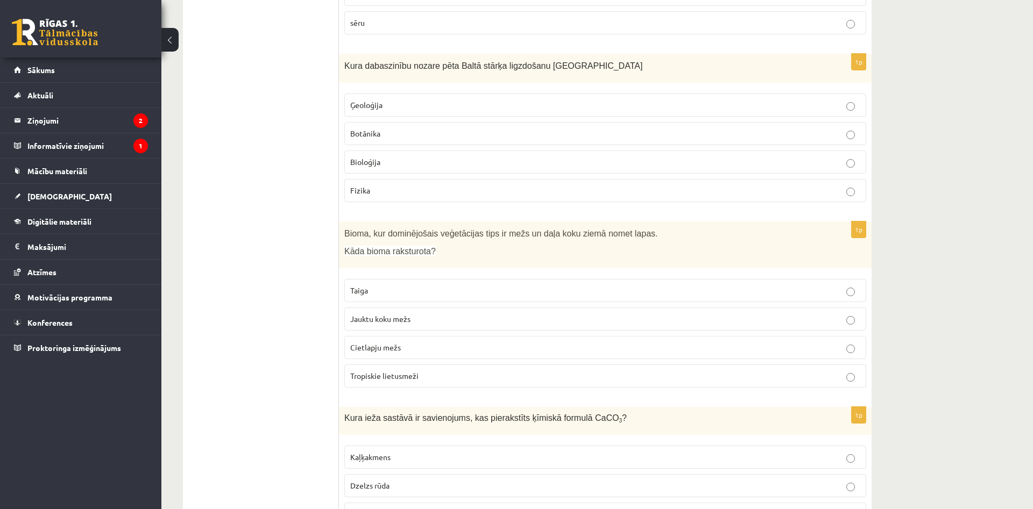
click at [375, 289] on p "Taiga" at bounding box center [605, 290] width 510 height 11
click at [386, 316] on span "Jauktu koku mežs" at bounding box center [380, 319] width 60 height 10
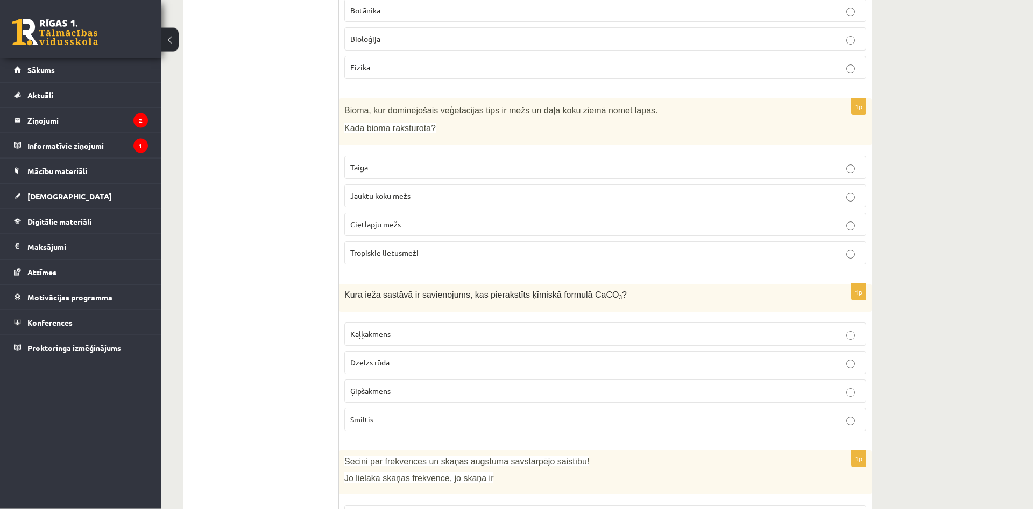
scroll to position [1756, 0]
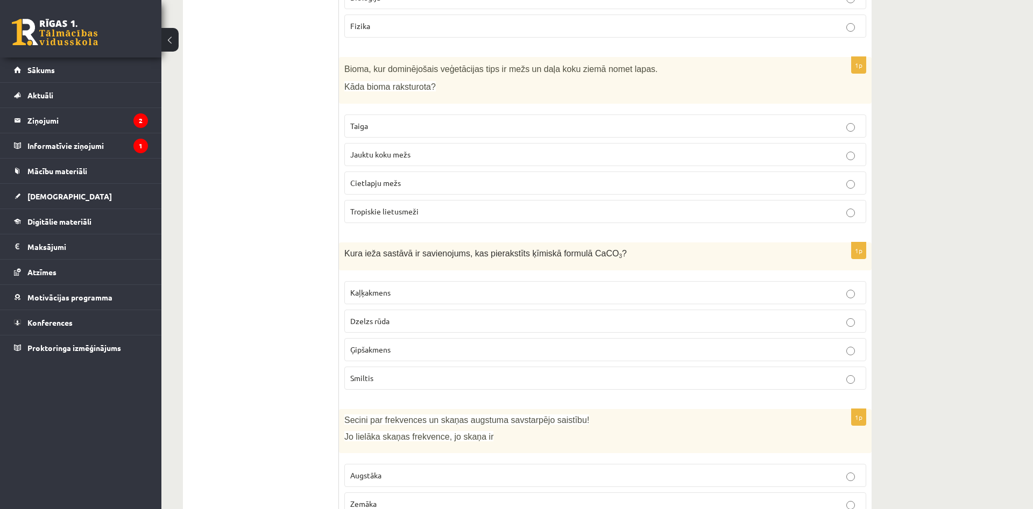
click at [359, 294] on span "Kaļķakmens" at bounding box center [370, 293] width 40 height 10
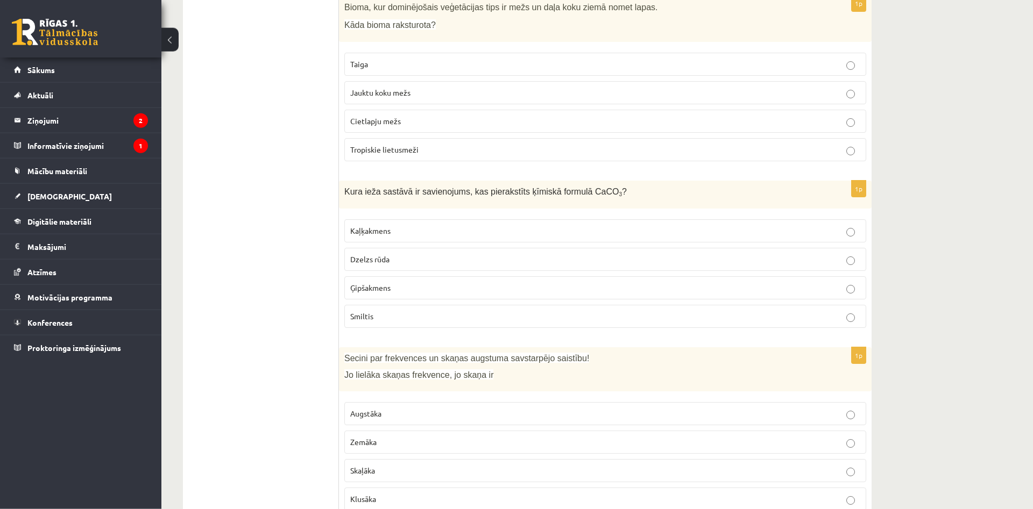
scroll to position [1865, 0]
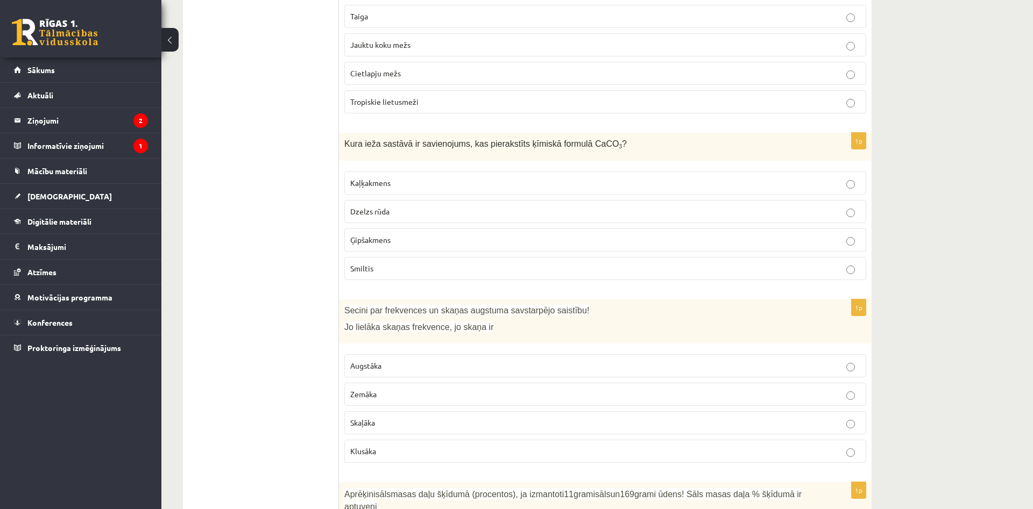
click at [409, 397] on p "Zemāka" at bounding box center [605, 394] width 510 height 11
click at [413, 367] on p "Augstāka" at bounding box center [605, 365] width 510 height 11
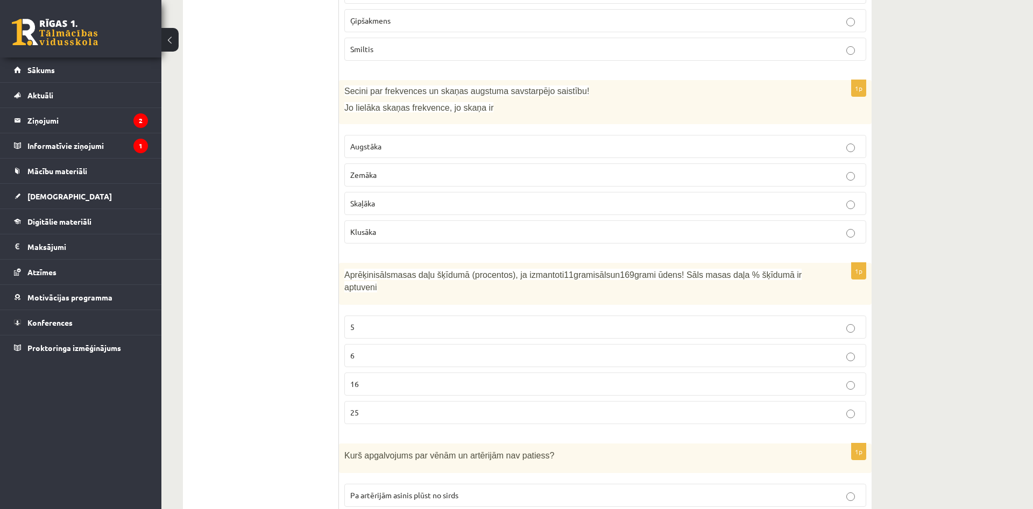
click at [422, 377] on label "16" at bounding box center [605, 384] width 522 height 23
click at [402, 344] on label "6" at bounding box center [605, 355] width 522 height 23
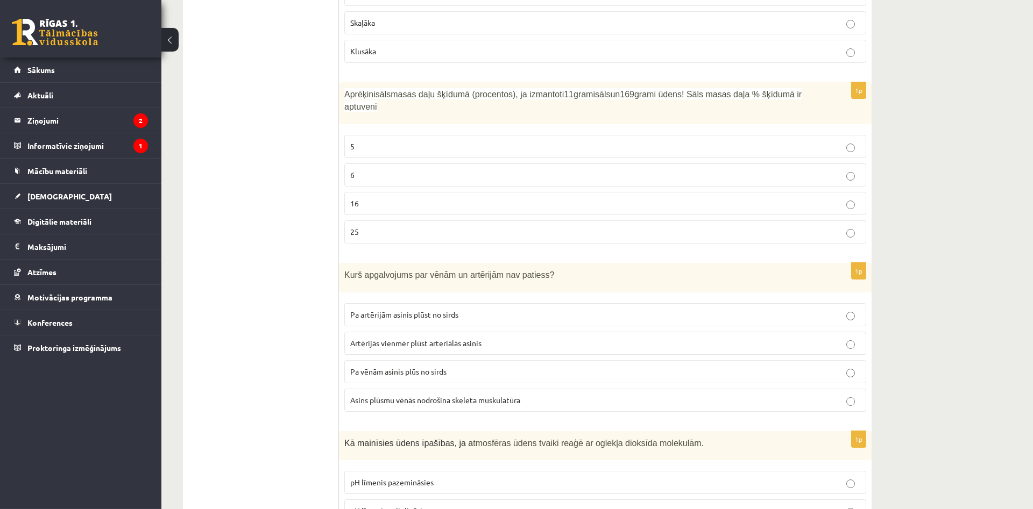
scroll to position [2304, 0]
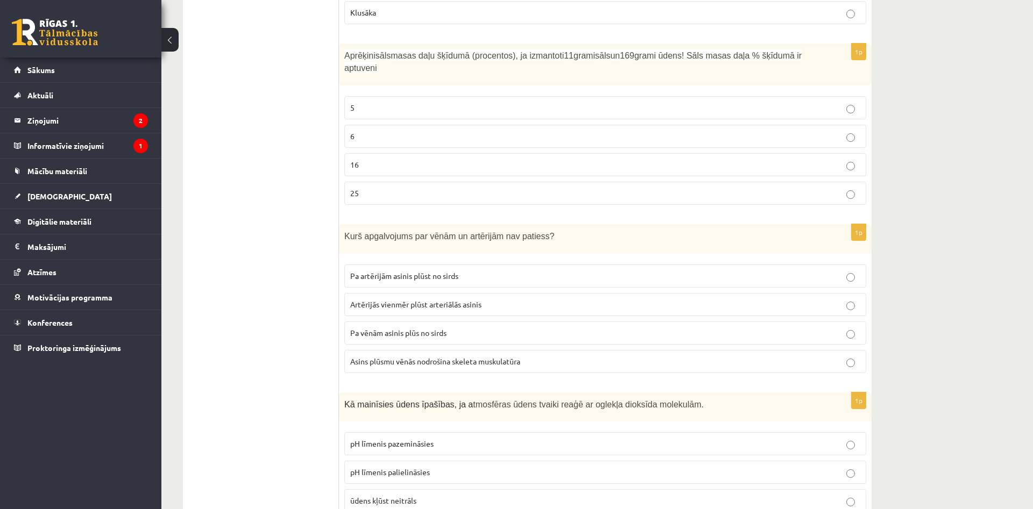
drag, startPoint x: 477, startPoint y: 320, endPoint x: 474, endPoint y: 314, distance: 6.5
click at [476, 328] on p "Pa vēnām asinis plūs no sirds" at bounding box center [605, 333] width 510 height 11
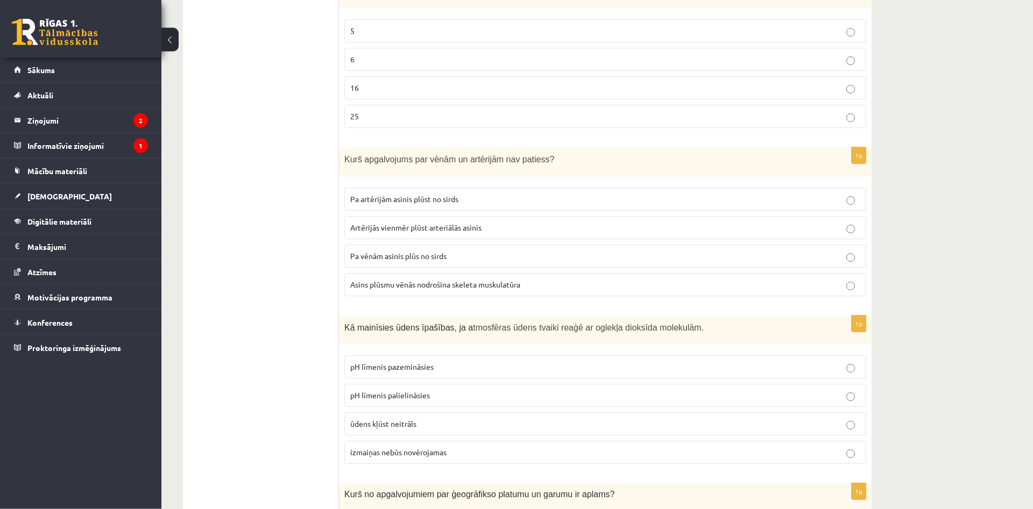
scroll to position [2469, 0]
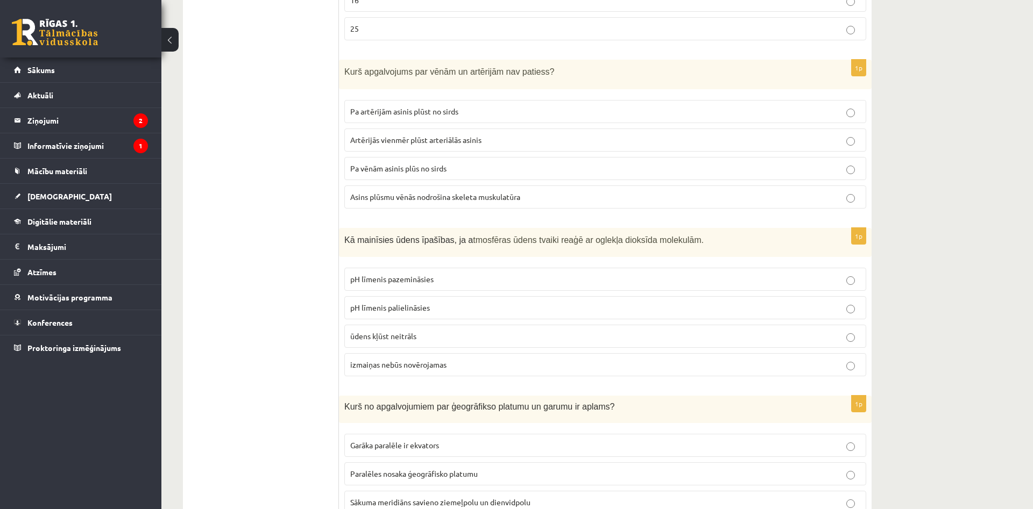
click at [452, 274] on p "pH līmenis pazemināsies" at bounding box center [605, 279] width 510 height 11
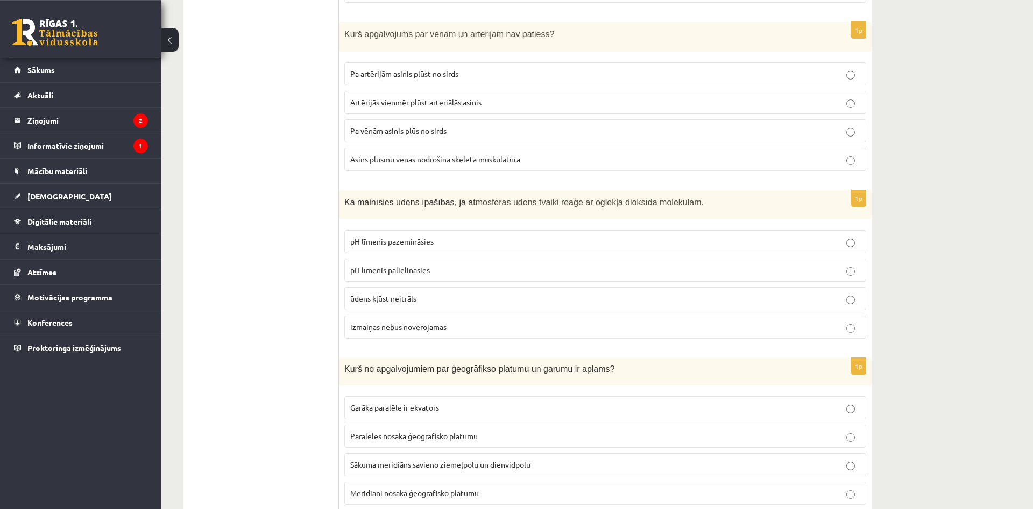
scroll to position [2524, 0]
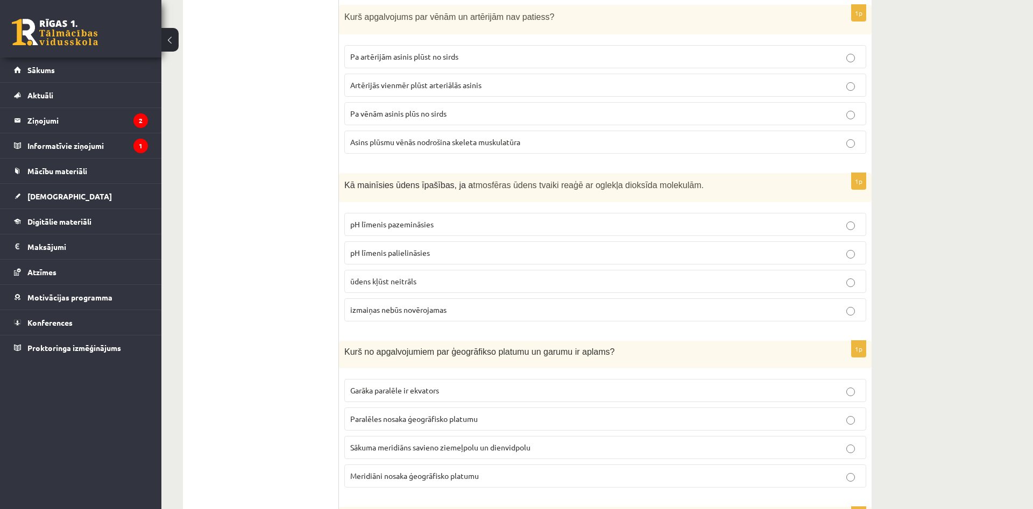
drag, startPoint x: 436, startPoint y: 242, endPoint x: 428, endPoint y: 247, distance: 9.0
click at [435, 247] on p "pH līmenis palielināsies" at bounding box center [605, 252] width 510 height 11
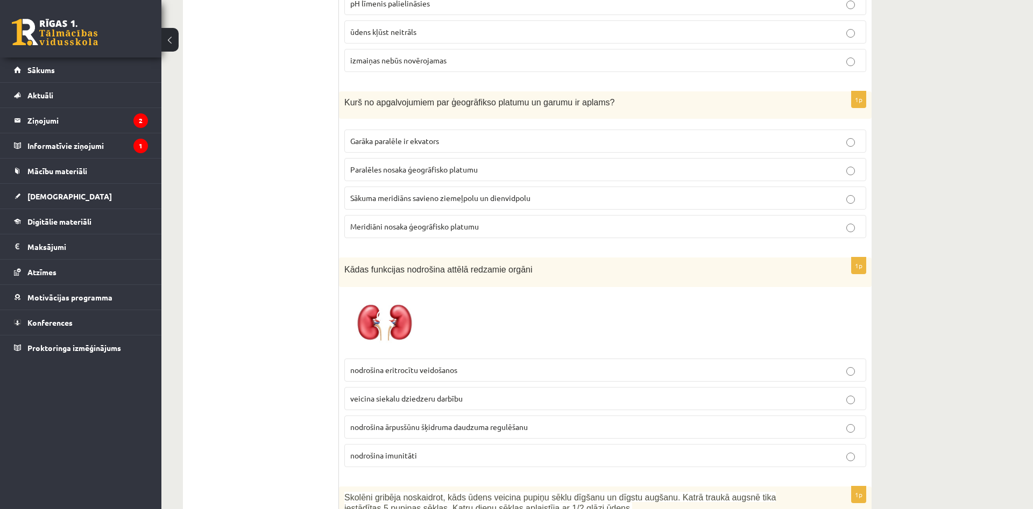
scroll to position [2798, 0]
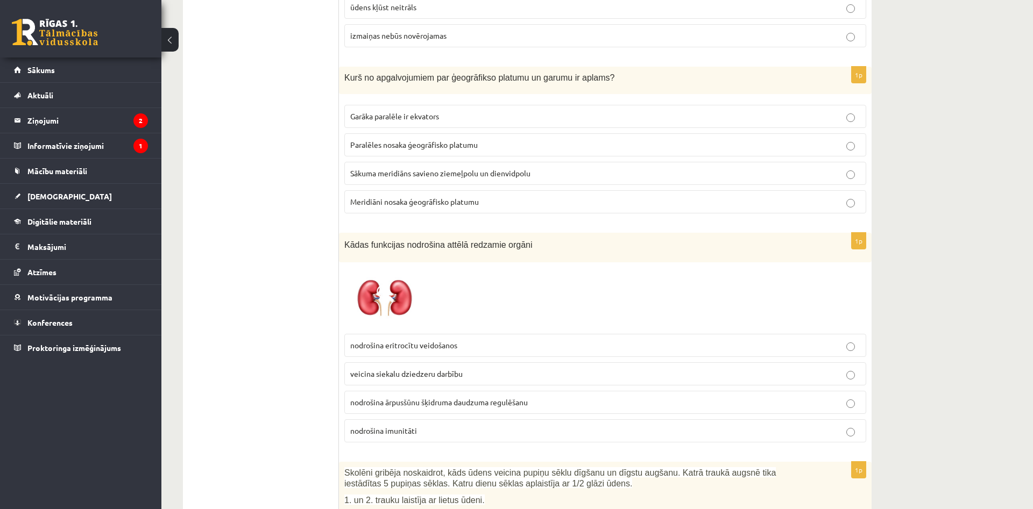
click at [432, 196] on p "Meridiāni nosaka ģeogrāfisko platumu" at bounding box center [605, 201] width 510 height 11
click at [471, 397] on p "nodrošina ārpusšūnu šķidruma daudzuma regulēšanu" at bounding box center [605, 402] width 510 height 11
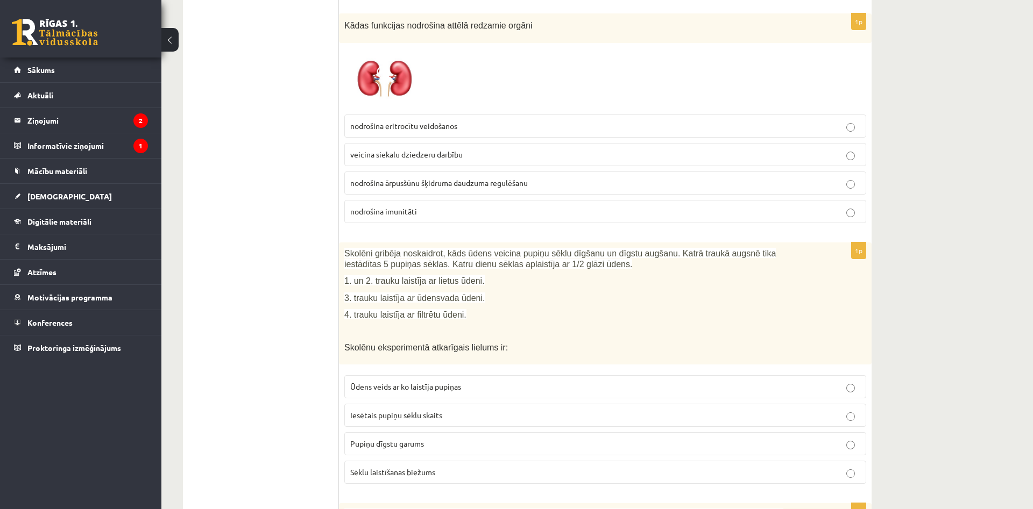
scroll to position [3072, 0]
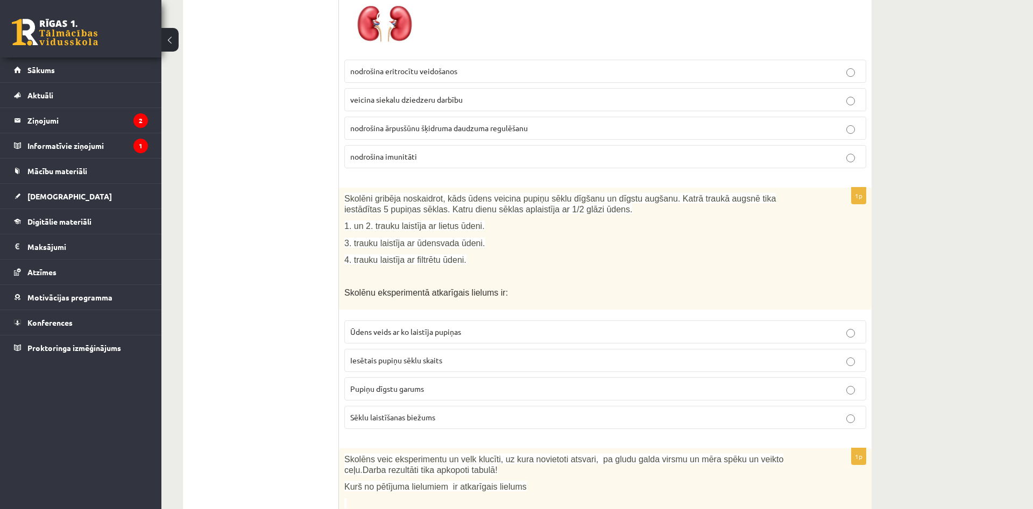
click at [417, 413] on span "Sēklu laistīšanas biežums" at bounding box center [392, 418] width 85 height 10
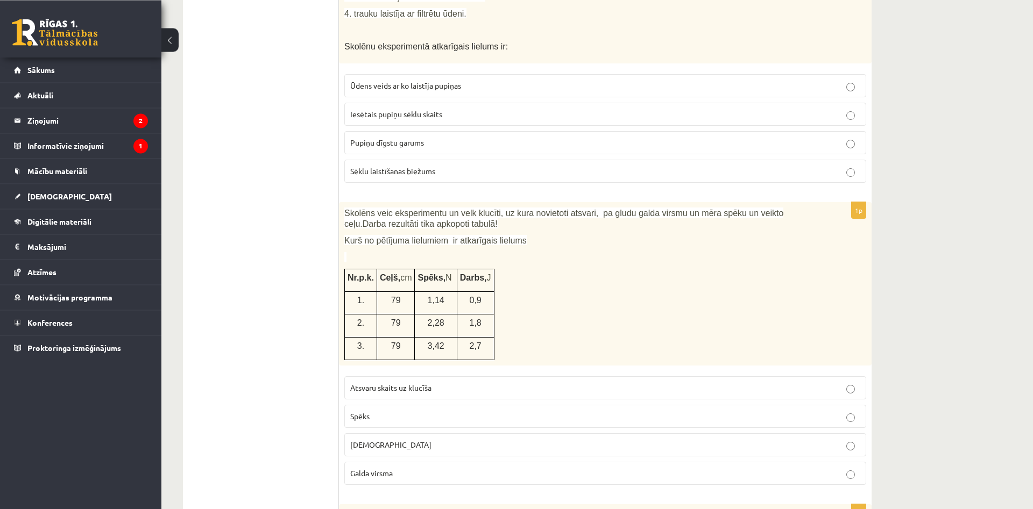
scroll to position [3292, 0]
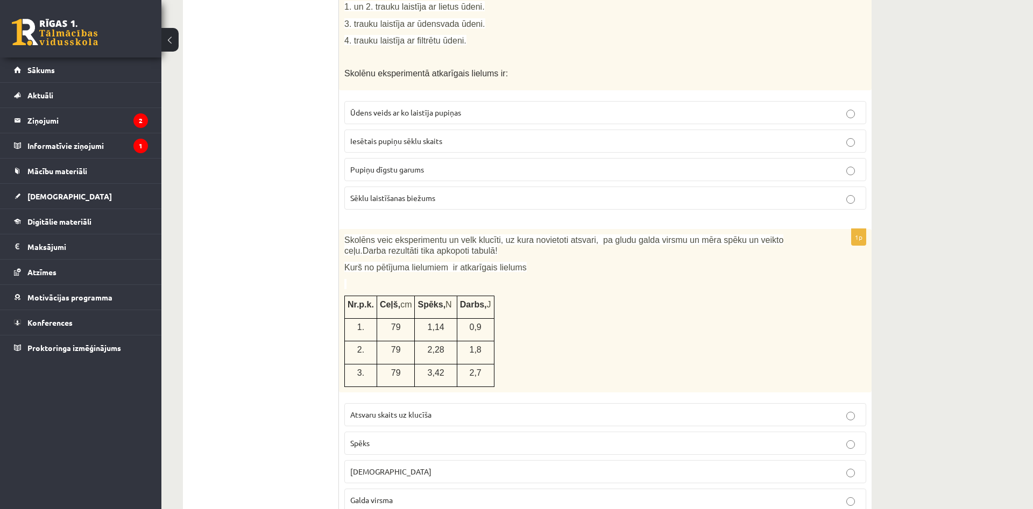
click at [438, 158] on label "Pupiņu dīgstu garums" at bounding box center [605, 169] width 522 height 23
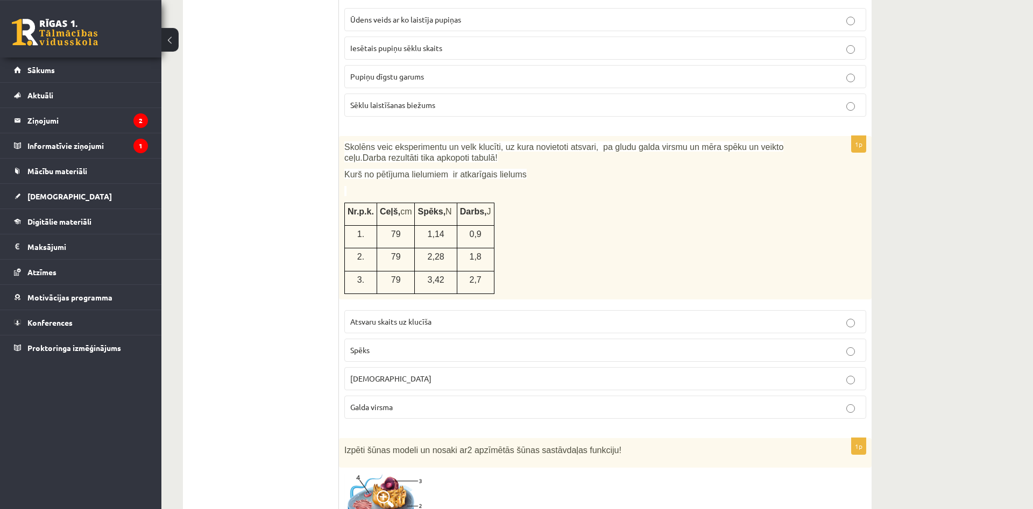
scroll to position [3402, 0]
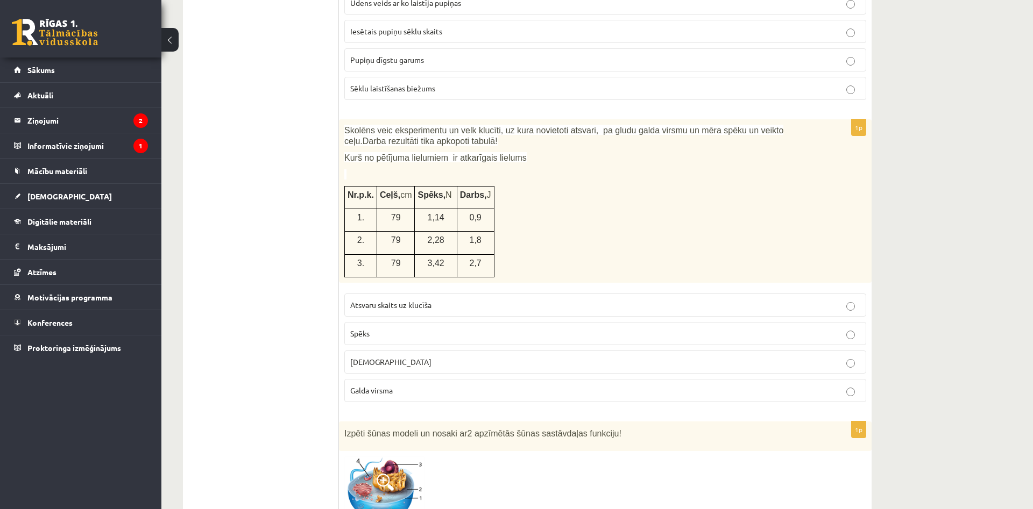
click at [409, 328] on p "Spēks" at bounding box center [605, 333] width 510 height 11
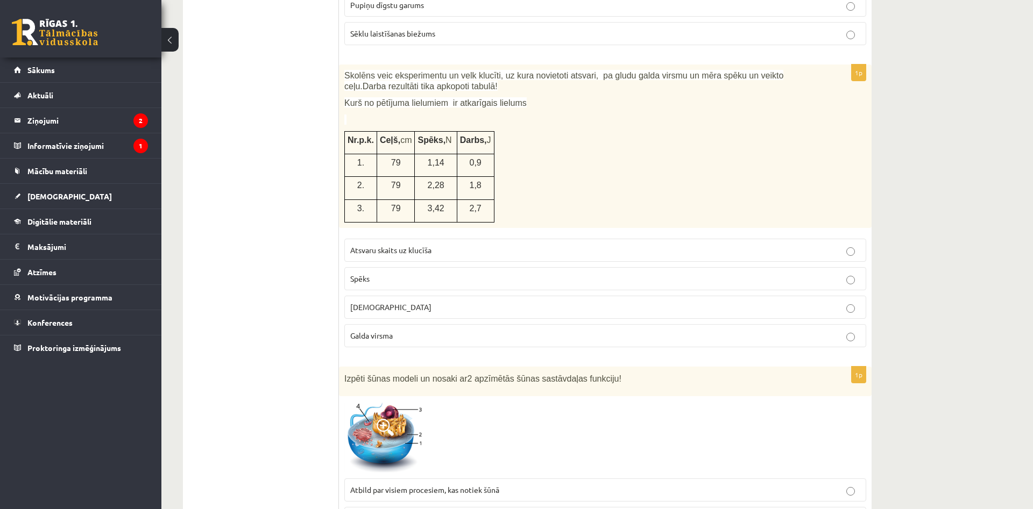
scroll to position [3621, 0]
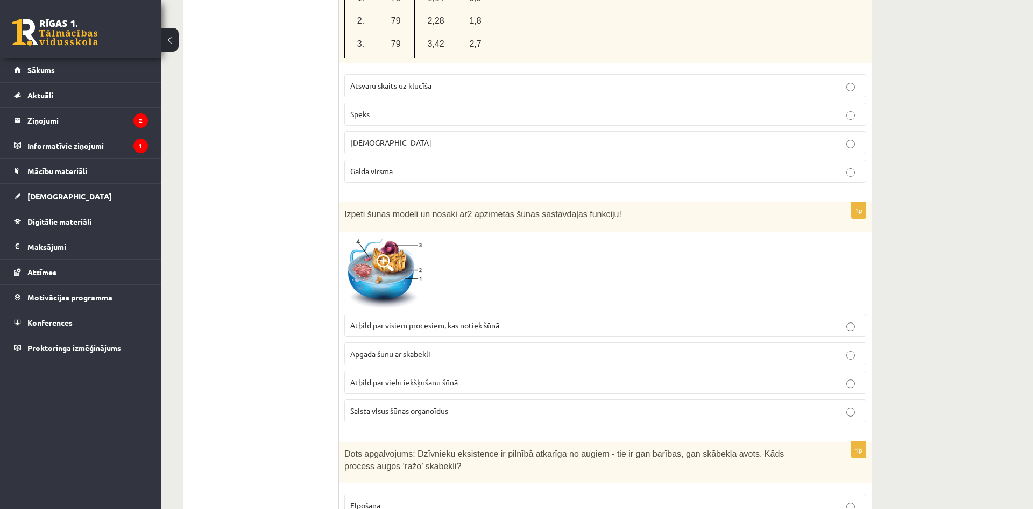
click at [422, 349] on span "Apgādā šūnu ar skābekli" at bounding box center [390, 354] width 80 height 10
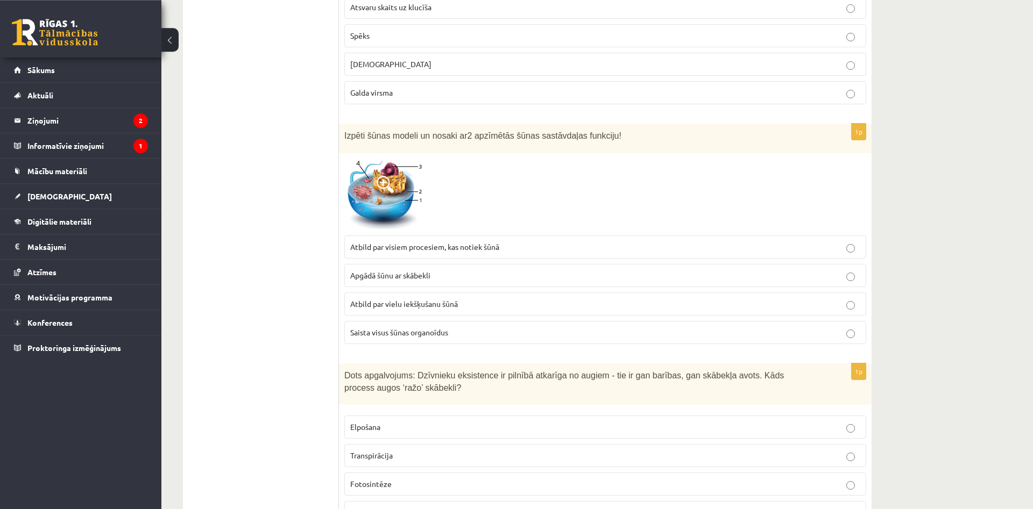
scroll to position [3731, 0]
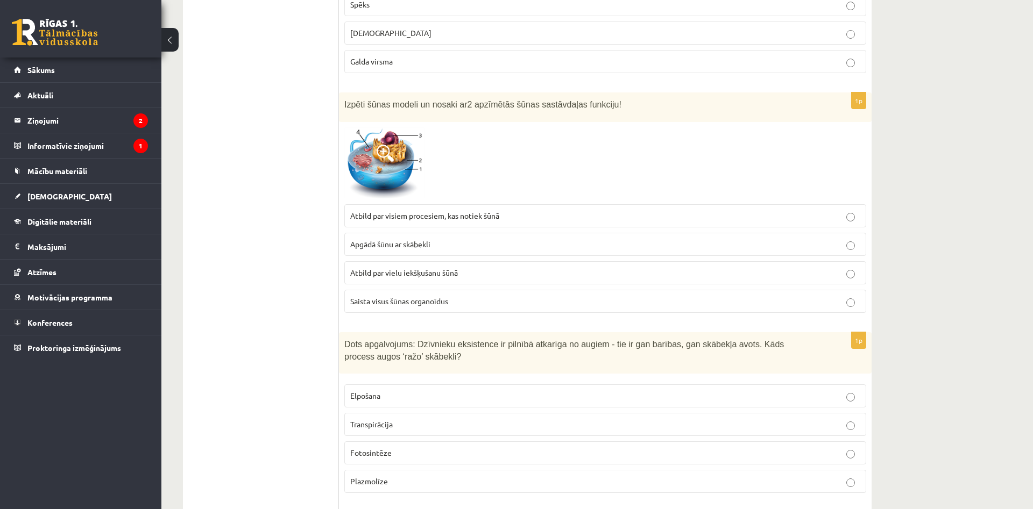
click at [387, 448] on p "Fotosintēze" at bounding box center [605, 453] width 510 height 11
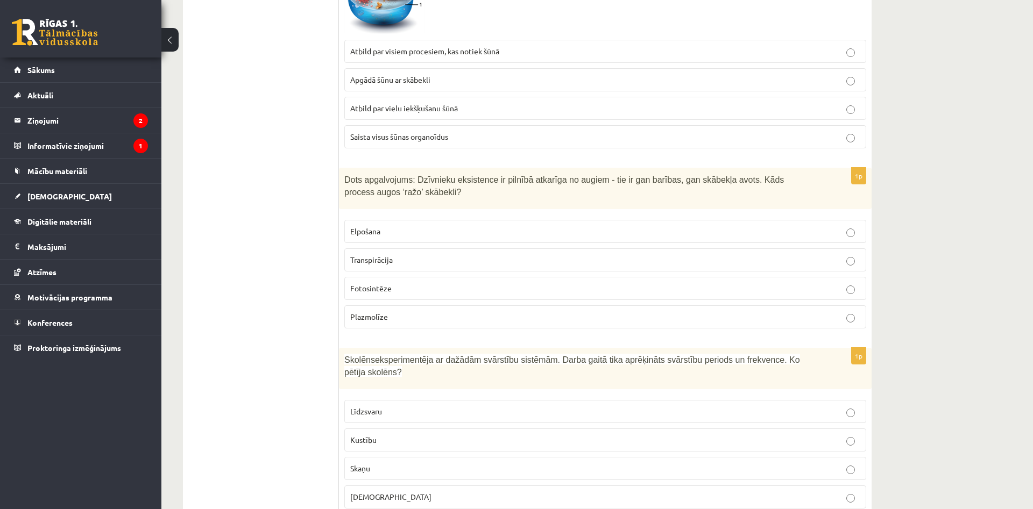
scroll to position [3950, 0]
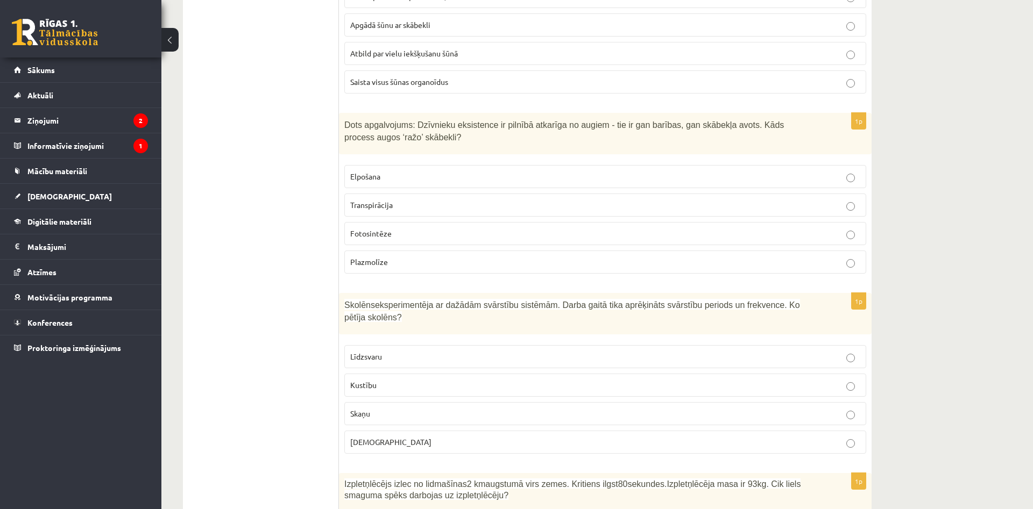
click at [406, 380] on p "Kustību" at bounding box center [605, 385] width 510 height 11
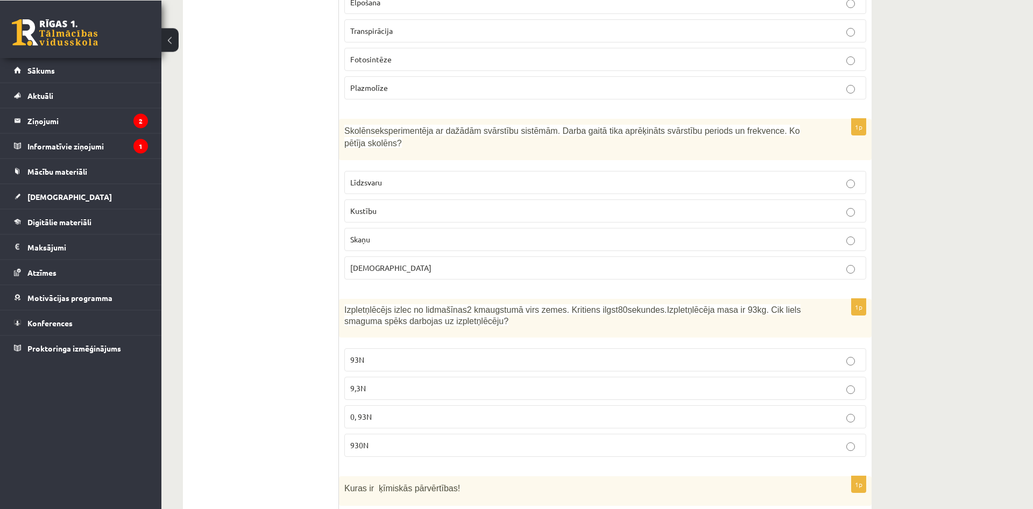
scroll to position [4170, 0]
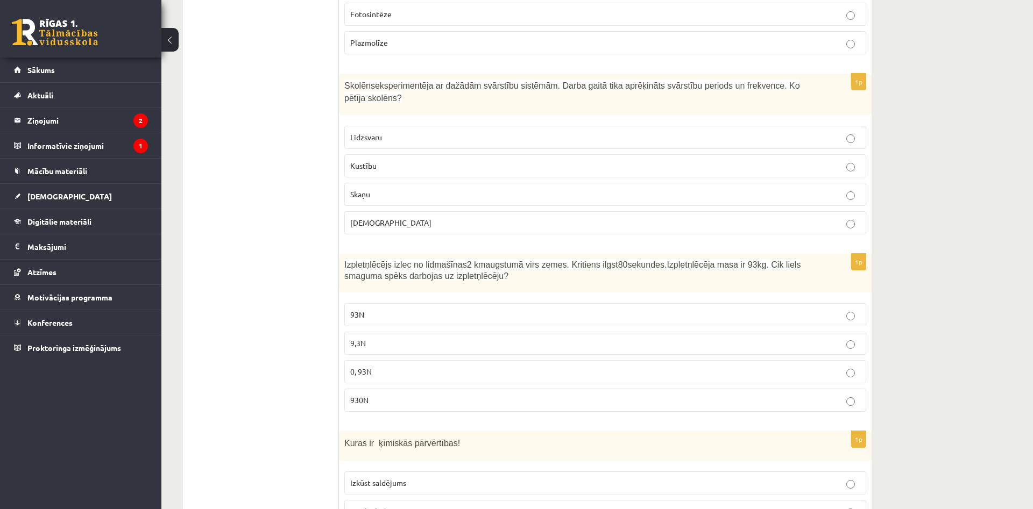
click at [415, 332] on label "9,3N" at bounding box center [605, 343] width 522 height 23
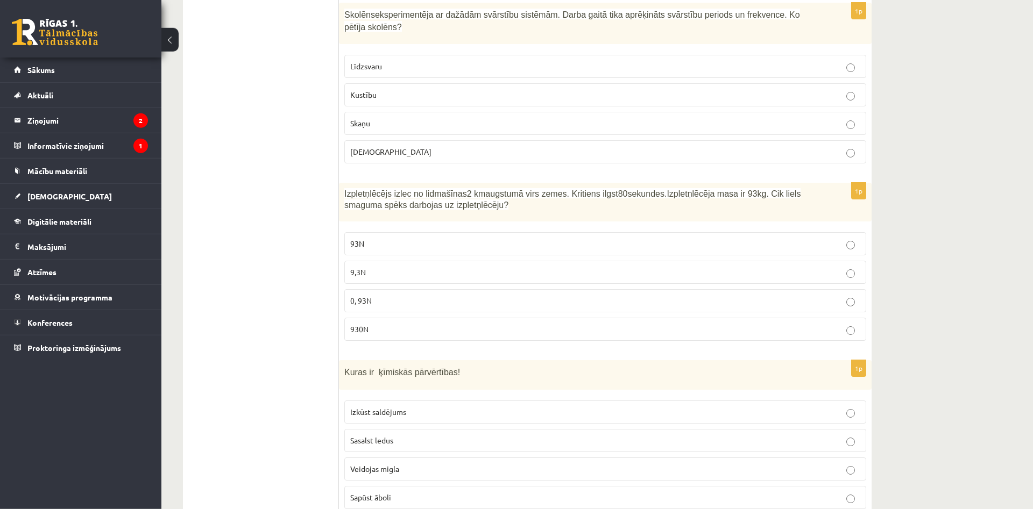
scroll to position [4279, 0]
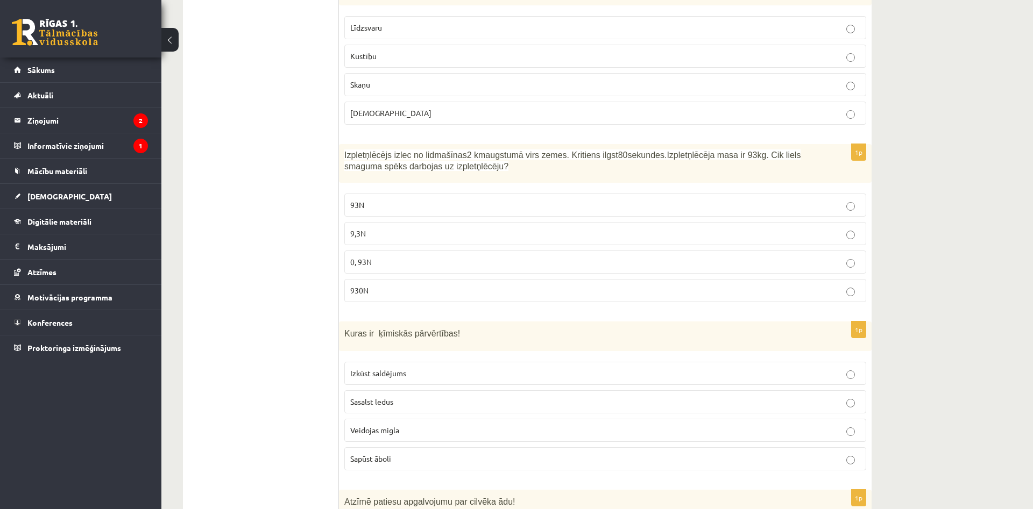
click at [427, 251] on label "0, 93N" at bounding box center [605, 262] width 522 height 23
click at [629, 285] on p "930N" at bounding box center [605, 290] width 510 height 11
click at [448, 448] on label "Sapūst āboli" at bounding box center [605, 459] width 522 height 23
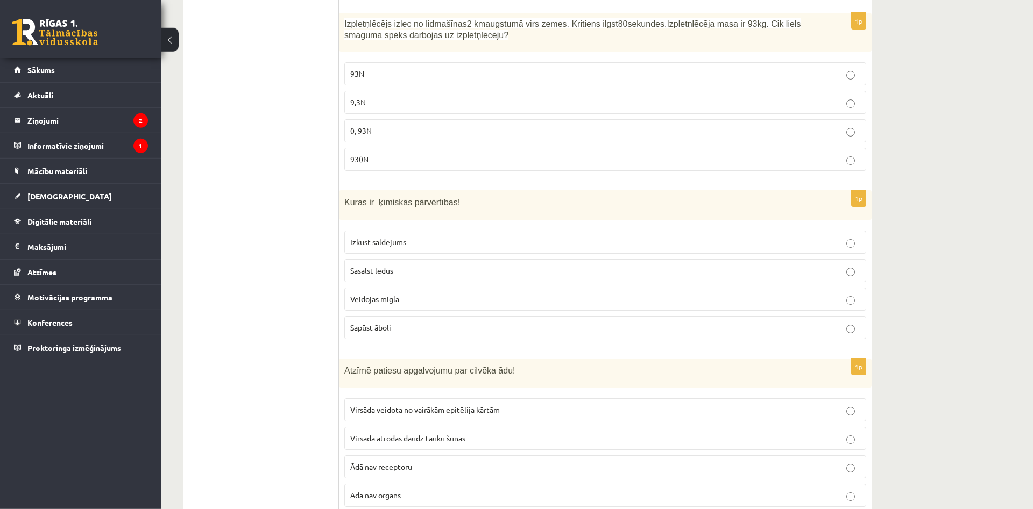
scroll to position [4444, 0]
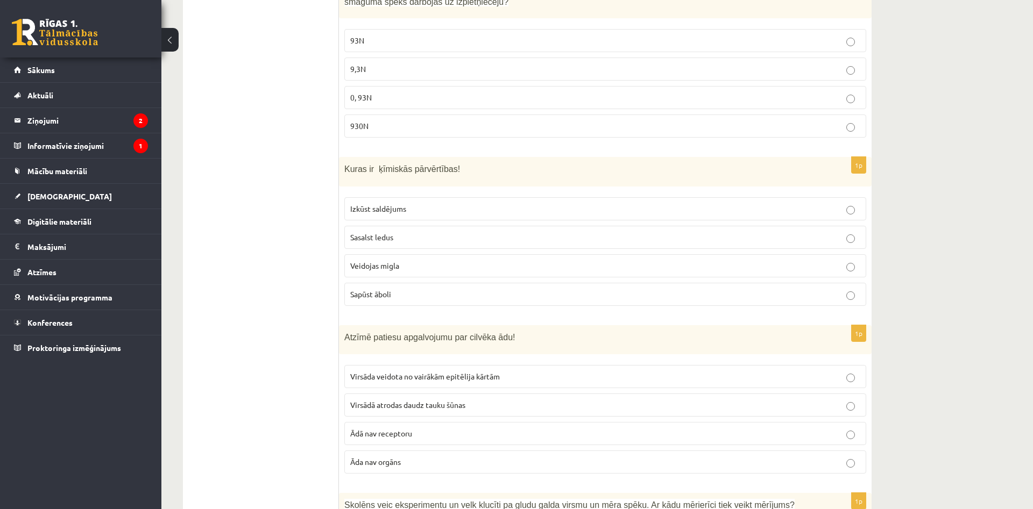
click at [503, 371] on p "Virsāda veidota no vairākām epitēlija kārtām" at bounding box center [605, 376] width 510 height 11
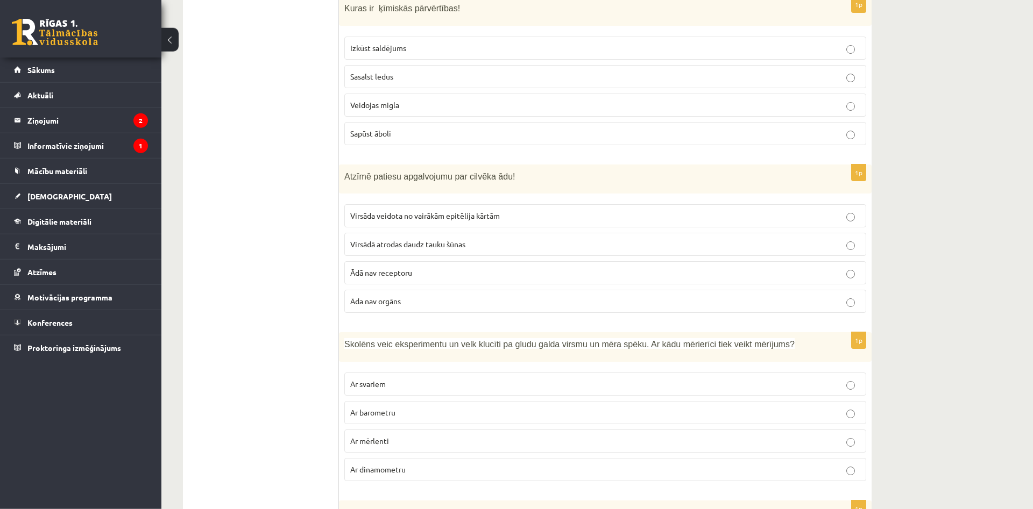
scroll to position [4663, 0]
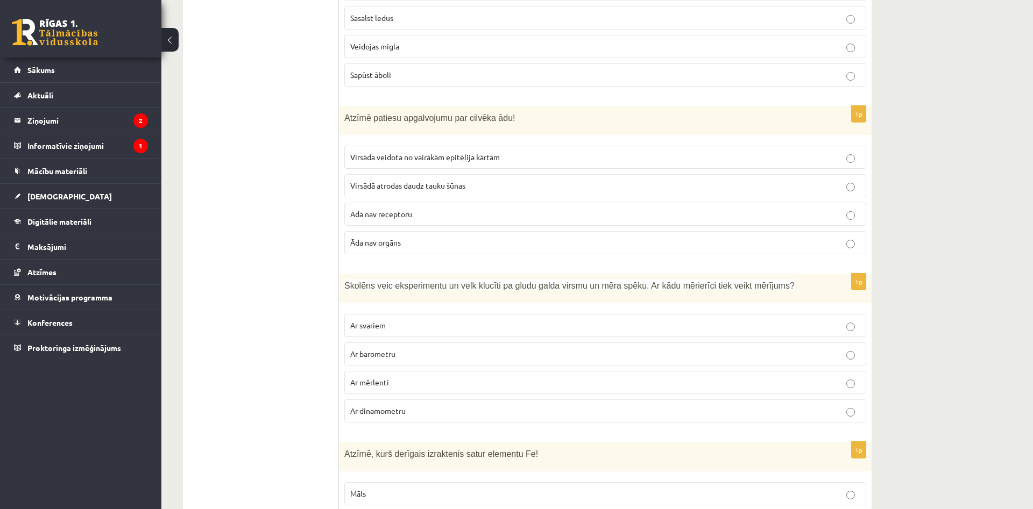
click at [484, 400] on label "Ar dinamometru" at bounding box center [605, 411] width 522 height 23
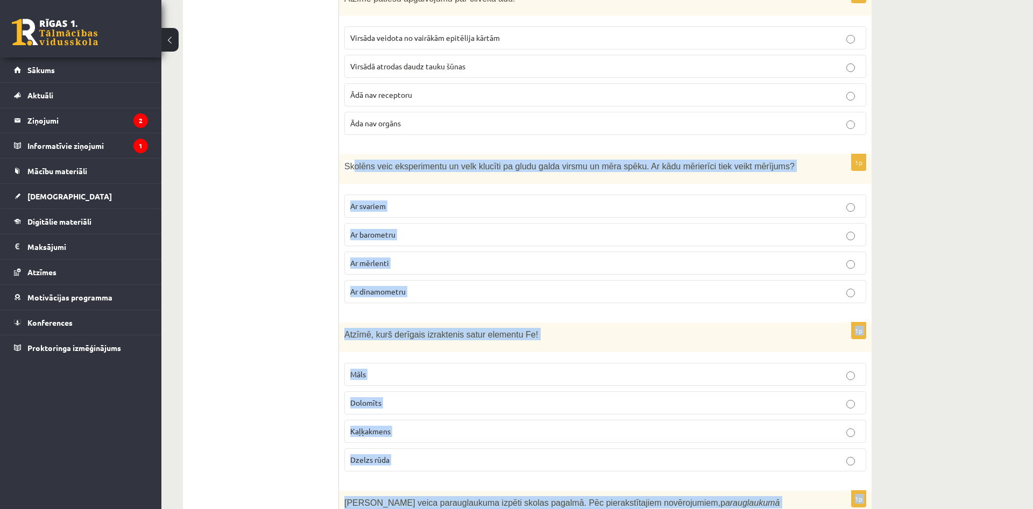
scroll to position [4939, 0]
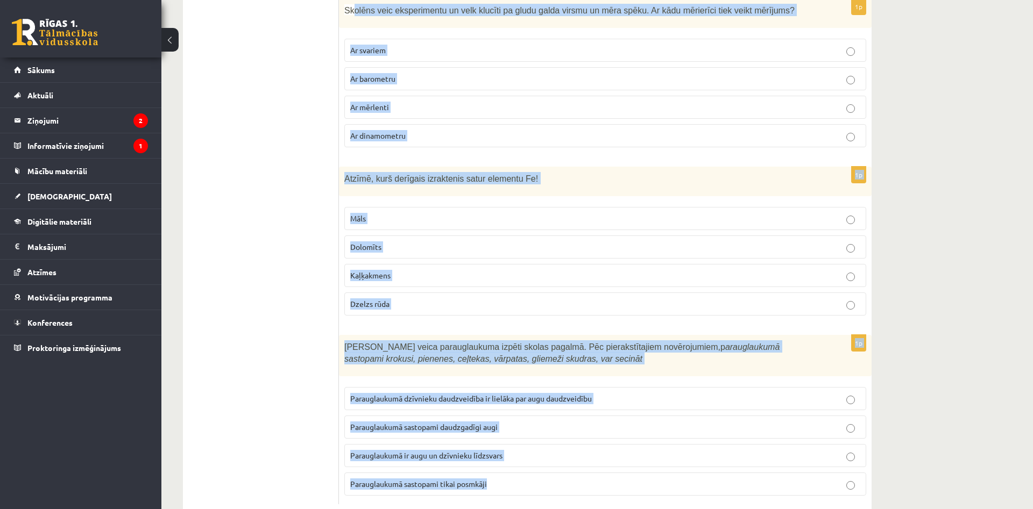
drag, startPoint x: 351, startPoint y: 143, endPoint x: 763, endPoint y: 445, distance: 511.1
click at [835, 28] on div "Skolēns veic eksperimentu un velk klucīti pa gludu galda virsmu un mēra spēku. …" at bounding box center [605, 13] width 533 height 30
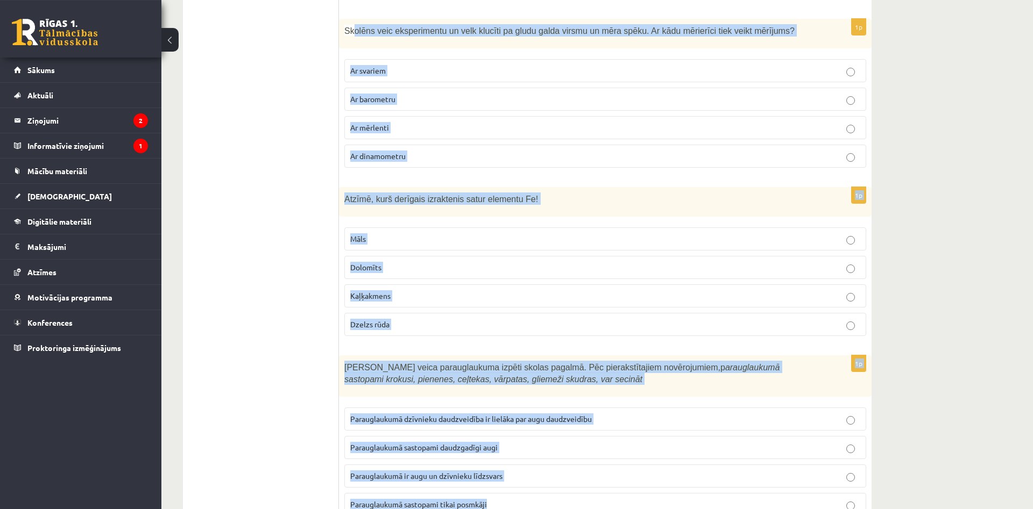
scroll to position [4884, 0]
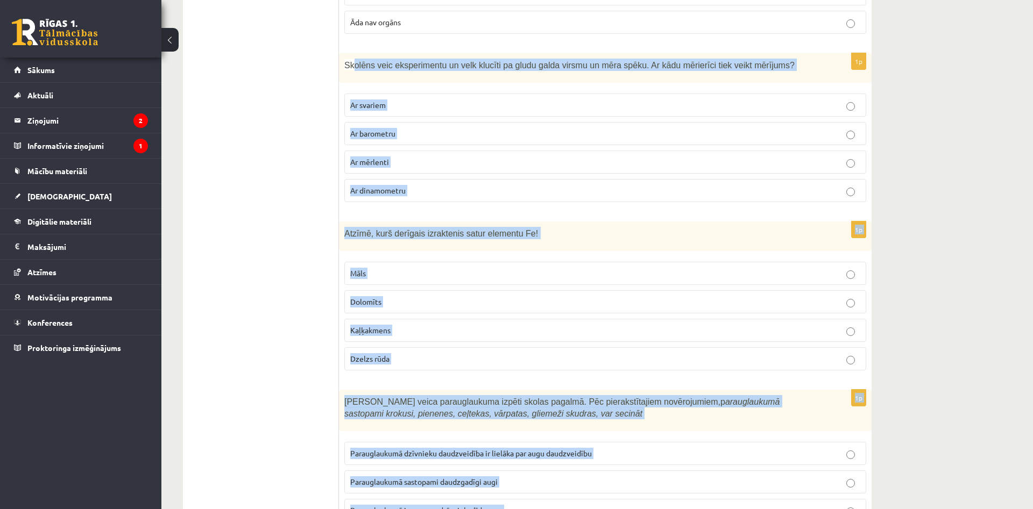
copy form "olēns veic eksperimentu un velk klucīti pa gludu galda virsmu un mēra spēku. Ar…"
click at [605, 290] on label "Dolomīts" at bounding box center [605, 301] width 522 height 23
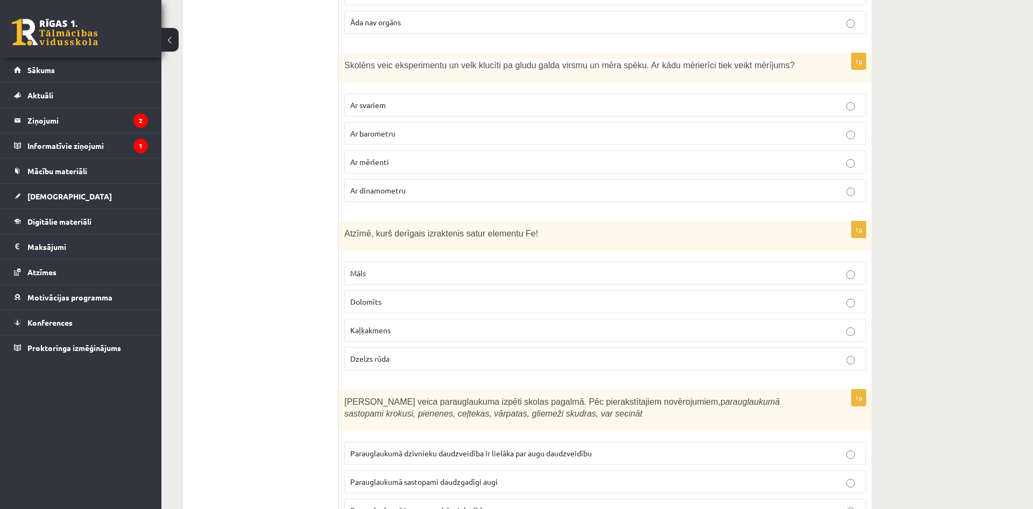
click at [489, 353] on p "Dzelzs rūda" at bounding box center [605, 358] width 510 height 11
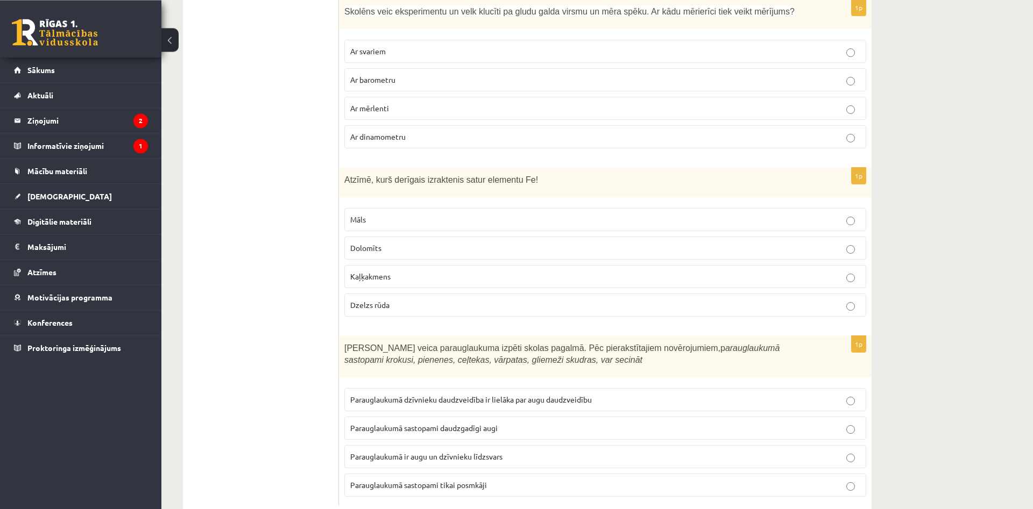
scroll to position [4939, 0]
click at [445, 422] on span "Parauglaukumā sastopami daudzgadīgi augi" at bounding box center [423, 427] width 147 height 10
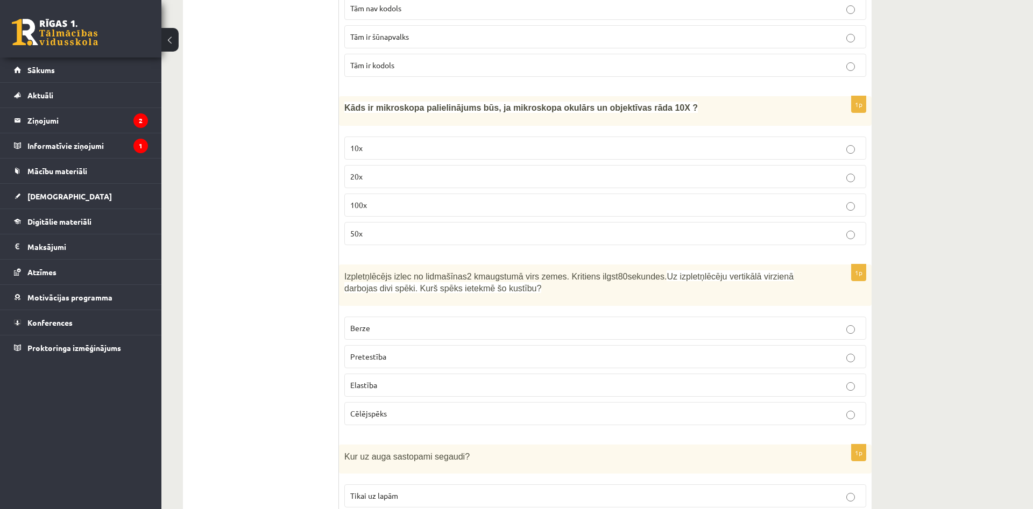
scroll to position [0, 0]
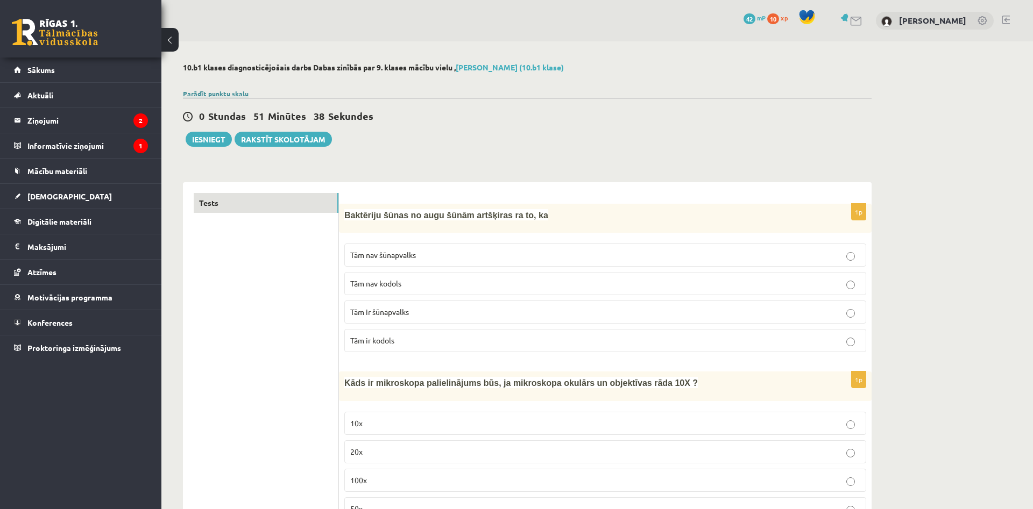
click at [215, 90] on link "Parādīt punktu skalu" at bounding box center [216, 93] width 66 height 9
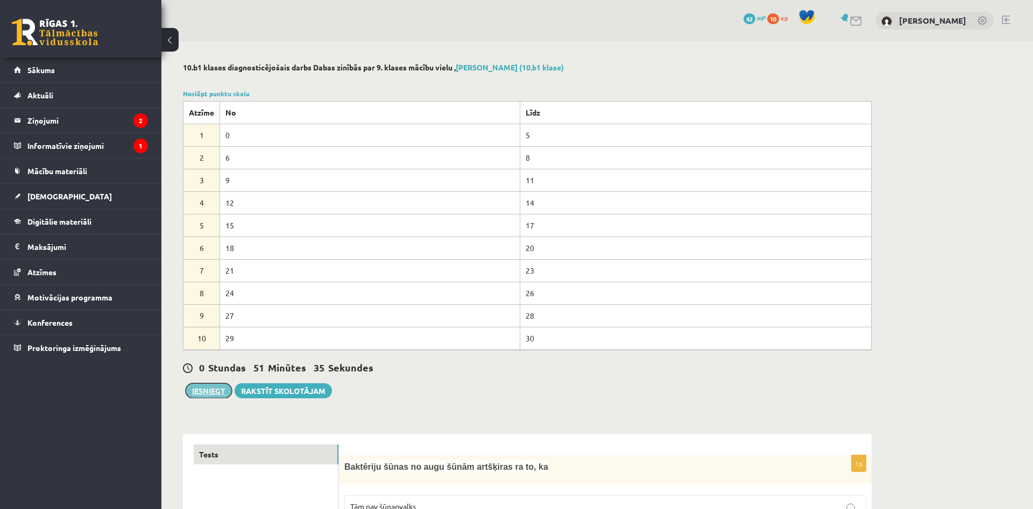
click at [214, 387] on button "Iesniegt" at bounding box center [209, 391] width 46 height 15
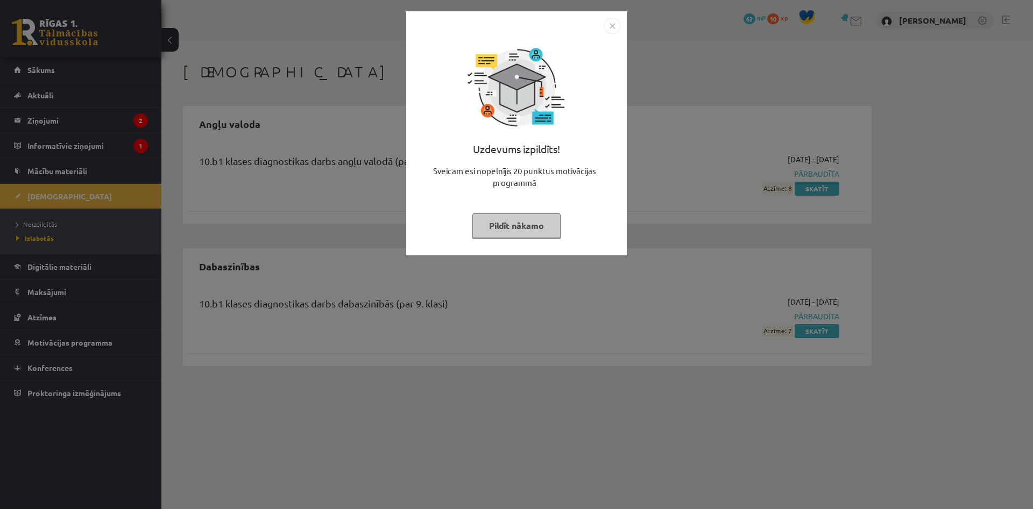
click at [609, 25] on img "Close" at bounding box center [612, 26] width 16 height 16
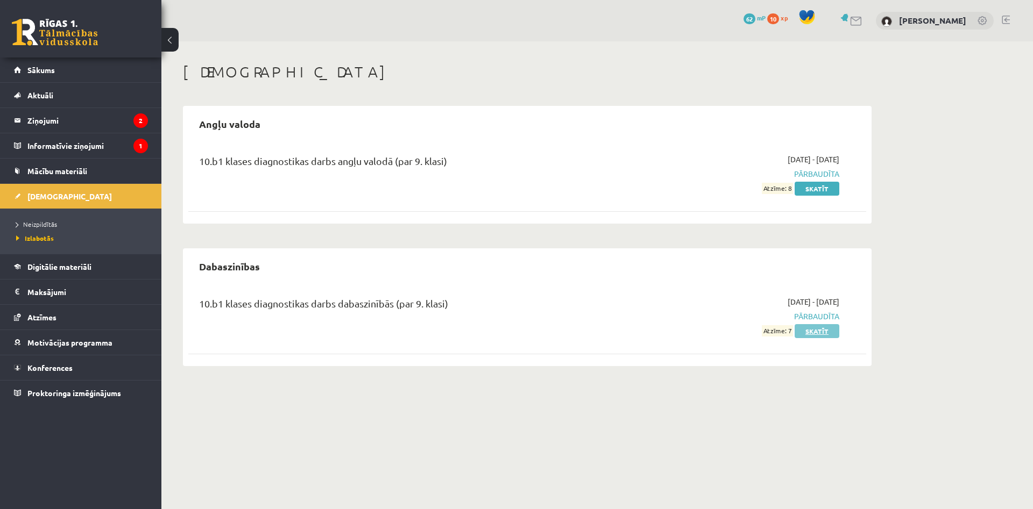
click at [812, 330] on link "Skatīt" at bounding box center [816, 331] width 45 height 14
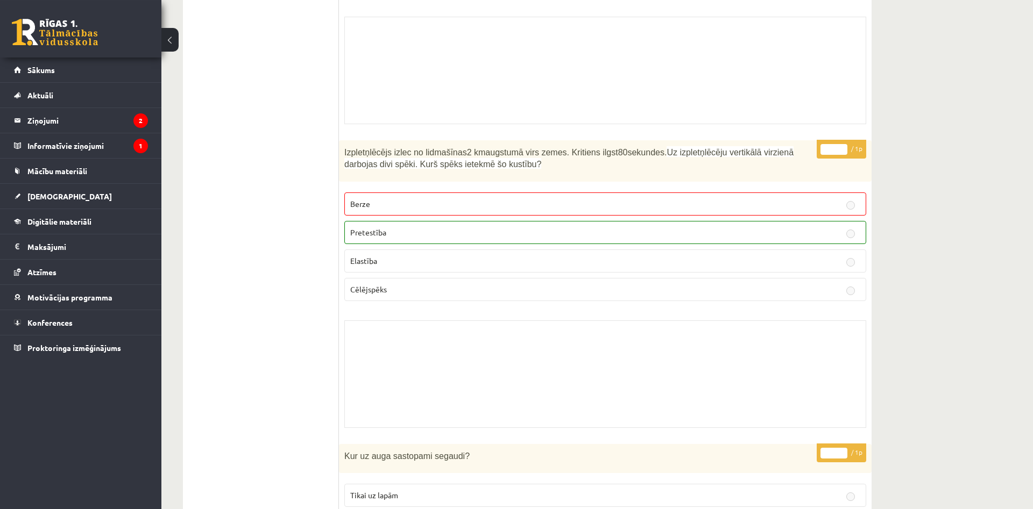
scroll to position [658, 0]
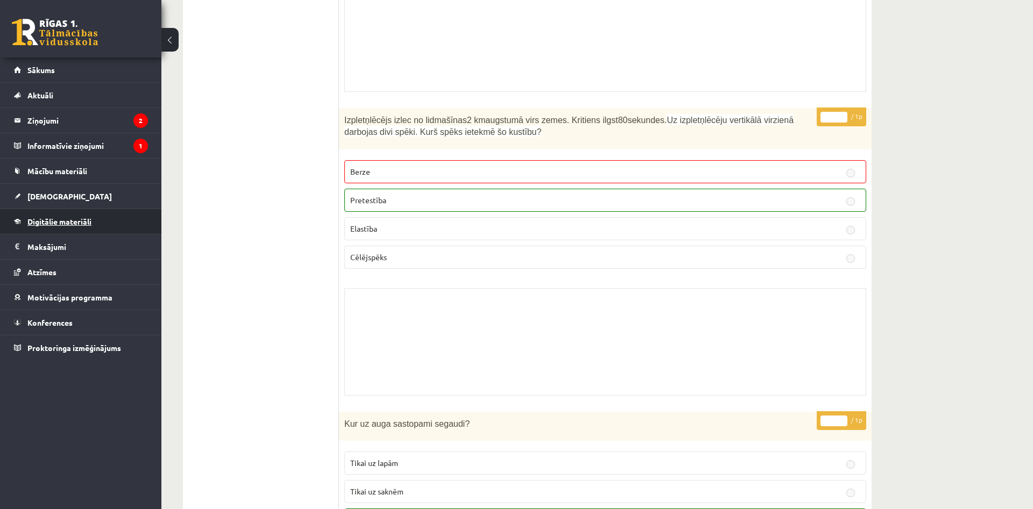
click at [56, 224] on span "Digitālie materiāli" at bounding box center [59, 222] width 64 height 10
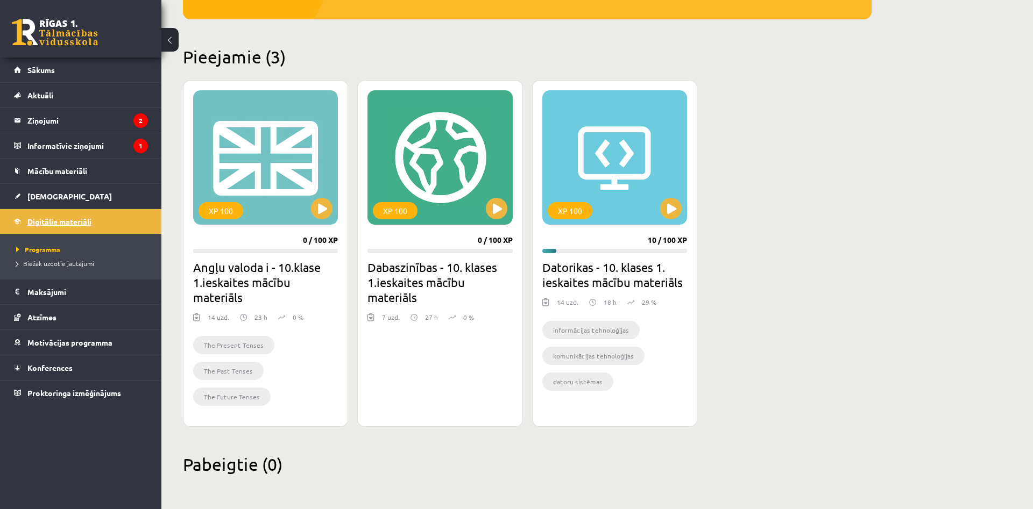
scroll to position [226, 0]
click at [47, 198] on span "[DEMOGRAPHIC_DATA]" at bounding box center [69, 196] width 84 height 10
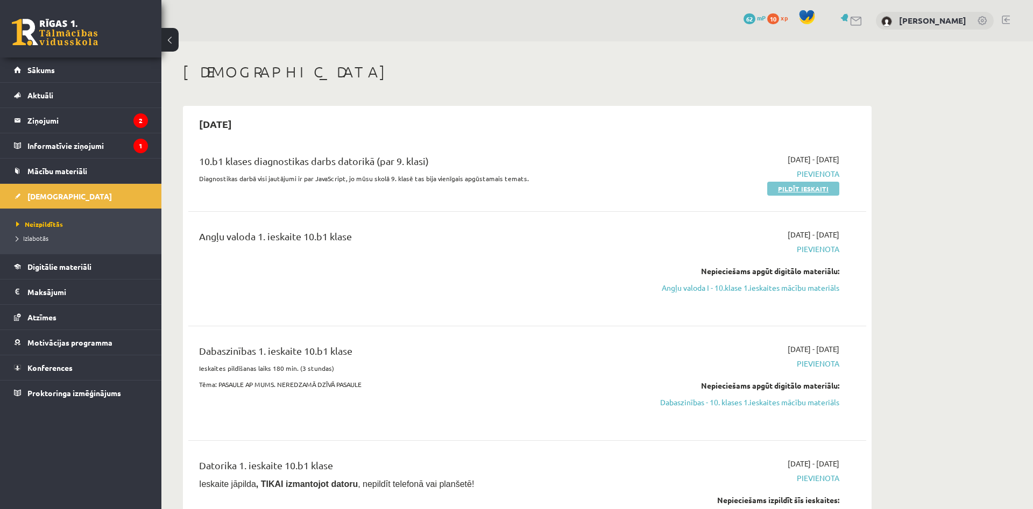
click at [778, 188] on link "Pildīt ieskaiti" at bounding box center [803, 189] width 72 height 14
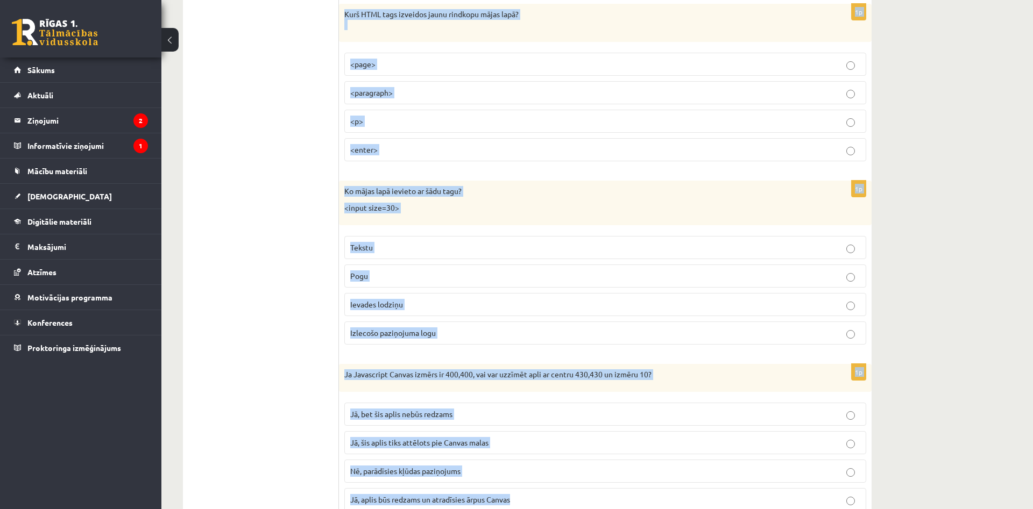
scroll to position [5338, 0]
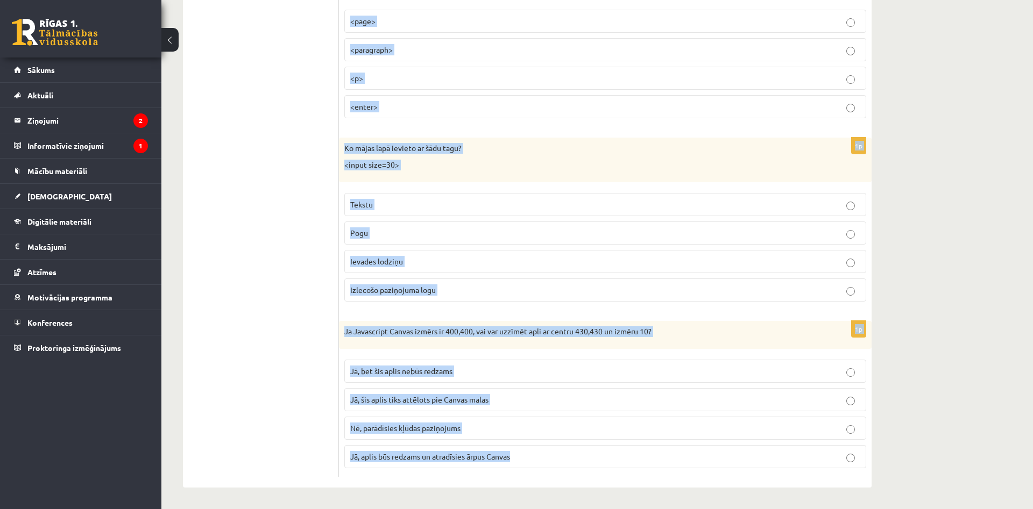
drag, startPoint x: 347, startPoint y: 67, endPoint x: 534, endPoint y: 534, distance: 502.8
copy form "LoreMipsum dolo sitame conse adipis ELIT seddoe? <tempor> in </utlabo> <etdo> m…"
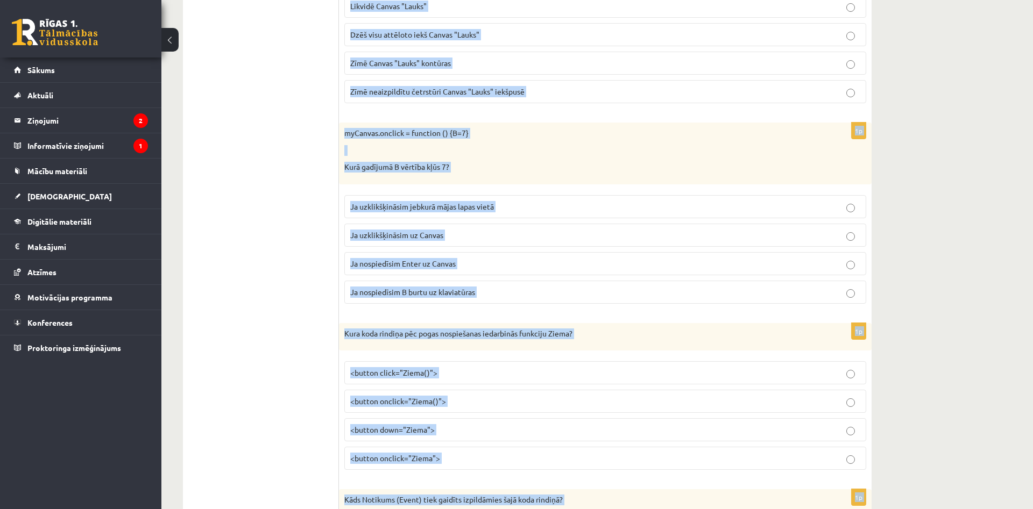
click at [690, 324] on div "Kura koda rindiņa pēc pogas nospiešanas iedarbinās funkciju Ziema?" at bounding box center [605, 337] width 533 height 28
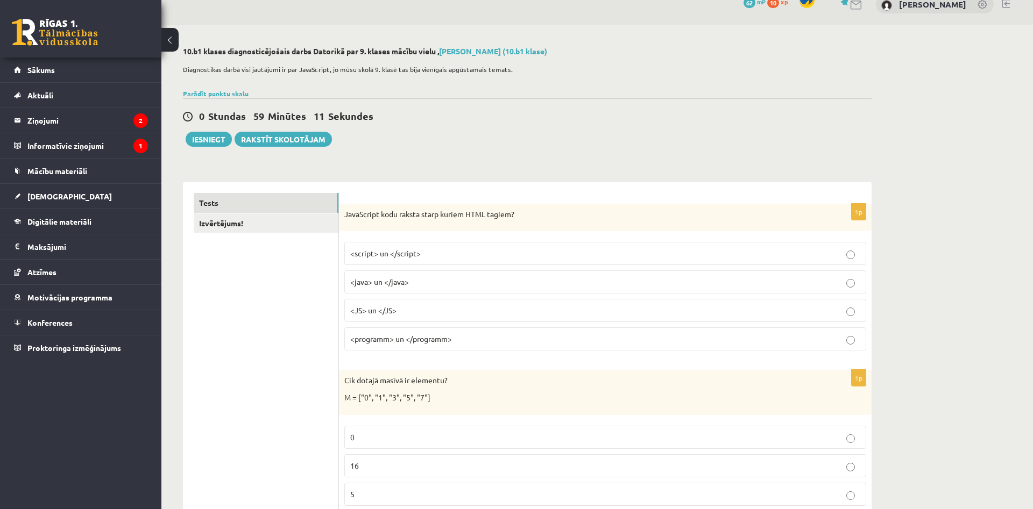
scroll to position [0, 0]
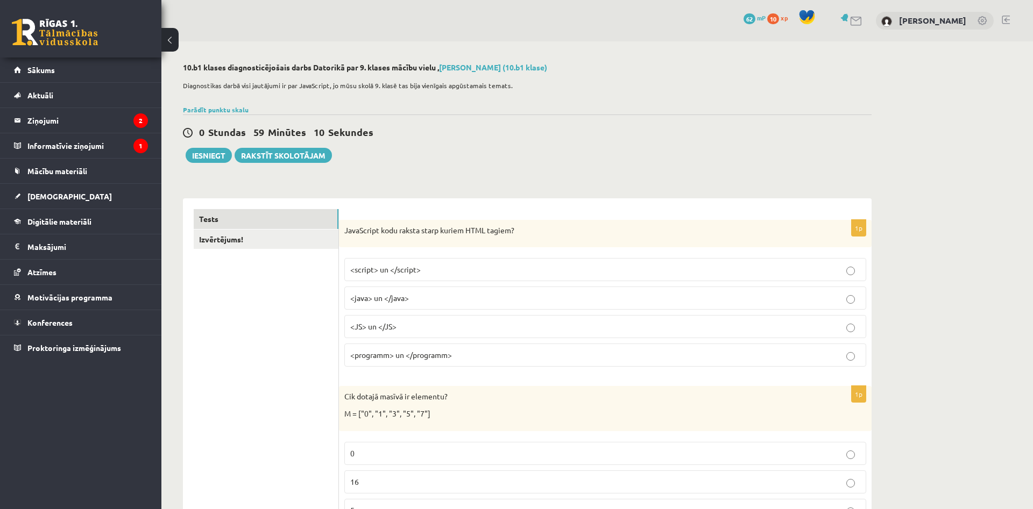
click at [451, 268] on p "<script> un </script>" at bounding box center [605, 269] width 510 height 11
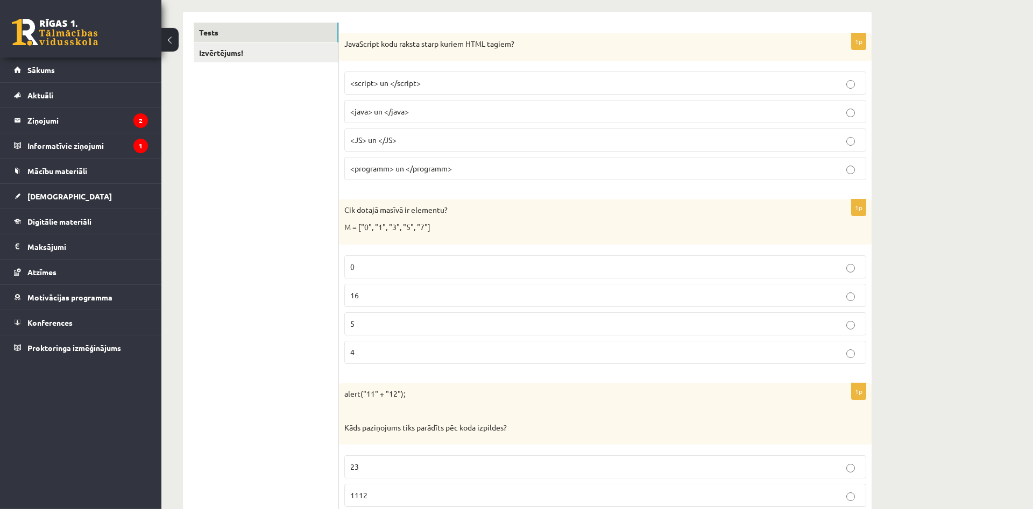
scroll to position [219, 0]
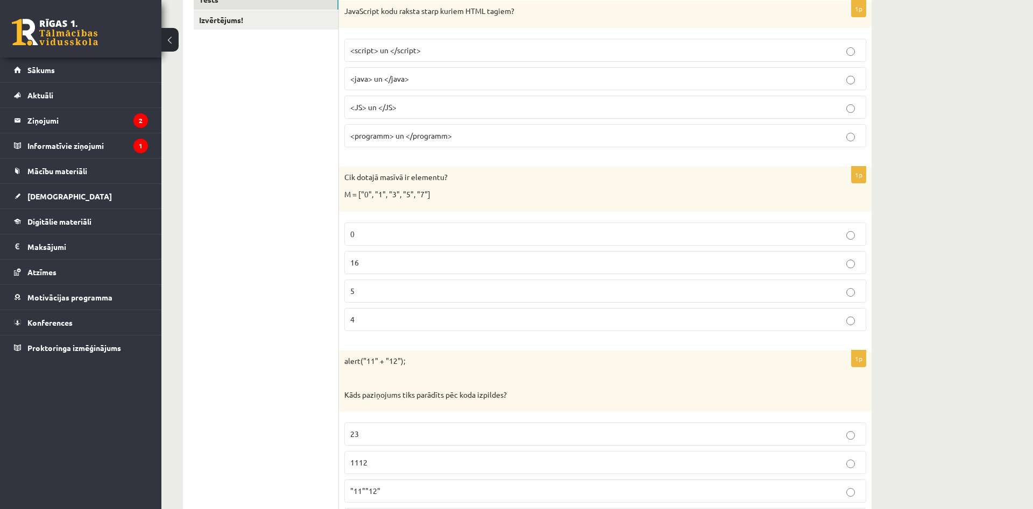
click at [385, 289] on p "5" at bounding box center [605, 291] width 510 height 11
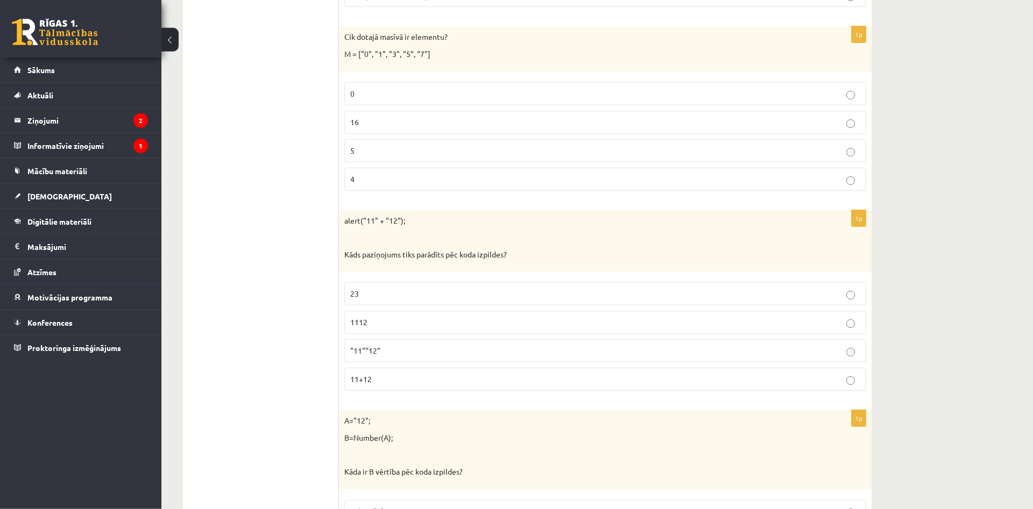
scroll to position [439, 0]
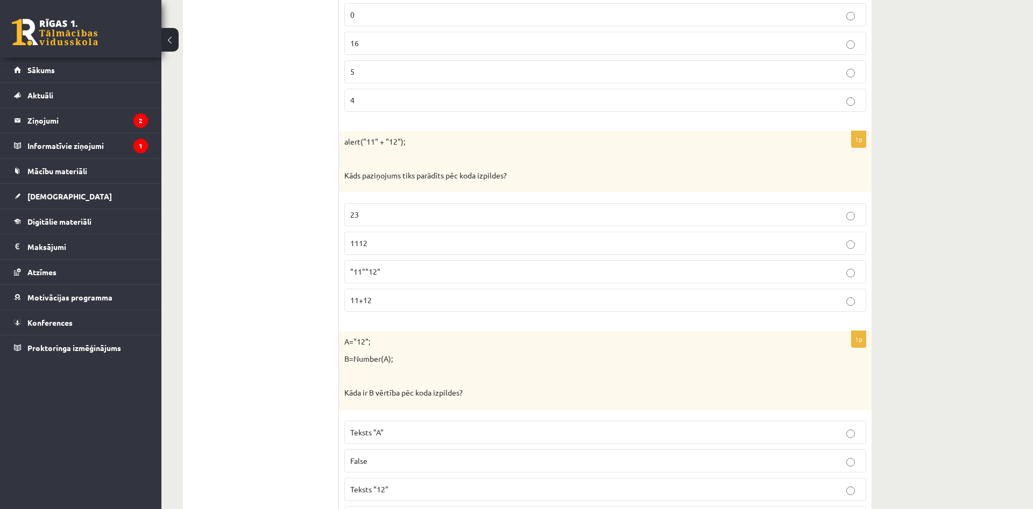
click at [394, 274] on p ""11""12"" at bounding box center [605, 271] width 510 height 11
click at [402, 241] on p "1112" at bounding box center [605, 243] width 510 height 11
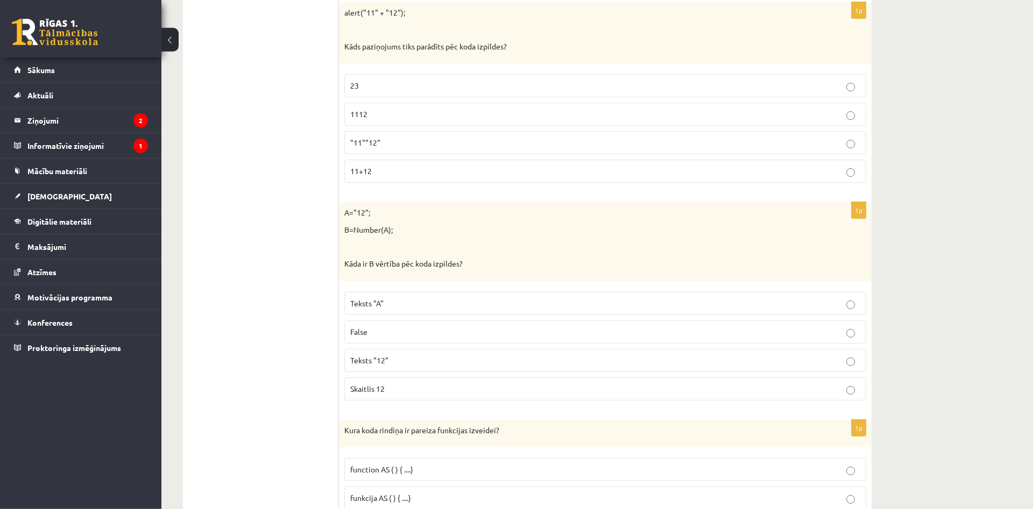
scroll to position [604, 0]
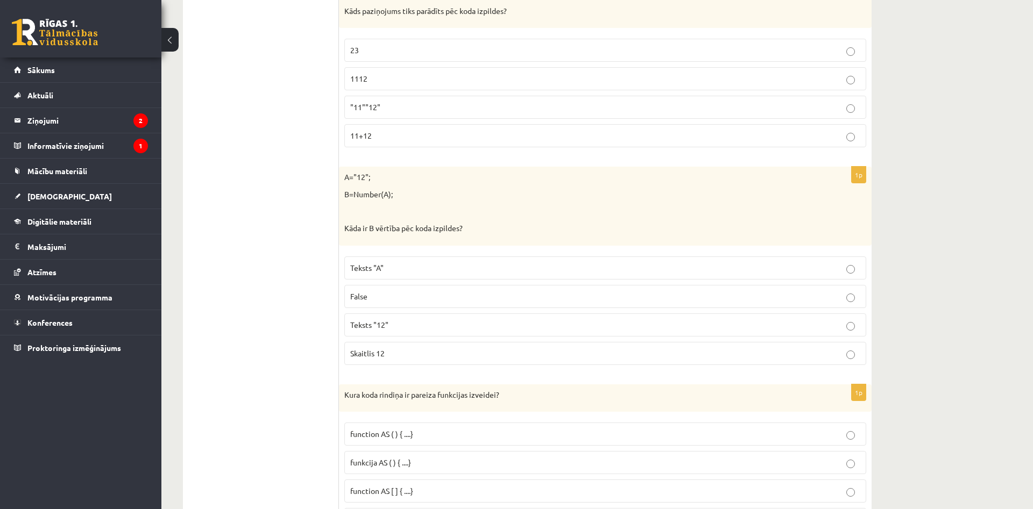
click at [400, 329] on p "Teksts "12"" at bounding box center [605, 325] width 510 height 11
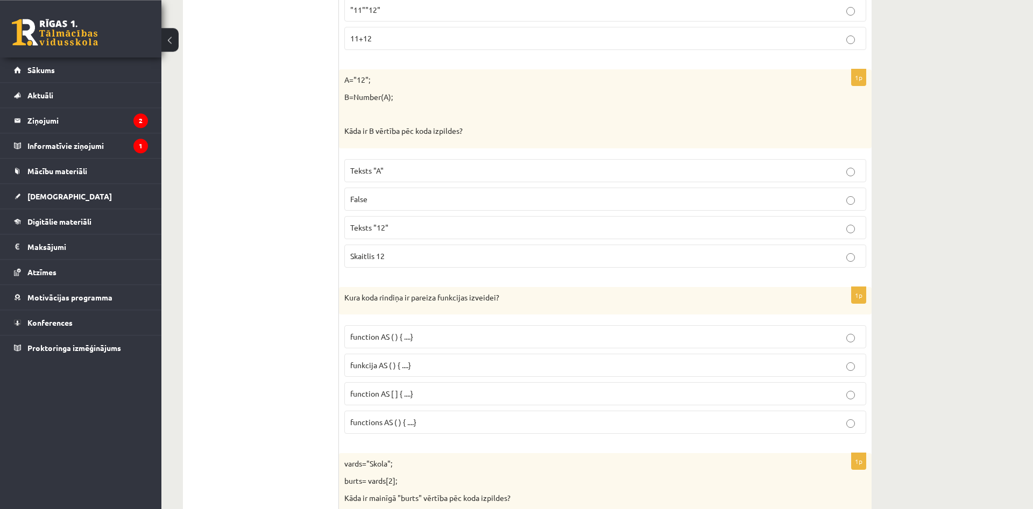
scroll to position [713, 0]
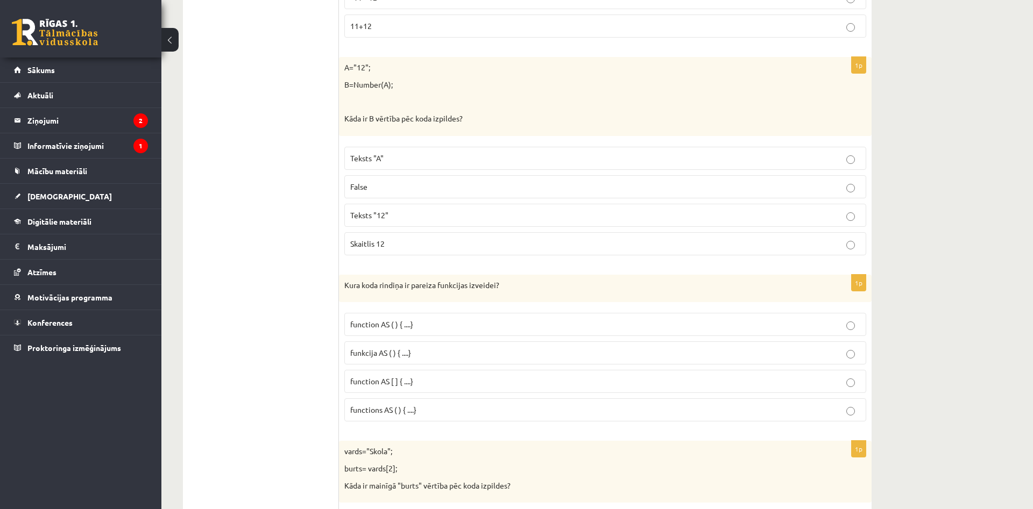
click at [359, 350] on span "funkcija AS ( ) { ....}" at bounding box center [380, 353] width 61 height 10
click at [373, 323] on span "function AS ( ) { ....}" at bounding box center [381, 325] width 63 height 10
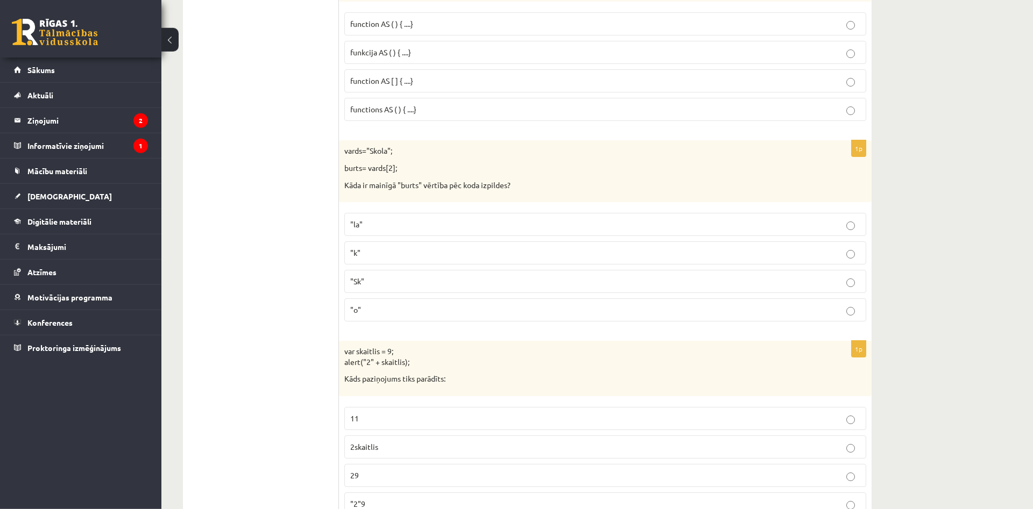
scroll to position [1042, 0]
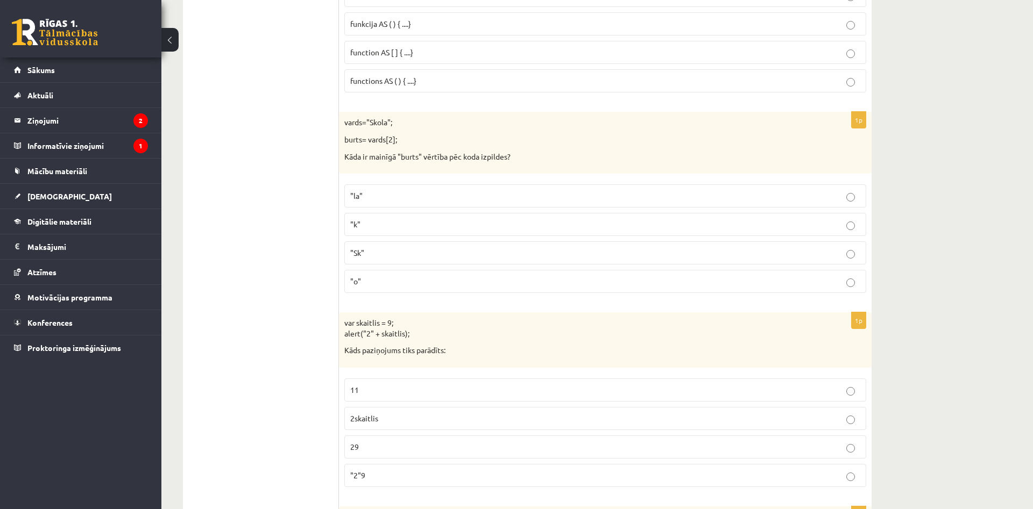
click at [400, 268] on fieldset ""la" "k" "Sk" "o"" at bounding box center [605, 237] width 522 height 117
click at [518, 297] on div "1p vards="Skola"; burts= vards[2]; Kāda ir mainīgā "burts" vērtība pēc koda izp…" at bounding box center [605, 207] width 533 height 190
click at [530, 281] on p ""o"" at bounding box center [605, 281] width 510 height 11
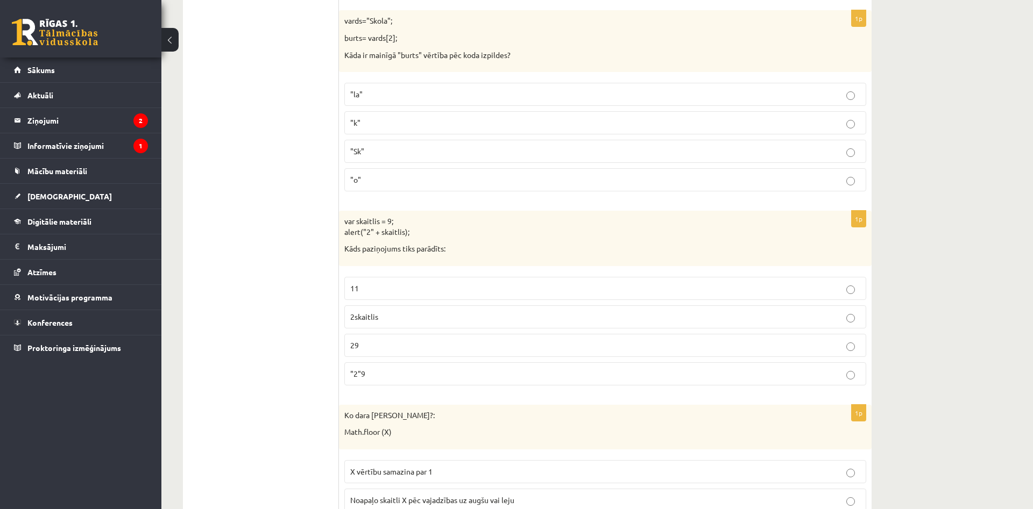
scroll to position [1207, 0]
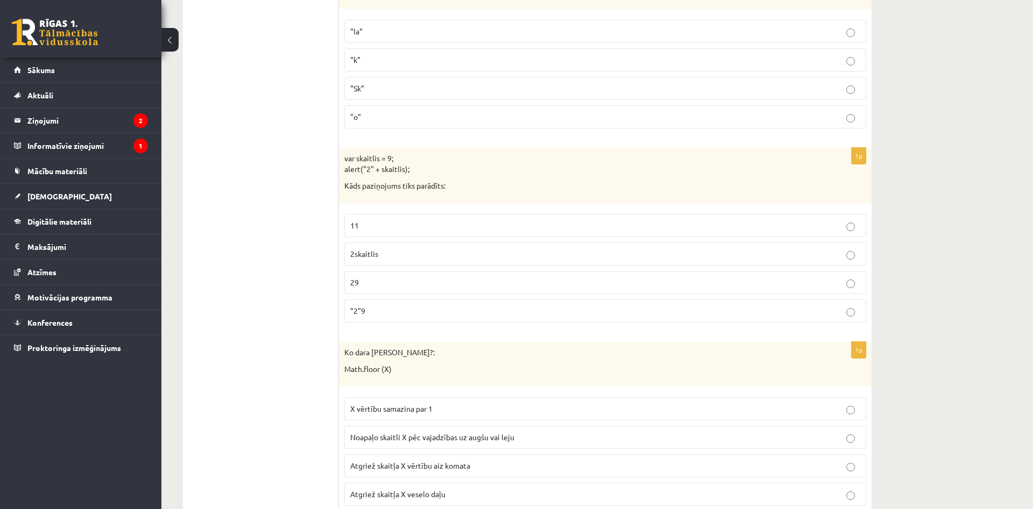
click at [391, 279] on p "29" at bounding box center [605, 282] width 510 height 11
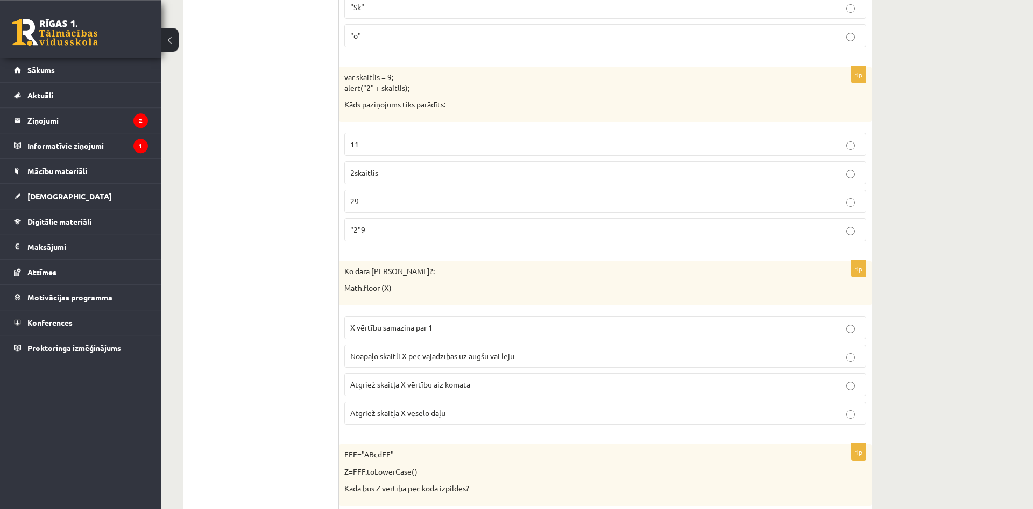
scroll to position [1317, 0]
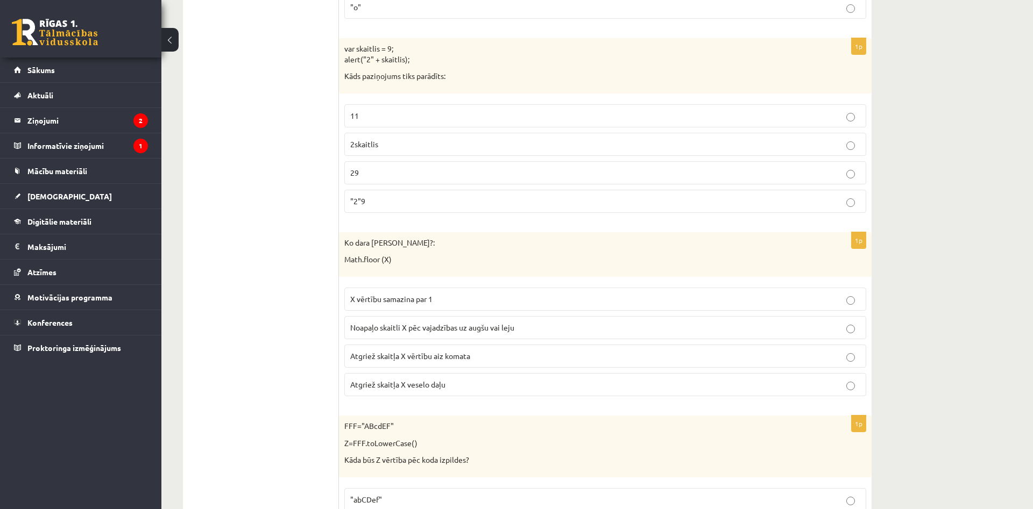
click at [443, 356] on span "Atgriež skaitļa X vērtību aiz komata" at bounding box center [410, 356] width 120 height 10
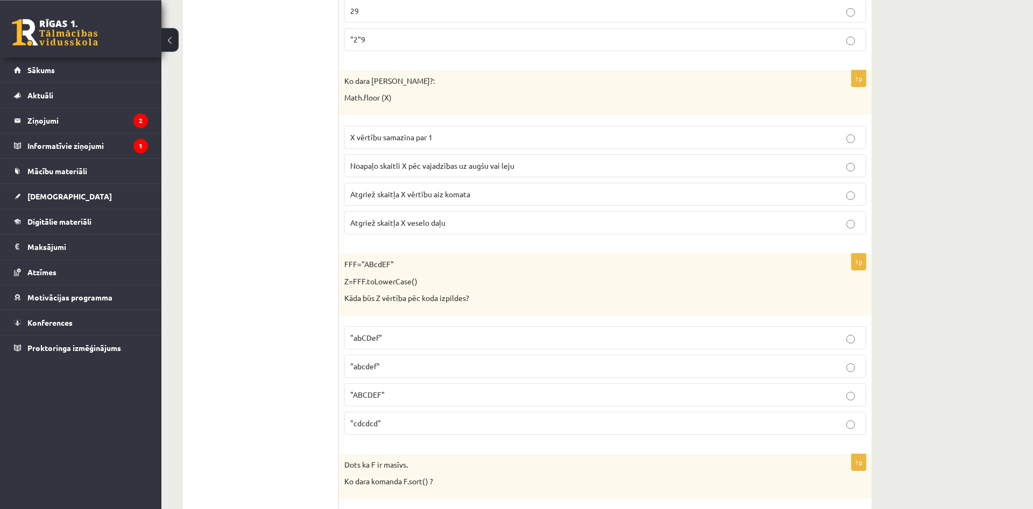
scroll to position [1536, 0]
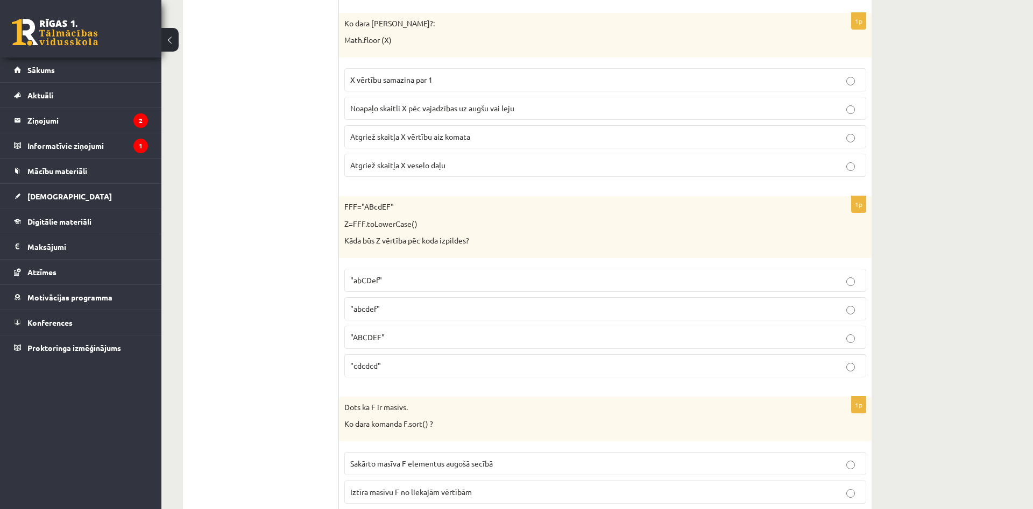
click at [393, 305] on p ""abcdef"" at bounding box center [605, 308] width 510 height 11
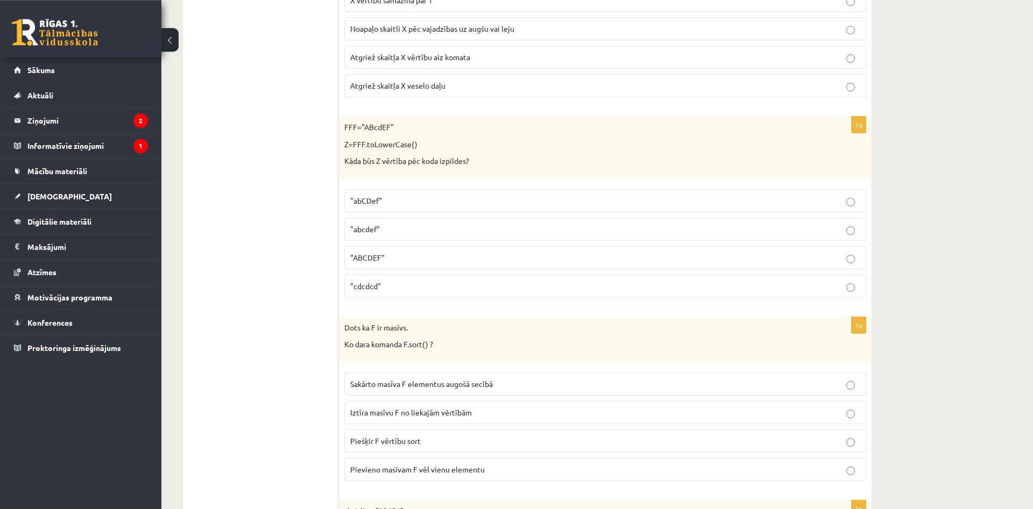
scroll to position [1701, 0]
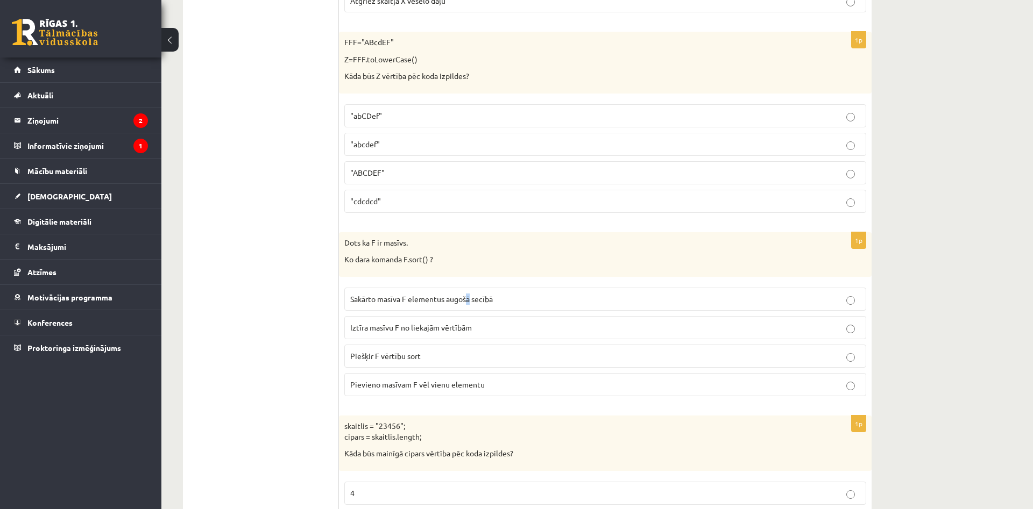
click at [470, 291] on label "Sakārto masīva F elementus augošā secībā" at bounding box center [605, 299] width 522 height 23
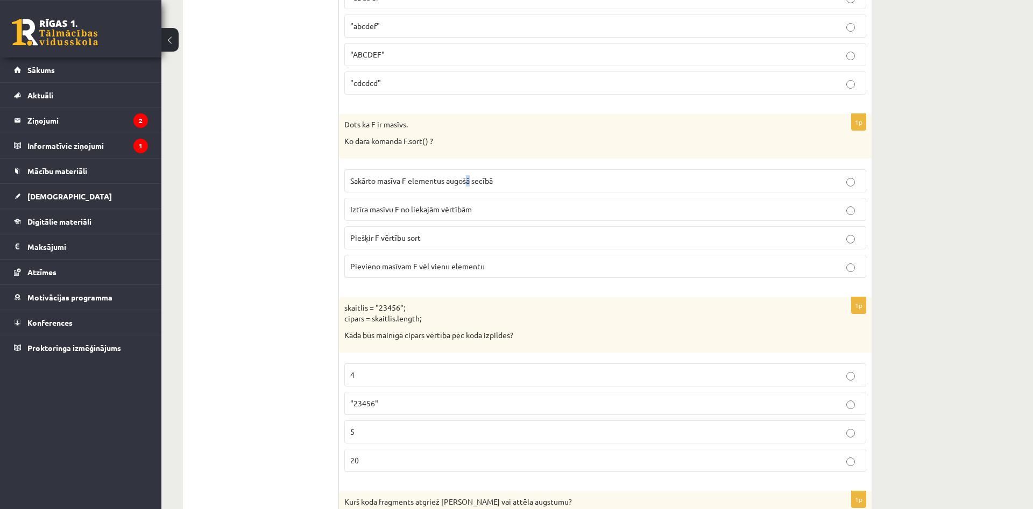
scroll to position [1865, 0]
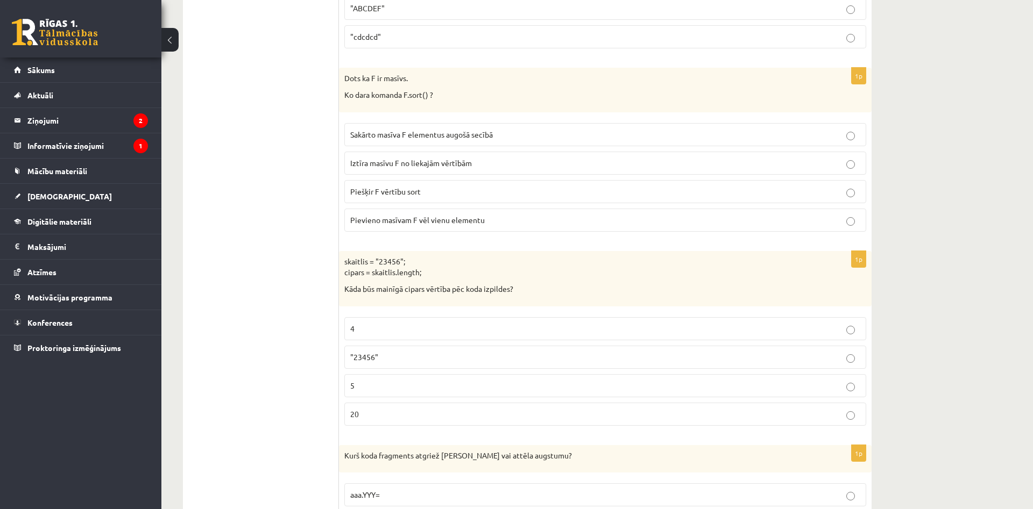
click at [411, 387] on p "5" at bounding box center [605, 385] width 510 height 11
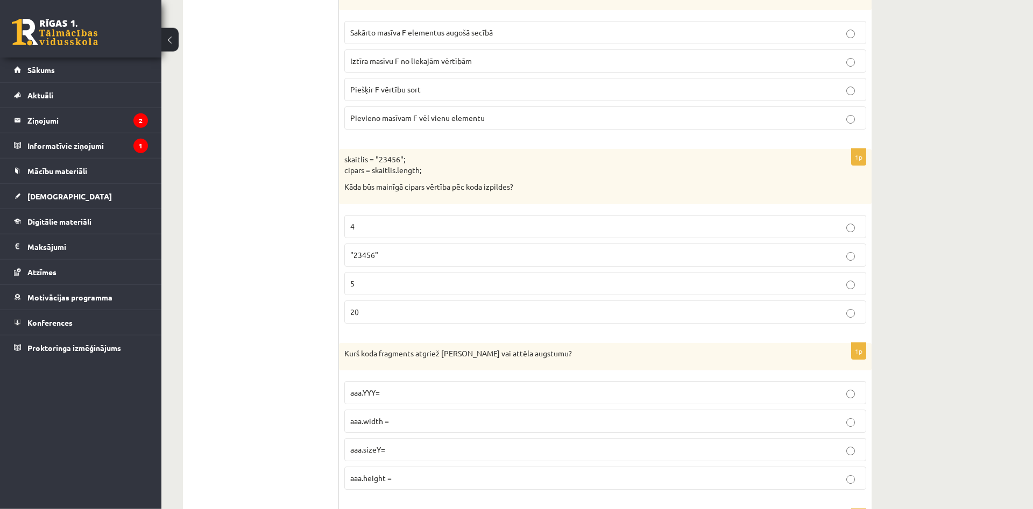
scroll to position [2030, 0]
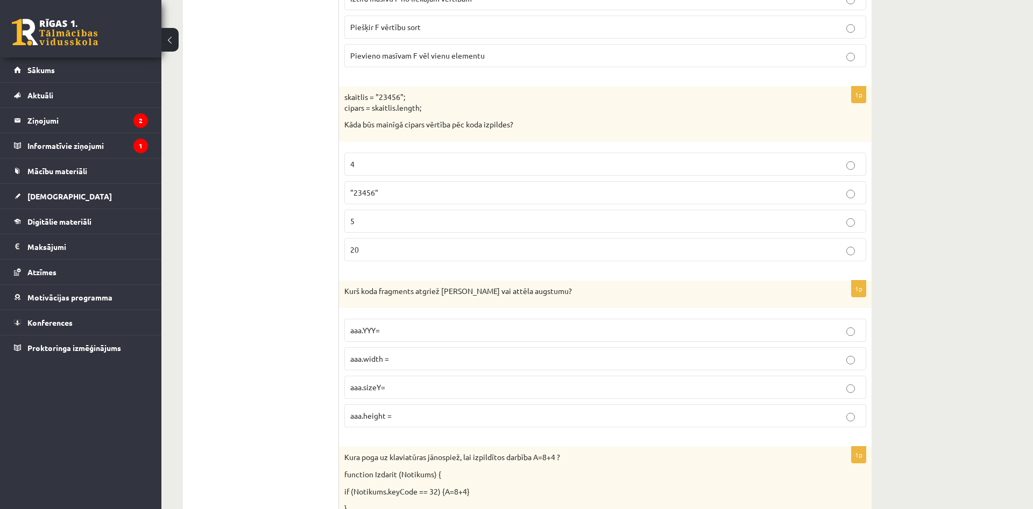
click at [389, 411] on p "aaa.height =" at bounding box center [605, 415] width 510 height 11
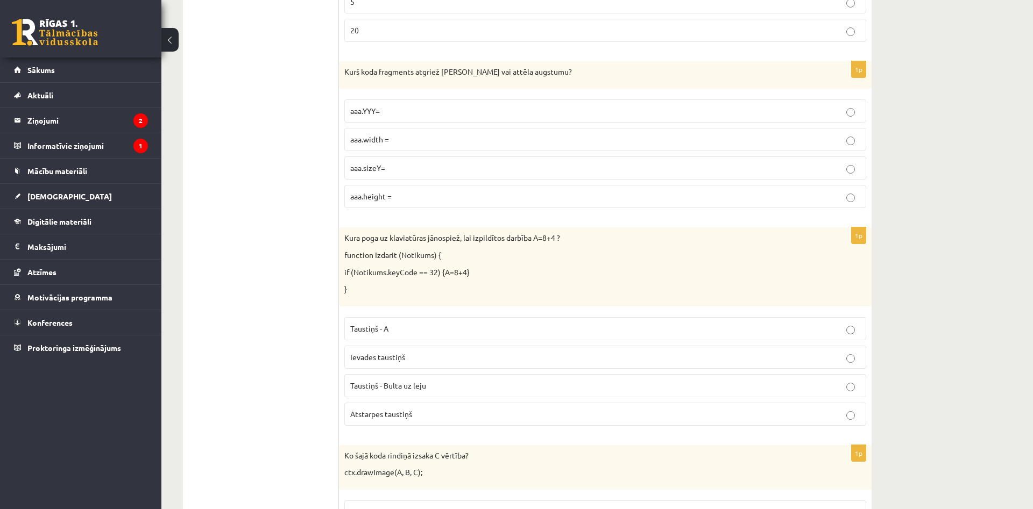
click at [407, 413] on span "Atstarpes taustiņš" at bounding box center [381, 414] width 62 height 10
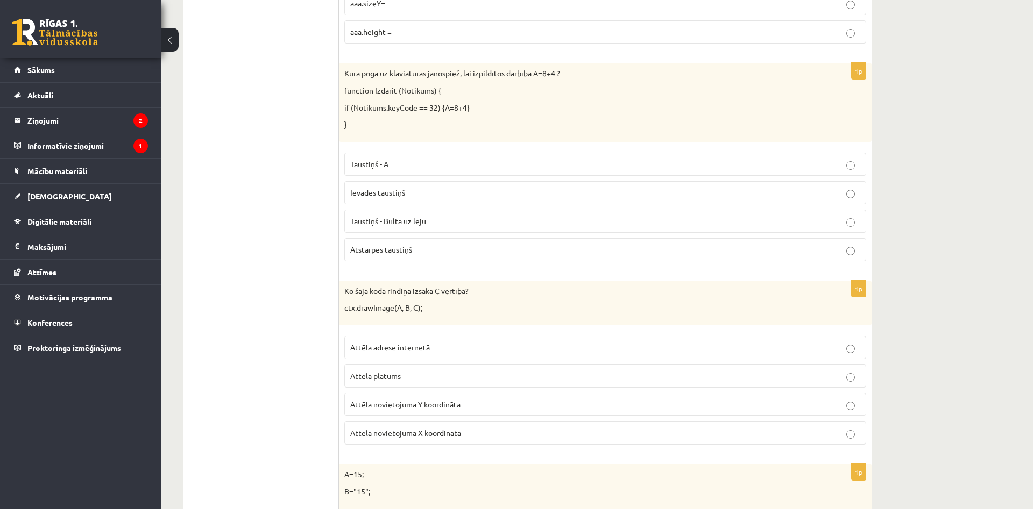
click at [449, 399] on label "Attēla novietojuma Y koordināta" at bounding box center [605, 404] width 522 height 23
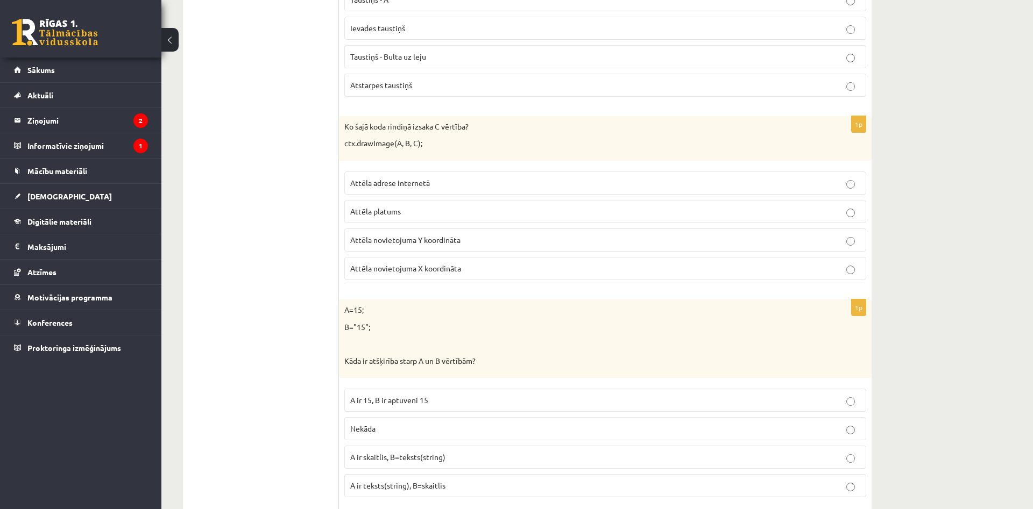
scroll to position [2688, 0]
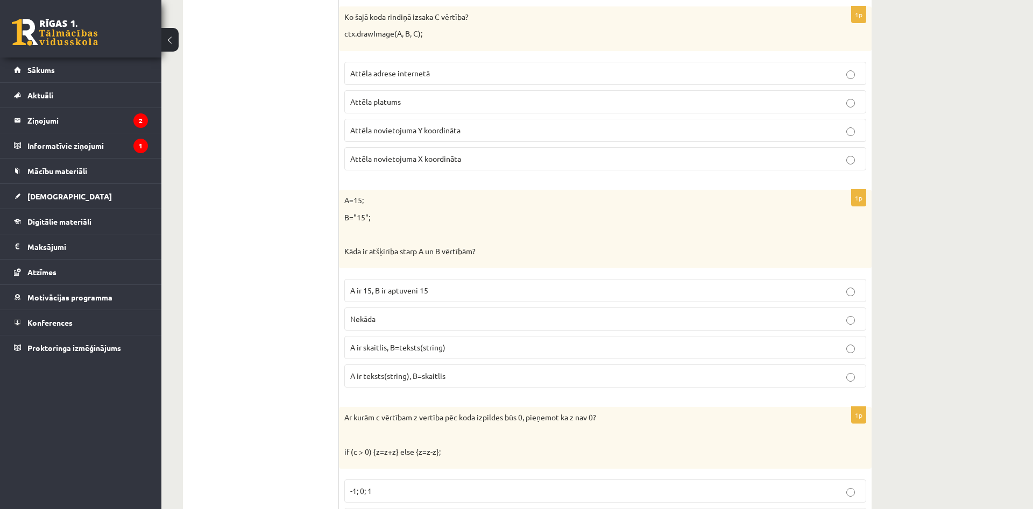
click at [414, 341] on label "A ir skaitlis, B=teksts(string)" at bounding box center [605, 347] width 522 height 23
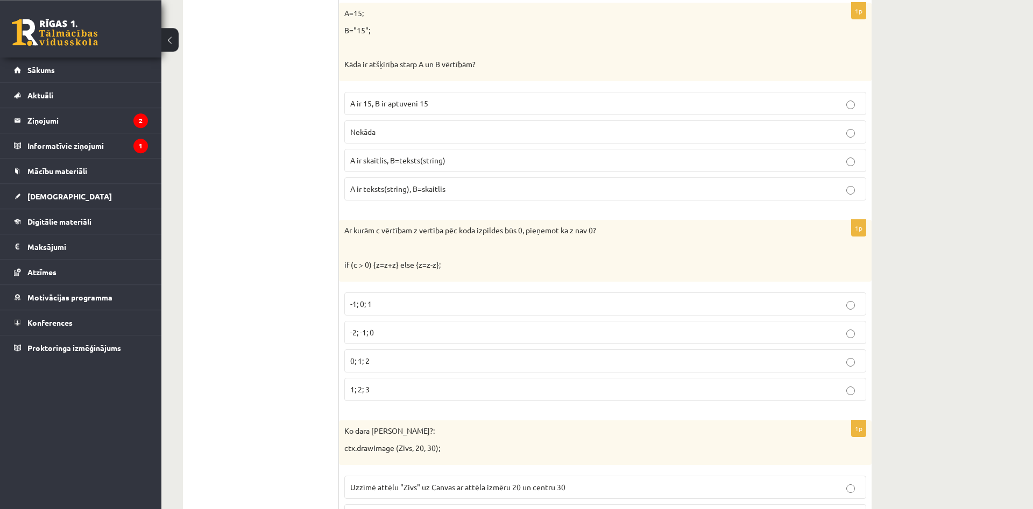
scroll to position [2963, 0]
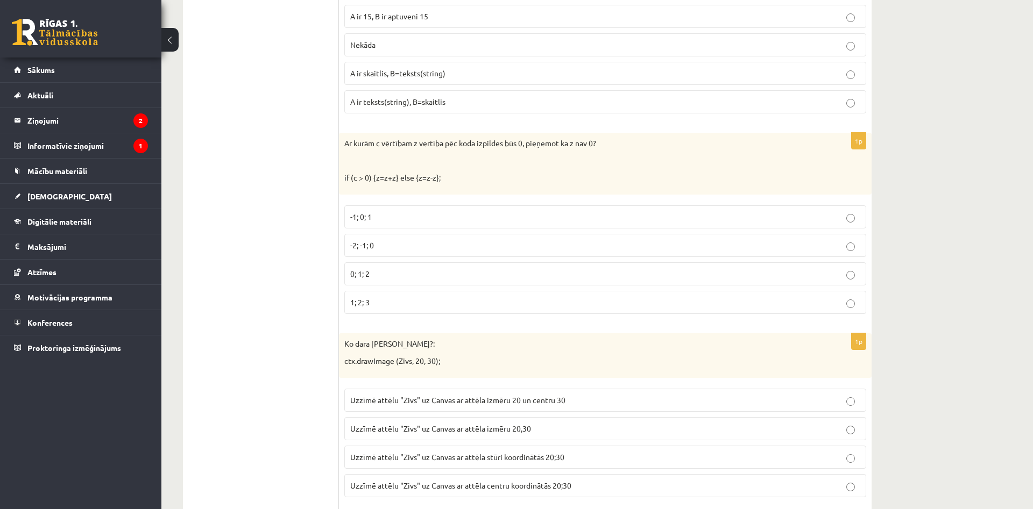
click at [436, 225] on label "-1; 0; 1" at bounding box center [605, 216] width 522 height 23
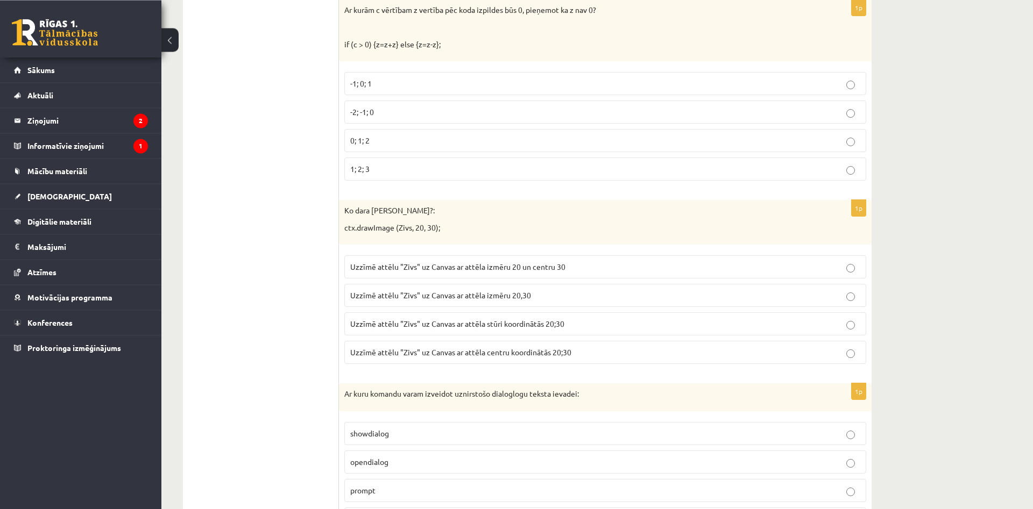
scroll to position [3127, 0]
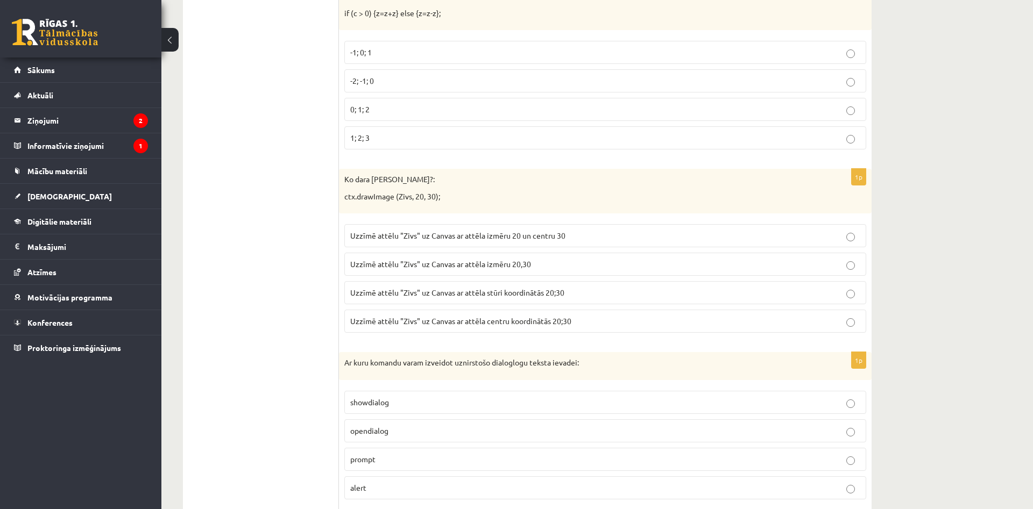
click at [502, 265] on span "Uzzīmē attēlu "Zivs" uz Canvas ar attēla izmēru 20,30" at bounding box center [440, 264] width 181 height 10
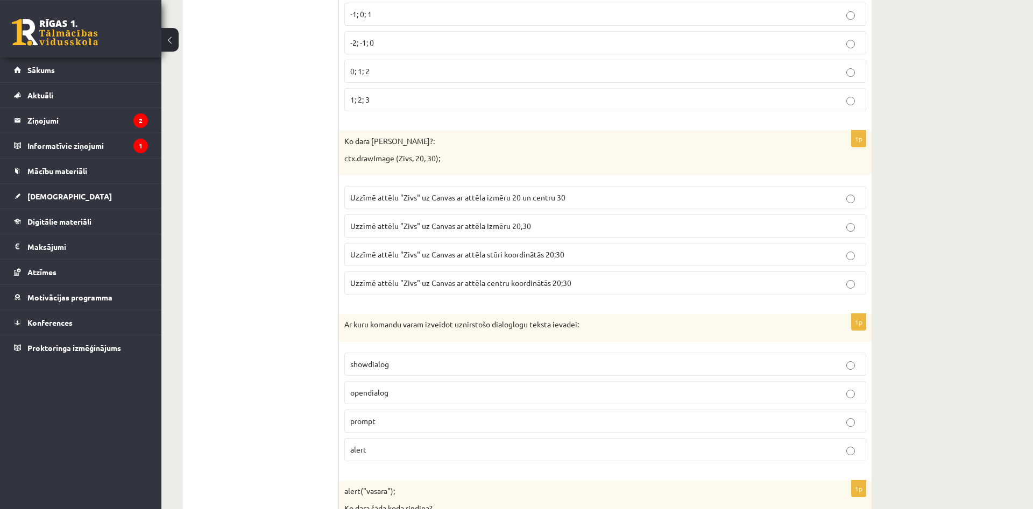
scroll to position [3182, 0]
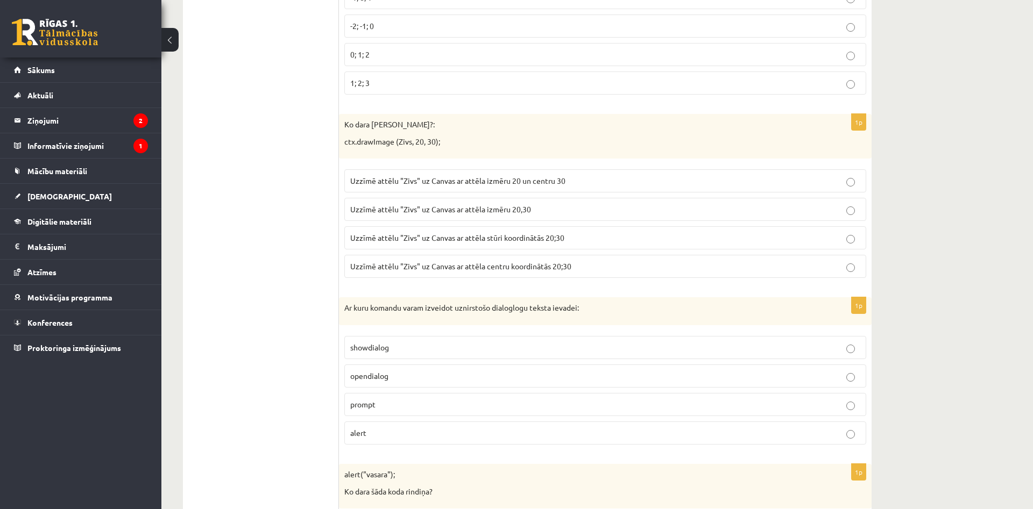
click at [541, 246] on label "Uzzīmē attēlu "Zivs" uz Canvas ar attēla stūri koordinātās 20;30" at bounding box center [605, 237] width 522 height 23
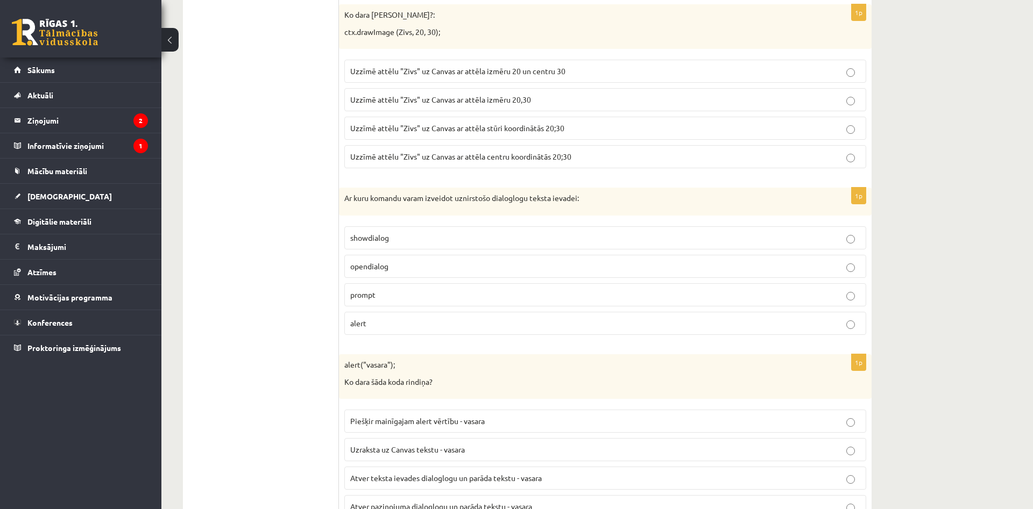
scroll to position [3456, 0]
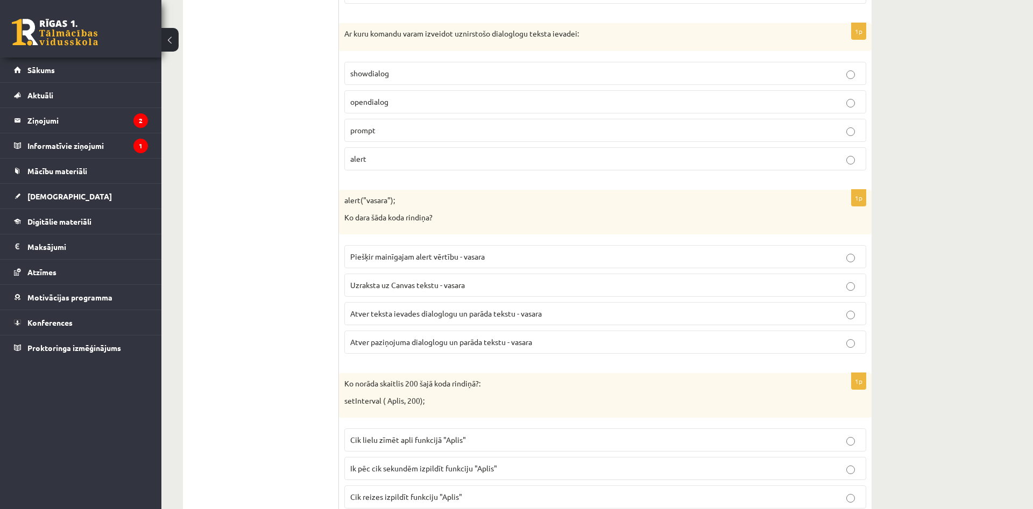
click at [388, 136] on p "prompt" at bounding box center [605, 130] width 510 height 11
click at [509, 274] on label "Uzraksta uz Canvas tekstu - vasara" at bounding box center [605, 285] width 522 height 23
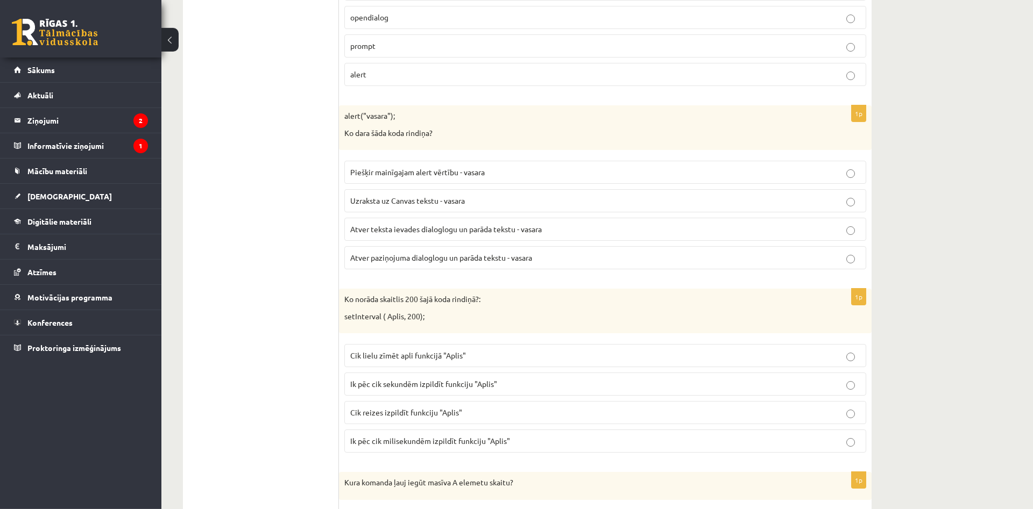
scroll to position [3566, 0]
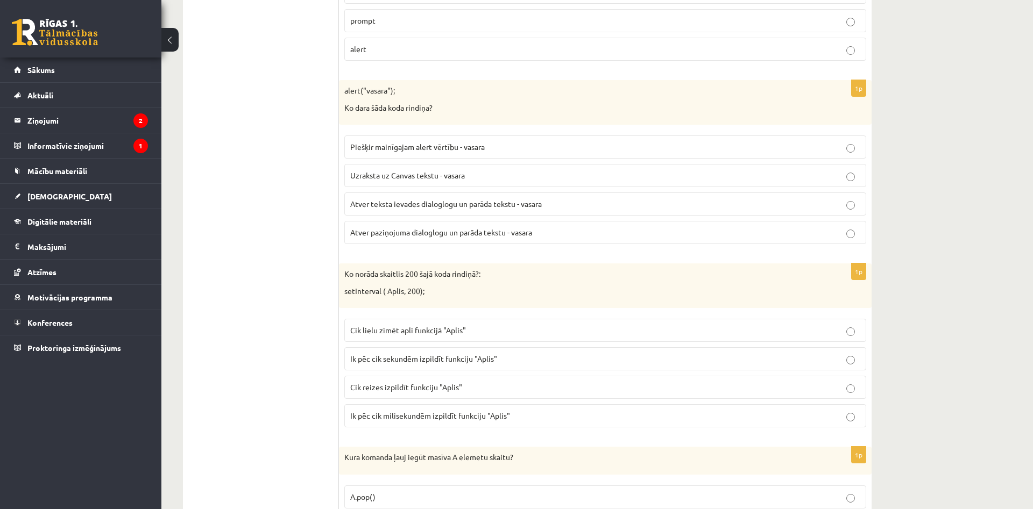
click at [508, 330] on p "Cik lielu zīmēt apli funkcijā "Aplis"" at bounding box center [605, 330] width 510 height 11
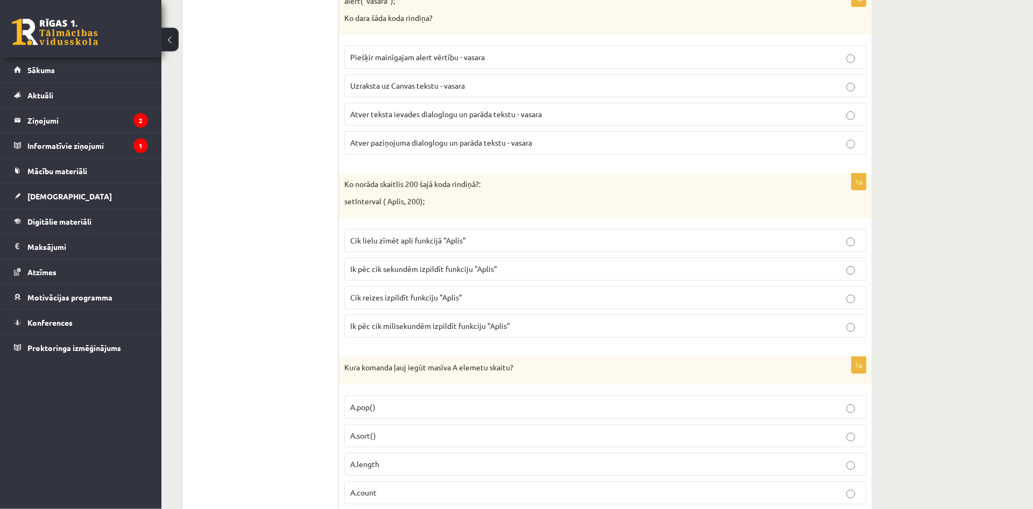
scroll to position [3731, 0]
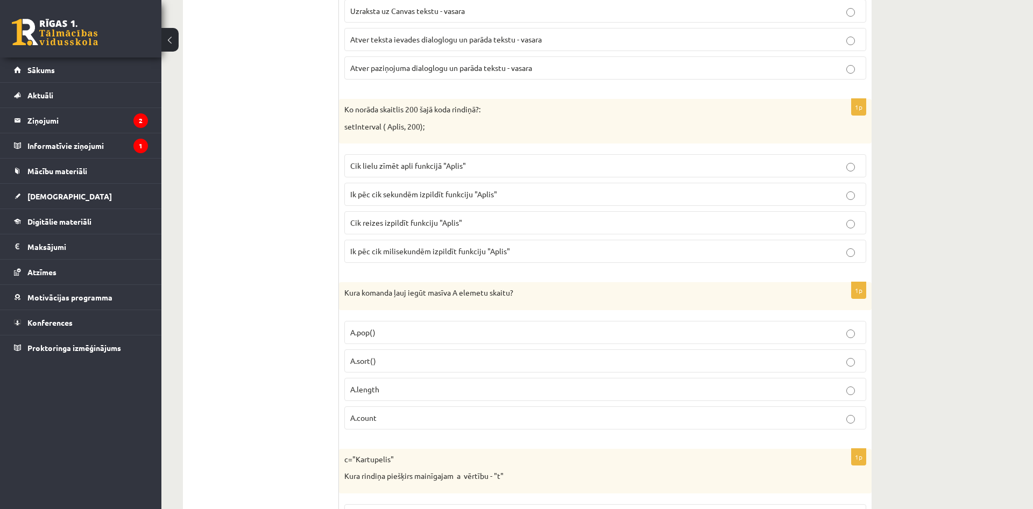
click at [384, 394] on p "A.length" at bounding box center [605, 389] width 510 height 11
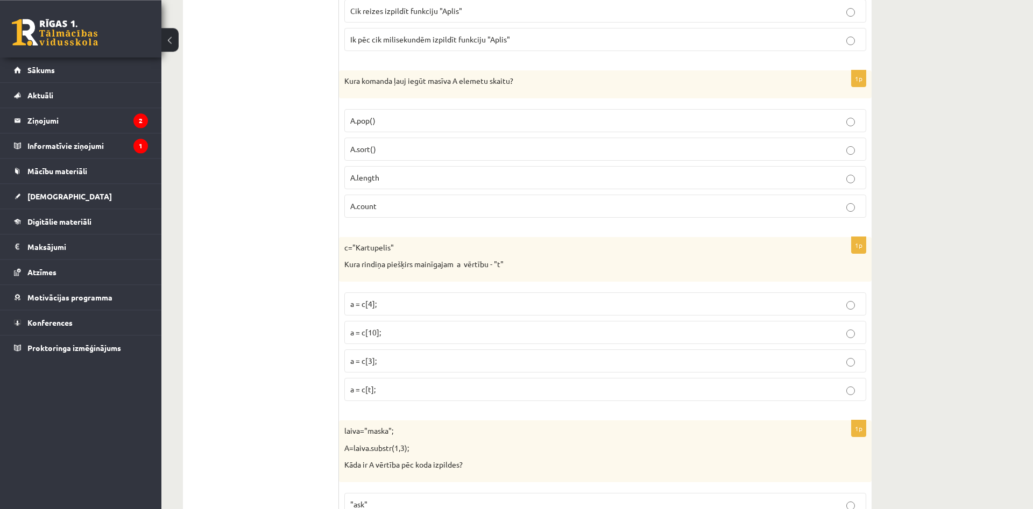
scroll to position [3950, 0]
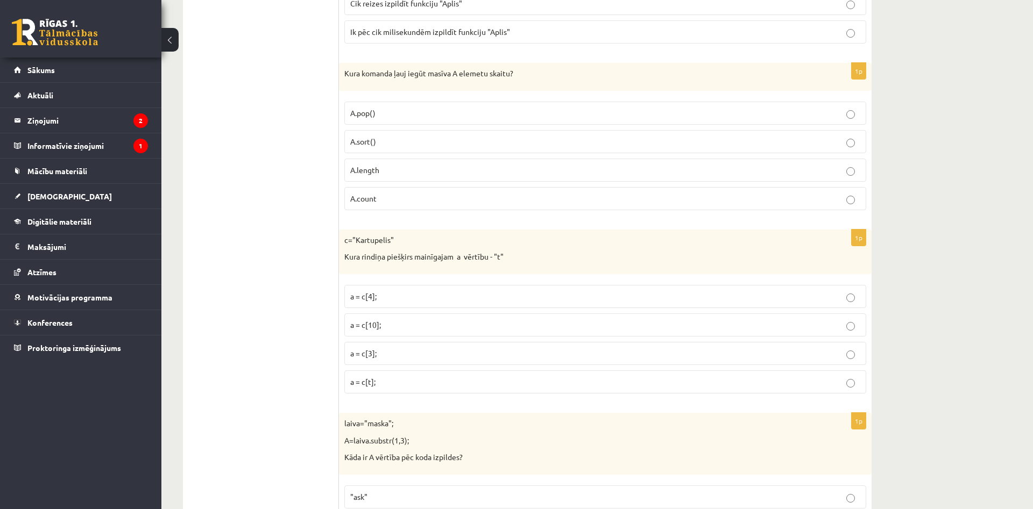
click at [445, 353] on p "a = c[3];" at bounding box center [605, 353] width 510 height 11
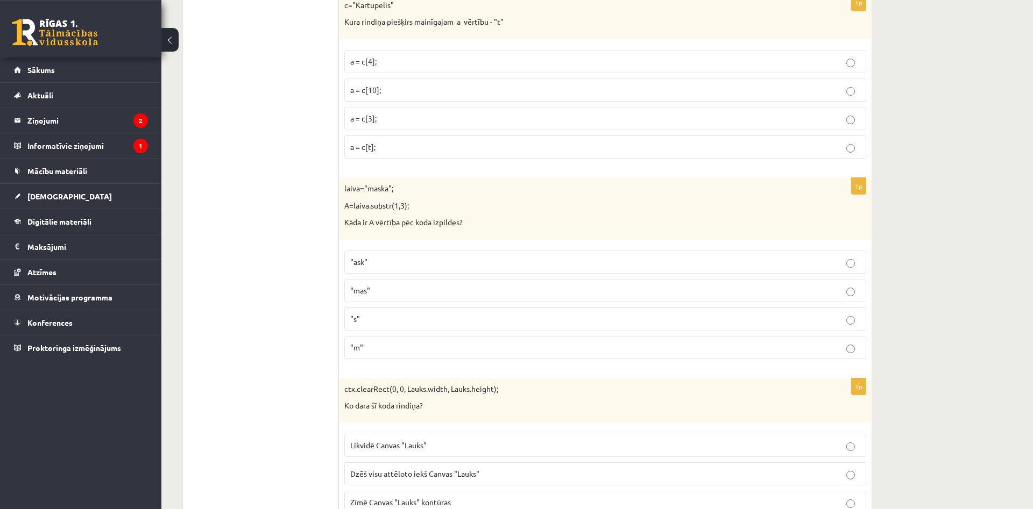
scroll to position [4225, 0]
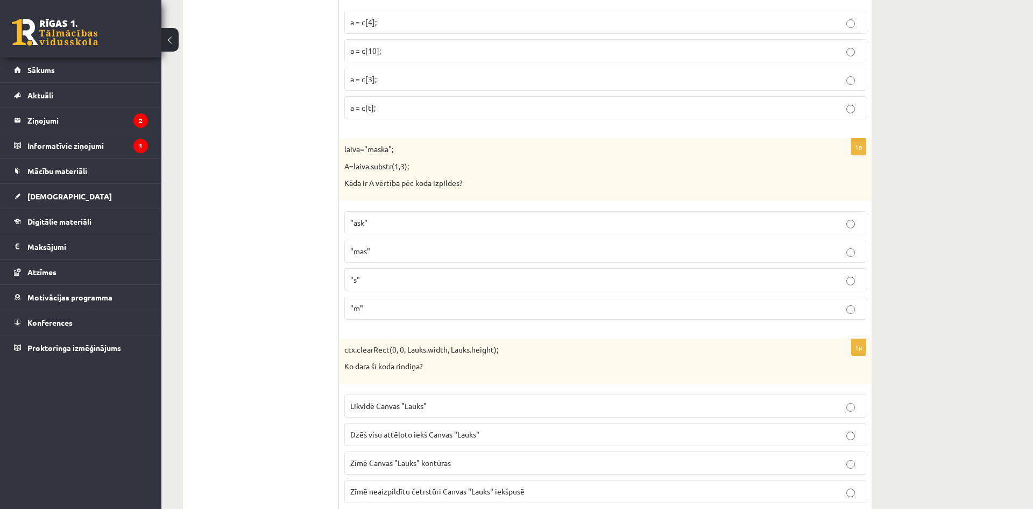
click at [400, 222] on p ""ask"" at bounding box center [605, 222] width 510 height 11
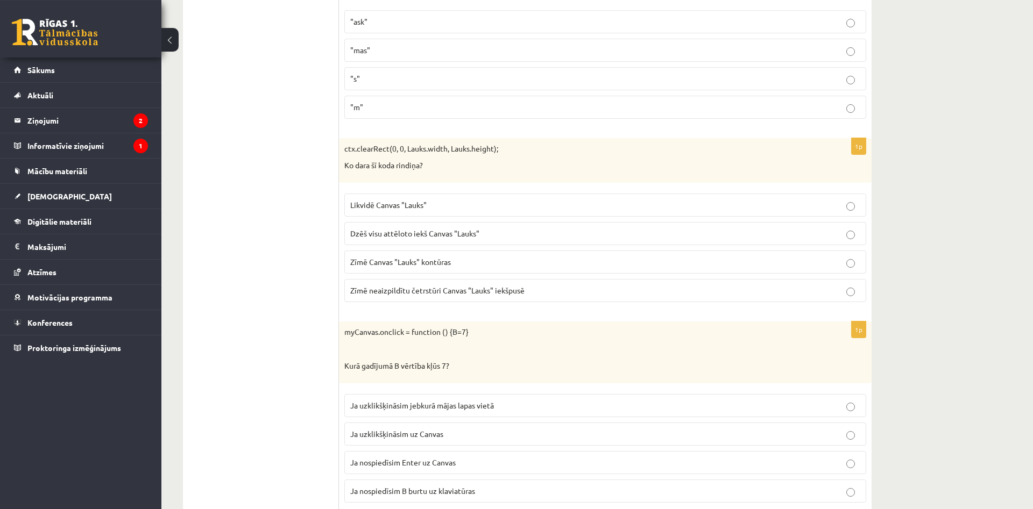
scroll to position [4444, 0]
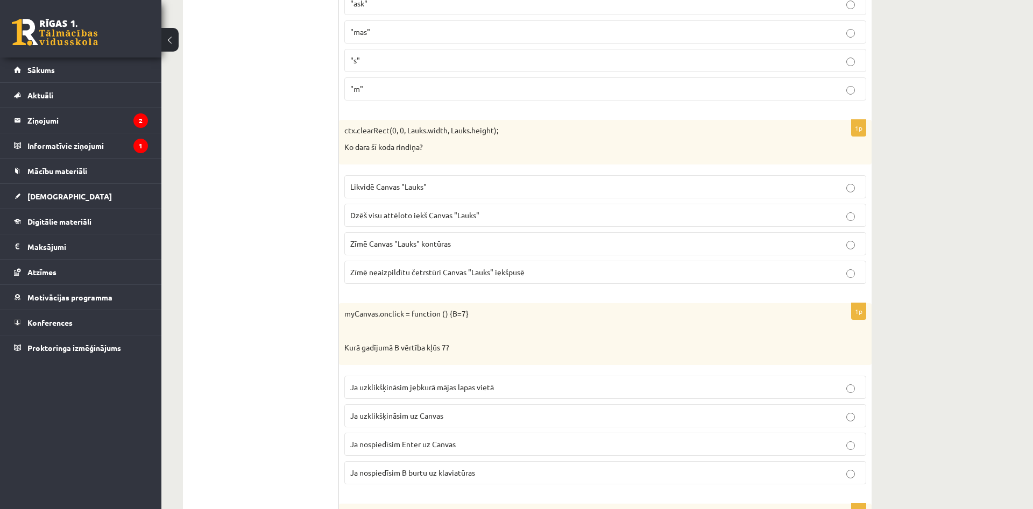
click at [436, 417] on span "Ja uzklikšķināsim uz Canvas" at bounding box center [396, 416] width 93 height 10
click at [399, 215] on span "Dzēš visu attēloto iekš Canvas "Lauks"" at bounding box center [414, 215] width 129 height 10
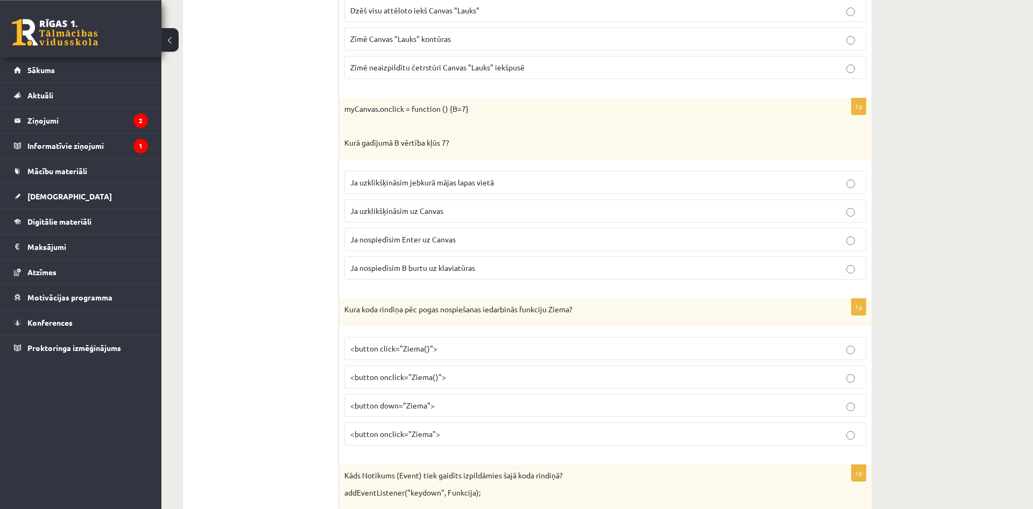
scroll to position [4663, 0]
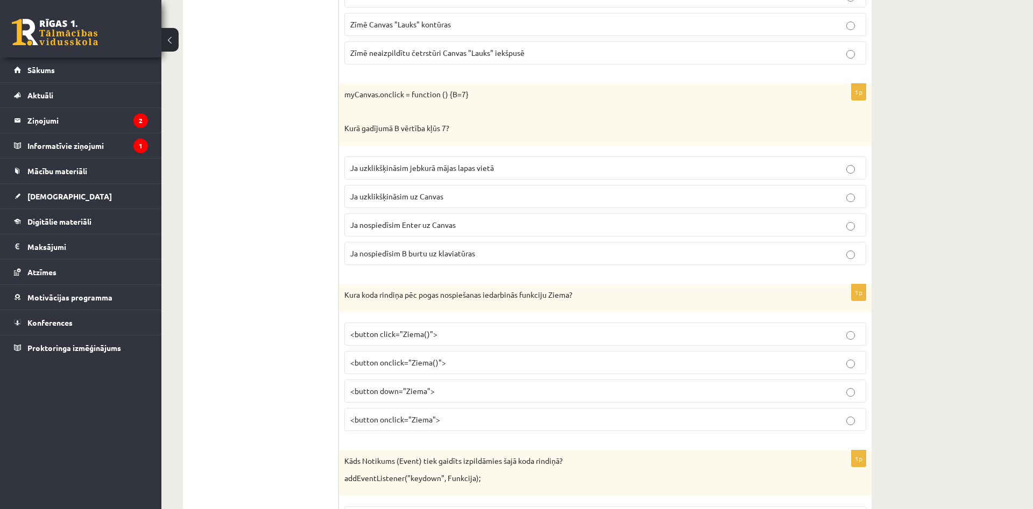
click at [436, 336] on p "<button click="Ziema()">" at bounding box center [605, 334] width 510 height 11
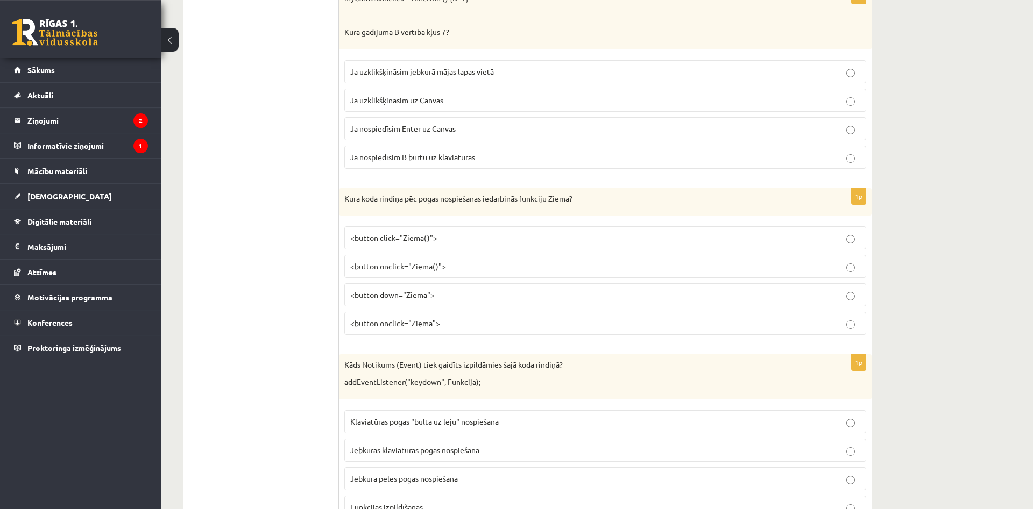
scroll to position [4773, 0]
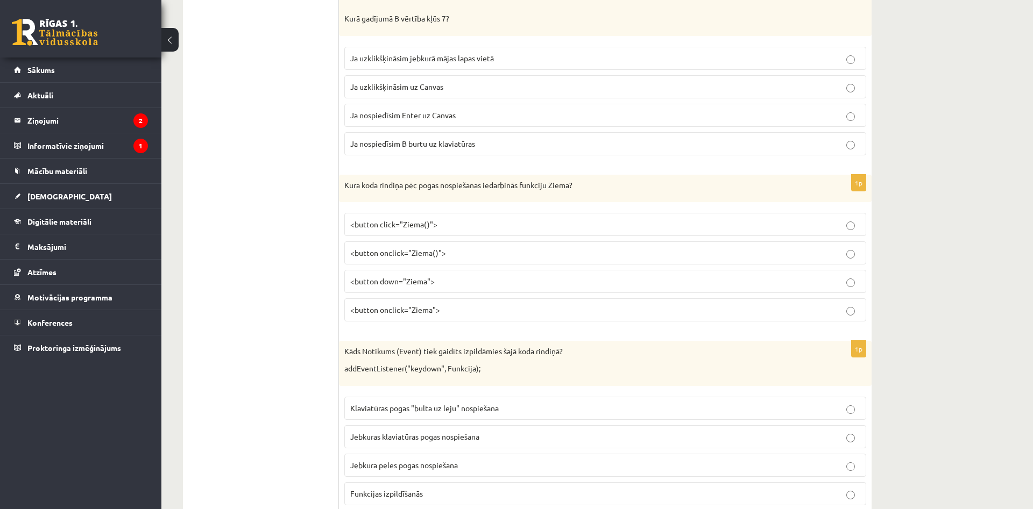
click at [430, 251] on span "<button onclick="Ziema()">" at bounding box center [398, 253] width 96 height 10
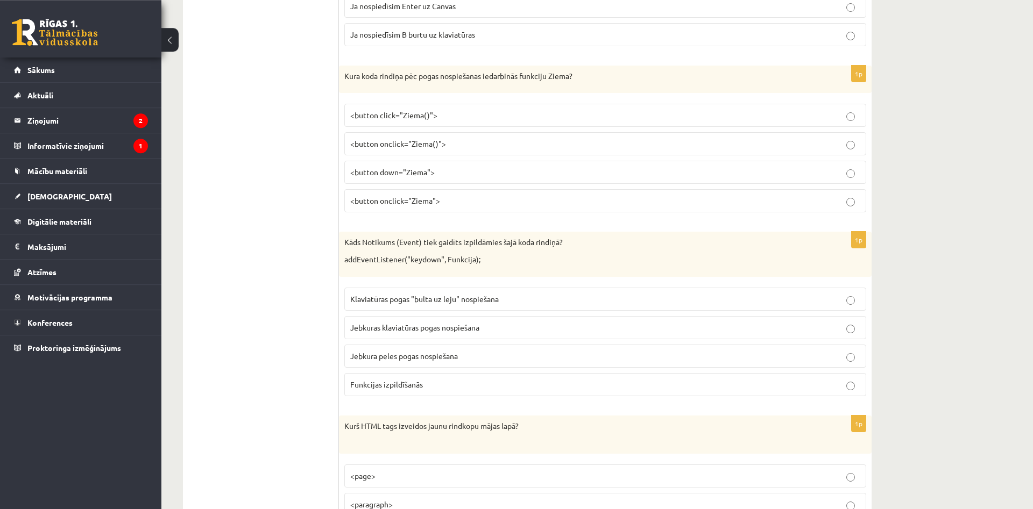
scroll to position [4883, 0]
click at [445, 329] on span "Jebkuras klaviatūras pogas nospiešana" at bounding box center [414, 327] width 129 height 10
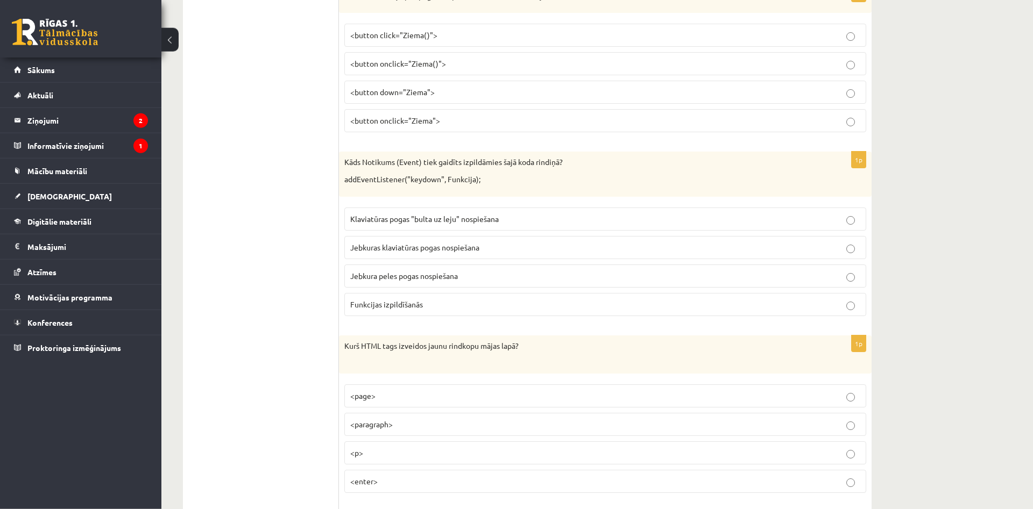
scroll to position [5047, 0]
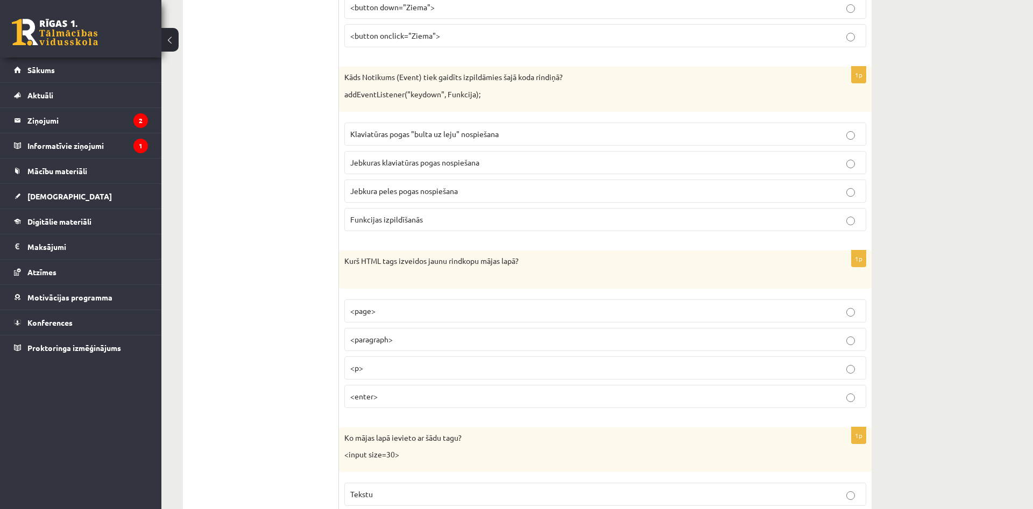
click at [406, 311] on p "<page>" at bounding box center [605, 311] width 510 height 11
click at [406, 367] on p "<p>" at bounding box center [605, 368] width 510 height 11
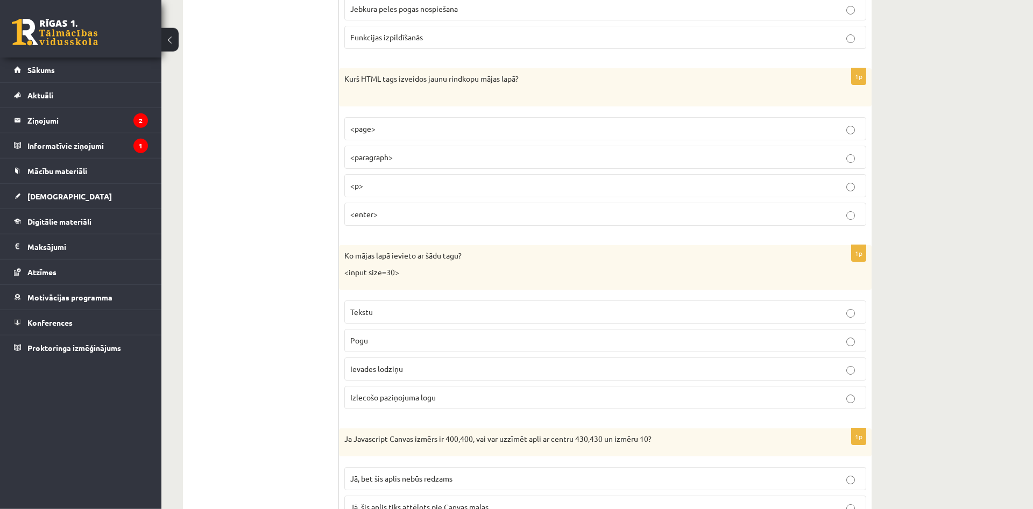
scroll to position [5267, 0]
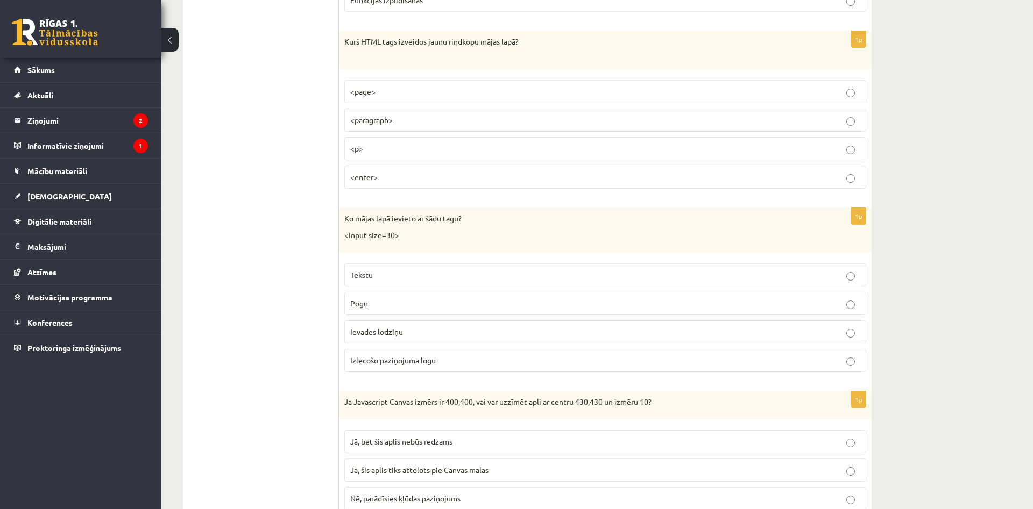
click at [379, 332] on span "Ievades lodziņu" at bounding box center [376, 332] width 53 height 10
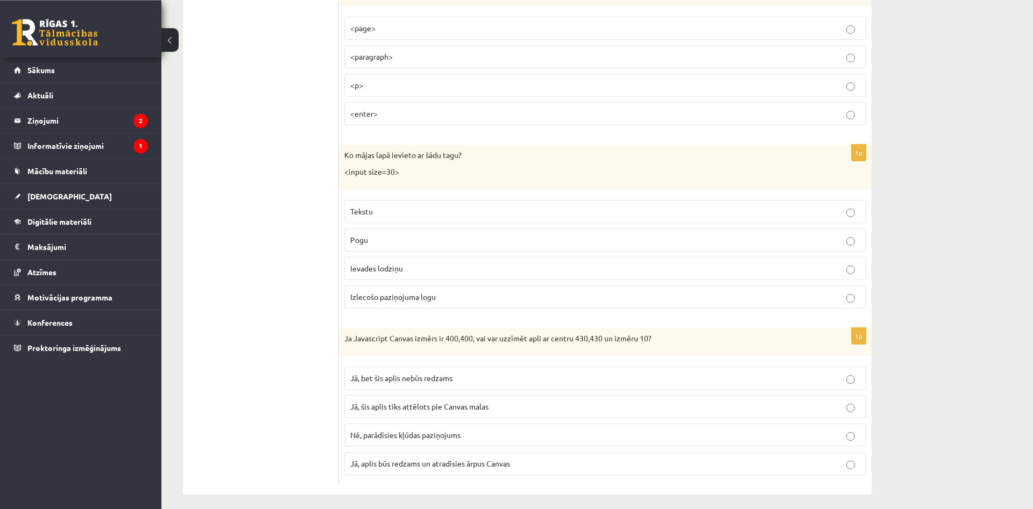
scroll to position [5338, 0]
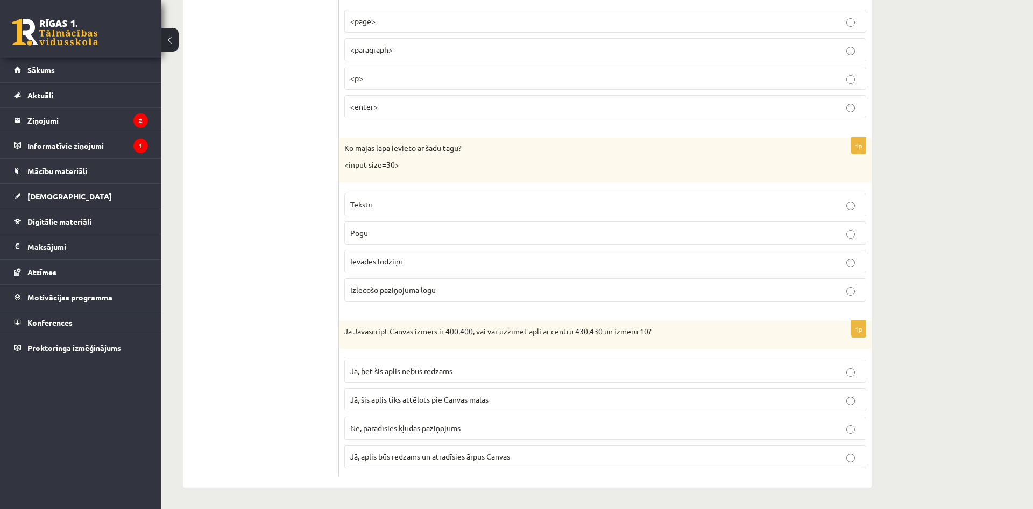
click at [498, 374] on p "Jā, bet šis aplis nebūs redzams" at bounding box center [605, 371] width 510 height 11
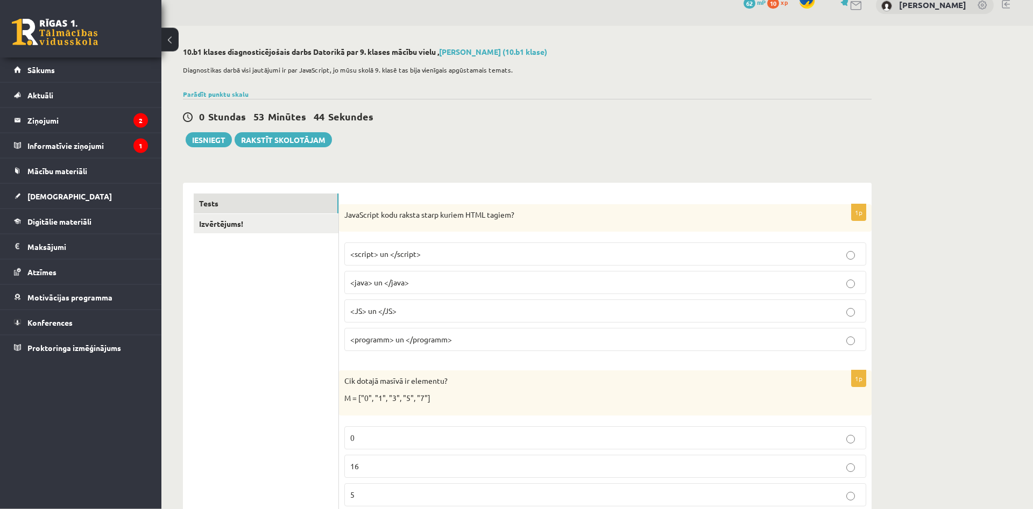
scroll to position [0, 0]
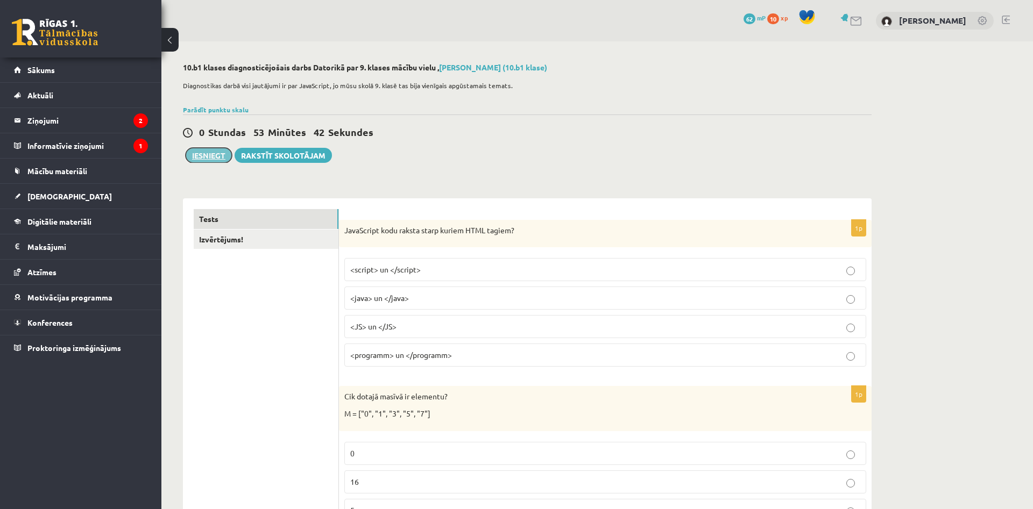
click at [204, 156] on button "Iesniegt" at bounding box center [209, 155] width 46 height 15
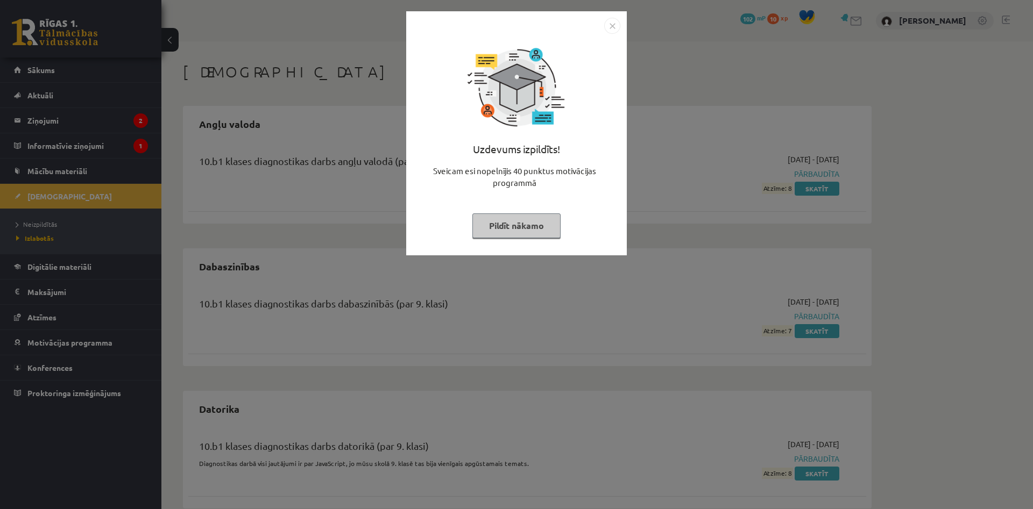
click at [604, 38] on div "Uzdevums izpildīts! Sveicam esi nopelnījis 40 punktus motivācijas programmā Pil…" at bounding box center [517, 141] width 208 height 215
click at [611, 31] on img "Close" at bounding box center [612, 26] width 16 height 16
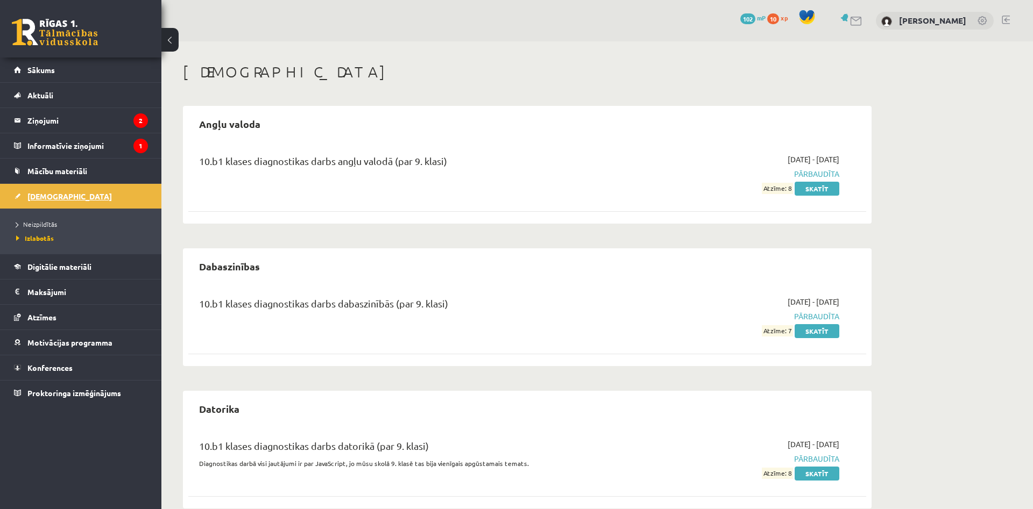
click at [69, 201] on link "[DEMOGRAPHIC_DATA]" at bounding box center [81, 196] width 134 height 25
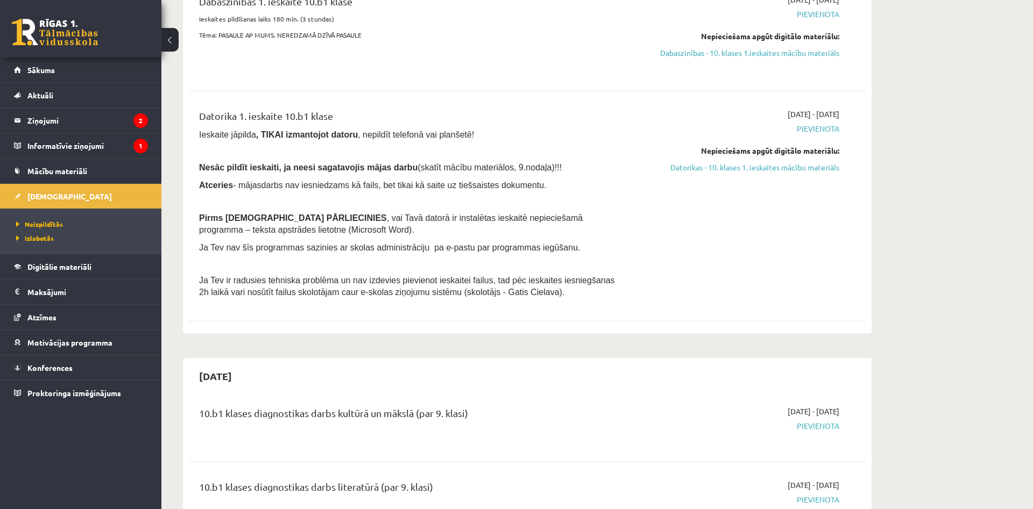
scroll to position [55, 0]
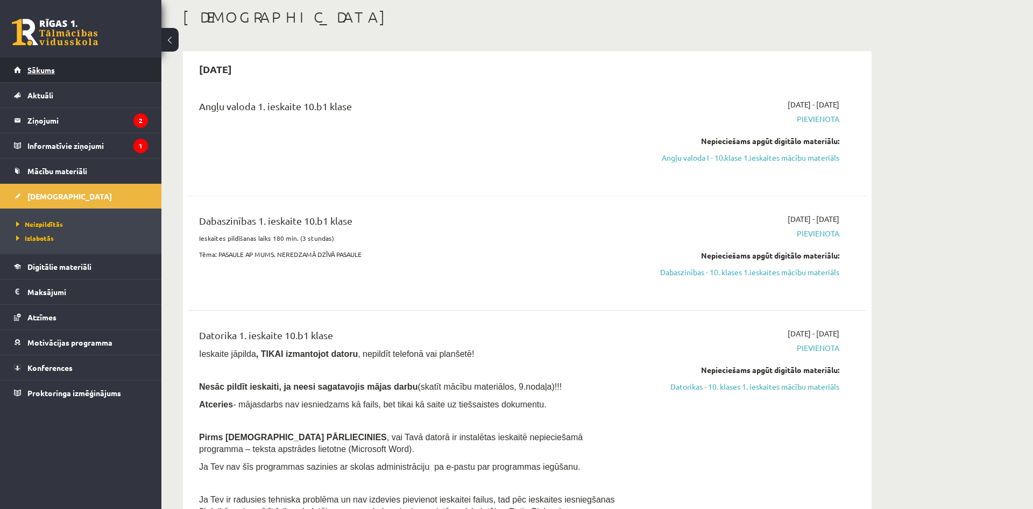
click at [41, 62] on link "Sākums" at bounding box center [81, 70] width 134 height 25
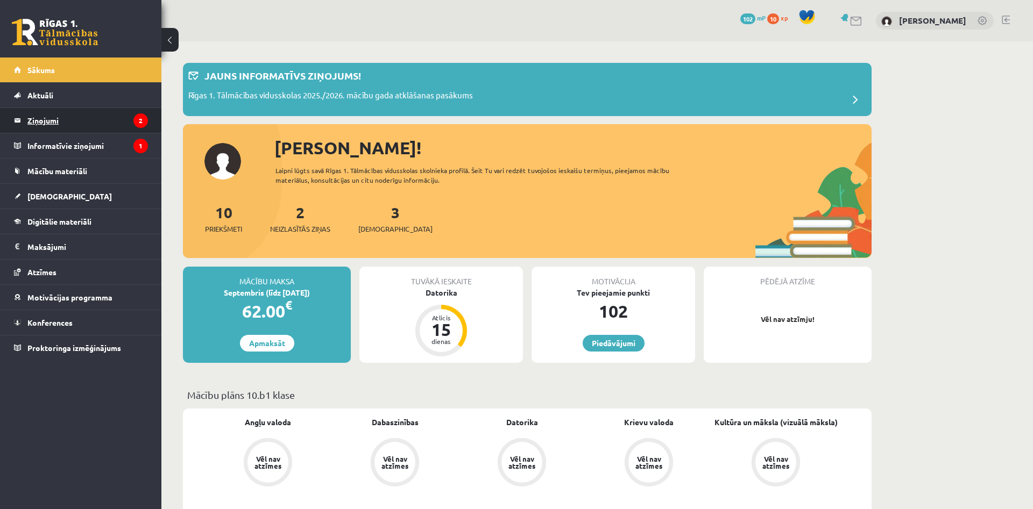
click at [41, 122] on legend "Ziņojumi 2" at bounding box center [87, 120] width 120 height 25
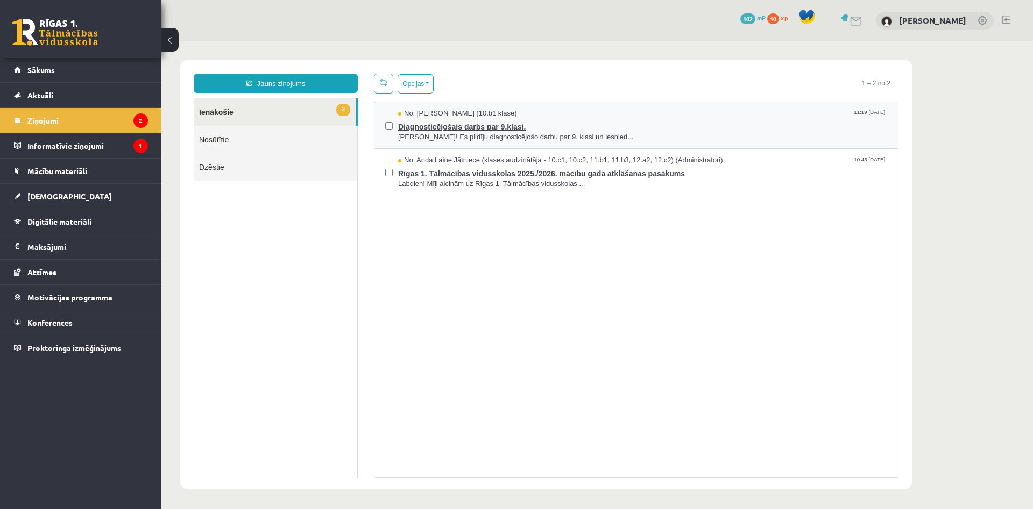
click at [434, 139] on span "[PERSON_NAME]! Es pildīju diagnosticējošo darbu par 9. klasi un iesnied..." at bounding box center [642, 137] width 489 height 10
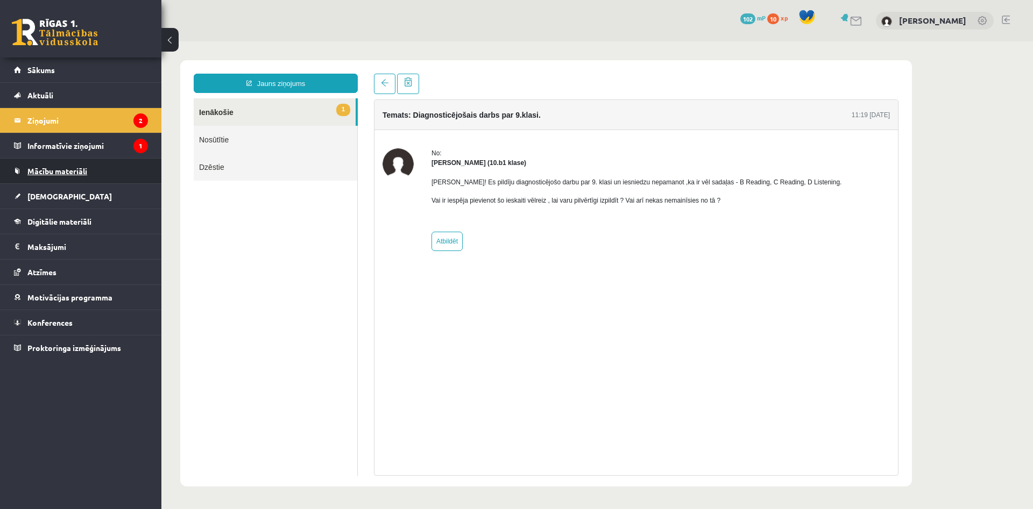
click at [49, 168] on span "Mācību materiāli" at bounding box center [57, 171] width 60 height 10
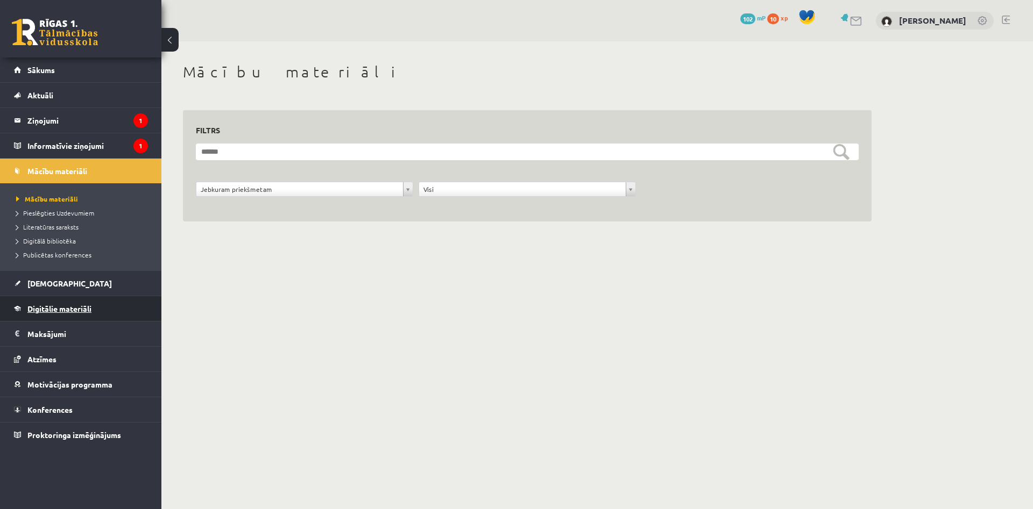
click at [56, 313] on link "Digitālie materiāli" at bounding box center [81, 308] width 134 height 25
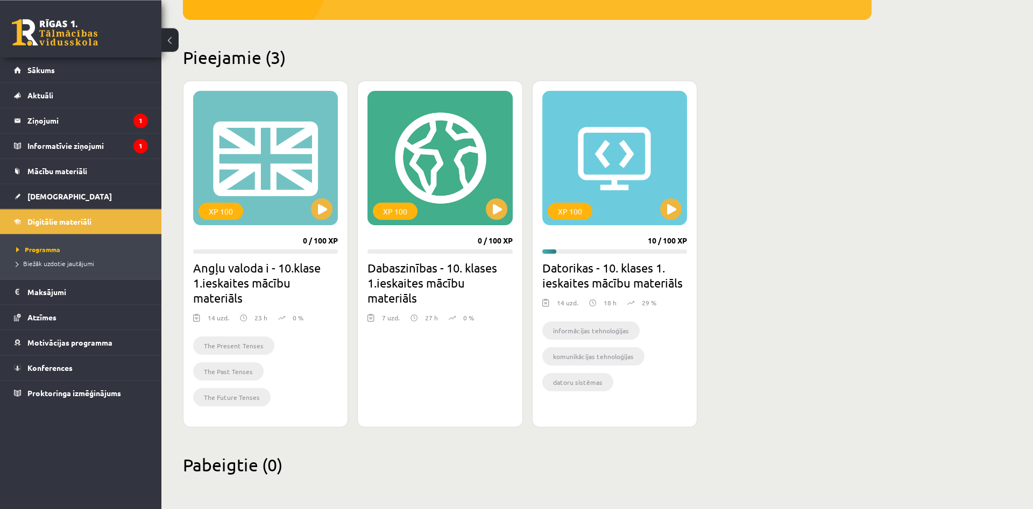
scroll to position [226, 0]
click at [322, 217] on button at bounding box center [322, 209] width 22 height 22
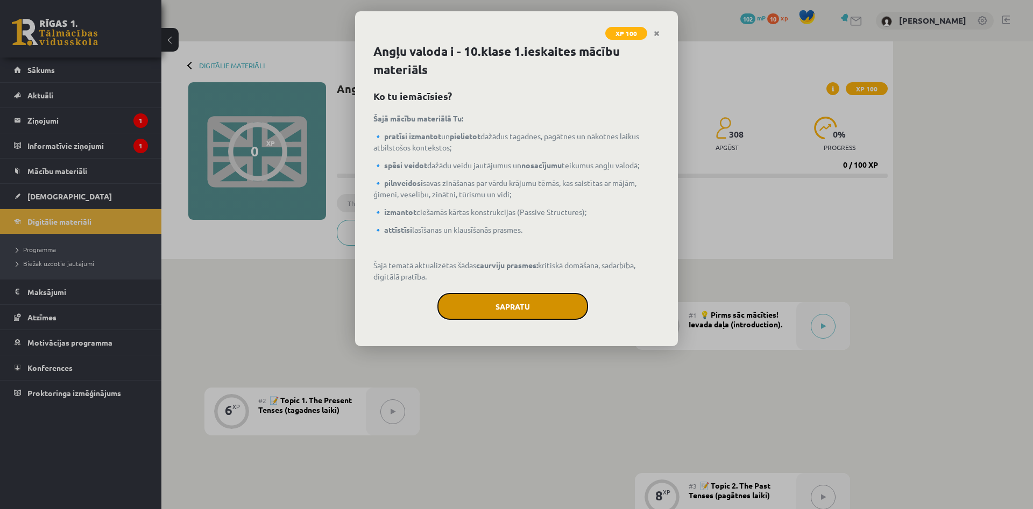
click at [492, 307] on button "Sapratu" at bounding box center [512, 306] width 151 height 27
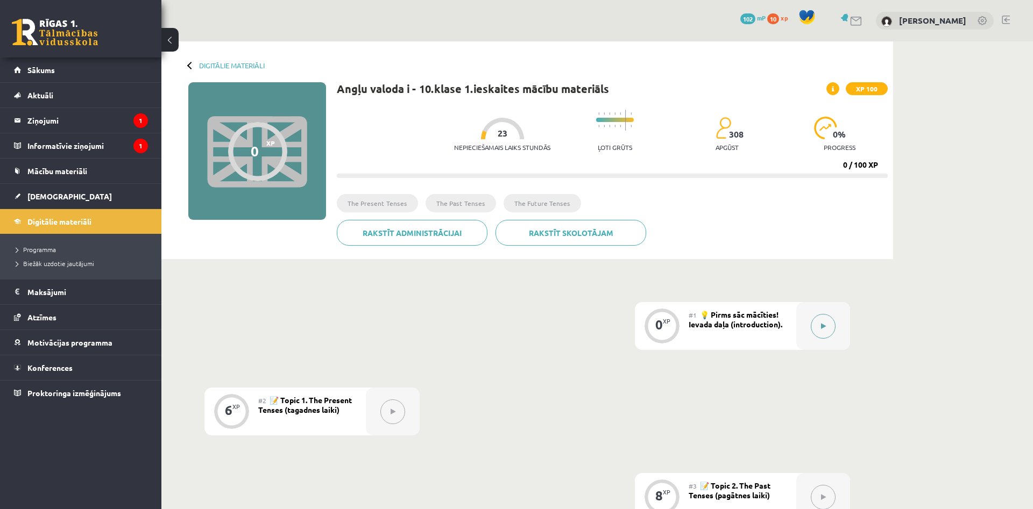
click at [815, 325] on button at bounding box center [823, 326] width 25 height 25
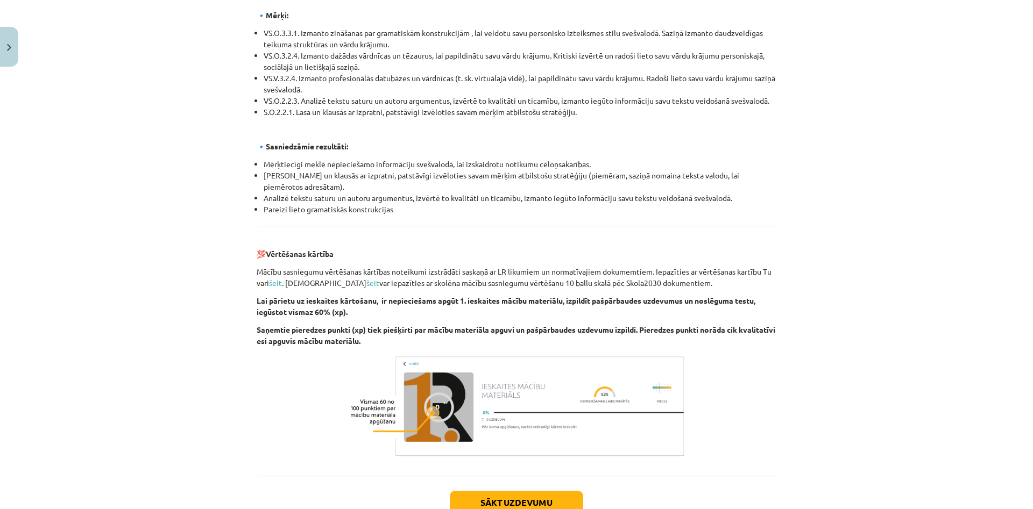
scroll to position [1109, 0]
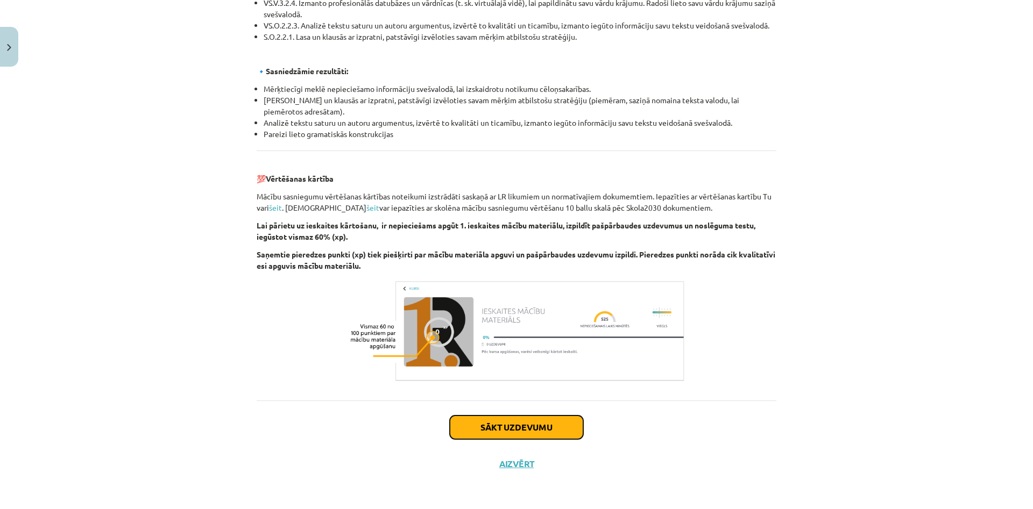
click at [539, 427] on button "Sākt uzdevumu" at bounding box center [516, 428] width 133 height 24
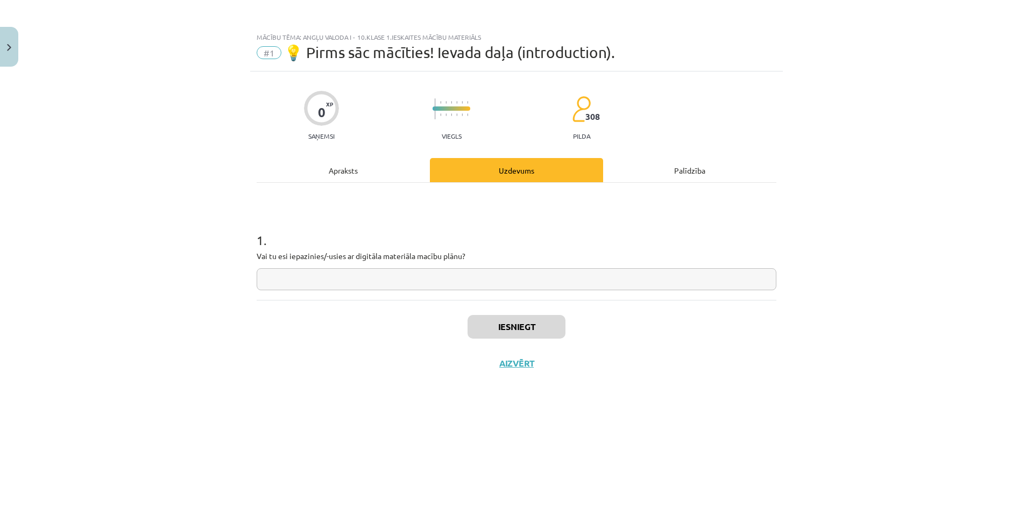
scroll to position [0, 0]
click at [330, 287] on input "text" at bounding box center [517, 279] width 520 height 22
type input "**"
click at [550, 331] on button "Iesniegt" at bounding box center [516, 327] width 98 height 24
click at [3, 33] on button "Close" at bounding box center [9, 47] width 18 height 40
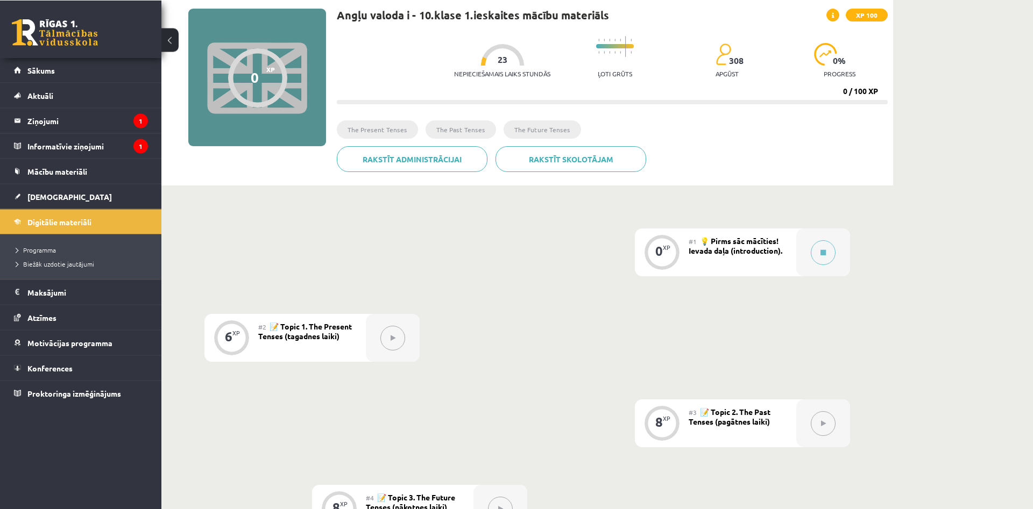
scroll to position [110, 0]
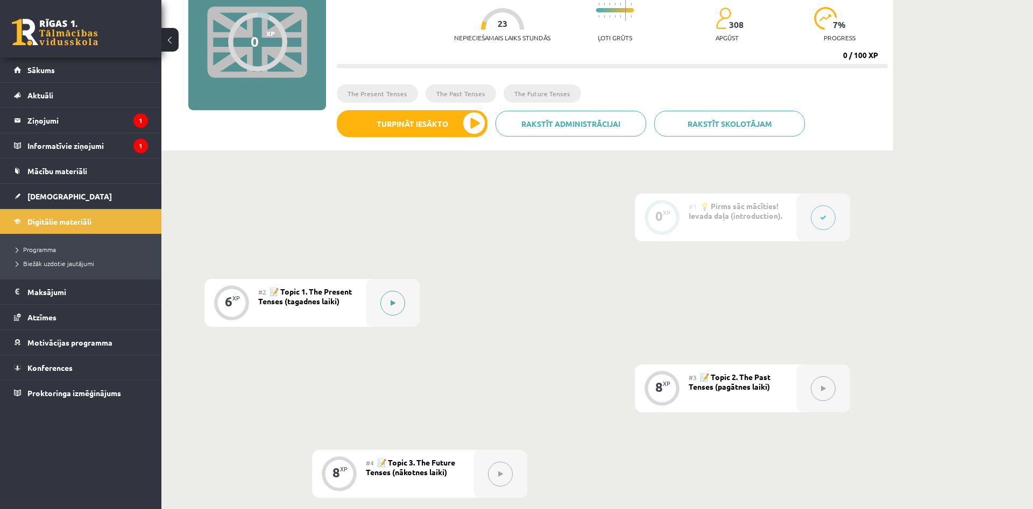
click at [394, 296] on button at bounding box center [392, 303] width 25 height 25
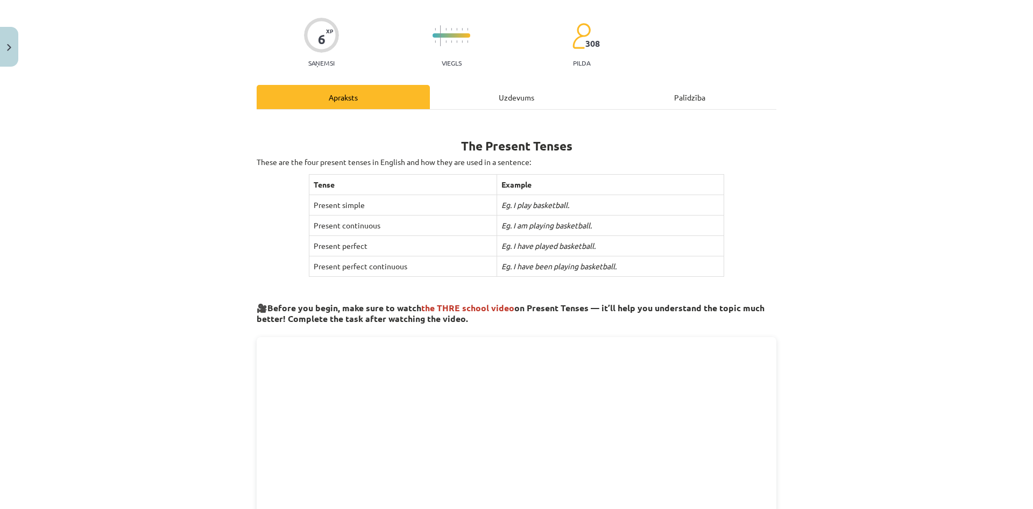
scroll to position [0, 0]
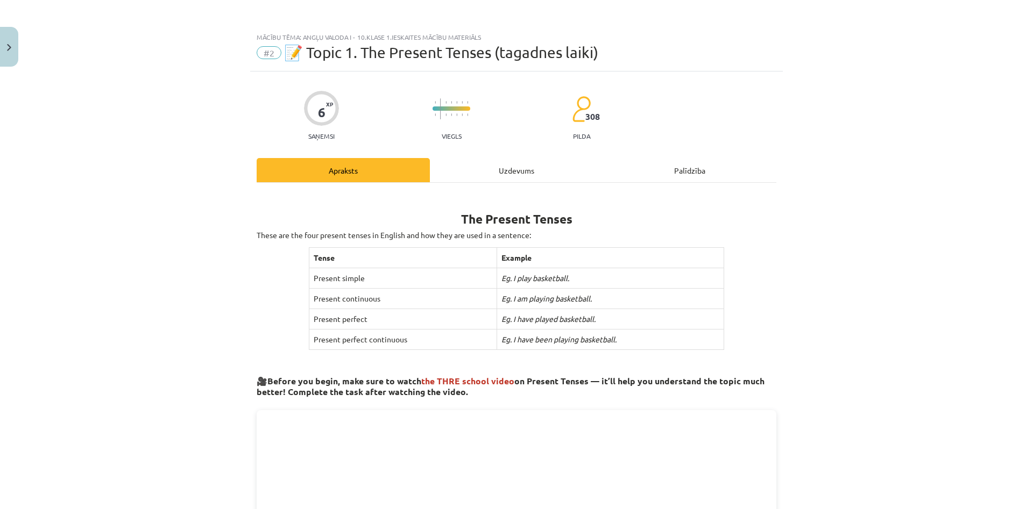
click at [544, 167] on div "Uzdevums" at bounding box center [516, 170] width 173 height 24
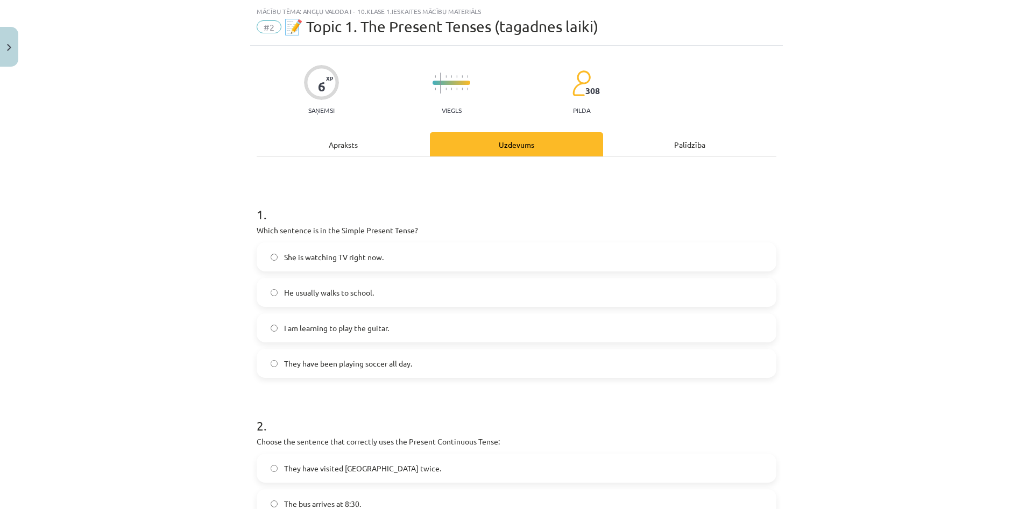
scroll to position [27, 0]
click at [377, 144] on div "Apraksts" at bounding box center [343, 143] width 173 height 24
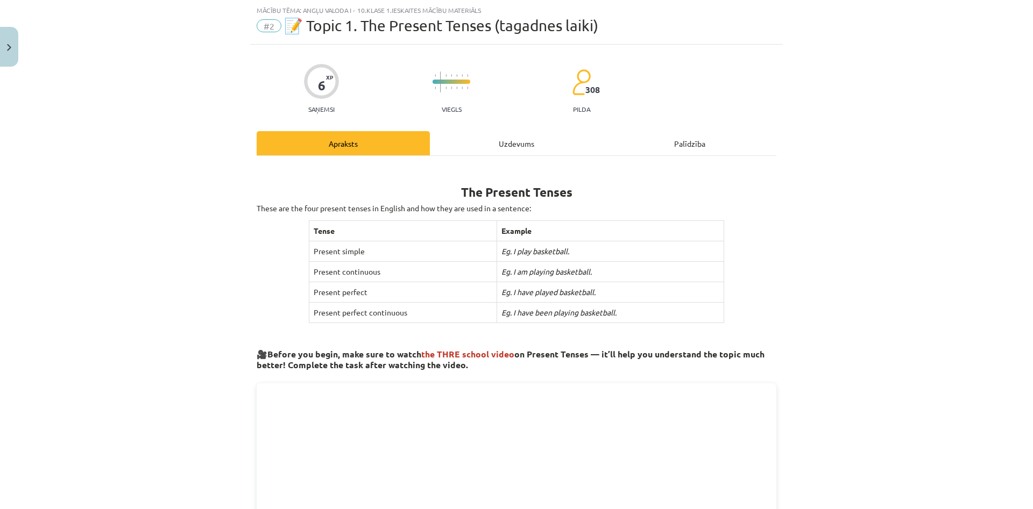
click at [529, 141] on div "Uzdevums" at bounding box center [516, 143] width 173 height 24
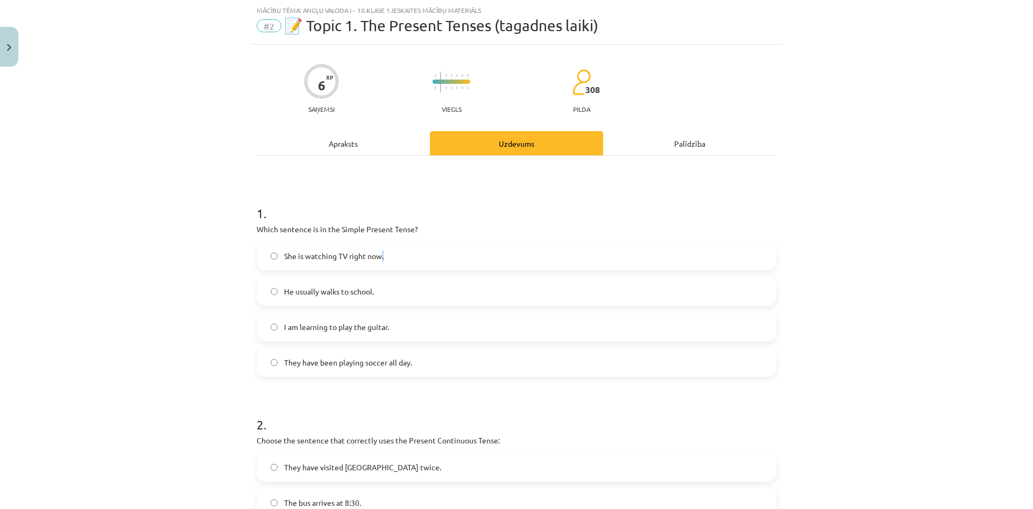
click at [384, 258] on label "She is watching TV right now." at bounding box center [516, 256] width 517 height 27
click at [371, 148] on div "Apraksts" at bounding box center [343, 143] width 173 height 24
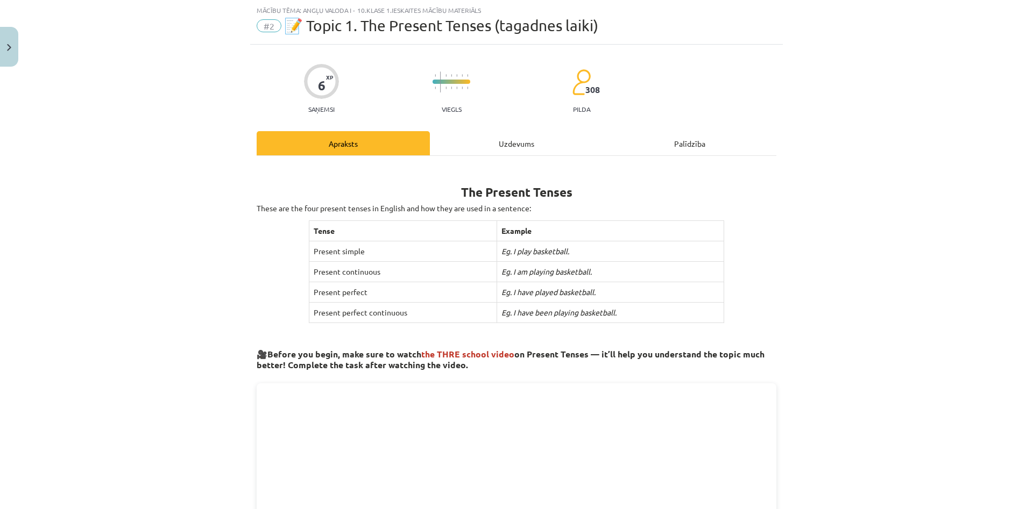
click at [525, 141] on div "Uzdevums" at bounding box center [516, 143] width 173 height 24
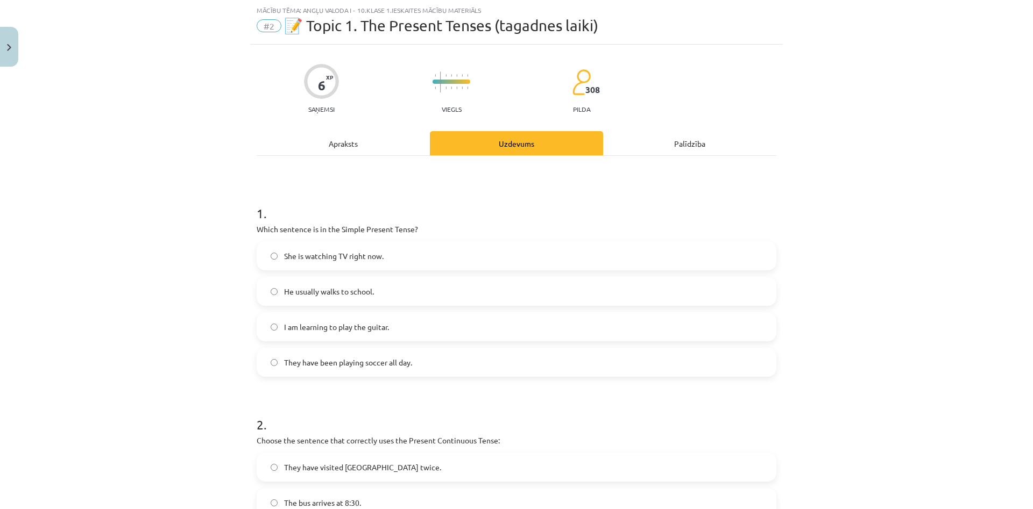
click at [328, 140] on div "Apraksts" at bounding box center [343, 143] width 173 height 24
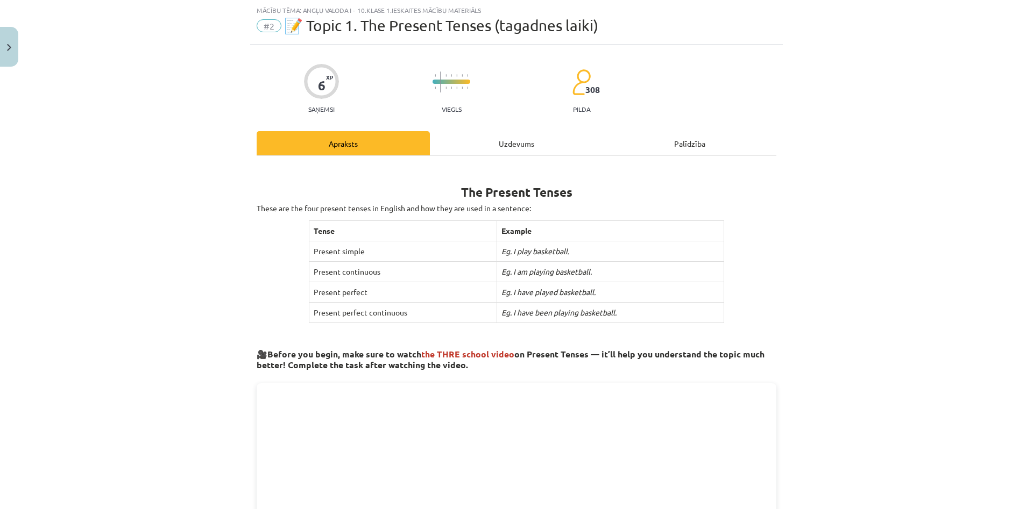
click at [474, 148] on div "Uzdevums" at bounding box center [516, 143] width 173 height 24
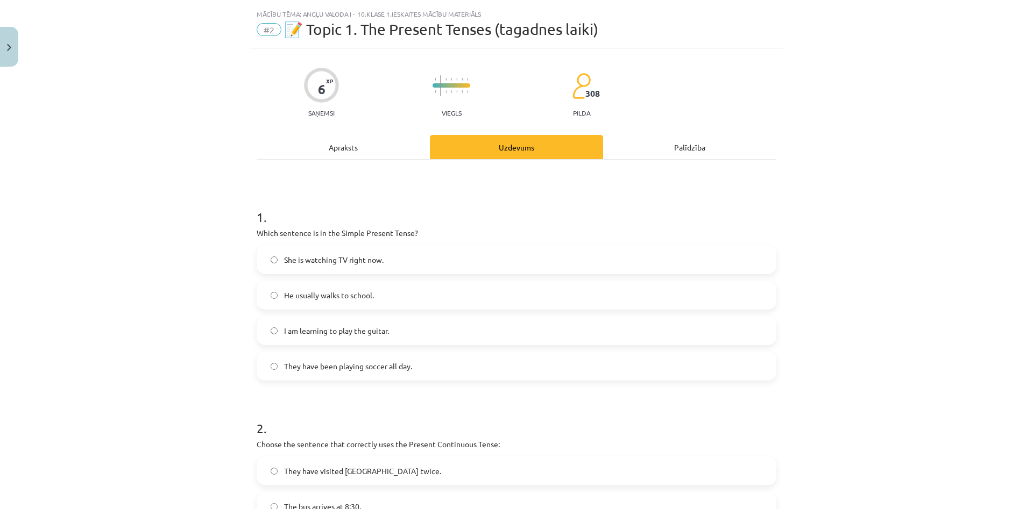
scroll to position [0, 0]
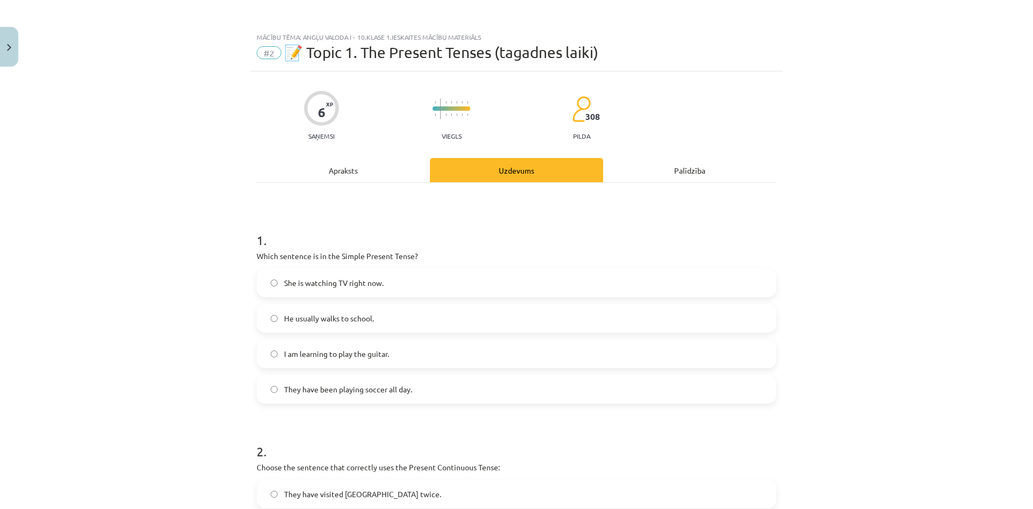
click at [344, 174] on div "Apraksts" at bounding box center [343, 170] width 173 height 24
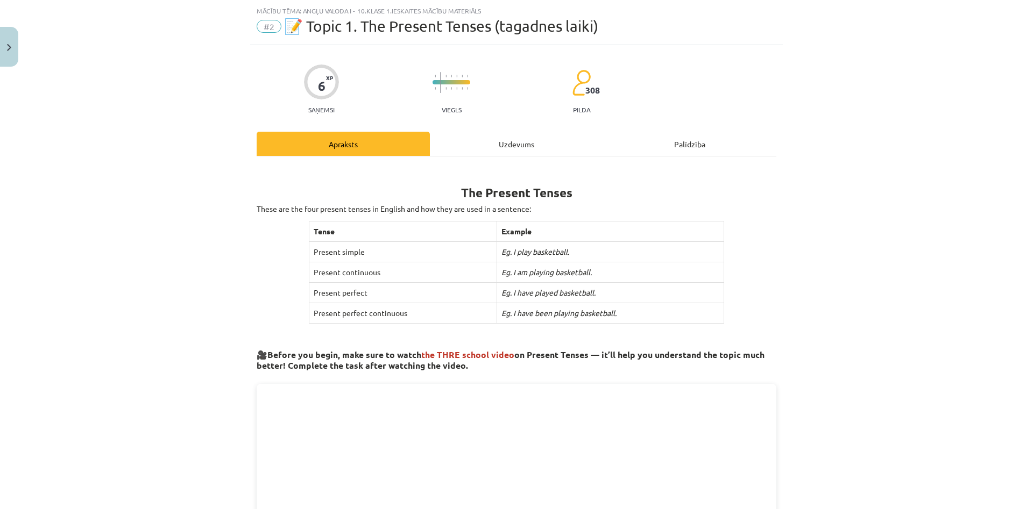
scroll to position [27, 0]
click at [505, 134] on div "Uzdevums" at bounding box center [516, 143] width 173 height 24
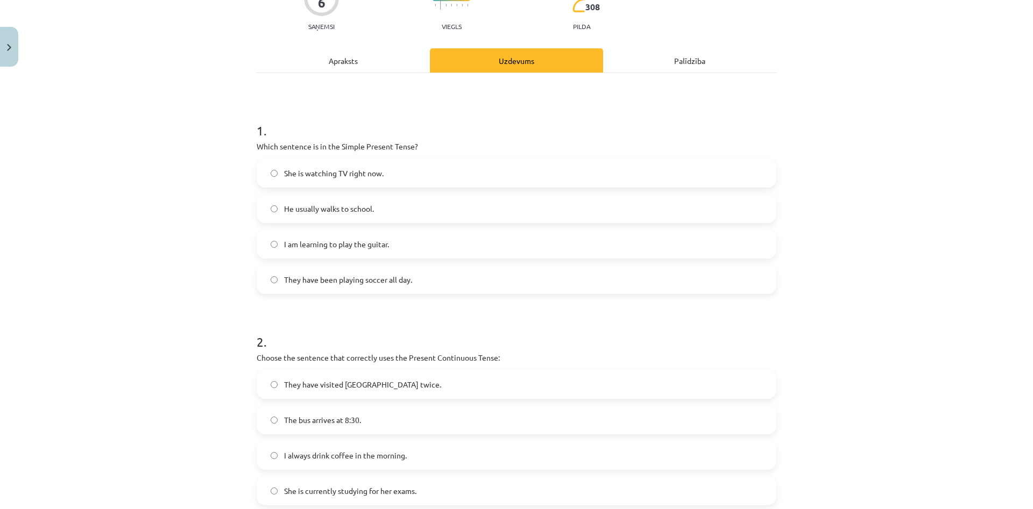
scroll to position [285, 0]
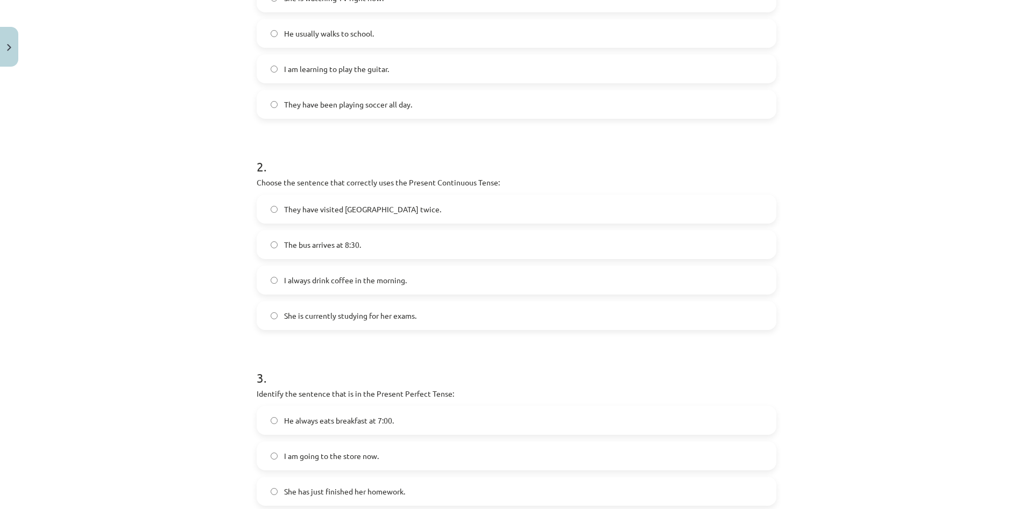
click at [363, 315] on span "She is currently studying for her exams." at bounding box center [350, 315] width 132 height 11
click at [285, 316] on span "She is currently studying for her exams." at bounding box center [350, 315] width 132 height 11
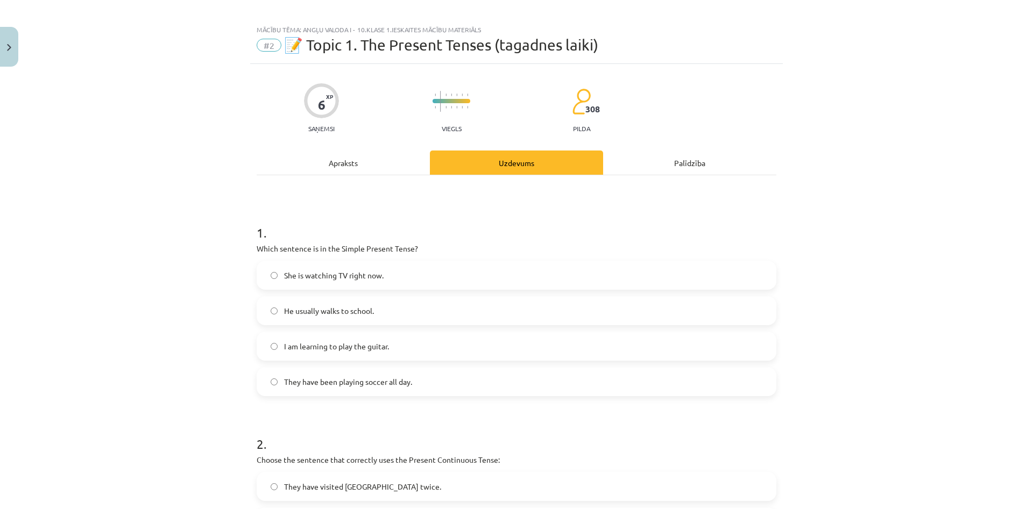
scroll to position [0, 0]
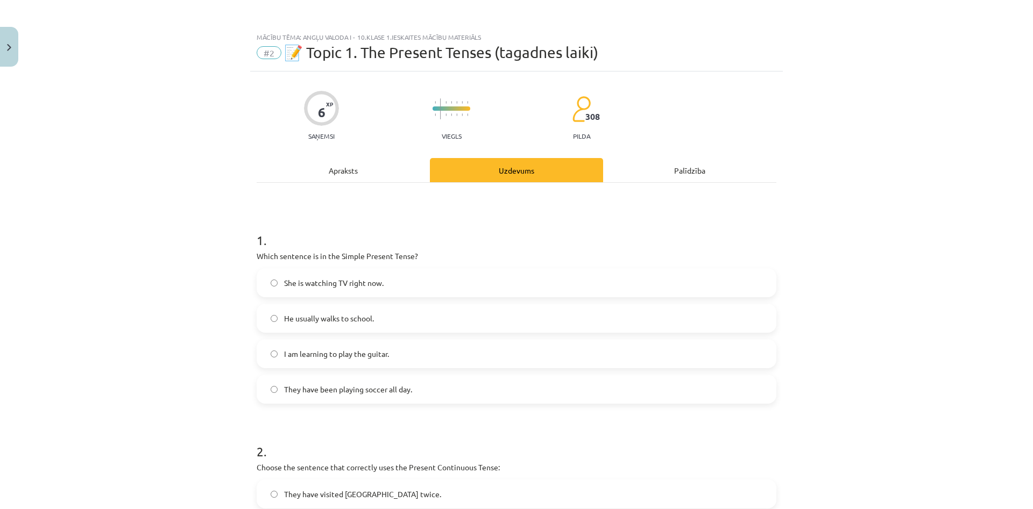
click at [352, 160] on div "Apraksts" at bounding box center [343, 170] width 173 height 24
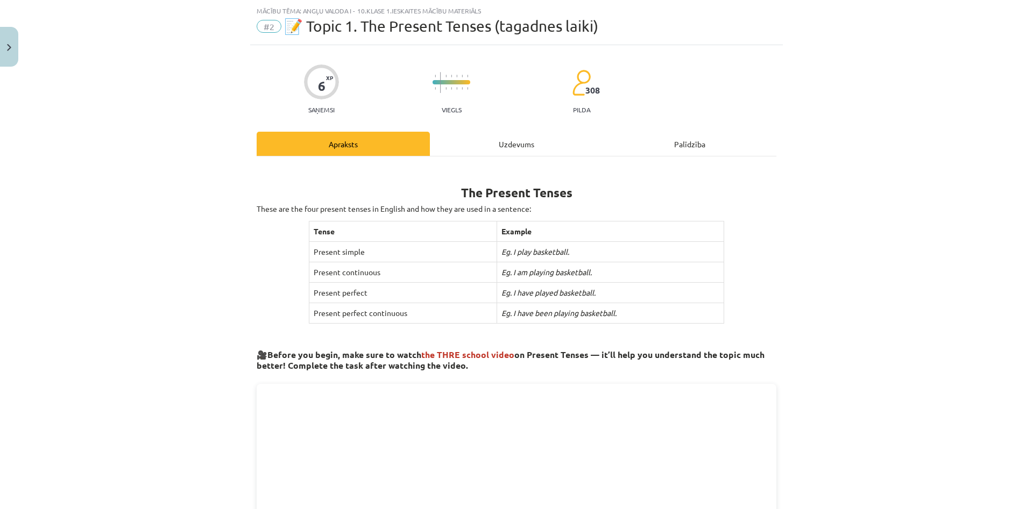
scroll to position [27, 0]
click at [520, 145] on div "Uzdevums" at bounding box center [516, 143] width 173 height 24
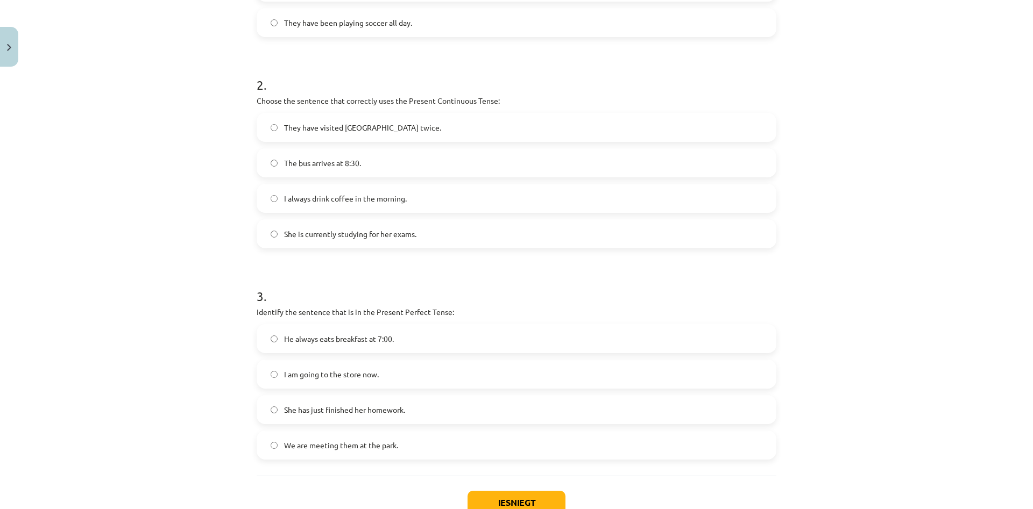
scroll to position [442, 0]
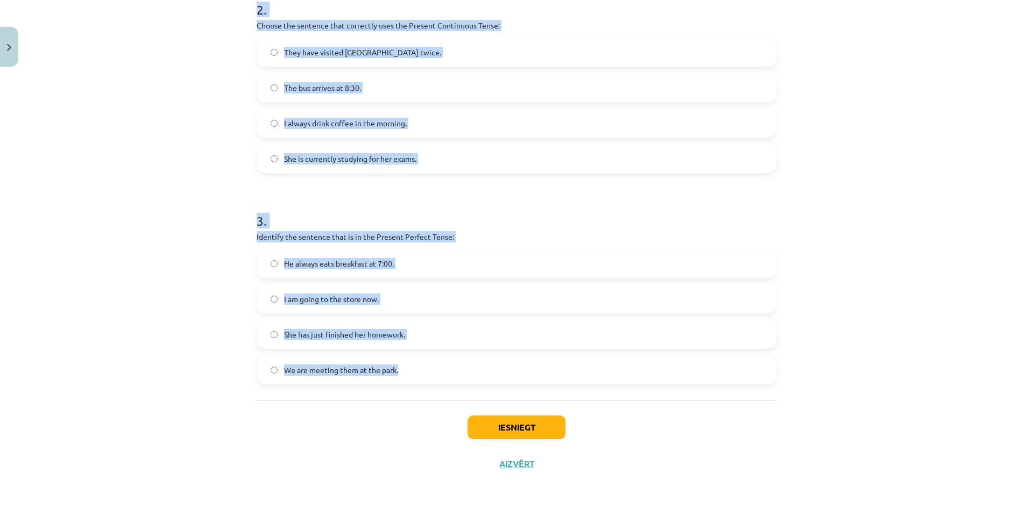
drag, startPoint x: 253, startPoint y: 171, endPoint x: 406, endPoint y: 401, distance: 276.6
click at [406, 401] on div "6 XP Saņemsi Viegls 308 pilda Apraksts Uzdevums Palīdzība 1 . Which sentence is…" at bounding box center [516, 55] width 533 height 853
copy form "1 . Which sentence is in the Simple Present Tense? She is watching TV right now…"
click at [455, 229] on div "3 . Identify the sentence that is in the Present Perfect Tense: He always eats …" at bounding box center [517, 290] width 520 height 190
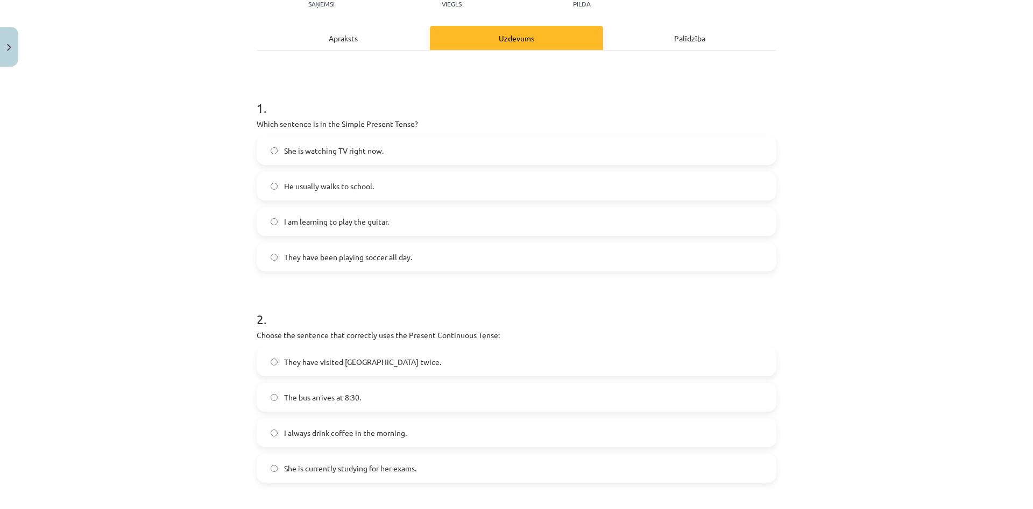
scroll to position [0, 0]
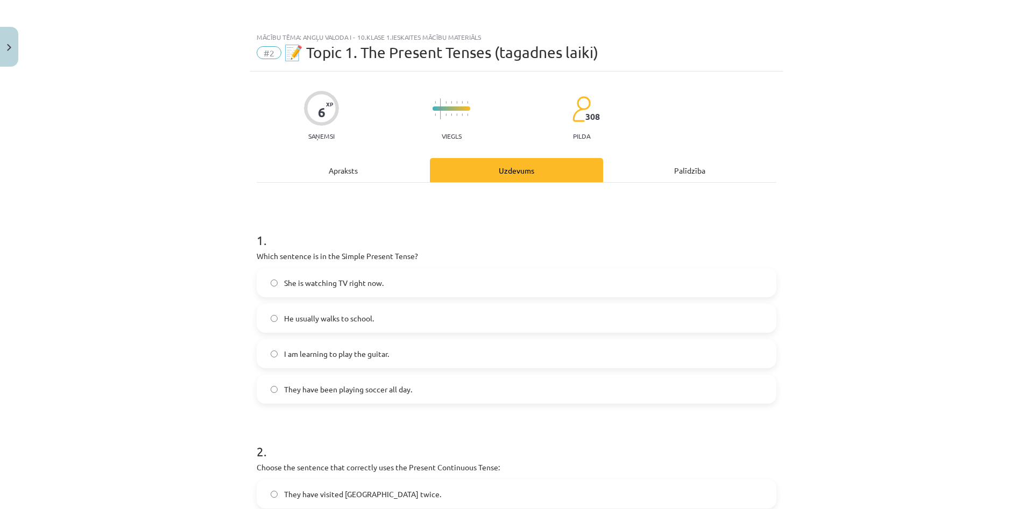
click at [333, 181] on div "Apraksts" at bounding box center [343, 170] width 173 height 24
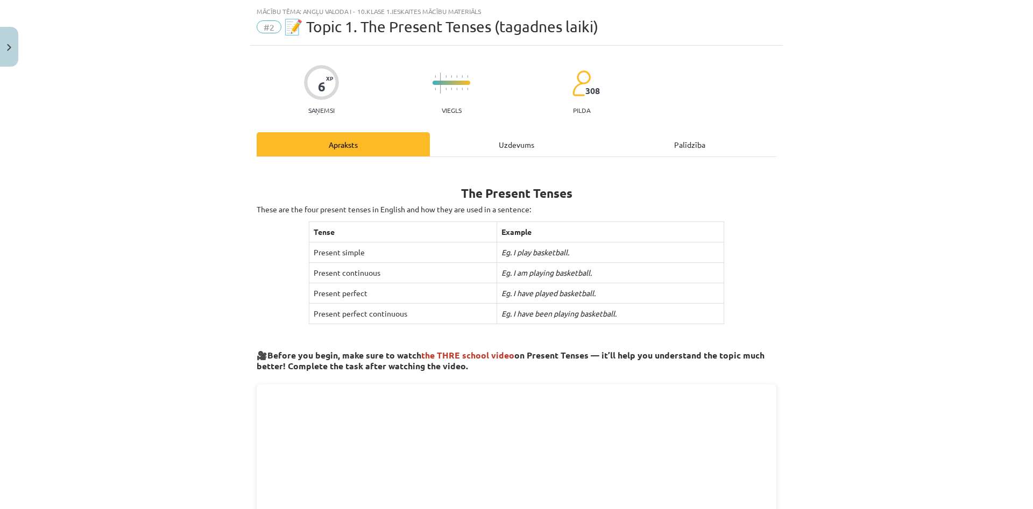
scroll to position [27, 0]
click at [509, 137] on div "Uzdevums" at bounding box center [516, 143] width 173 height 24
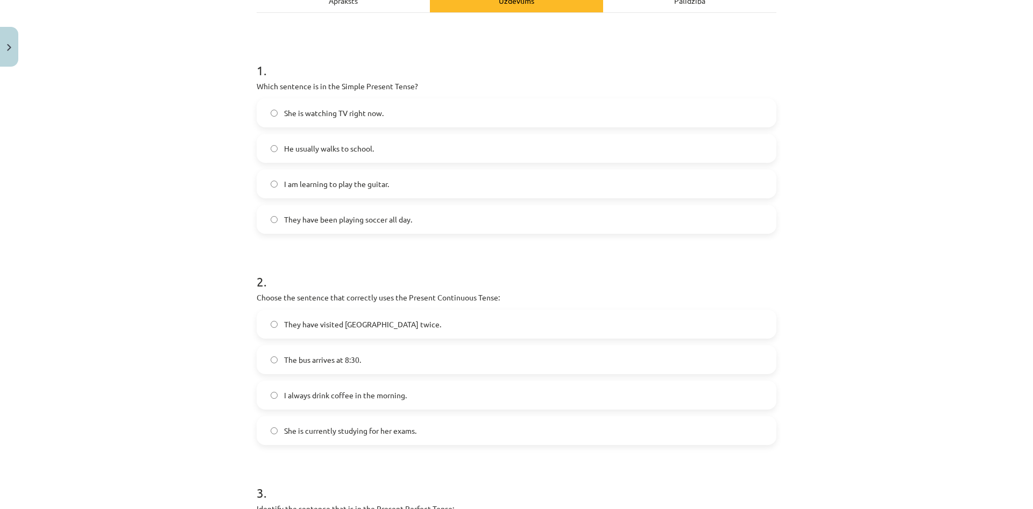
scroll to position [0, 0]
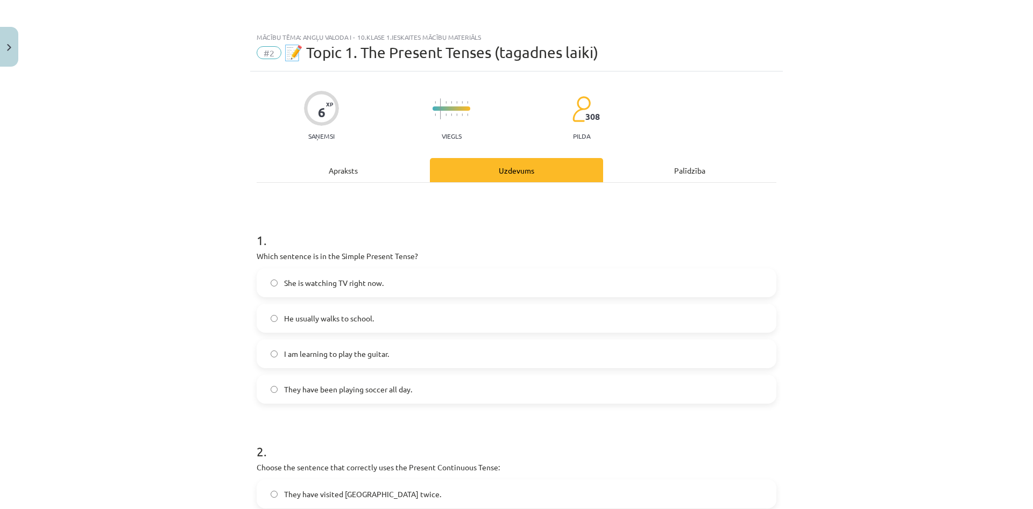
click at [411, 181] on div "Apraksts" at bounding box center [343, 170] width 173 height 24
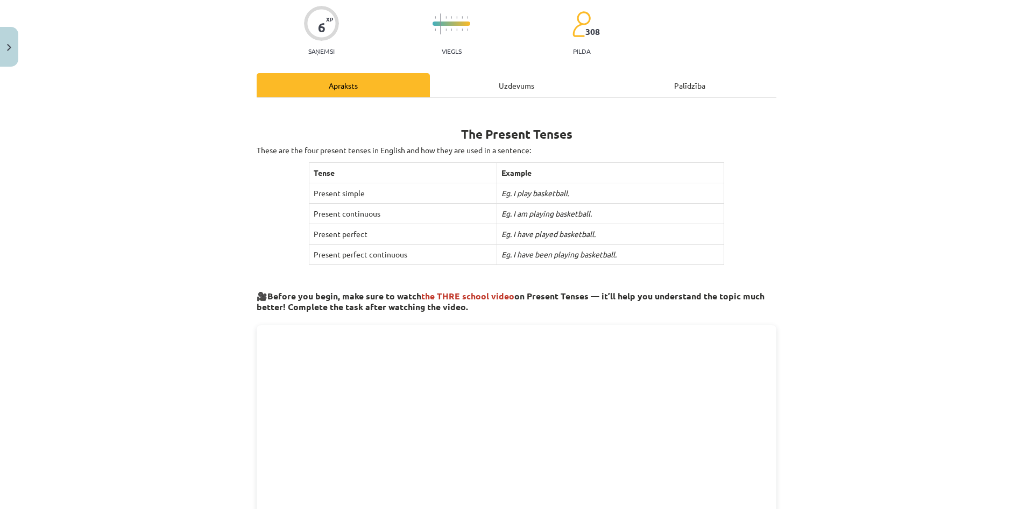
scroll to position [78, 0]
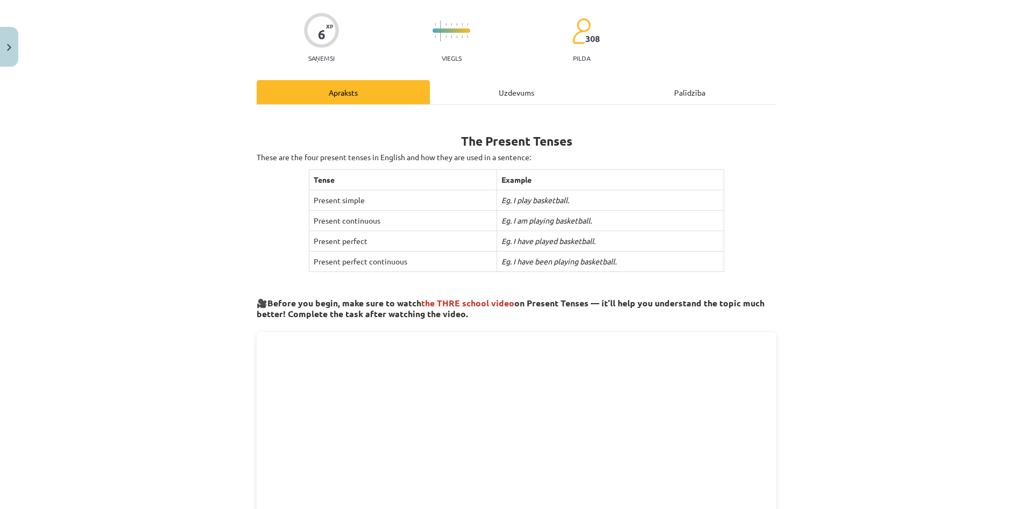
click at [520, 91] on div "Uzdevums" at bounding box center [516, 92] width 173 height 24
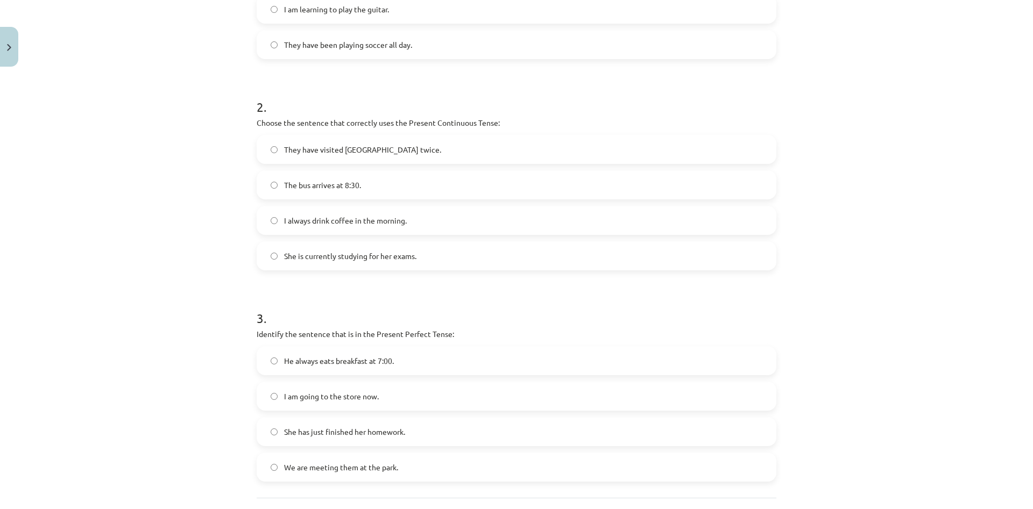
scroll to position [442, 0]
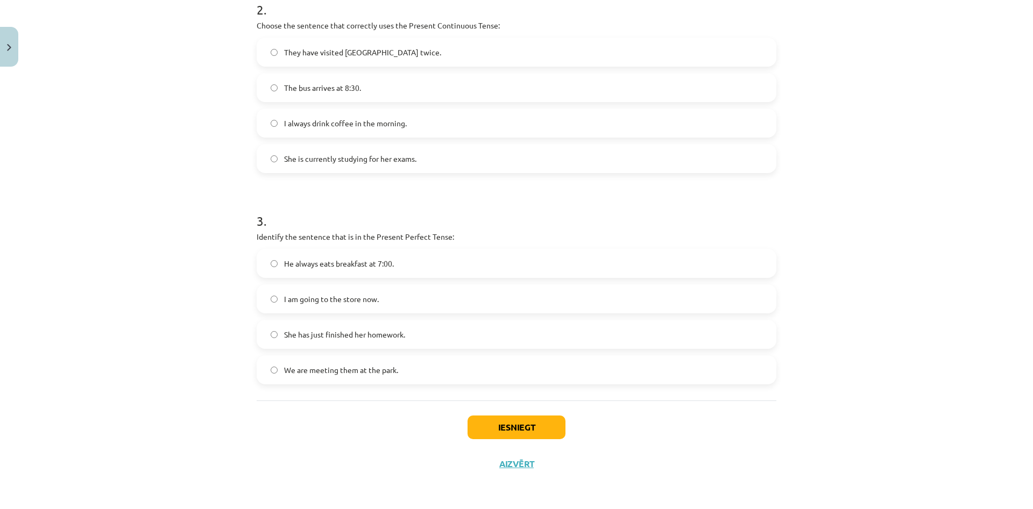
click at [357, 345] on label "She has just finished her homework." at bounding box center [516, 334] width 517 height 27
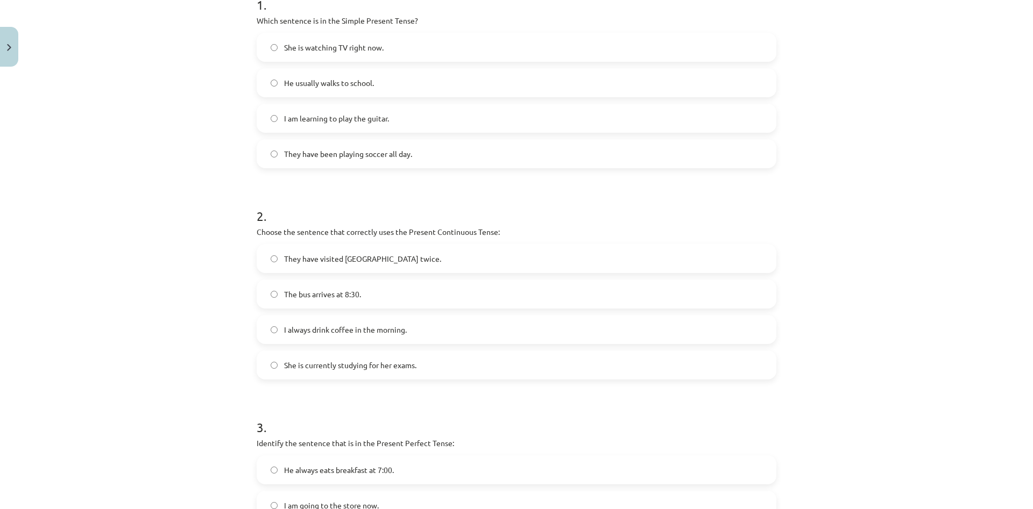
click at [311, 81] on span "He usually walks to school." at bounding box center [329, 82] width 90 height 11
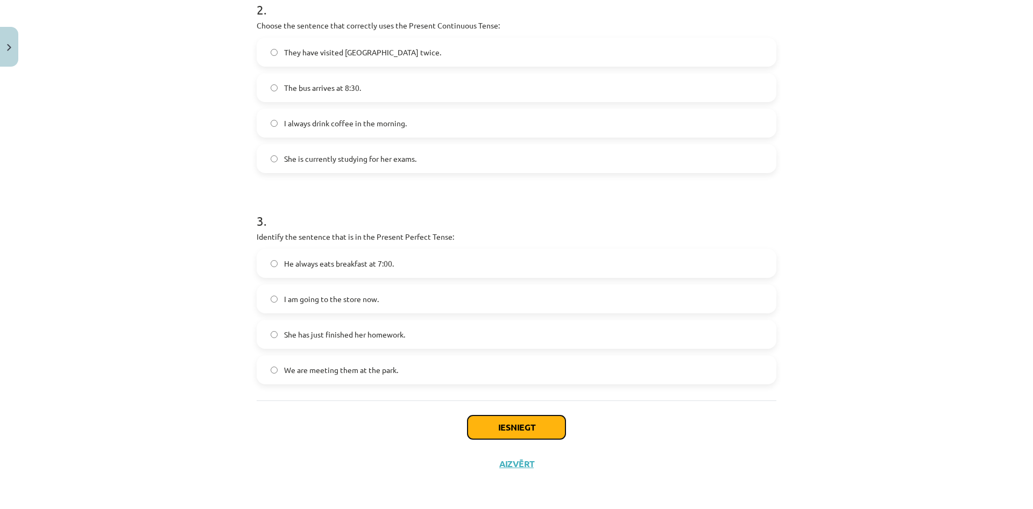
click at [530, 437] on button "Iesniegt" at bounding box center [516, 428] width 98 height 24
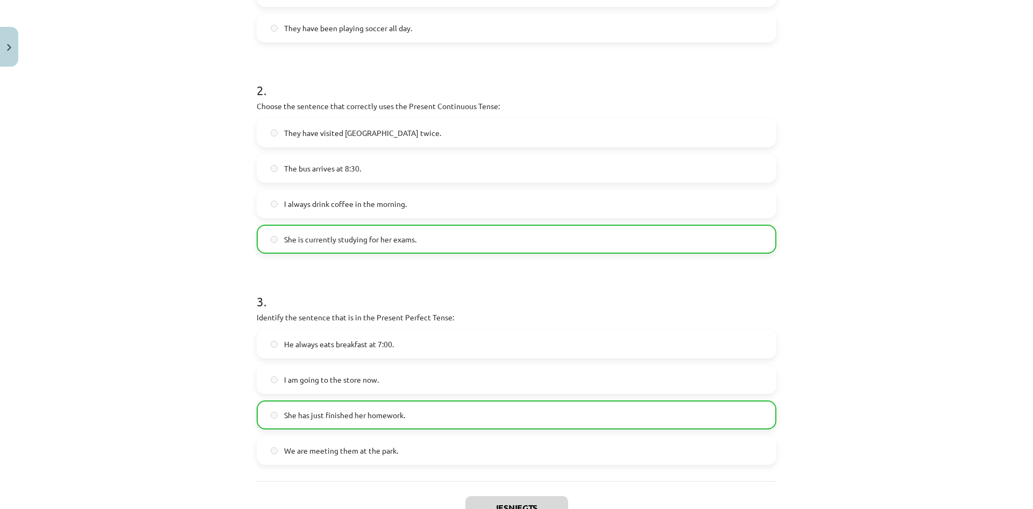
scroll to position [477, 0]
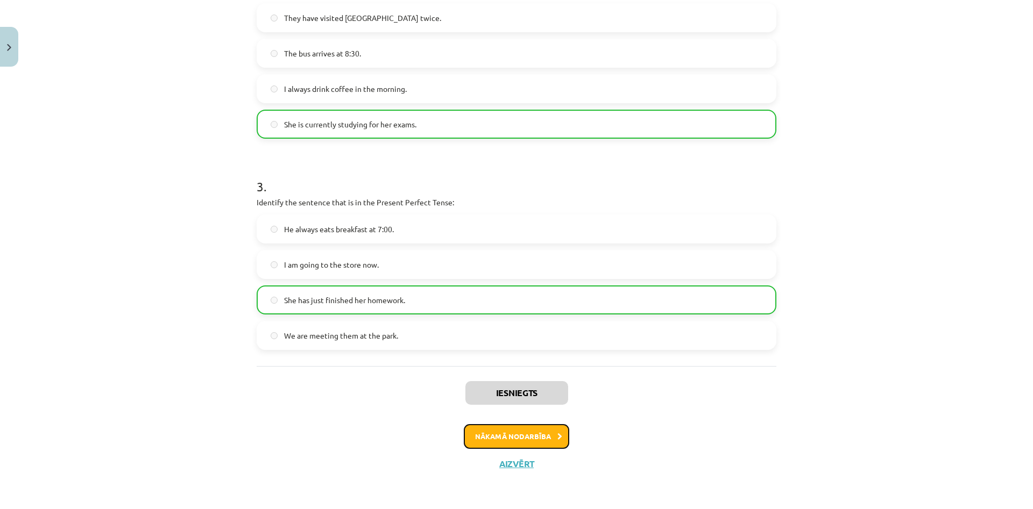
click at [546, 439] on button "Nākamā nodarbība" at bounding box center [516, 436] width 105 height 25
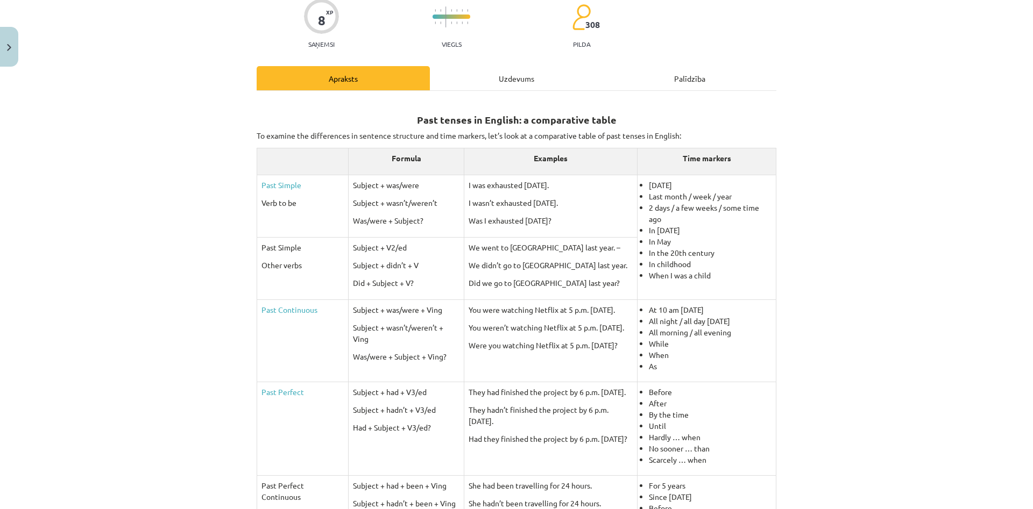
scroll to position [0, 0]
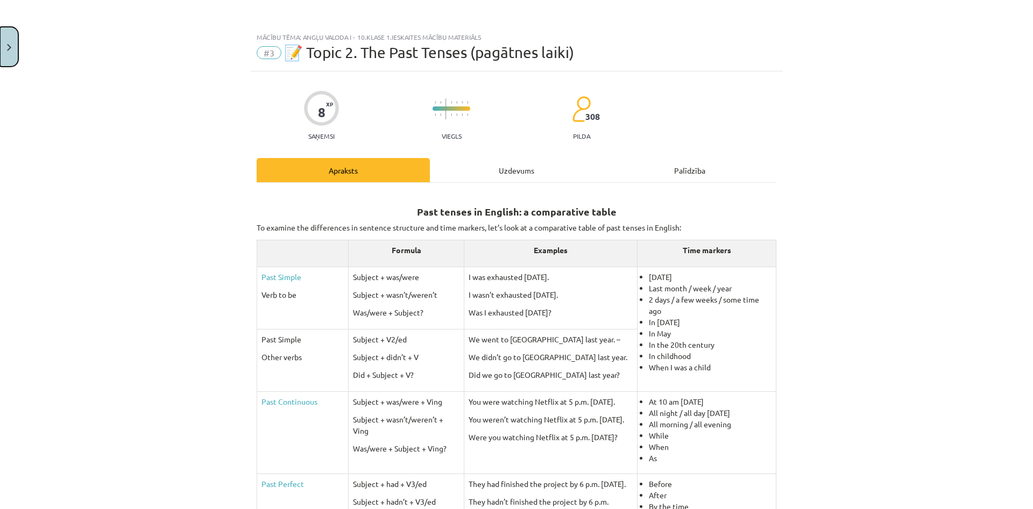
click at [0, 30] on button "Close" at bounding box center [9, 47] width 18 height 40
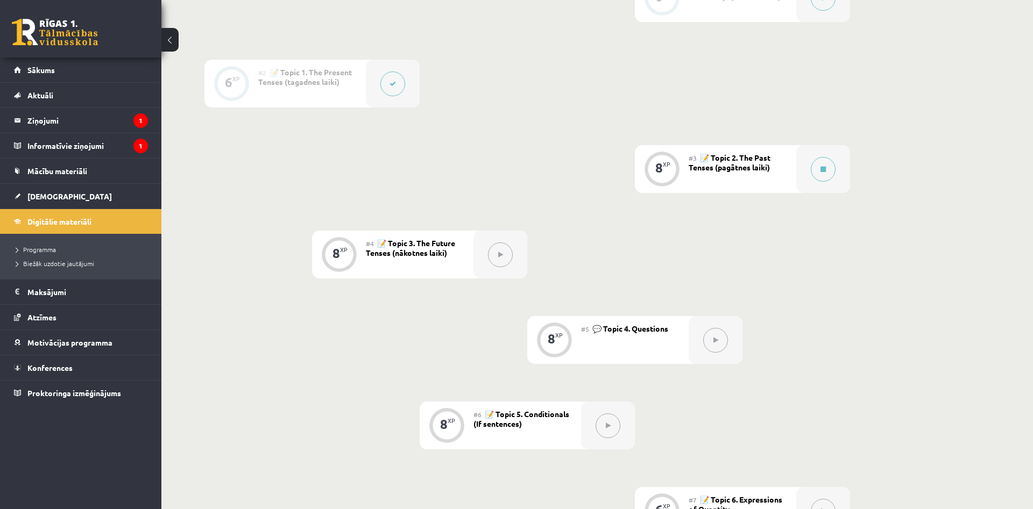
scroll to position [165, 0]
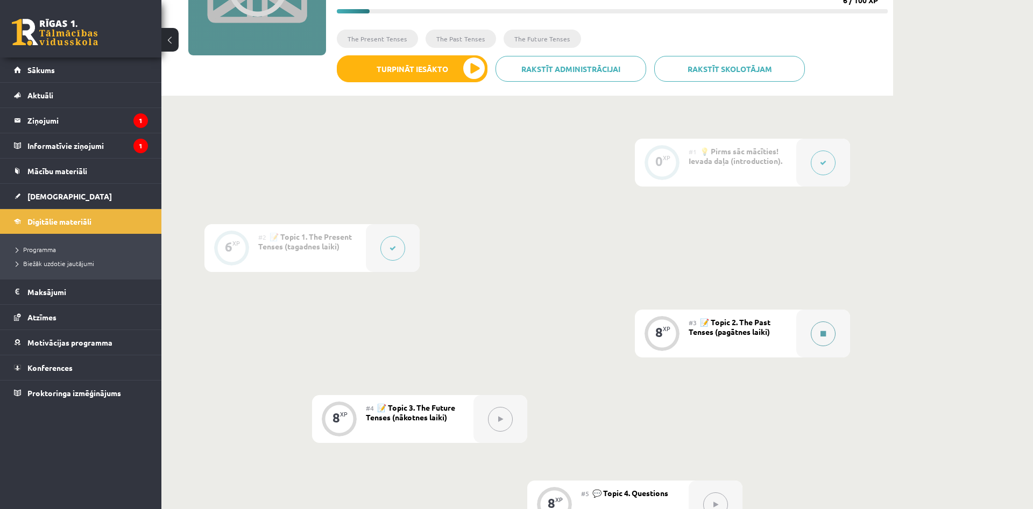
click at [834, 328] on div at bounding box center [823, 334] width 54 height 48
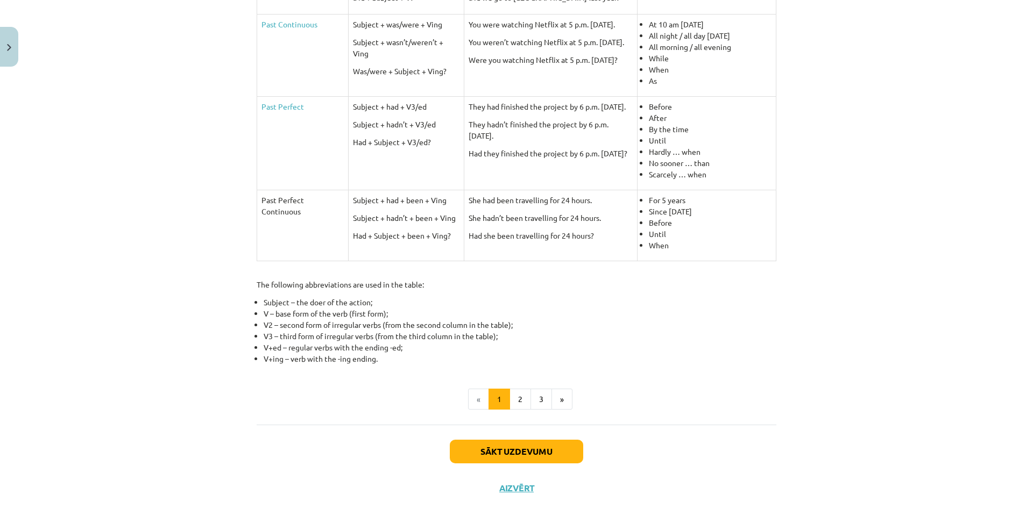
scroll to position [402, 0]
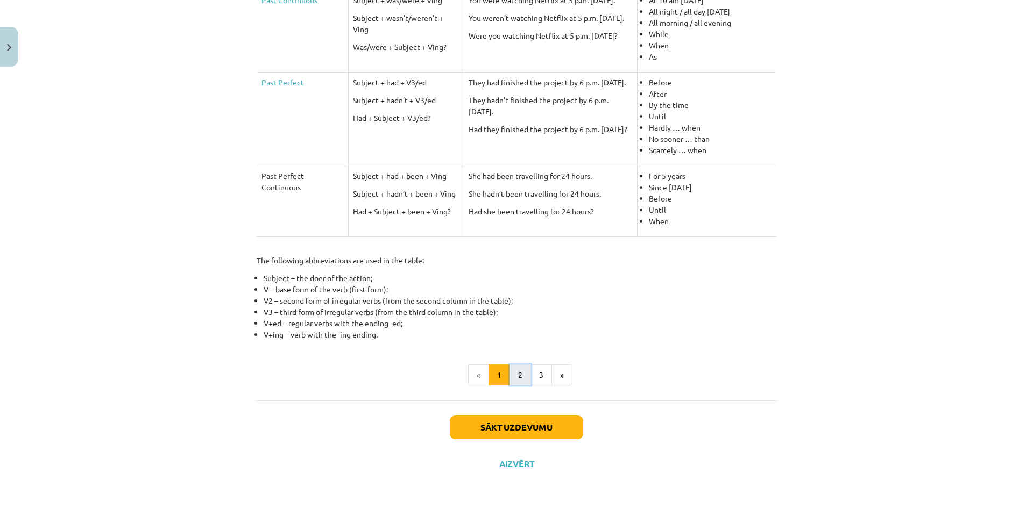
click at [515, 367] on button "2" at bounding box center [520, 376] width 22 height 22
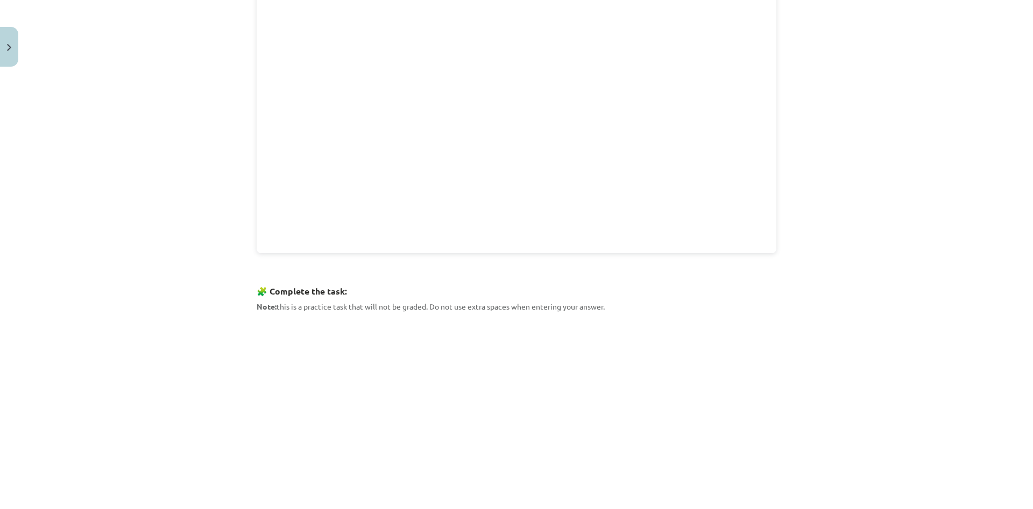
scroll to position [310, 0]
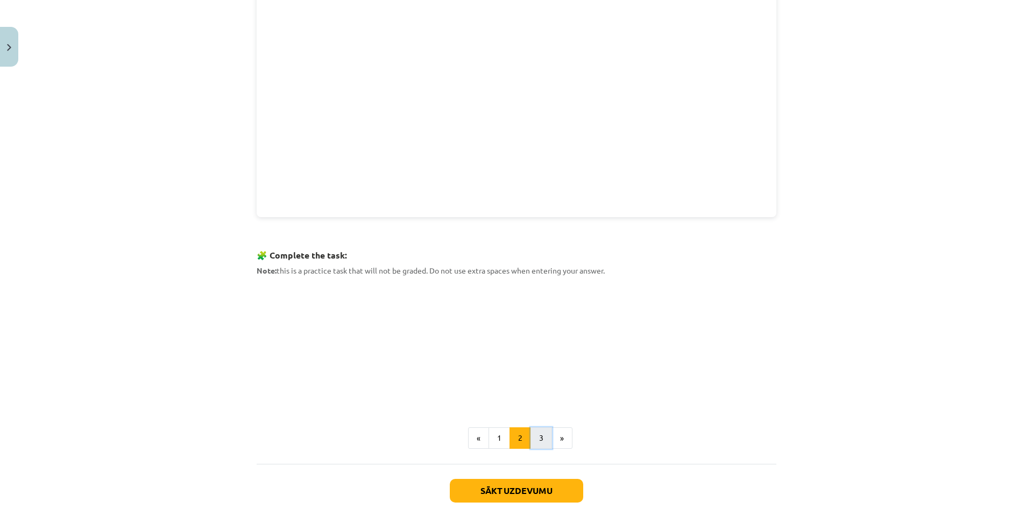
click at [539, 428] on button "3" at bounding box center [541, 439] width 22 height 22
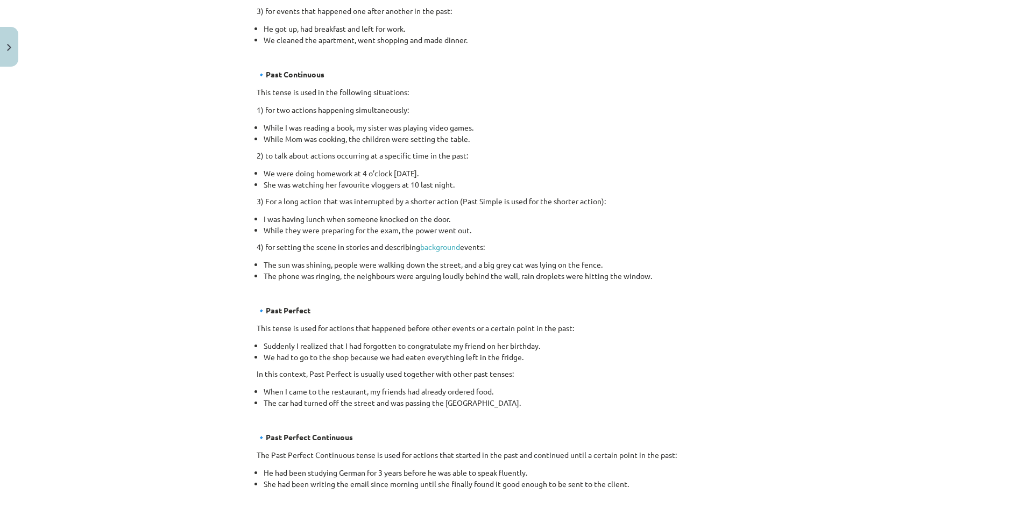
scroll to position [511, 0]
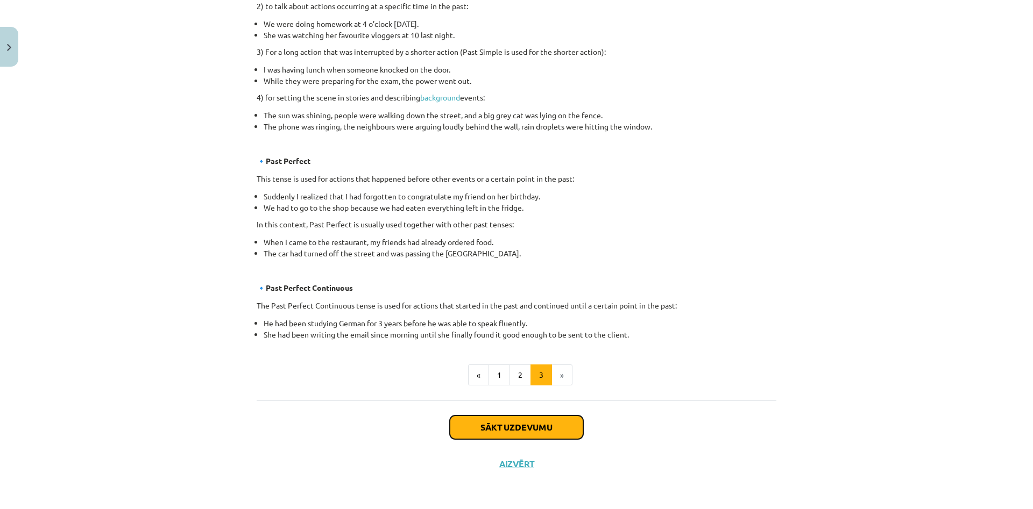
click at [507, 430] on button "Sākt uzdevumu" at bounding box center [516, 428] width 133 height 24
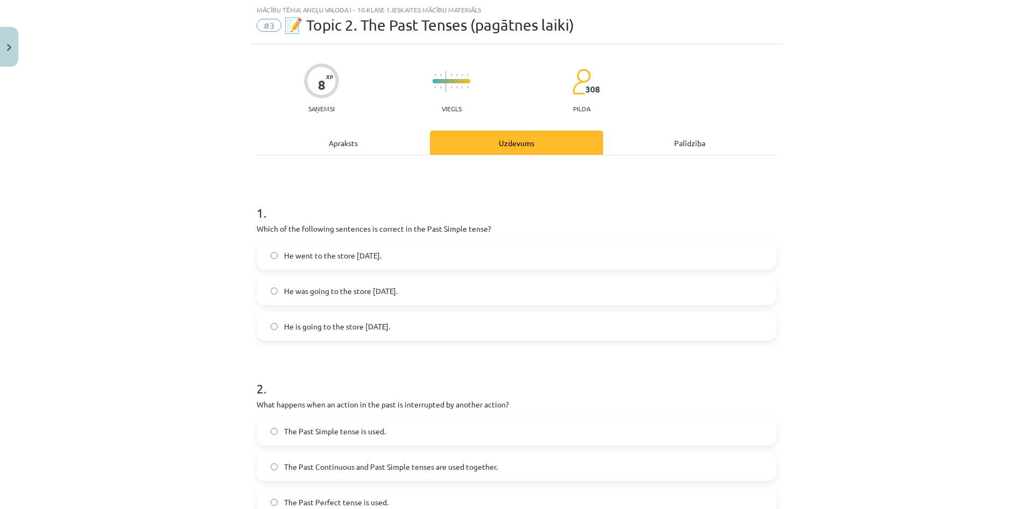
scroll to position [27, 0]
click at [368, 136] on div "Apraksts" at bounding box center [343, 143] width 173 height 24
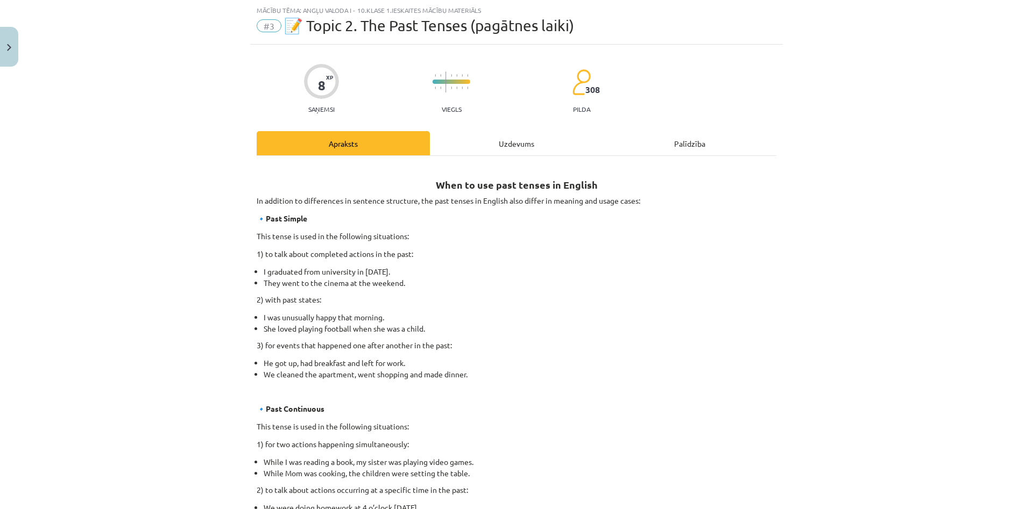
click at [513, 137] on div "Uzdevums" at bounding box center [516, 143] width 173 height 24
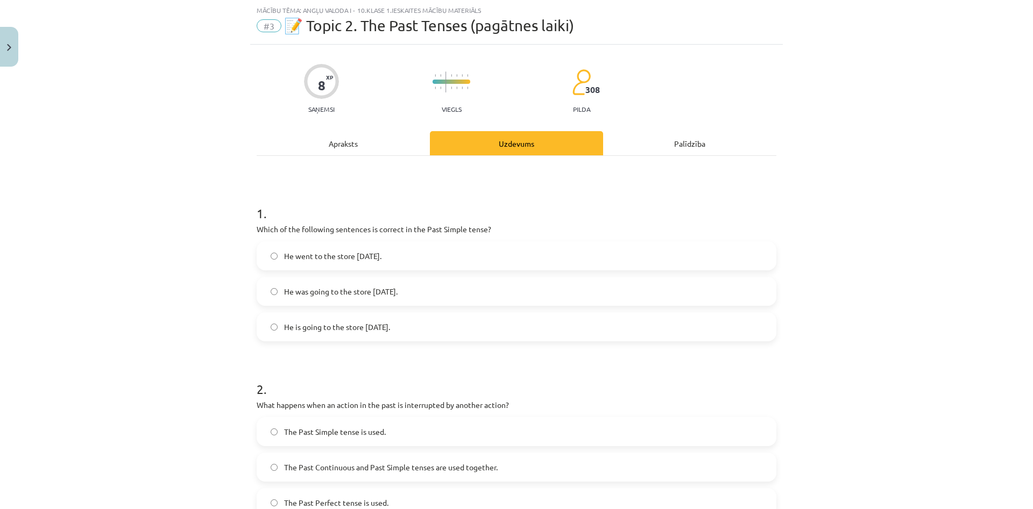
click at [323, 258] on span "He went to the store yesterday." at bounding box center [332, 256] width 97 height 11
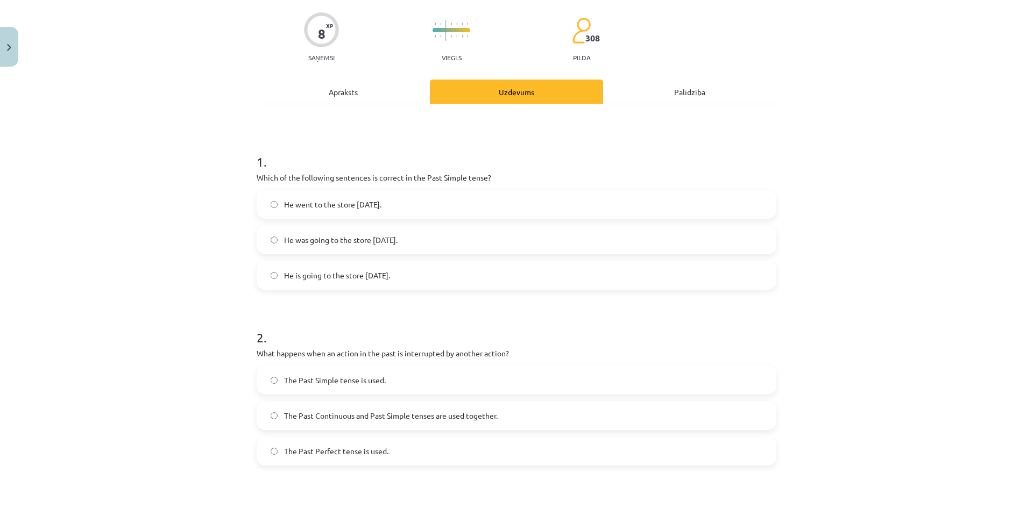
scroll to position [130, 0]
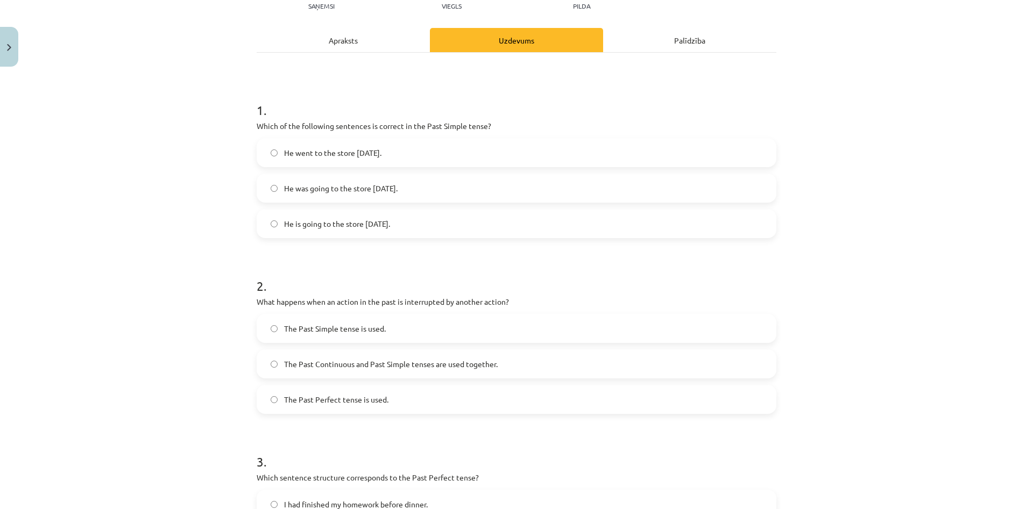
click at [357, 43] on div "Apraksts" at bounding box center [343, 40] width 173 height 24
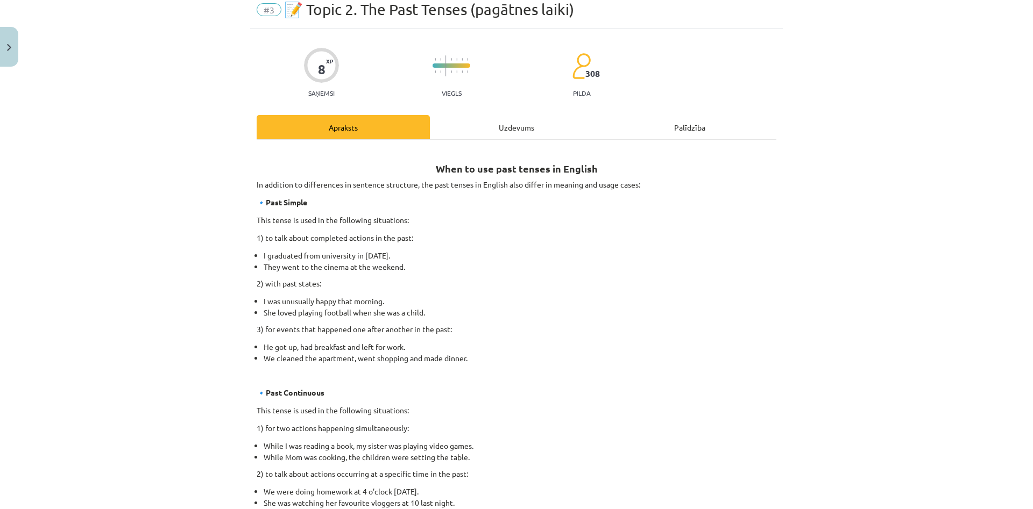
scroll to position [27, 0]
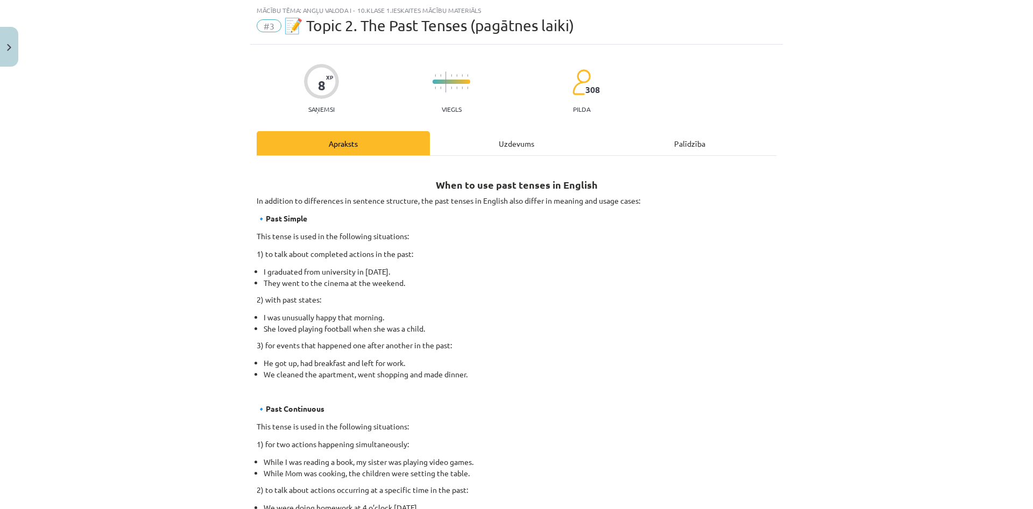
click at [464, 154] on div "Uzdevums" at bounding box center [516, 143] width 173 height 24
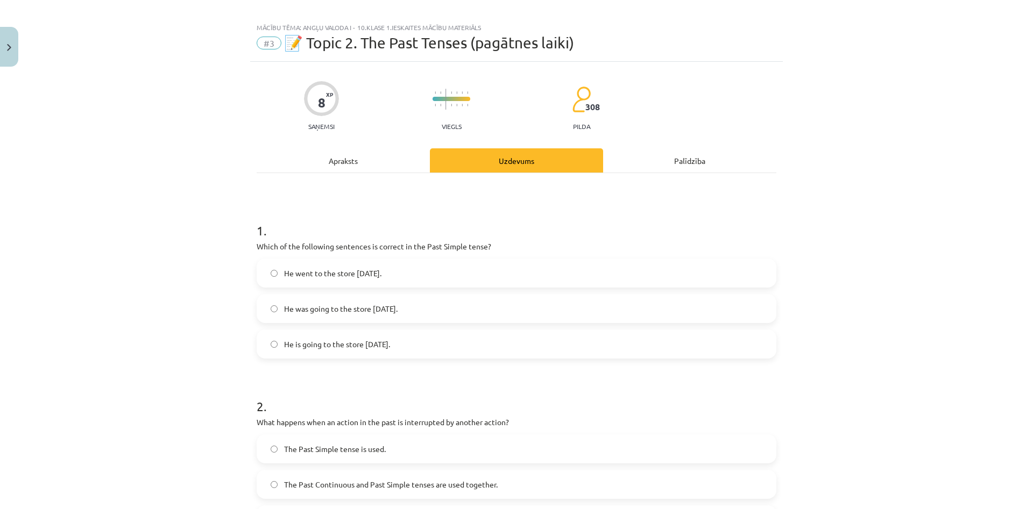
scroll to position [0, 0]
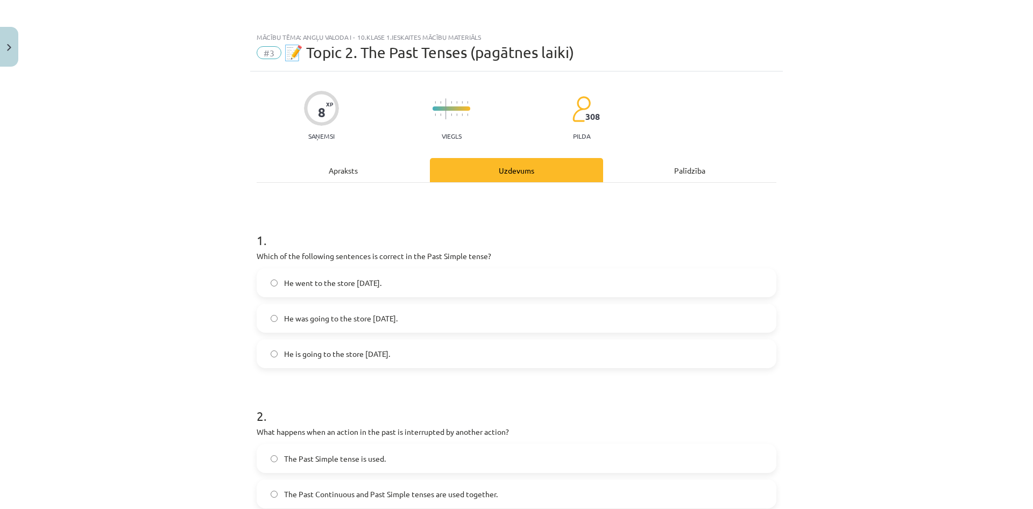
click at [326, 166] on div "Apraksts" at bounding box center [343, 170] width 173 height 24
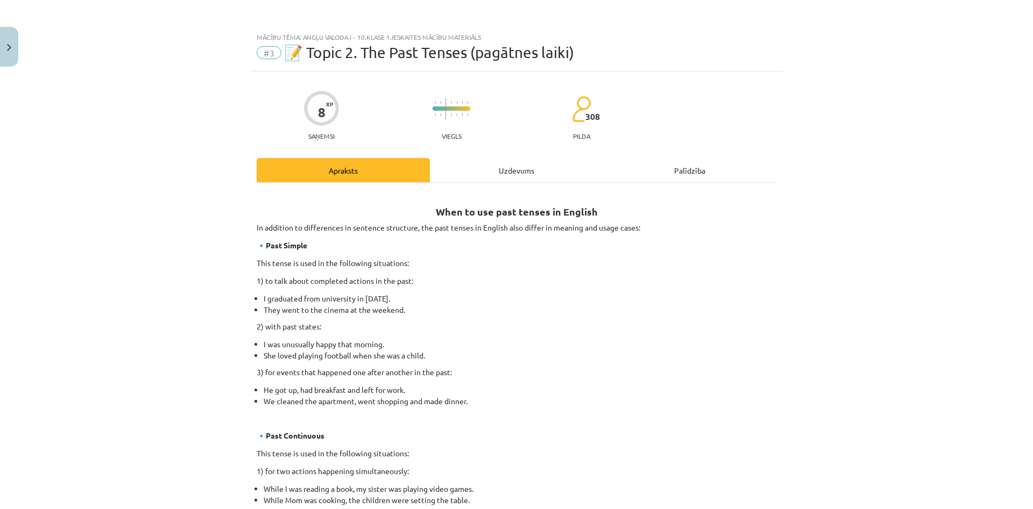
click at [494, 166] on div "Uzdevums" at bounding box center [516, 170] width 173 height 24
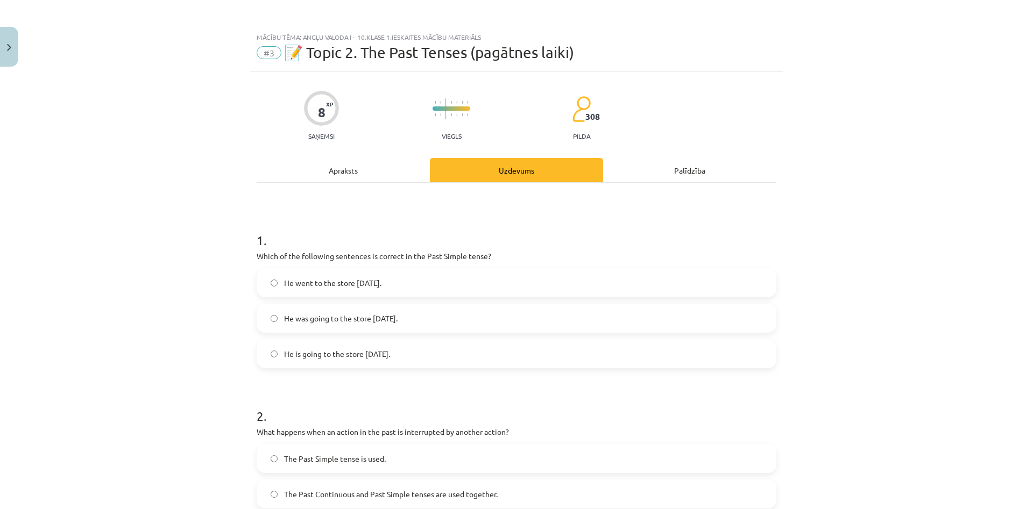
click at [395, 173] on div "Apraksts" at bounding box center [343, 170] width 173 height 24
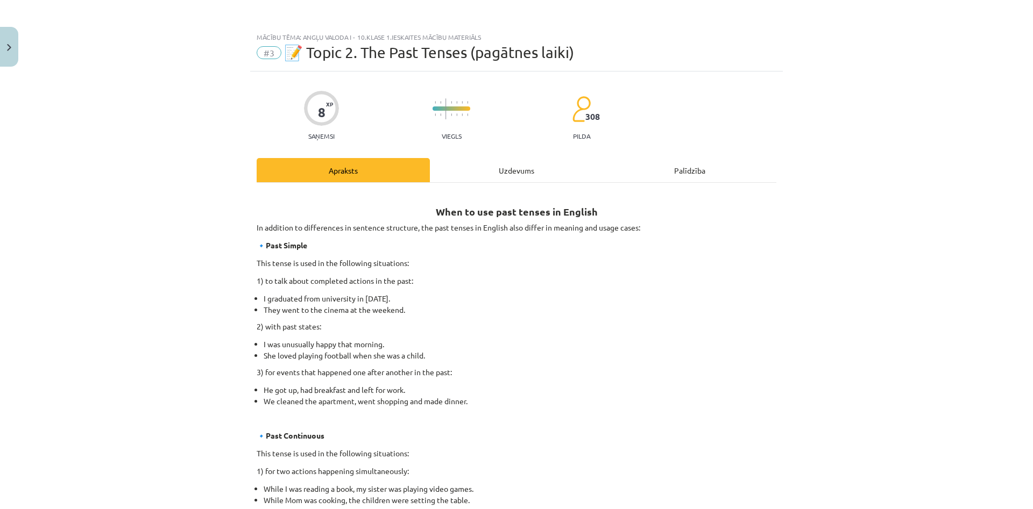
click at [499, 161] on div "Uzdevums" at bounding box center [516, 170] width 173 height 24
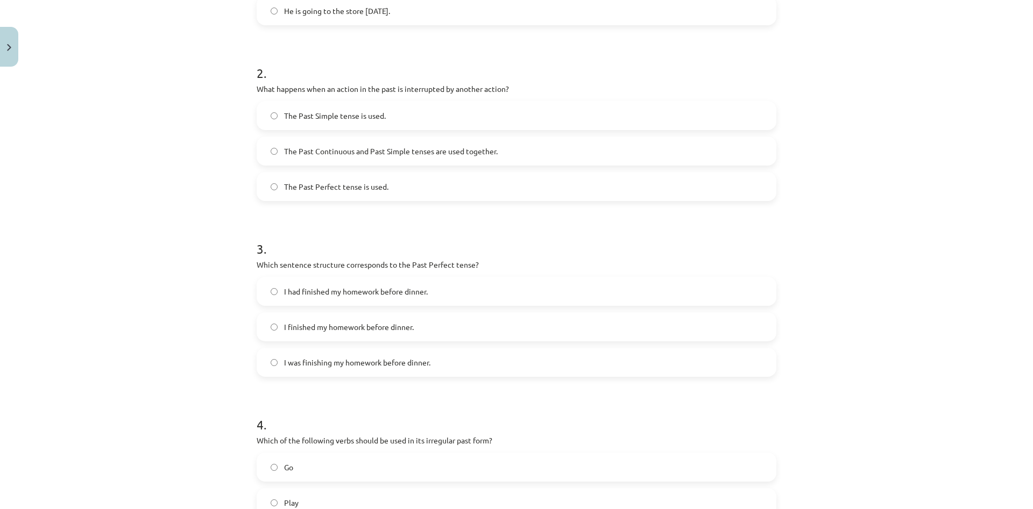
scroll to position [449, 0]
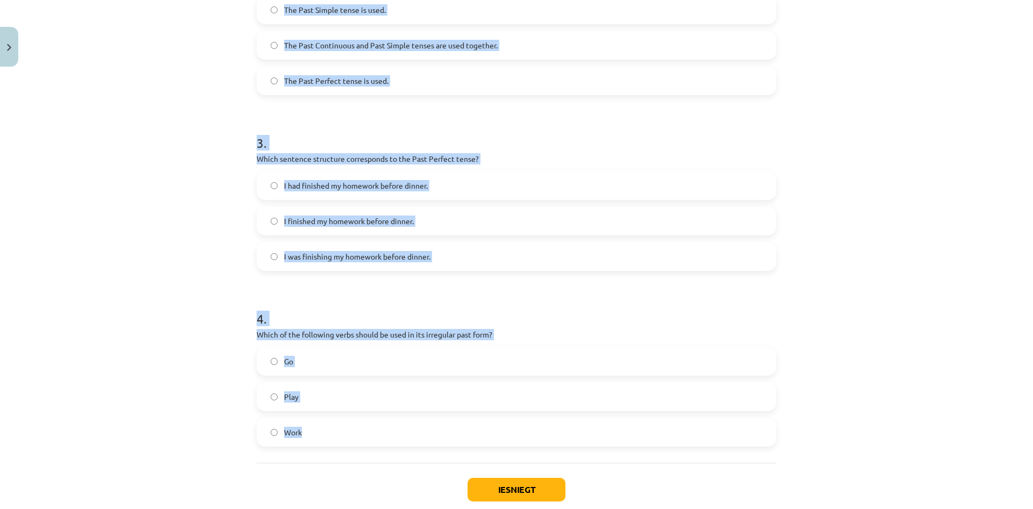
drag, startPoint x: 249, startPoint y: 282, endPoint x: 417, endPoint y: 473, distance: 254.6
click at [417, 473] on div "Mācību tēma: Angļu valoda i - 10.klase 1.ieskaites mācību materiāls #3 📝 Topic …" at bounding box center [516, 254] width 1033 height 509
copy form "2 . What happens when an action in the past is interrupted by another action? T…"
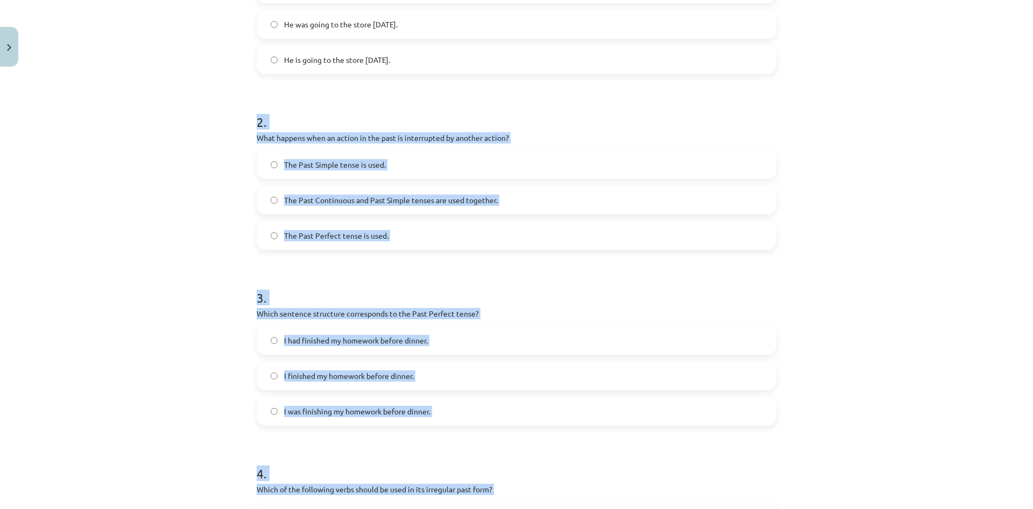
click at [413, 187] on label "The Past Continuous and Past Simple tenses are used together." at bounding box center [516, 200] width 517 height 27
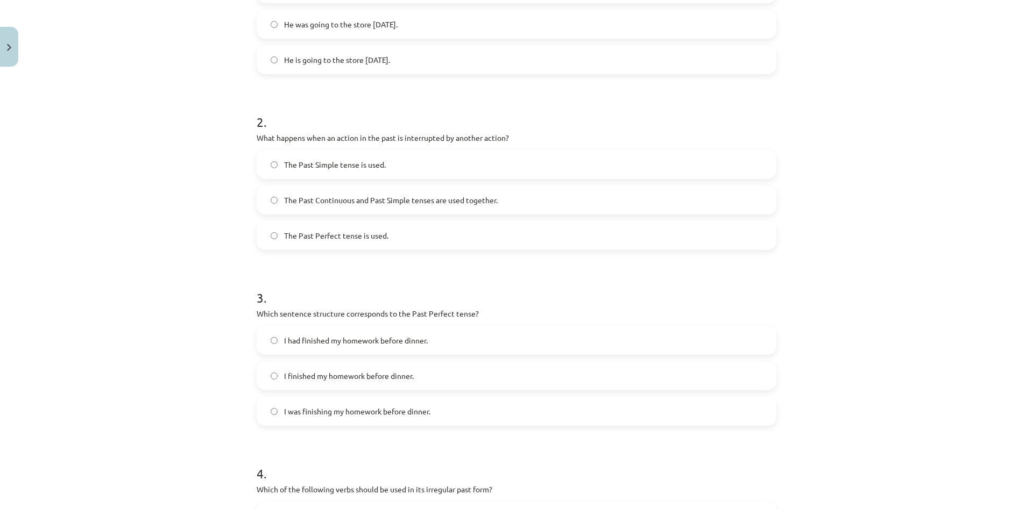
click at [450, 341] on label "I had finished my homework before dinner." at bounding box center [516, 340] width 517 height 27
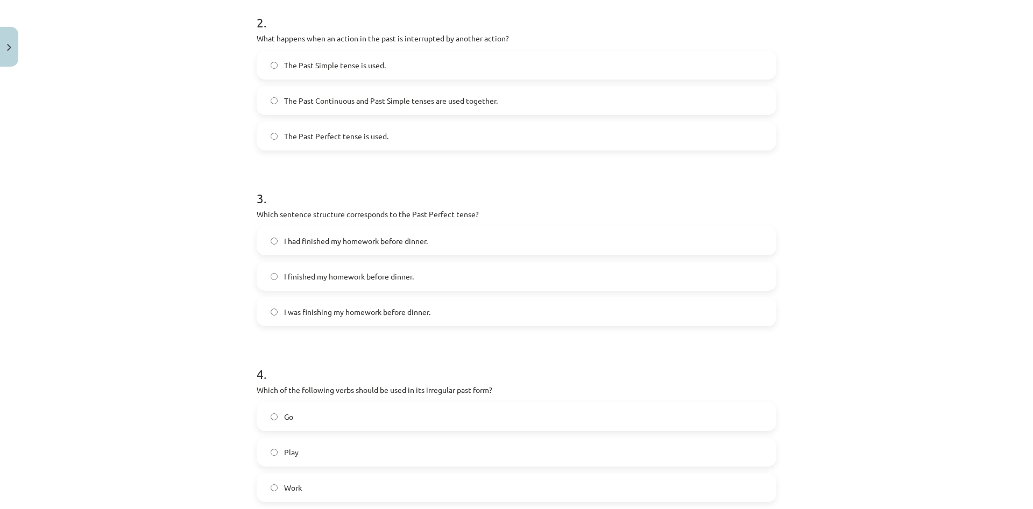
scroll to position [397, 0]
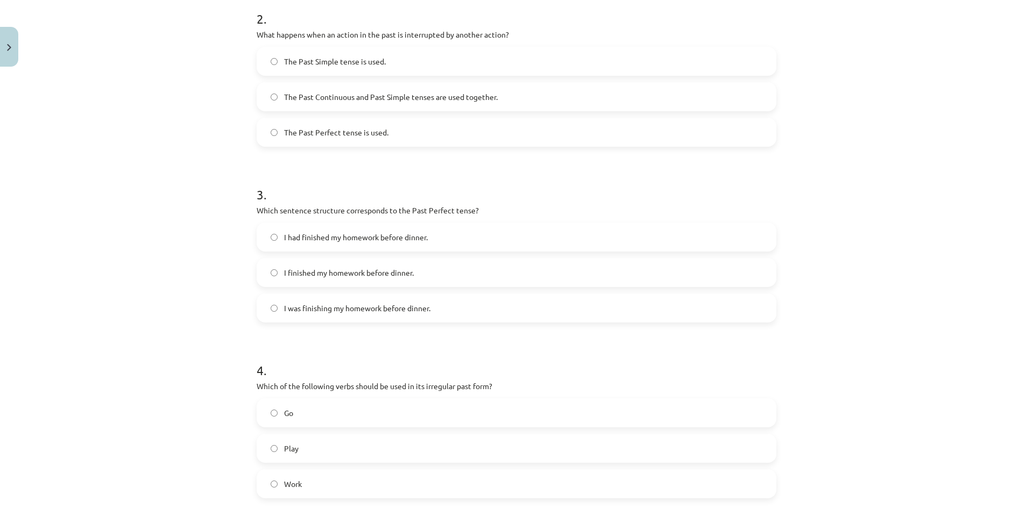
click at [326, 413] on label "Go" at bounding box center [516, 413] width 517 height 27
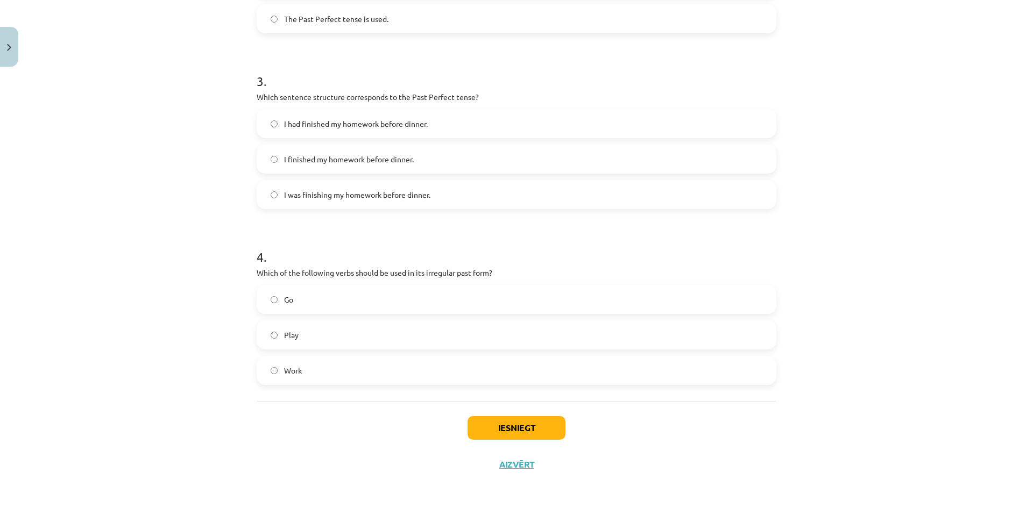
scroll to position [512, 0]
click at [508, 433] on button "Iesniegt" at bounding box center [516, 428] width 98 height 24
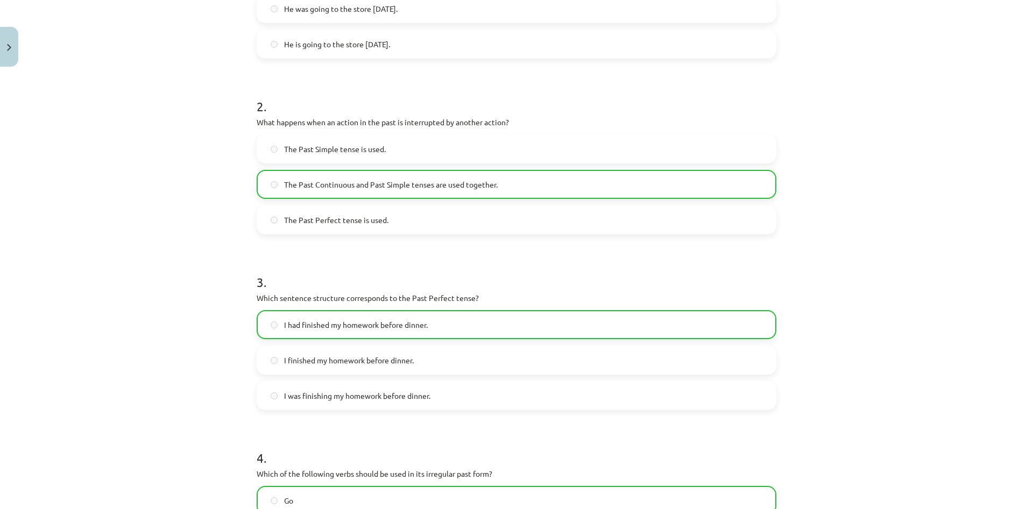
scroll to position [546, 0]
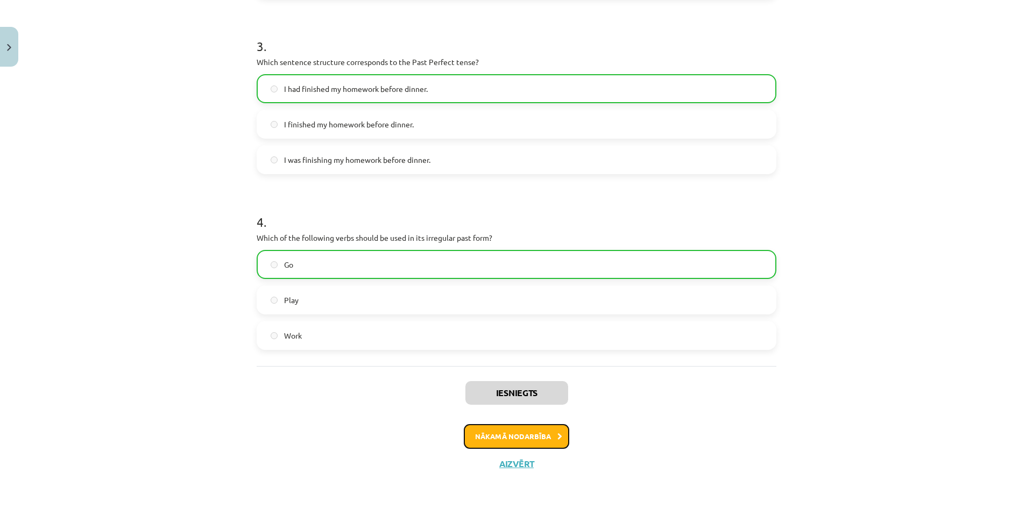
click at [550, 438] on button "Nākamā nodarbība" at bounding box center [516, 436] width 105 height 25
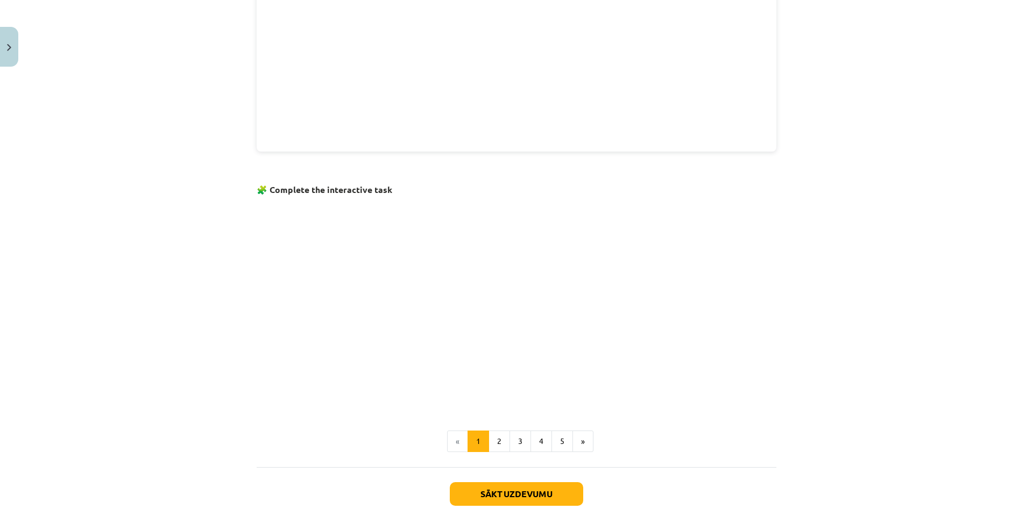
scroll to position [581, 0]
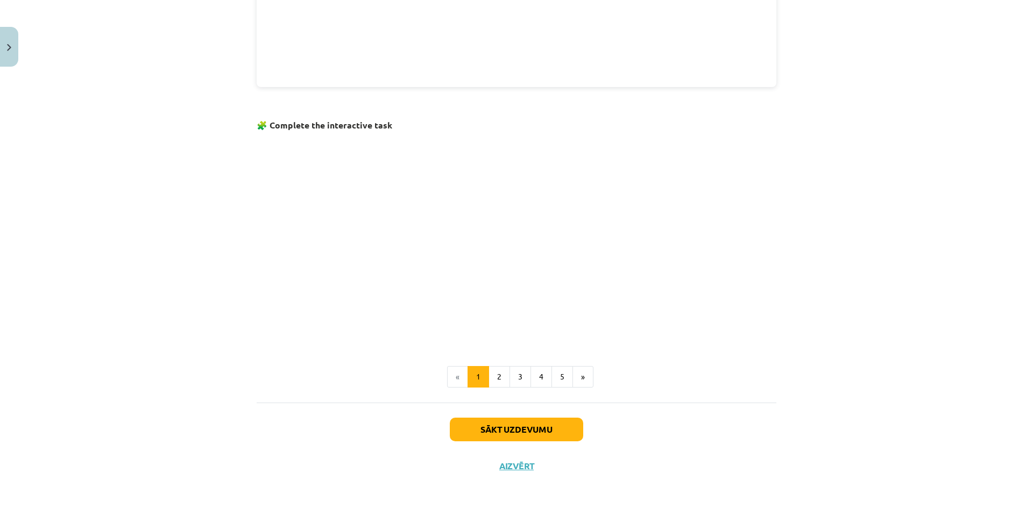
click at [583, 350] on div "The future tenses Take a look at the four future tenses in English and how they…" at bounding box center [517, 0] width 520 height 776
click at [494, 340] on p at bounding box center [517, 238] width 520 height 207
click at [503, 379] on button "2" at bounding box center [499, 377] width 22 height 22
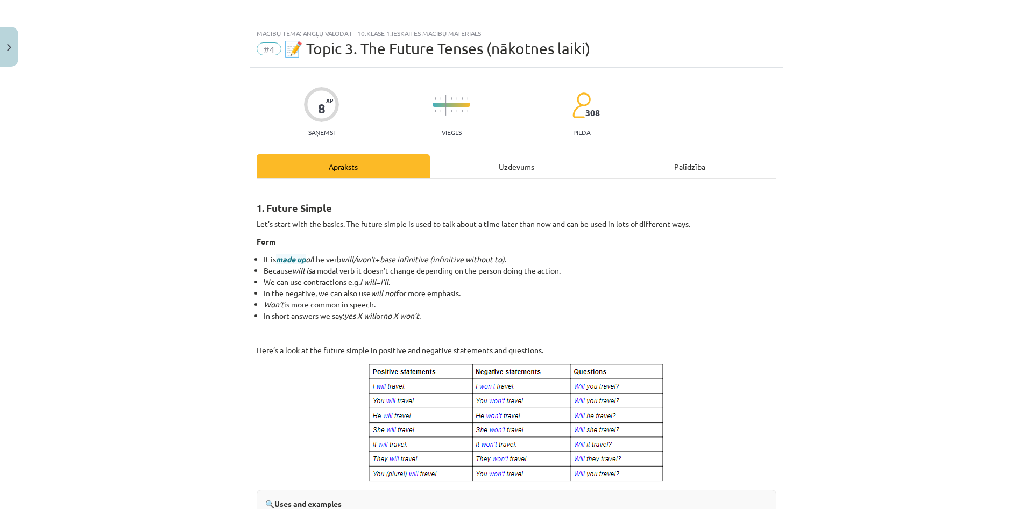
scroll to position [0, 0]
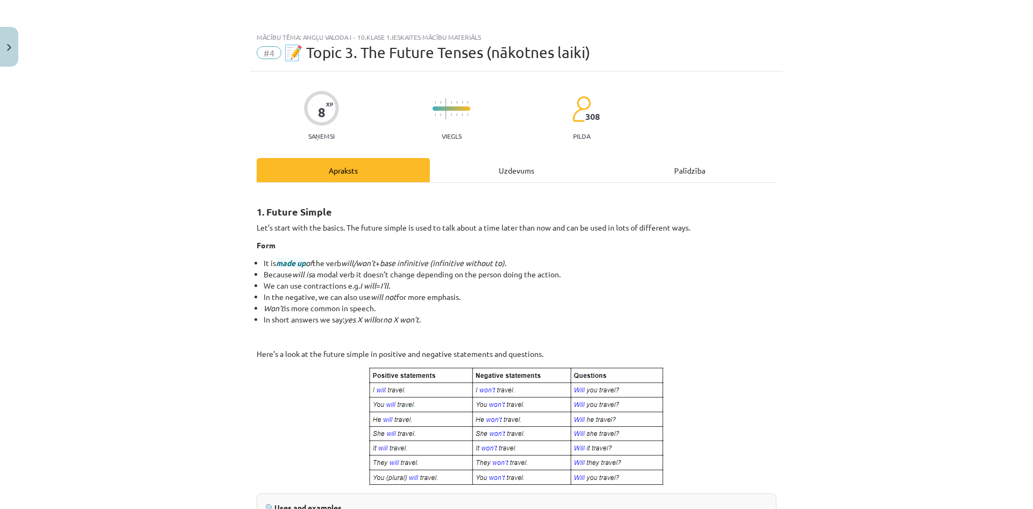
click at [492, 168] on div "Uzdevums" at bounding box center [516, 170] width 173 height 24
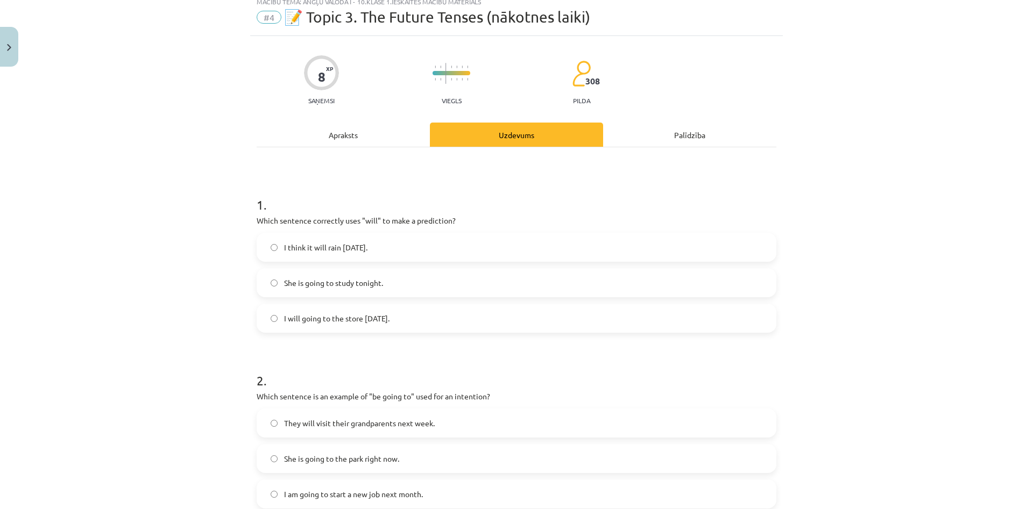
scroll to position [27, 0]
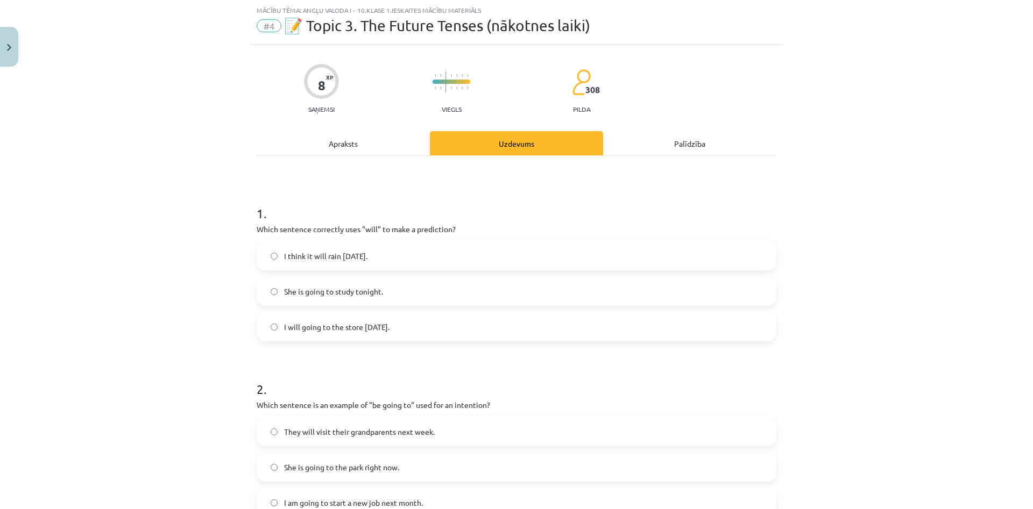
click at [299, 260] on span "I think it will rain tomorrow." at bounding box center [325, 256] width 83 height 11
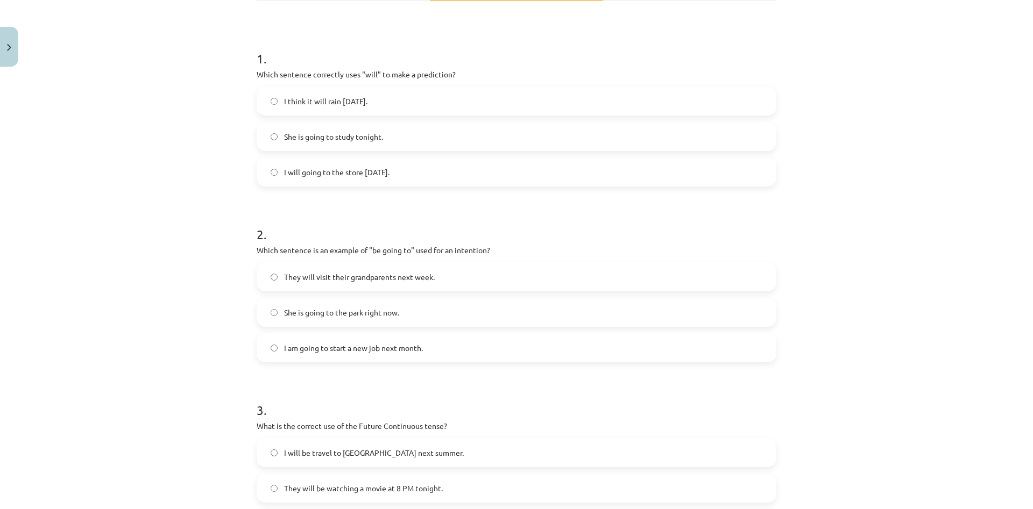
scroll to position [0, 0]
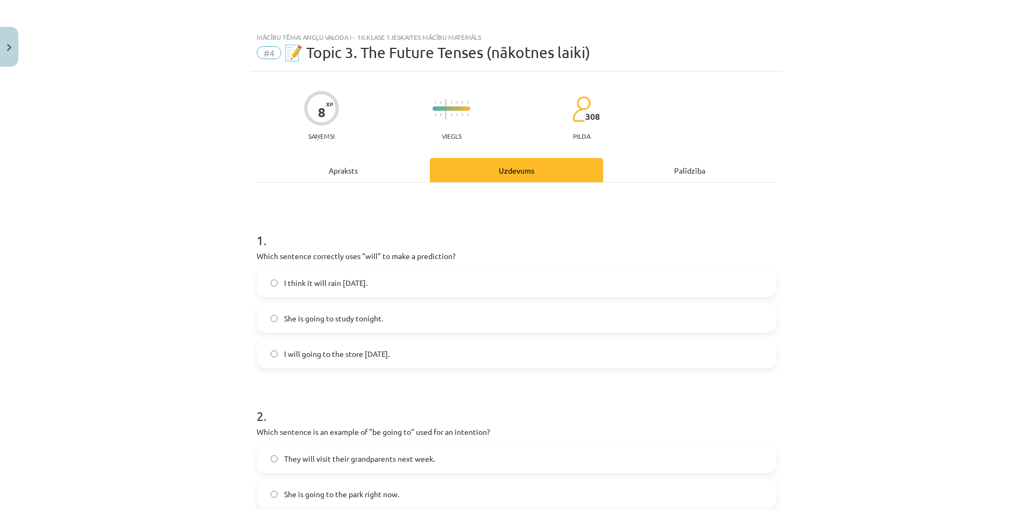
click at [358, 169] on div "Apraksts" at bounding box center [343, 170] width 173 height 24
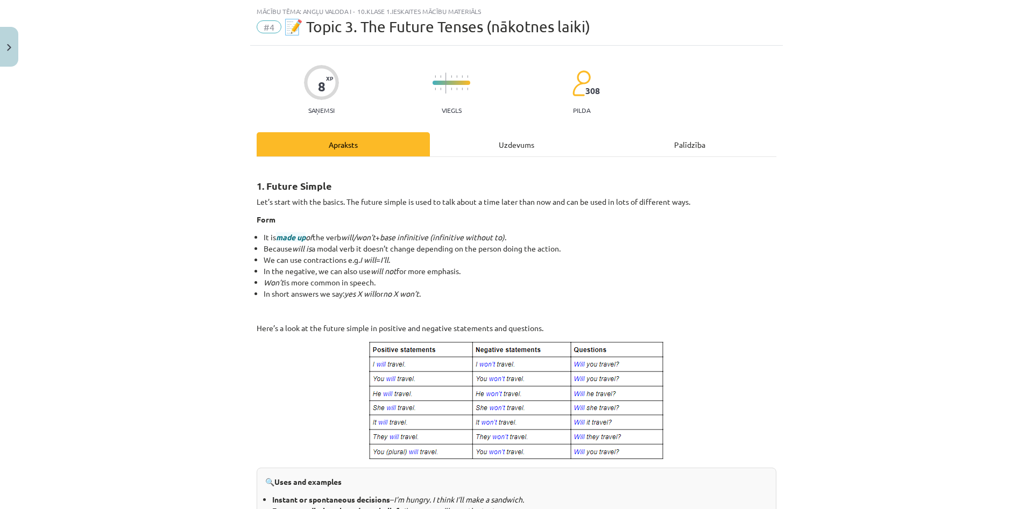
scroll to position [27, 0]
click at [501, 146] on div "Uzdevums" at bounding box center [516, 143] width 173 height 24
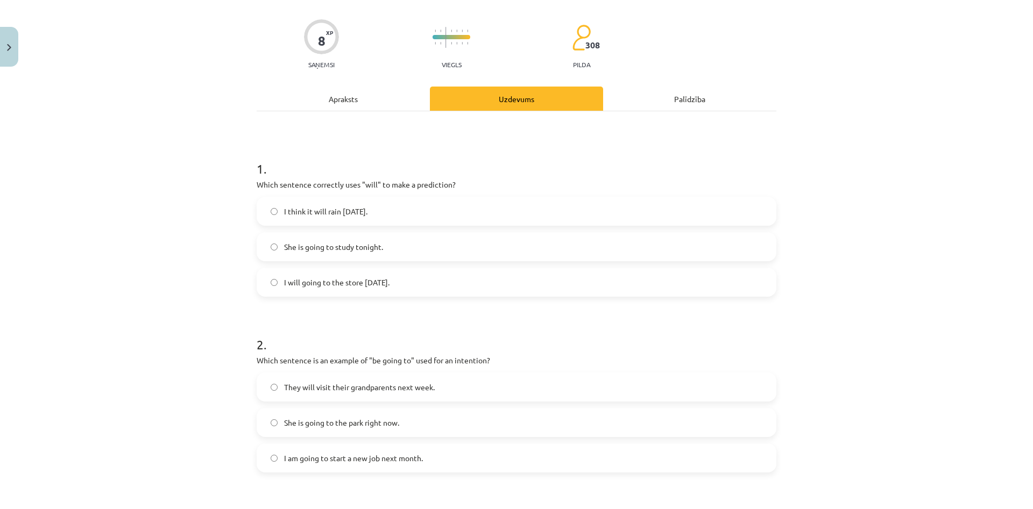
scroll to position [130, 0]
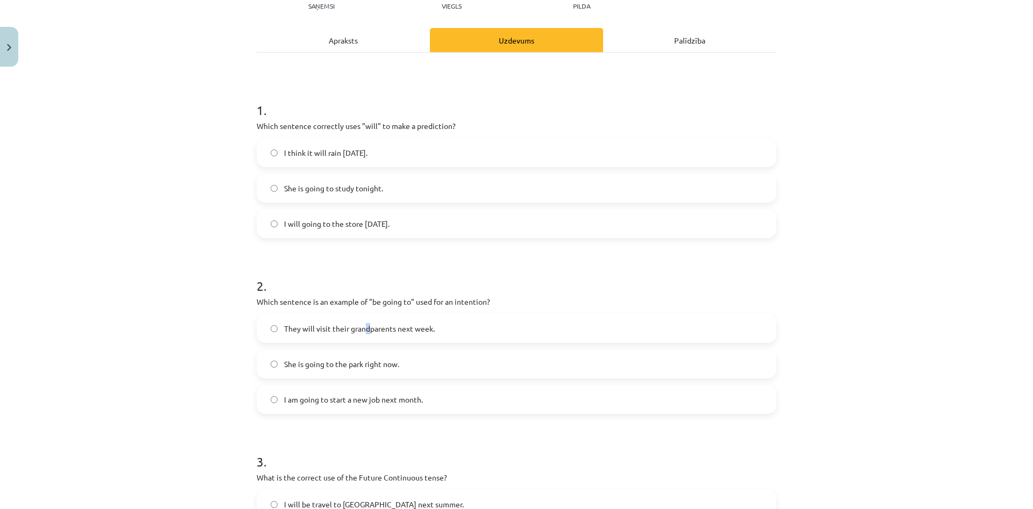
click at [368, 324] on span "They will visit their grandparents next week." at bounding box center [359, 328] width 151 height 11
drag, startPoint x: 345, startPoint y: 14, endPoint x: 343, endPoint y: 28, distance: 14.1
click at [345, 15] on div "8 XP Saņemsi Viegls 308 pilda Apraksts Uzdevums Palīdzība 1 . Which sentence co…" at bounding box center [516, 402] width 533 height 922
click at [339, 52] on div "Apraksts" at bounding box center [343, 40] width 173 height 24
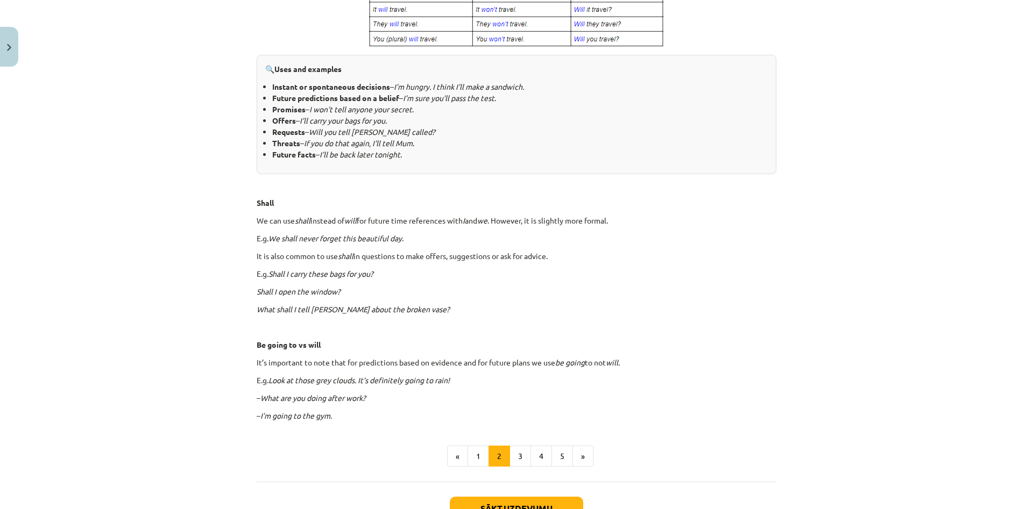
scroll to position [520, 0]
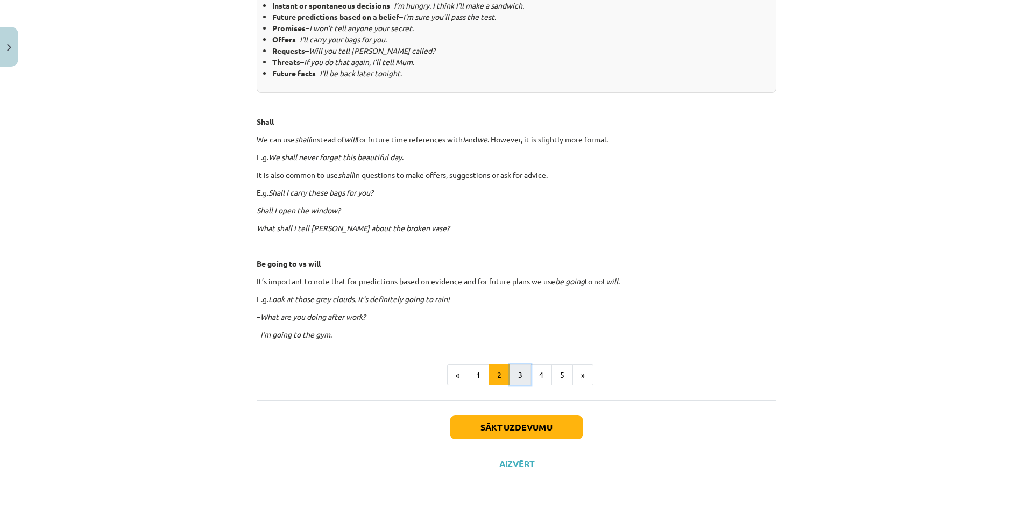
click at [516, 370] on button "3" at bounding box center [520, 376] width 22 height 22
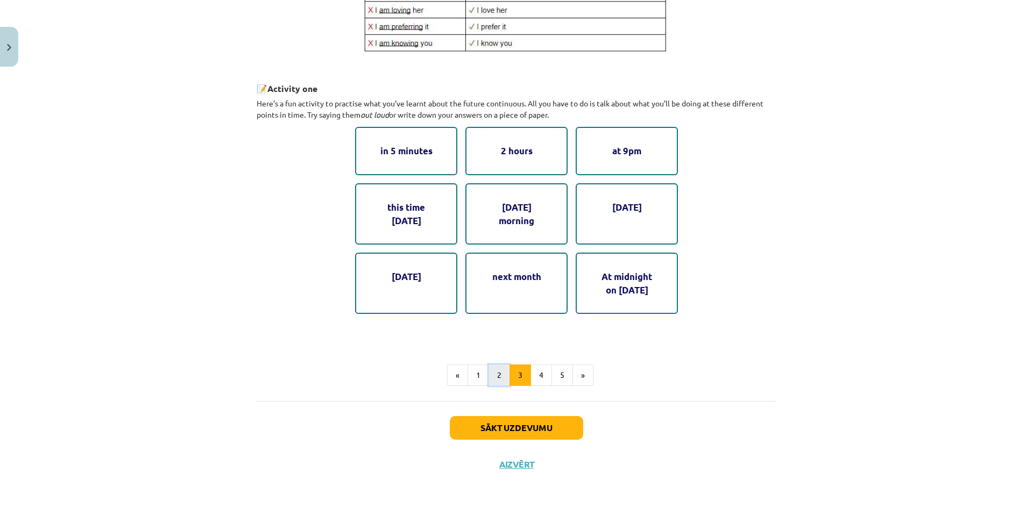
click at [494, 374] on button "2" at bounding box center [499, 376] width 22 height 22
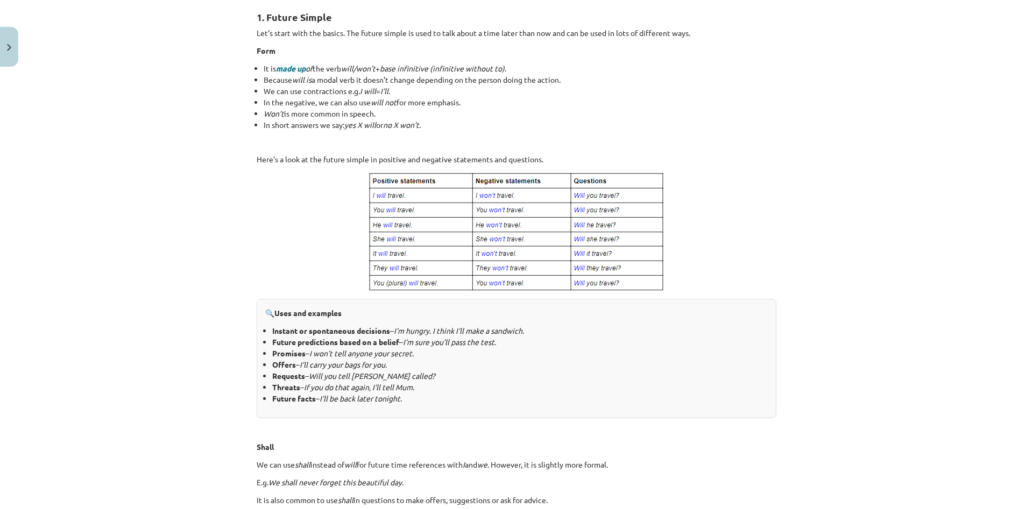
scroll to position [0, 0]
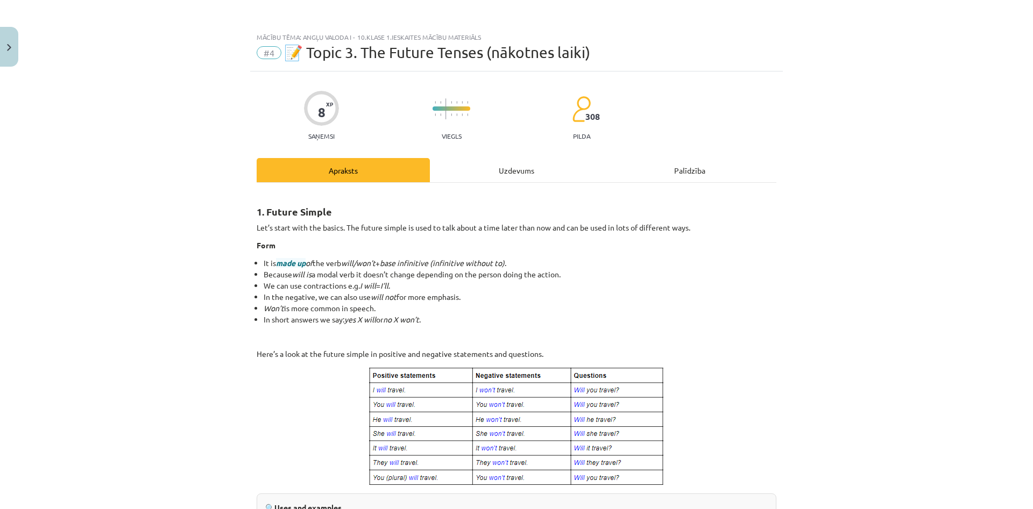
click at [525, 165] on div "Uzdevums" at bounding box center [516, 170] width 173 height 24
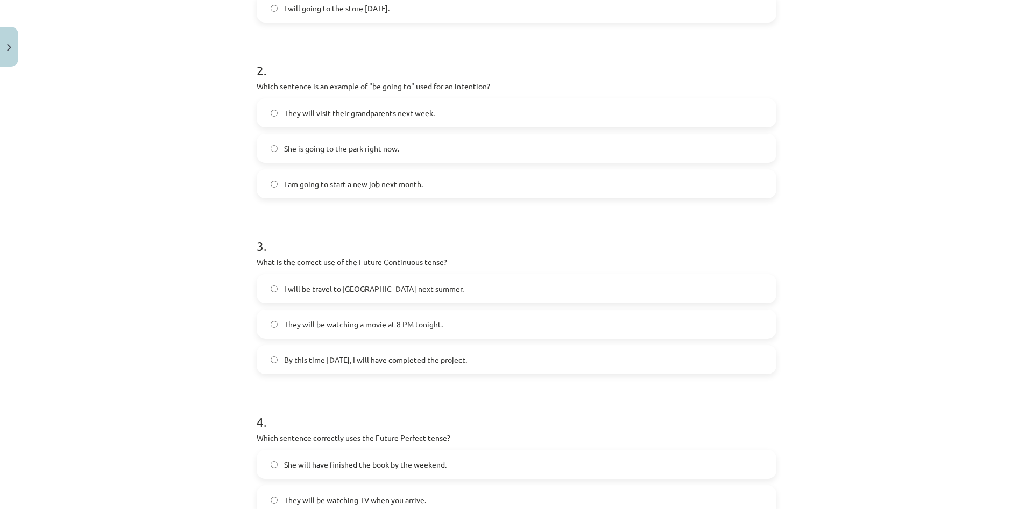
scroll to position [388, 0]
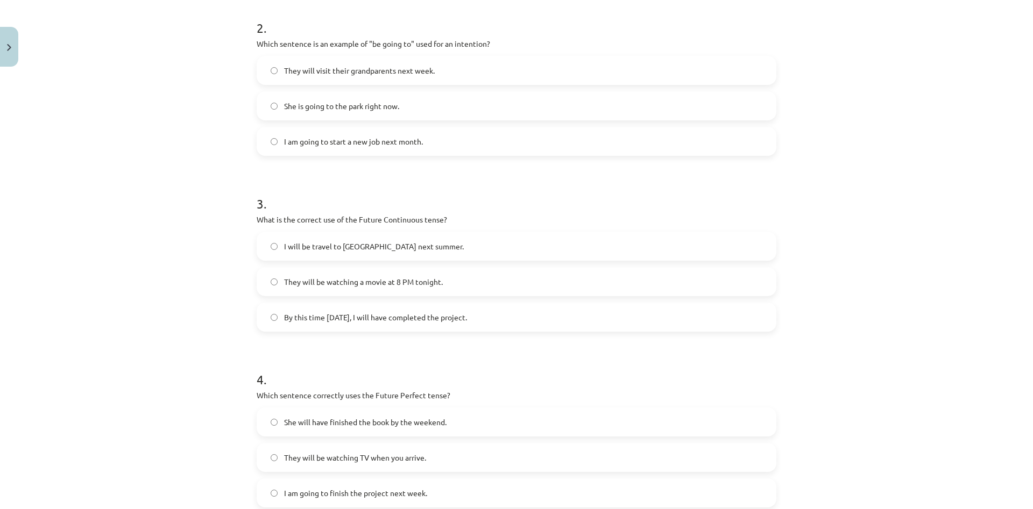
click at [358, 325] on label "By this time tomorrow, I will have completed the project." at bounding box center [516, 317] width 517 height 27
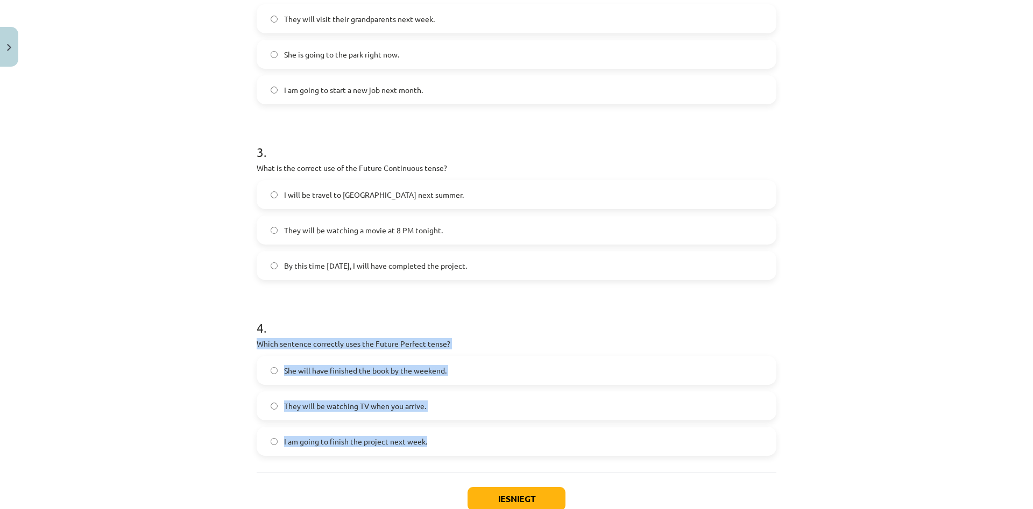
drag, startPoint x: 253, startPoint y: 338, endPoint x: 450, endPoint y: 465, distance: 234.0
click at [450, 465] on div "8 XP Saņemsi Viegls 308 pilda Apraksts Uzdevums Palīdzība 1 . Which sentence co…" at bounding box center [516, 93] width 533 height 922
copy div "Which sentence correctly uses the Future Perfect tense? She will have finished …"
click at [334, 374] on span "She will have finished the book by the weekend." at bounding box center [365, 370] width 162 height 11
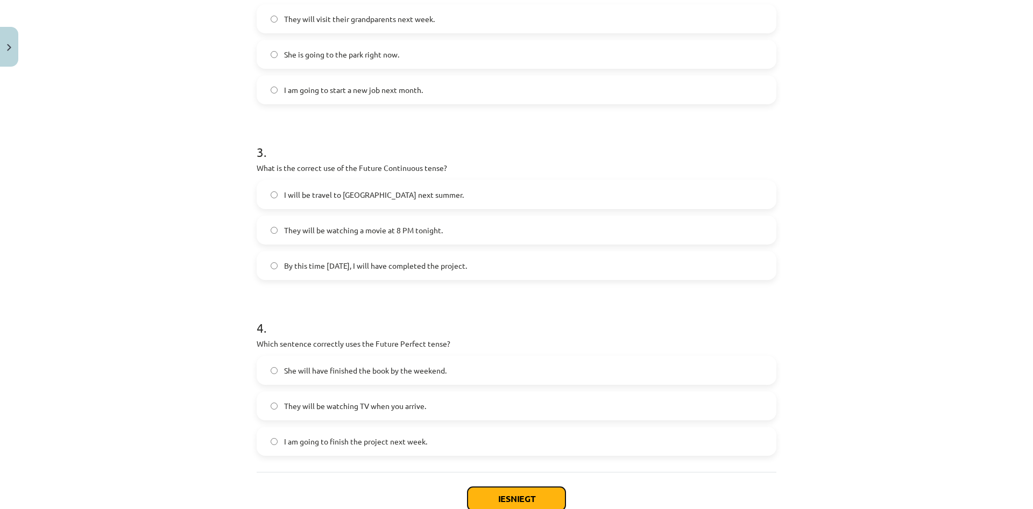
click at [523, 496] on button "Iesniegt" at bounding box center [516, 499] width 98 height 24
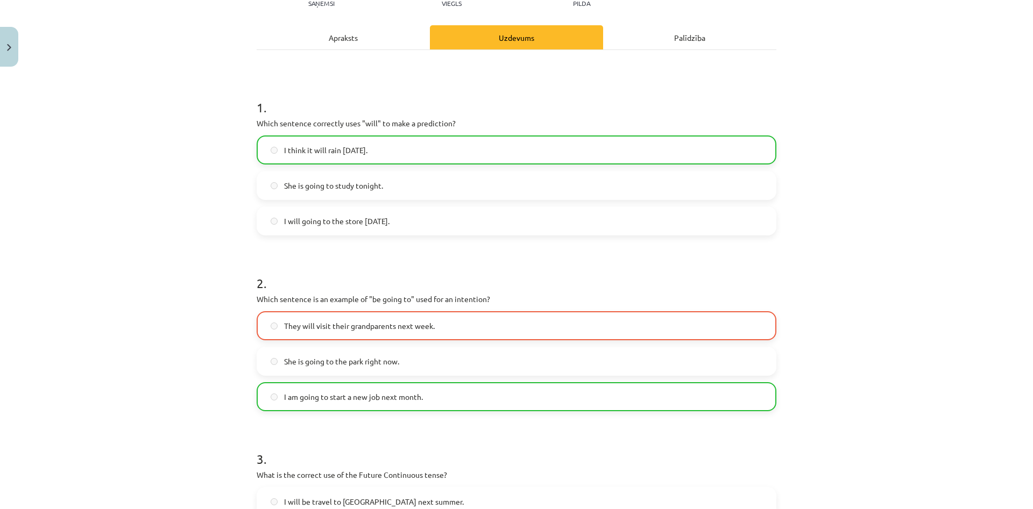
scroll to position [0, 0]
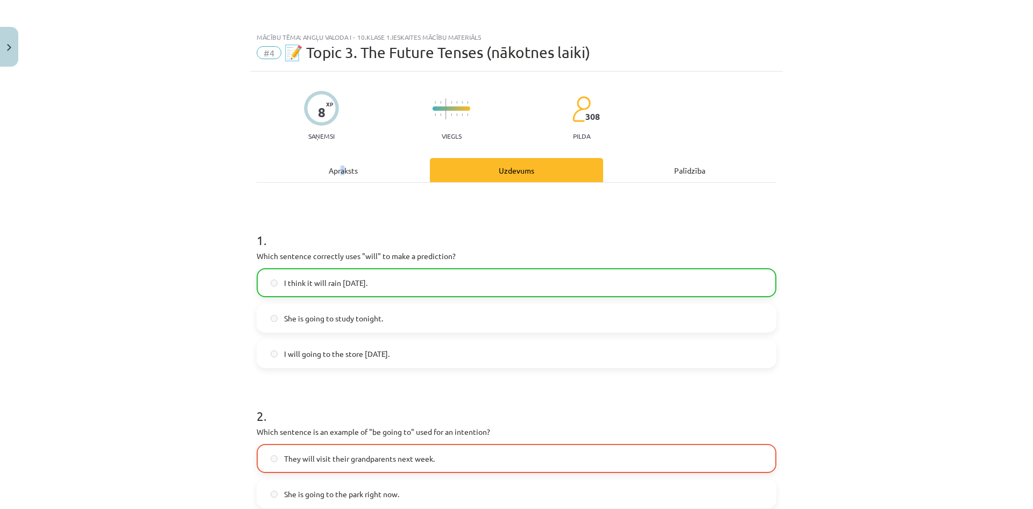
click at [342, 178] on div "Apraksts" at bounding box center [343, 170] width 173 height 24
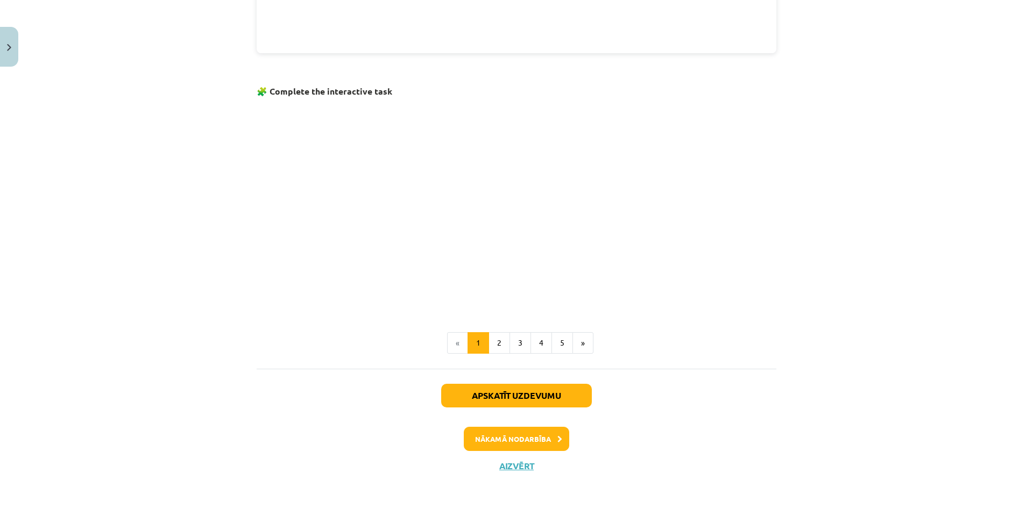
scroll to position [615, 0]
click at [500, 340] on button "2" at bounding box center [499, 343] width 22 height 22
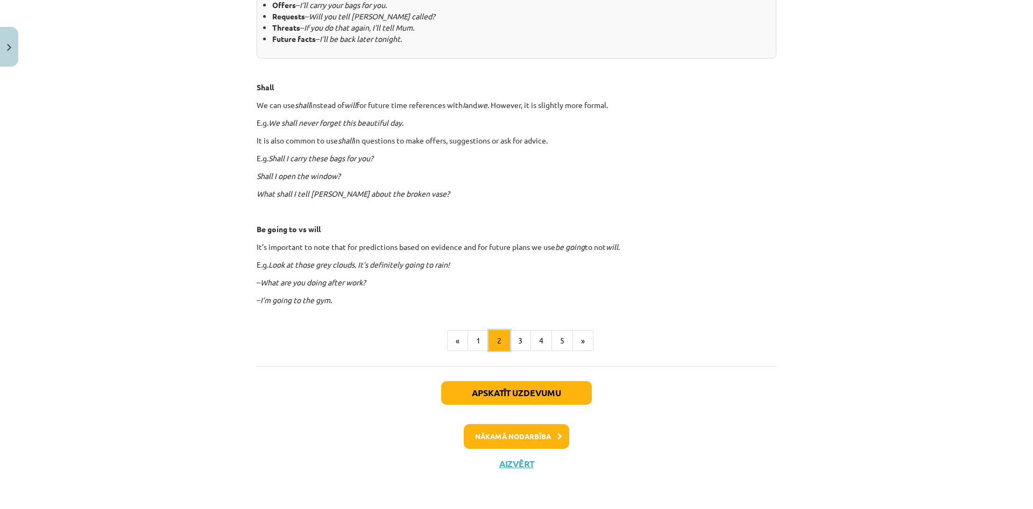
scroll to position [555, 0]
click at [524, 342] on button "3" at bounding box center [520, 341] width 22 height 22
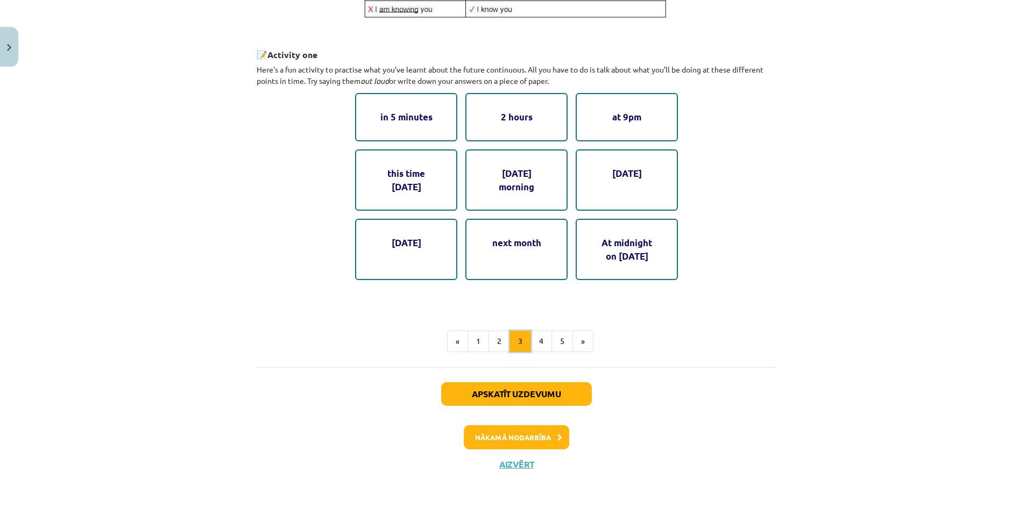
scroll to position [332, 0]
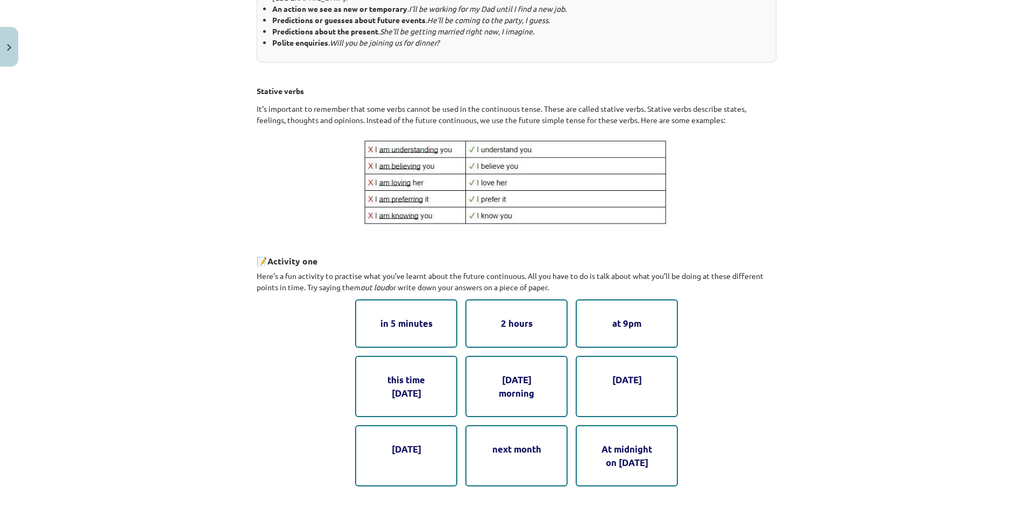
click at [432, 327] on div "in 5 minutes" at bounding box center [406, 324] width 102 height 48
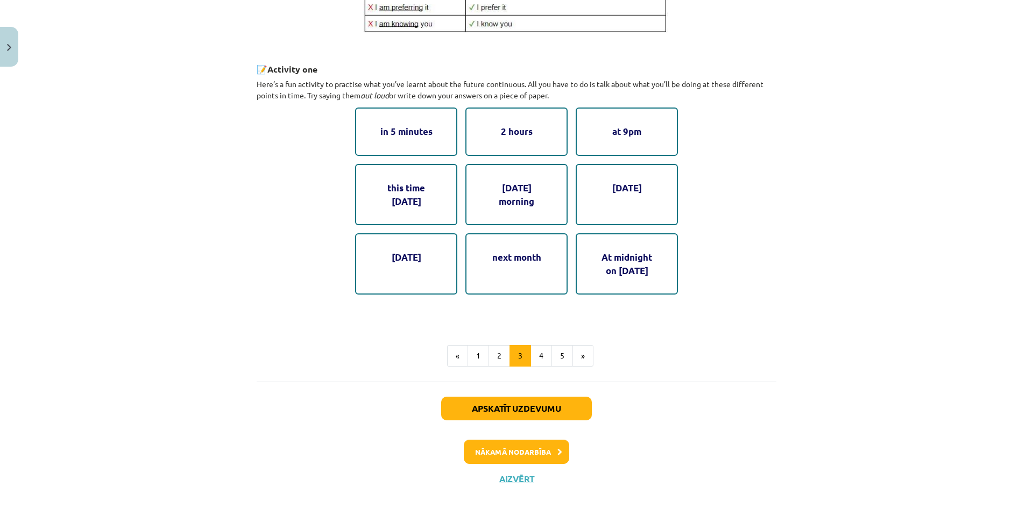
scroll to position [539, 0]
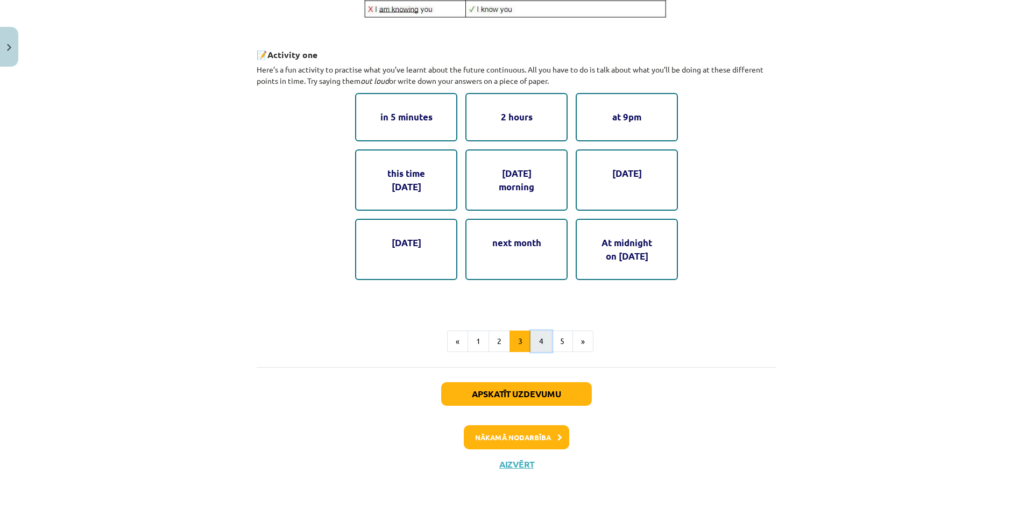
click at [541, 350] on button "4" at bounding box center [541, 342] width 22 height 22
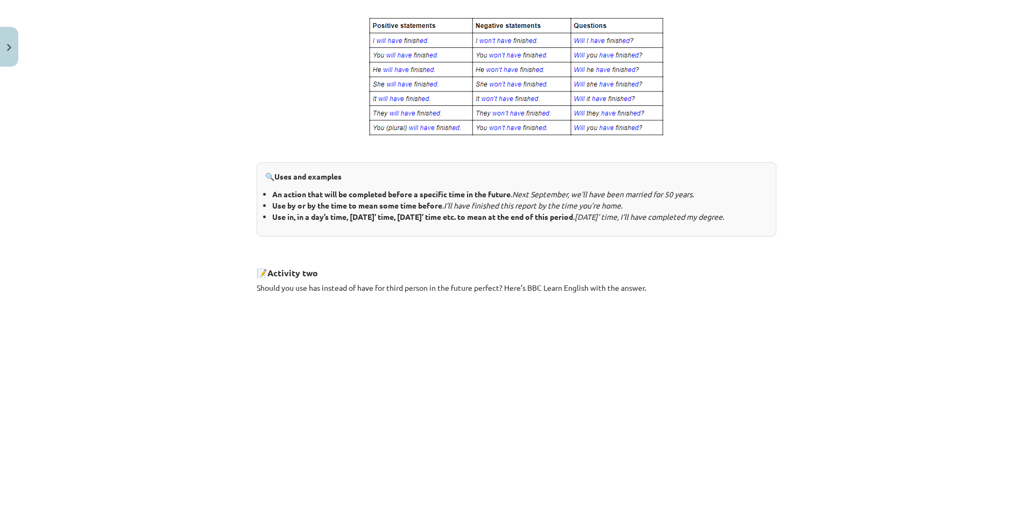
scroll to position [529, 0]
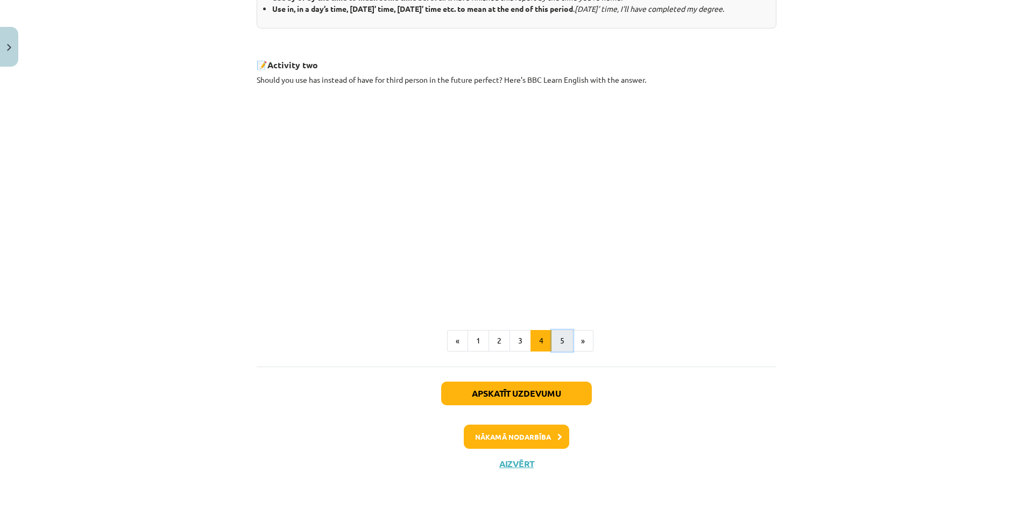
click at [558, 348] on button "5" at bounding box center [562, 341] width 22 height 22
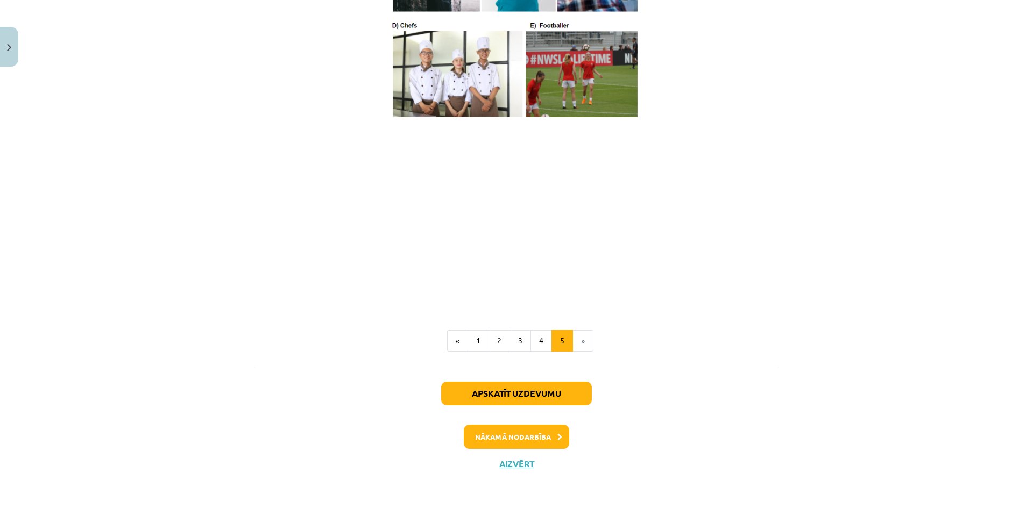
scroll to position [707, 0]
click at [557, 399] on button "Apskatīt uzdevumu" at bounding box center [516, 394] width 151 height 24
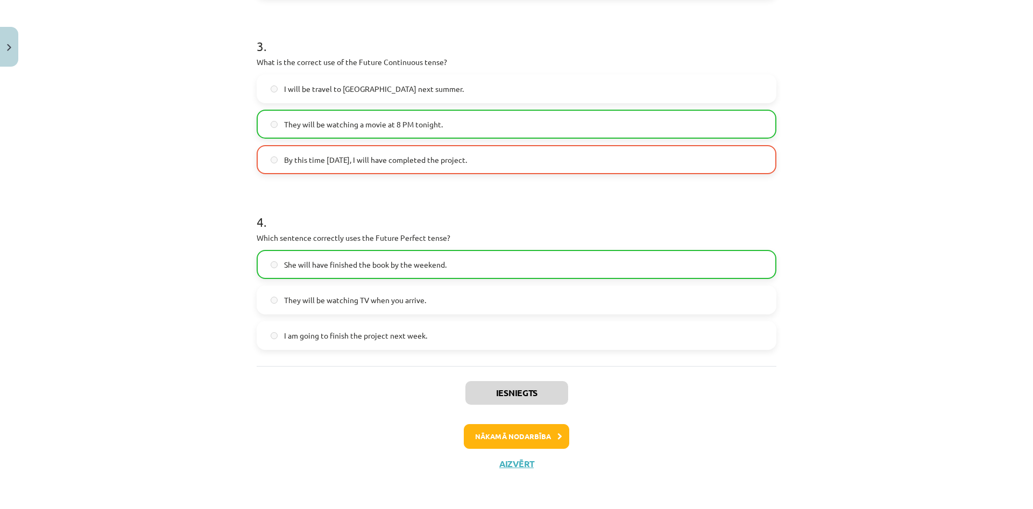
click at [403, 275] on label "She will have finished the book by the weekend." at bounding box center [516, 264] width 517 height 27
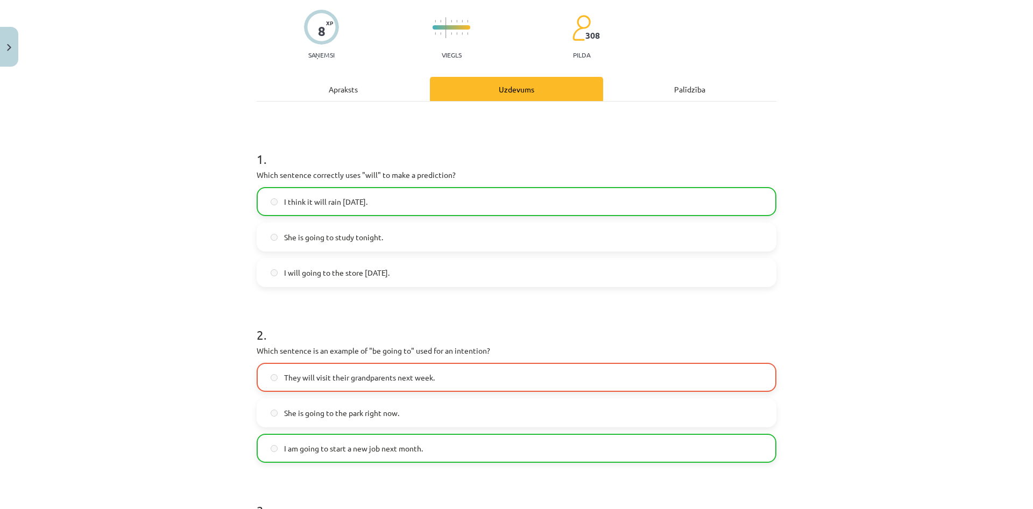
scroll to position [0, 0]
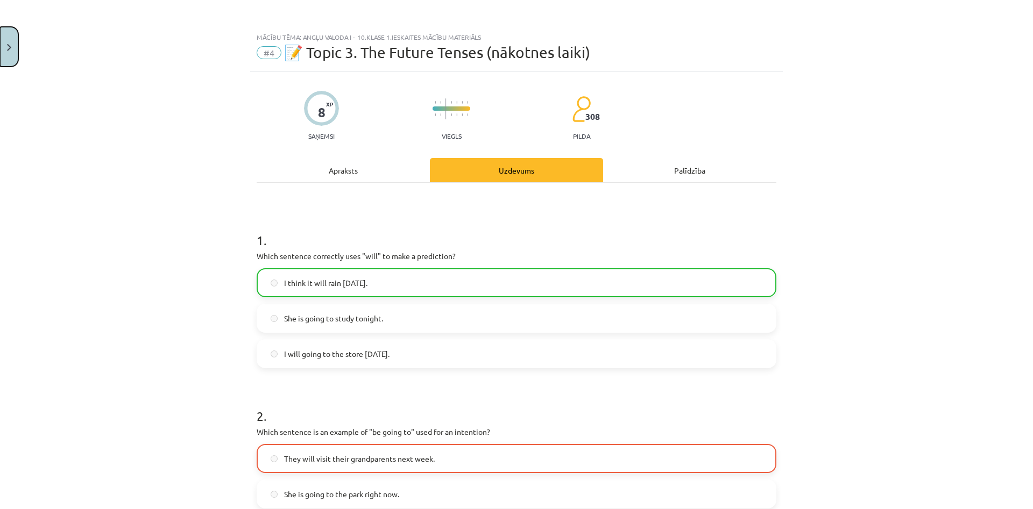
click at [11, 37] on button "Close" at bounding box center [9, 47] width 18 height 40
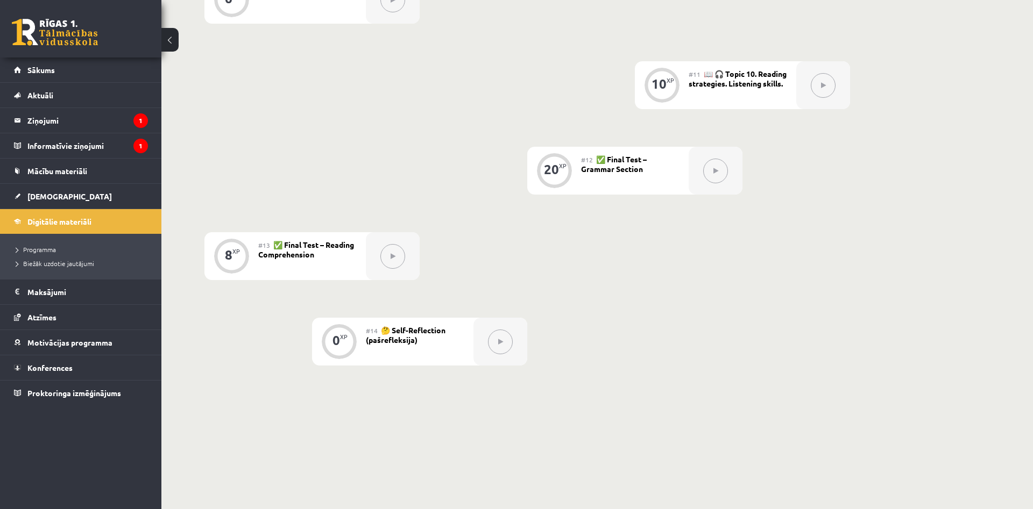
scroll to position [1142, 0]
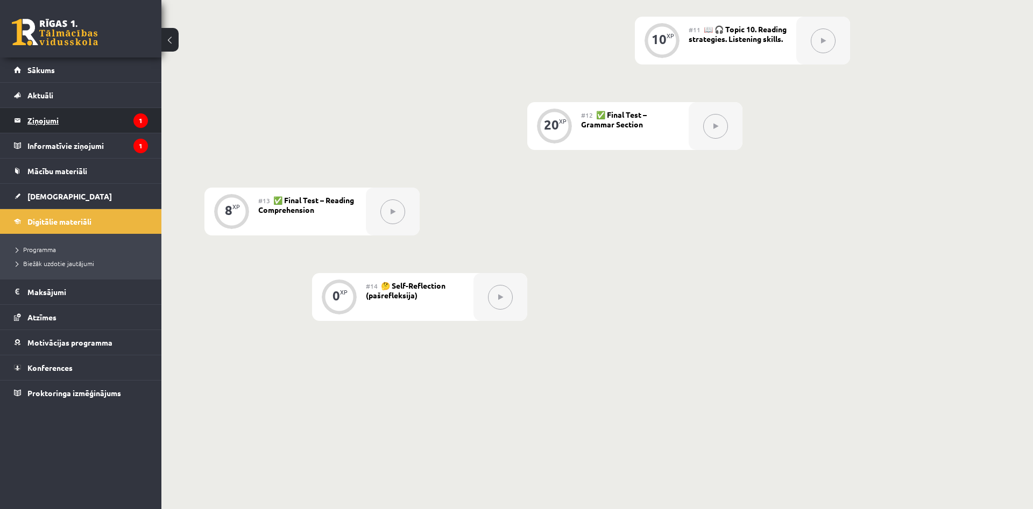
click at [55, 122] on legend "Ziņojumi 1" at bounding box center [87, 120] width 120 height 25
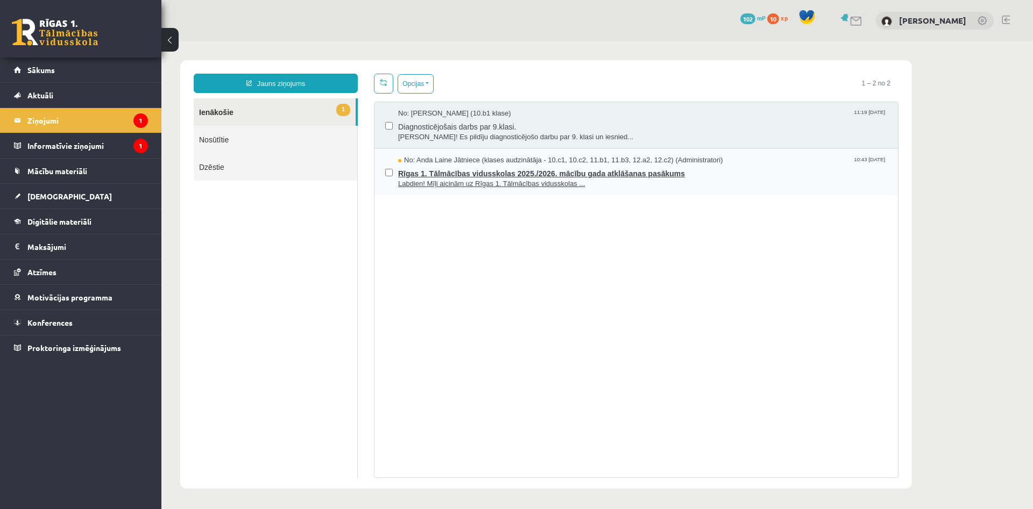
click at [425, 183] on span "Labdien! Mīļi aicinām uz Rīgas 1. Tālmācības vidusskolas ..." at bounding box center [642, 184] width 489 height 10
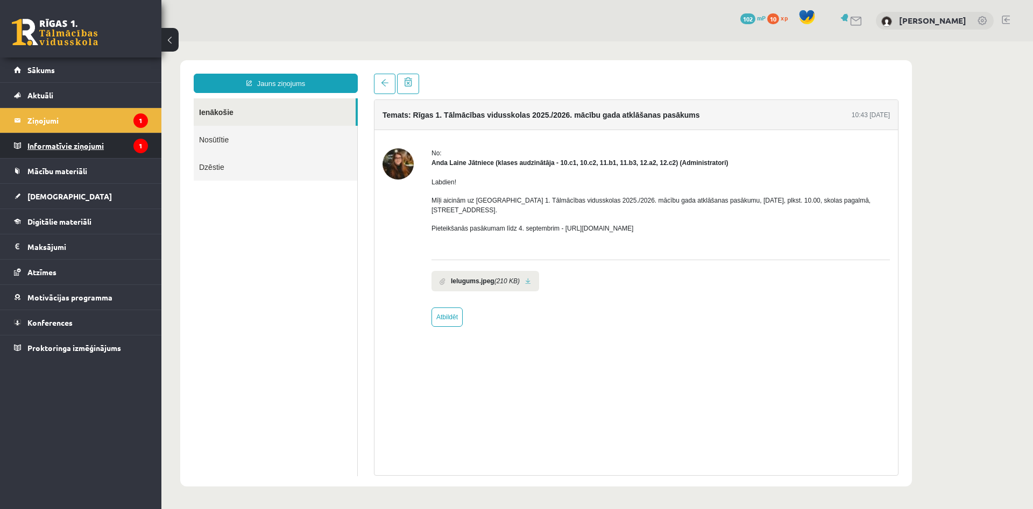
click at [108, 138] on legend "Informatīvie ziņojumi 1" at bounding box center [87, 145] width 120 height 25
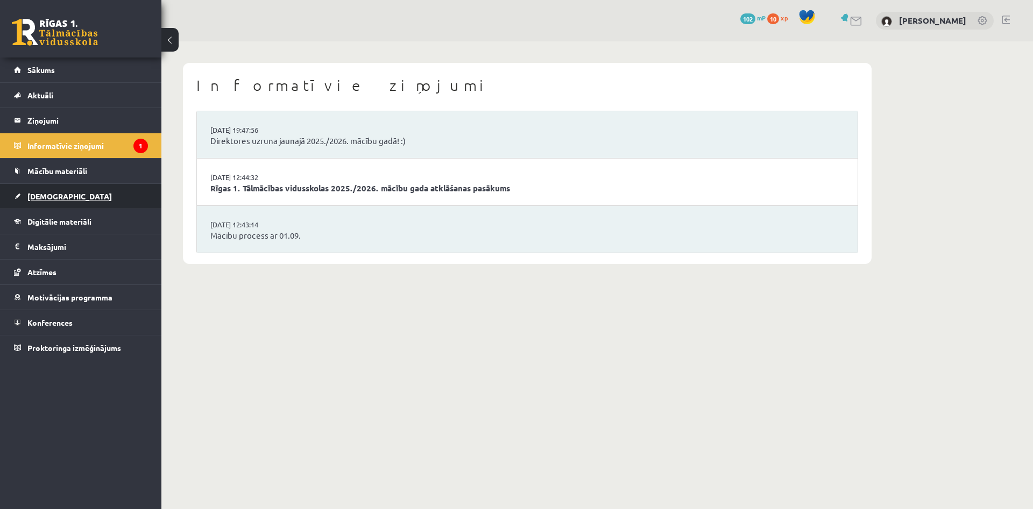
click at [55, 193] on span "[DEMOGRAPHIC_DATA]" at bounding box center [69, 196] width 84 height 10
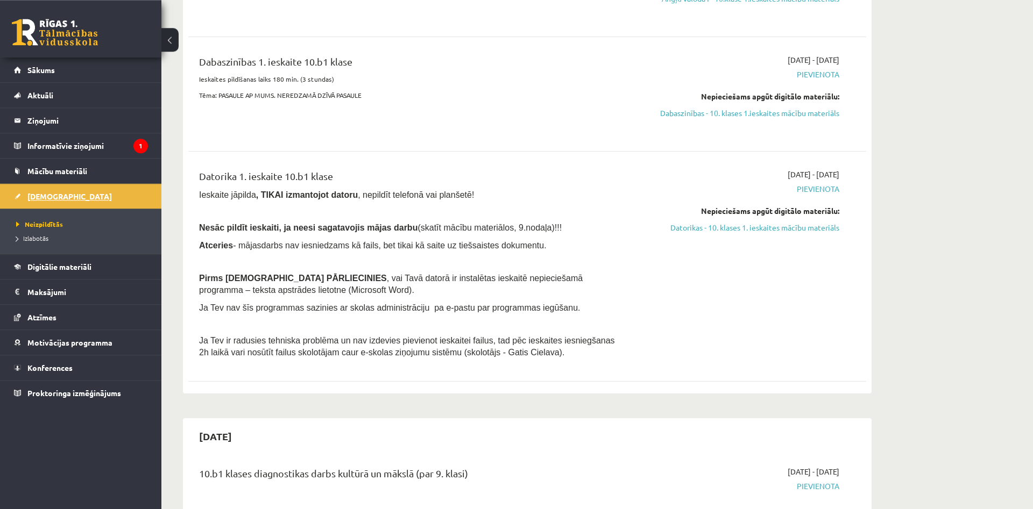
scroll to position [219, 0]
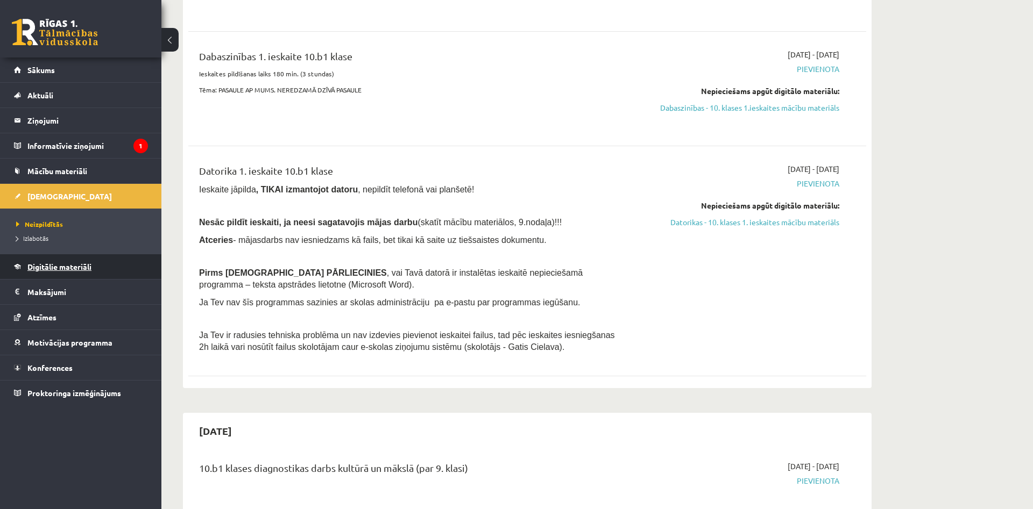
click at [53, 266] on span "Digitālie materiāli" at bounding box center [59, 267] width 64 height 10
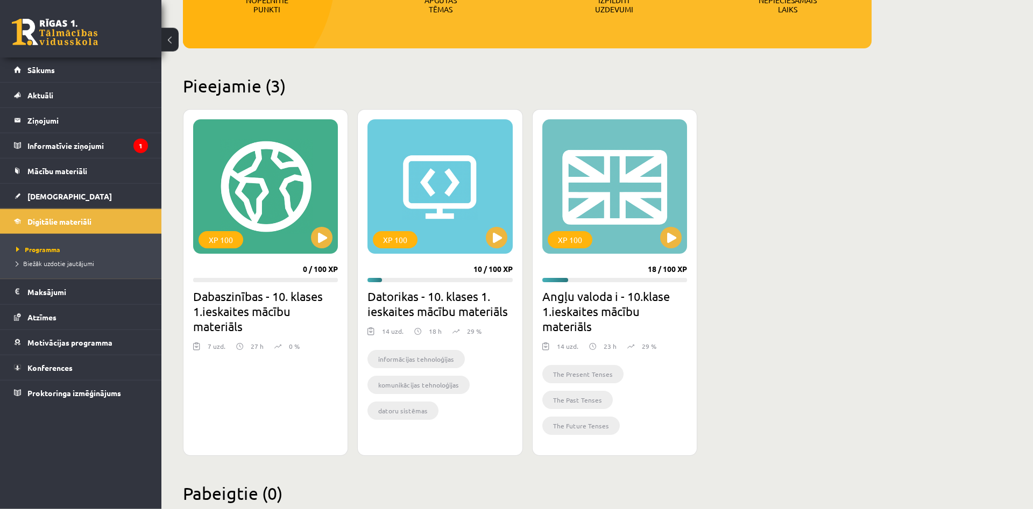
scroll to position [226, 0]
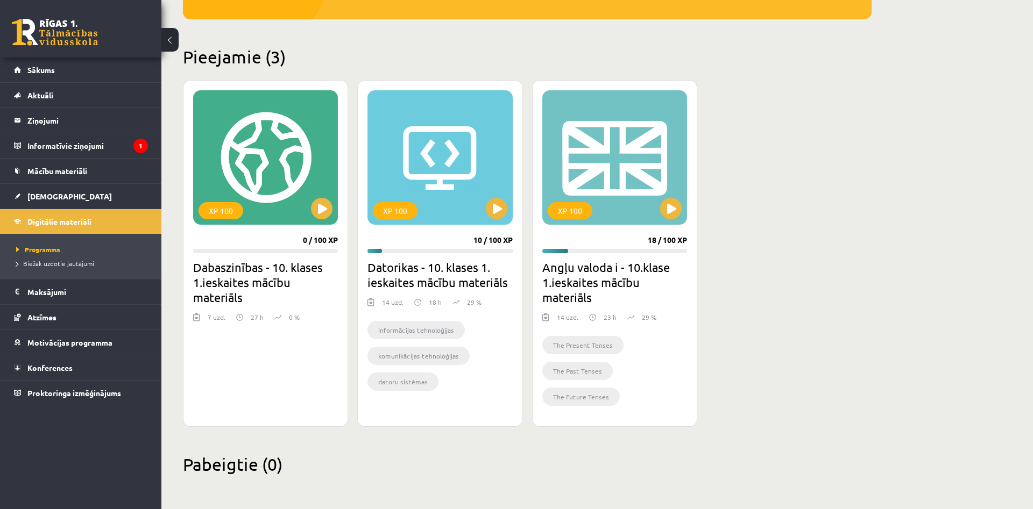
click at [474, 286] on h2 "Datorikas - 10. klases 1. ieskaites mācību materiāls" at bounding box center [439, 275] width 145 height 30
click at [495, 210] on button at bounding box center [497, 209] width 22 height 22
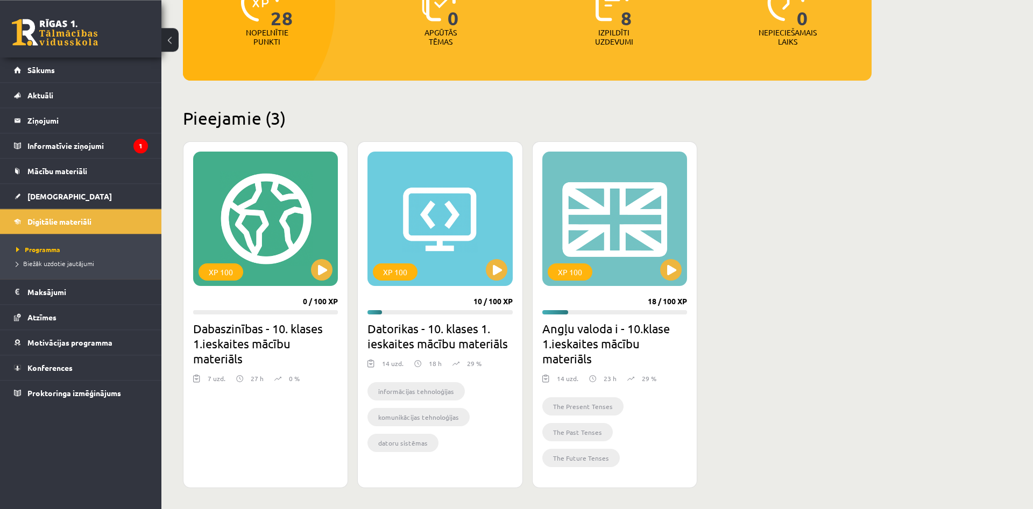
scroll to position [172, 0]
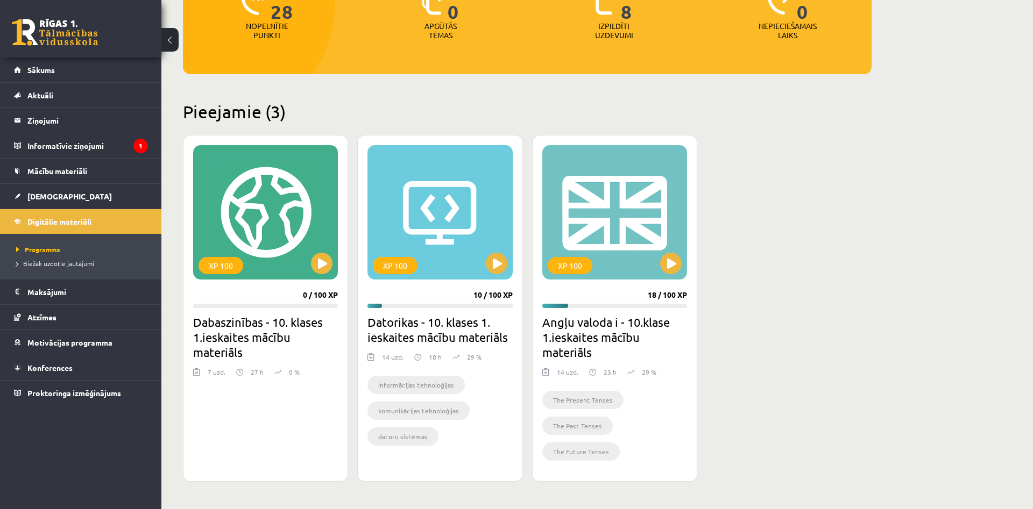
click at [428, 365] on div "18 h" at bounding box center [427, 360] width 27 height 16
click at [407, 274] on div "XP 100" at bounding box center [395, 265] width 45 height 17
click at [679, 262] on button at bounding box center [671, 264] width 22 height 22
click at [320, 368] on div "7 uzd. 27 h 0 %" at bounding box center [265, 375] width 145 height 16
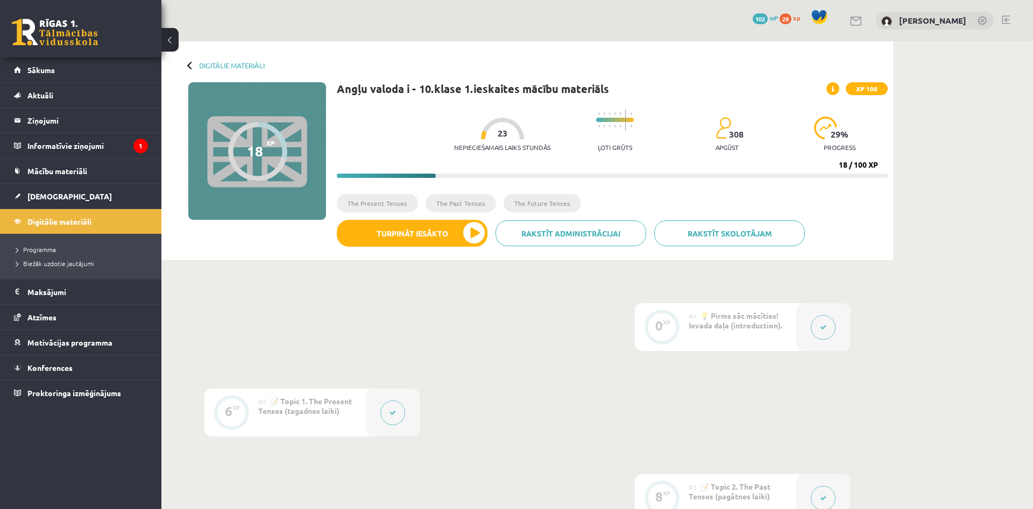
click at [166, 34] on button at bounding box center [169, 40] width 17 height 24
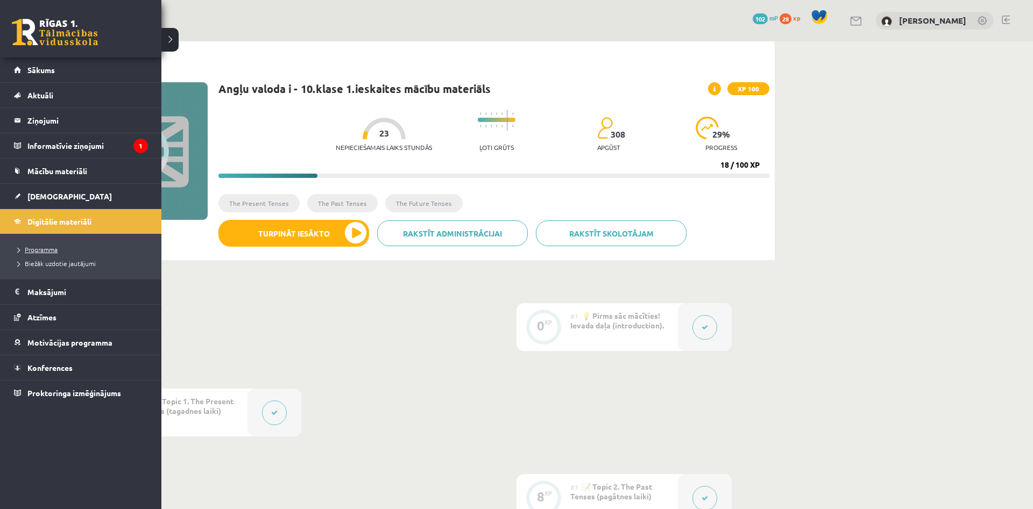
click at [49, 248] on span "Programma" at bounding box center [35, 249] width 44 height 9
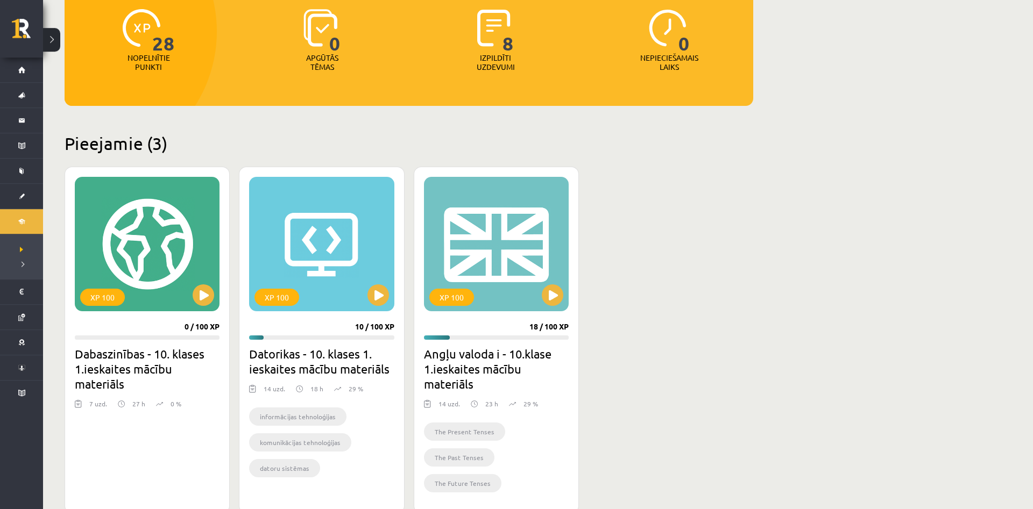
scroll to position [165, 0]
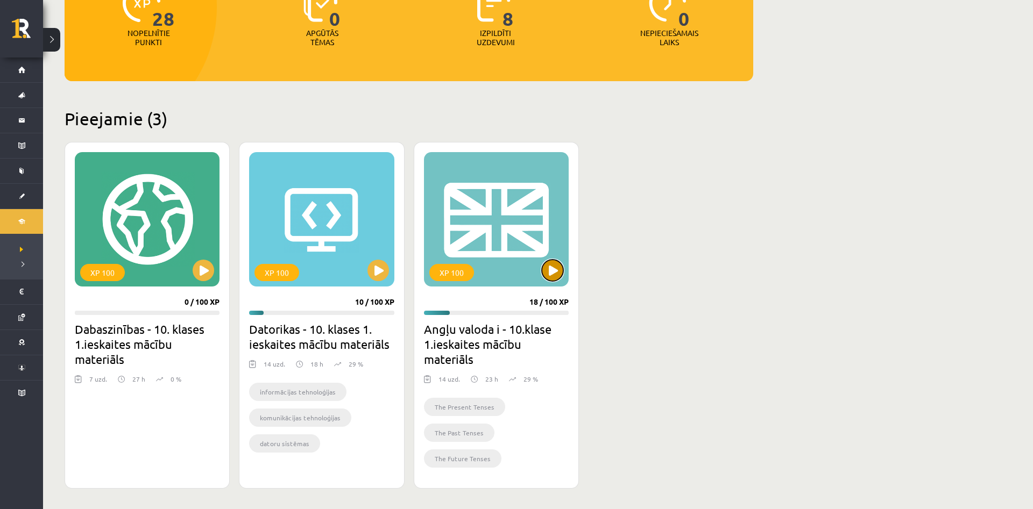
click at [555, 273] on button at bounding box center [553, 271] width 22 height 22
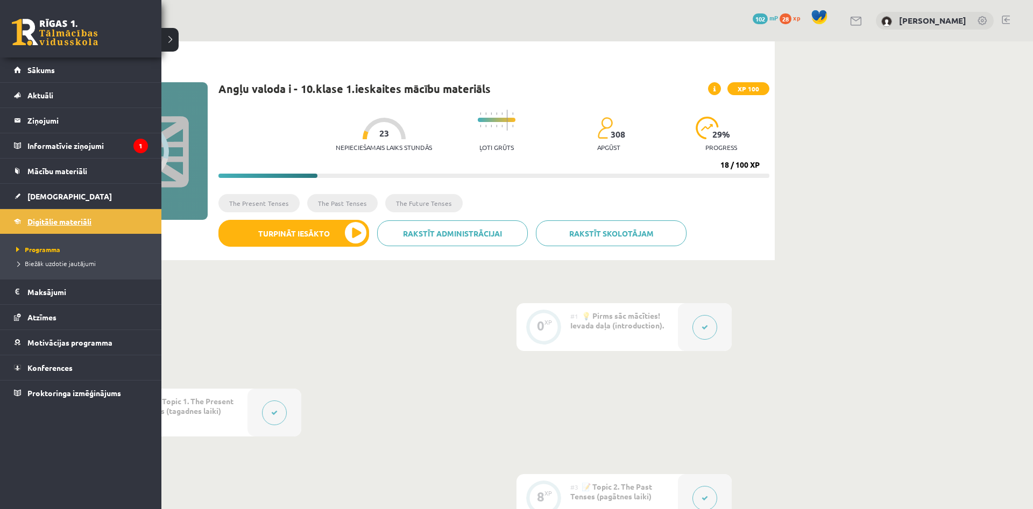
click at [69, 222] on span "Digitālie materiāli" at bounding box center [59, 222] width 64 height 10
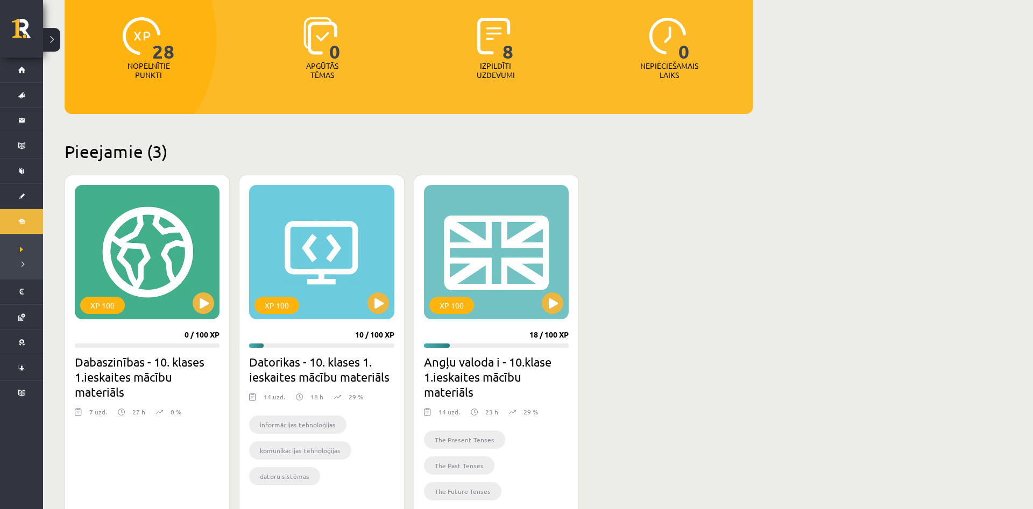
scroll to position [219, 0]
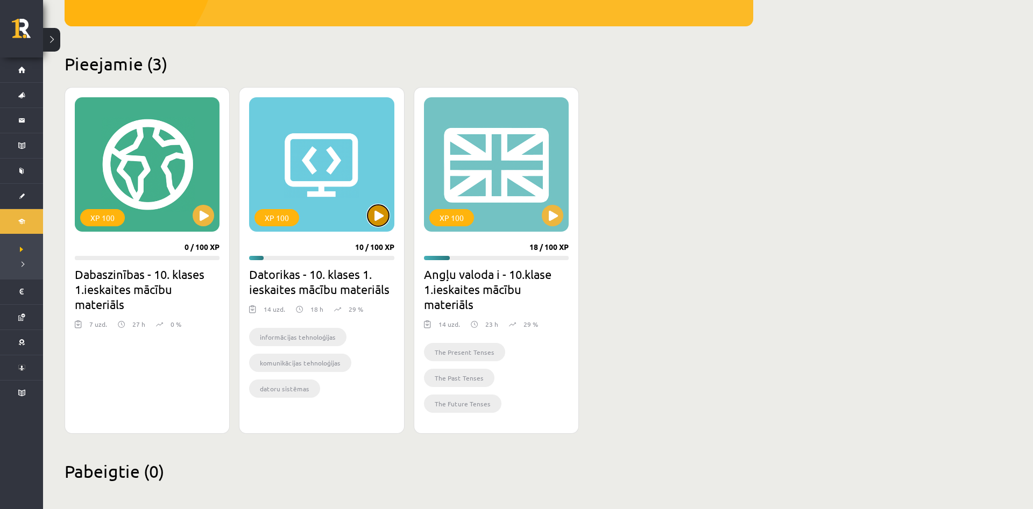
click at [374, 222] on button at bounding box center [378, 216] width 22 height 22
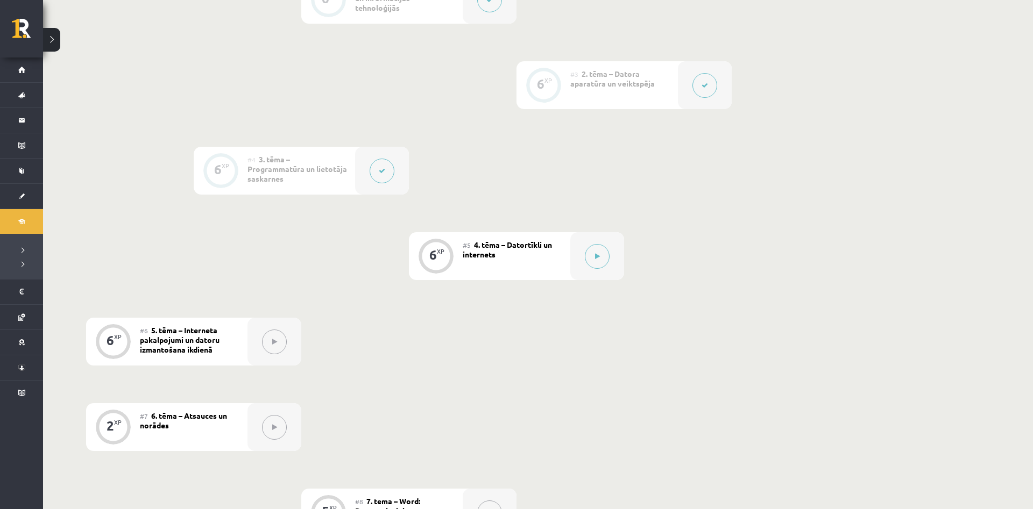
scroll to position [219, 0]
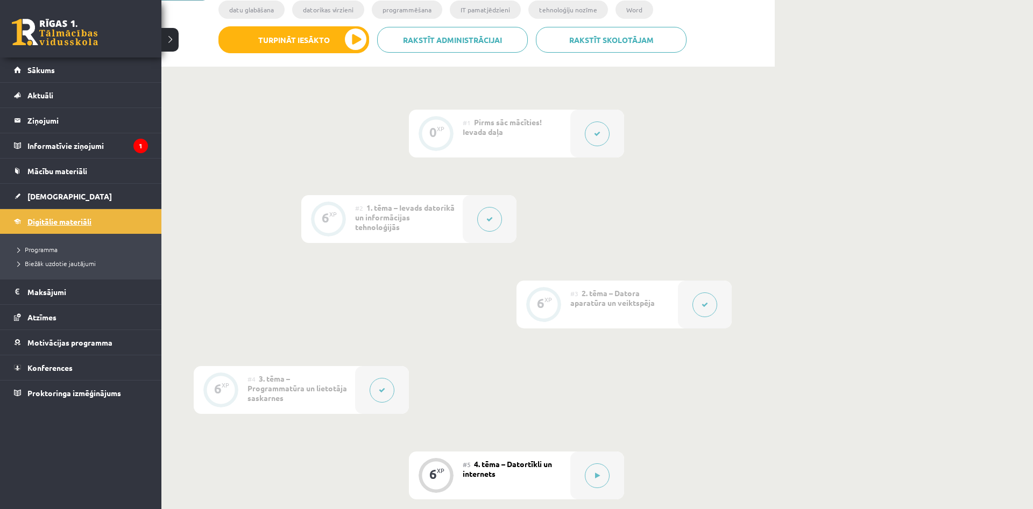
click at [66, 227] on link "Digitālie materiāli" at bounding box center [81, 221] width 134 height 25
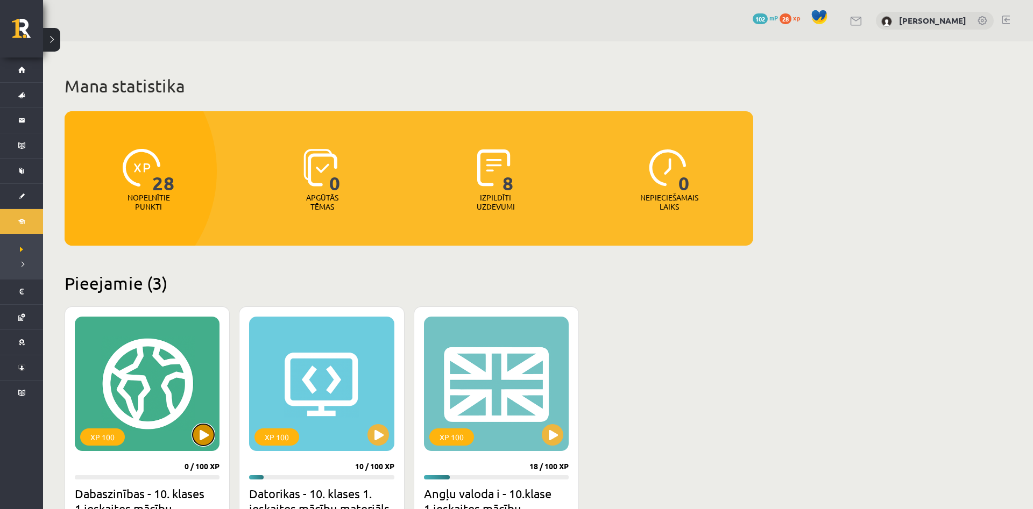
click at [208, 431] on button at bounding box center [204, 435] width 22 height 22
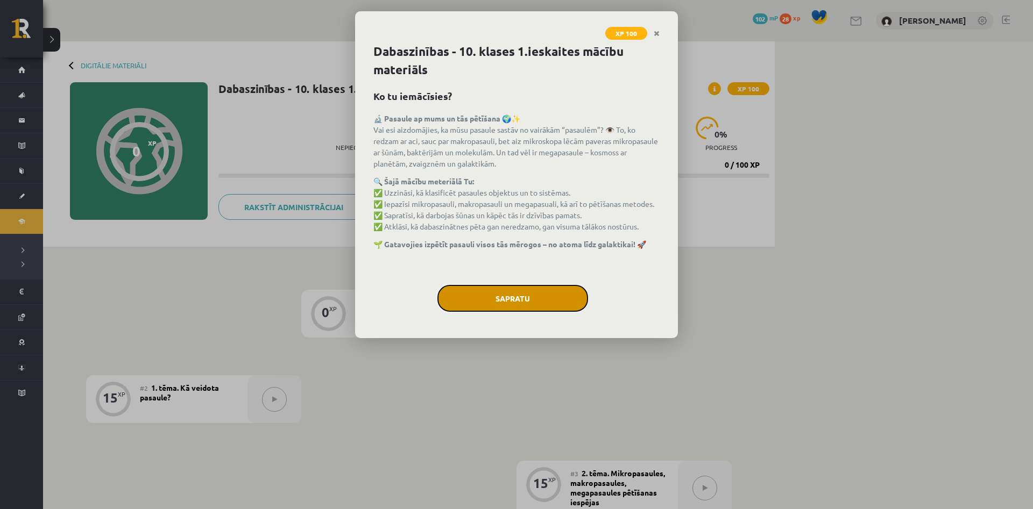
click at [476, 289] on button "Sapratu" at bounding box center [512, 298] width 151 height 27
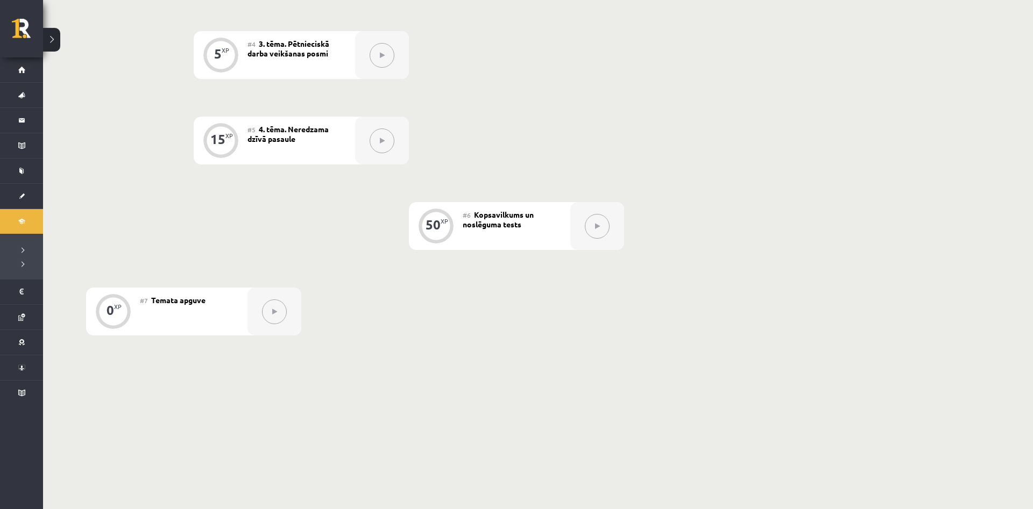
scroll to position [537, 0]
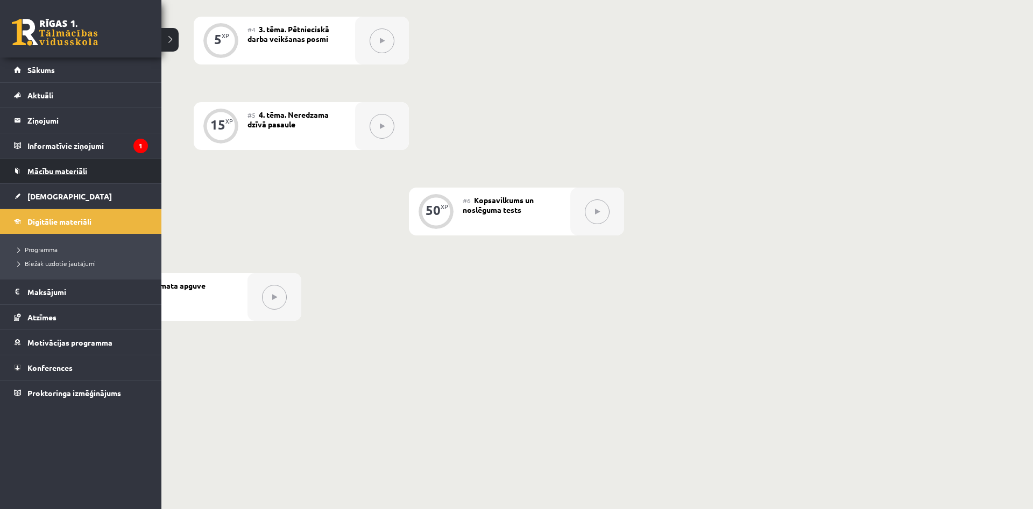
click at [72, 167] on span "Mācību materiāli" at bounding box center [57, 171] width 60 height 10
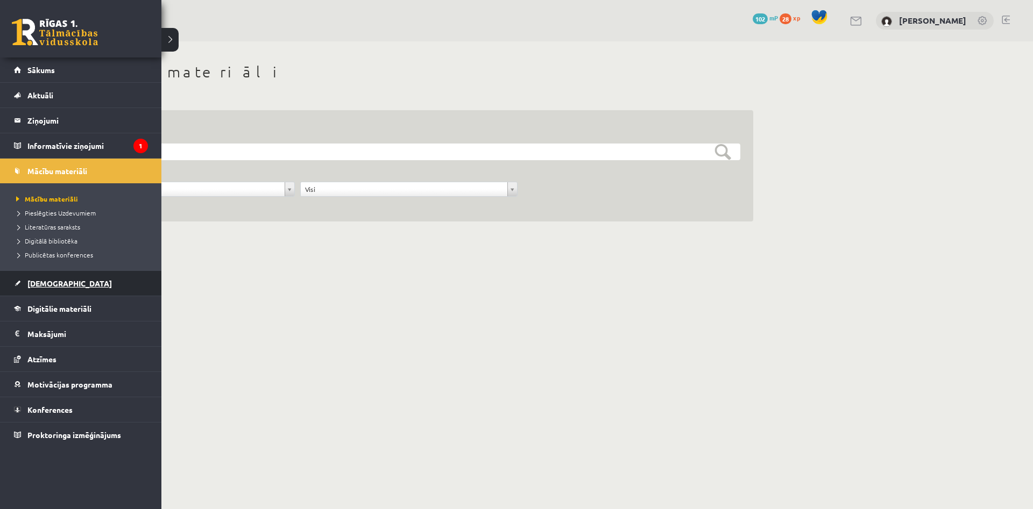
click at [51, 282] on span "[DEMOGRAPHIC_DATA]" at bounding box center [69, 284] width 84 height 10
